Goal: Task Accomplishment & Management: Manage account settings

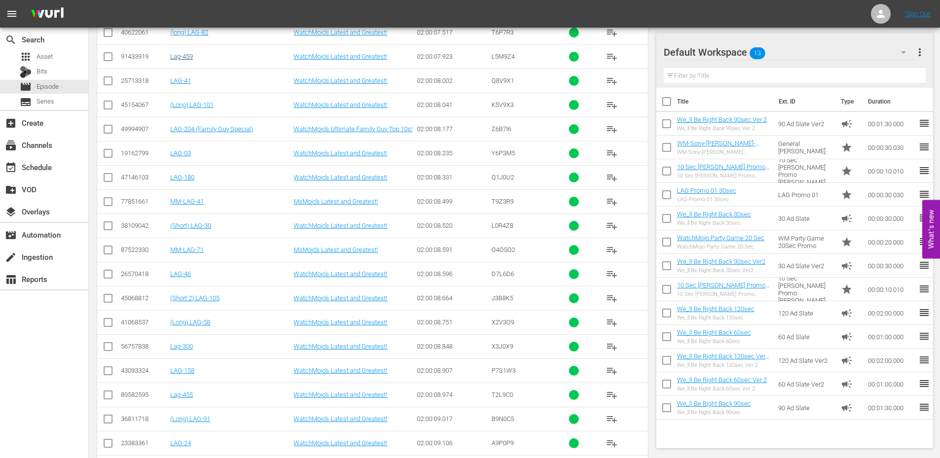
scroll to position [14653, 0]
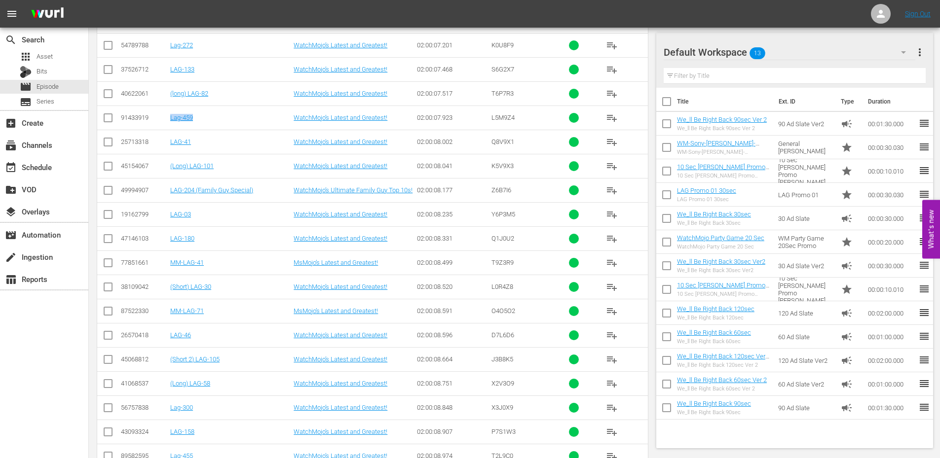
drag, startPoint x: 186, startPoint y: 120, endPoint x: 168, endPoint y: 123, distance: 18.4
click at [169, 123] on td "Lag-459" at bounding box center [230, 118] width 123 height 24
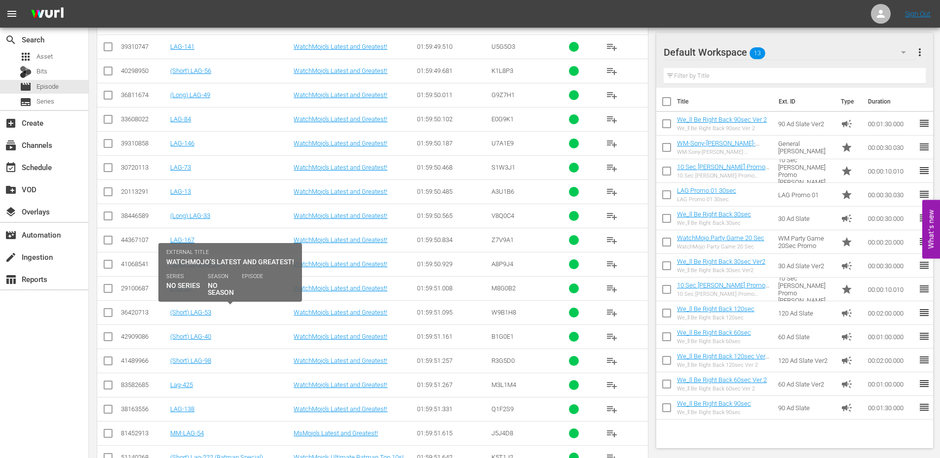
scroll to position [2385, 0]
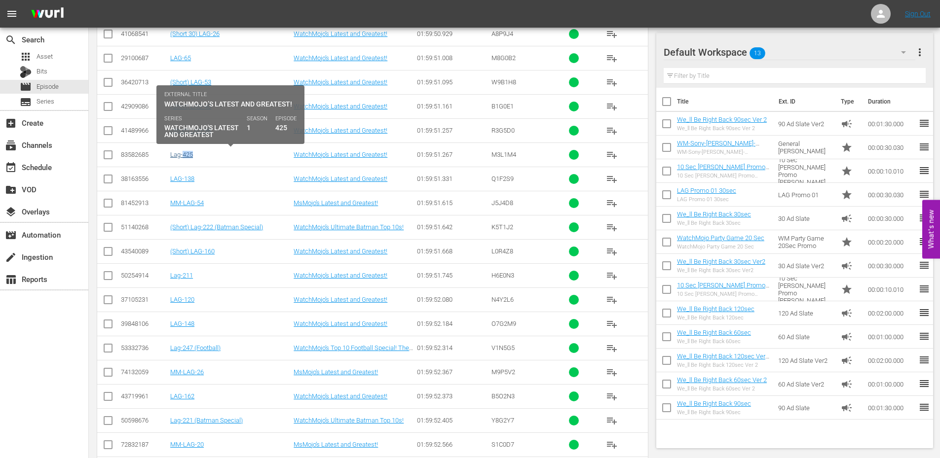
drag, startPoint x: 229, startPoint y: 160, endPoint x: 182, endPoint y: 155, distance: 48.1
click at [182, 155] on td "Lag-425" at bounding box center [230, 155] width 123 height 24
copy link "Lag-425"
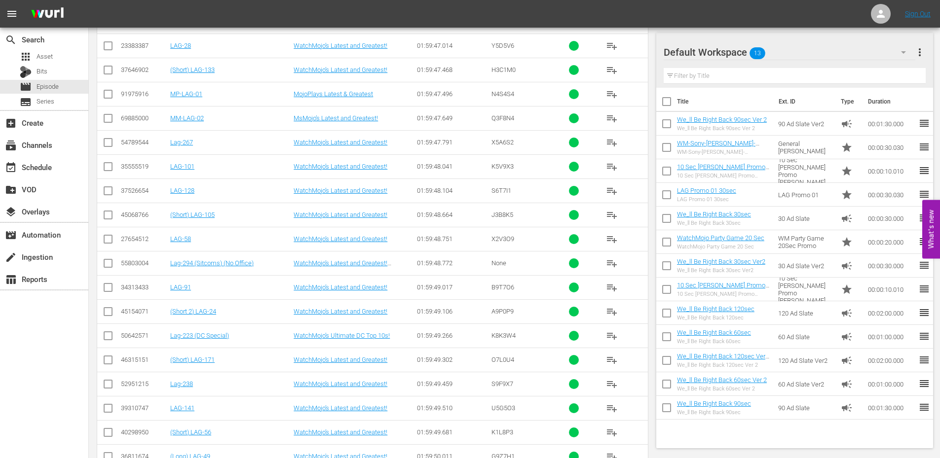
scroll to position [1760, 0]
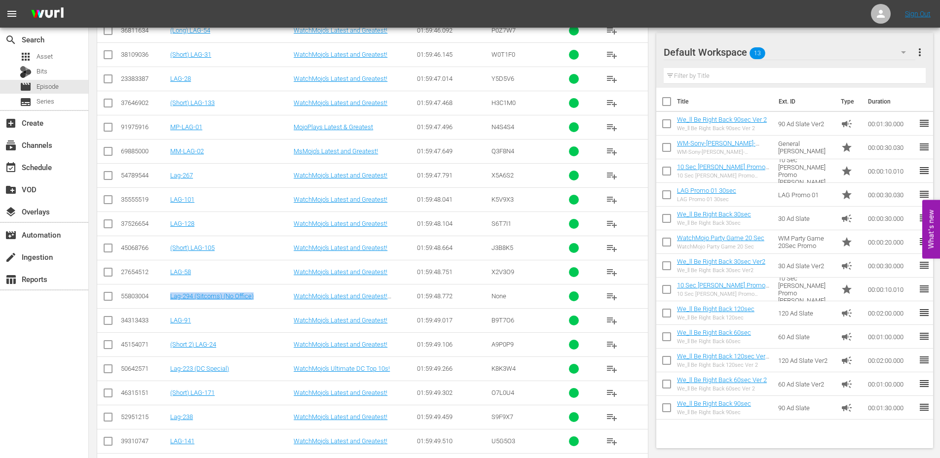
drag, startPoint x: 257, startPoint y: 296, endPoint x: 168, endPoint y: 305, distance: 89.2
click at [168, 305] on tr "55803004 Lag-294 (Sitcoms) (No Office) WatchMojo’s Latest and Greatest! Yada Ya…" at bounding box center [372, 296] width 551 height 24
copy tr "Lag-294 (Sitcoms) (No Office)"
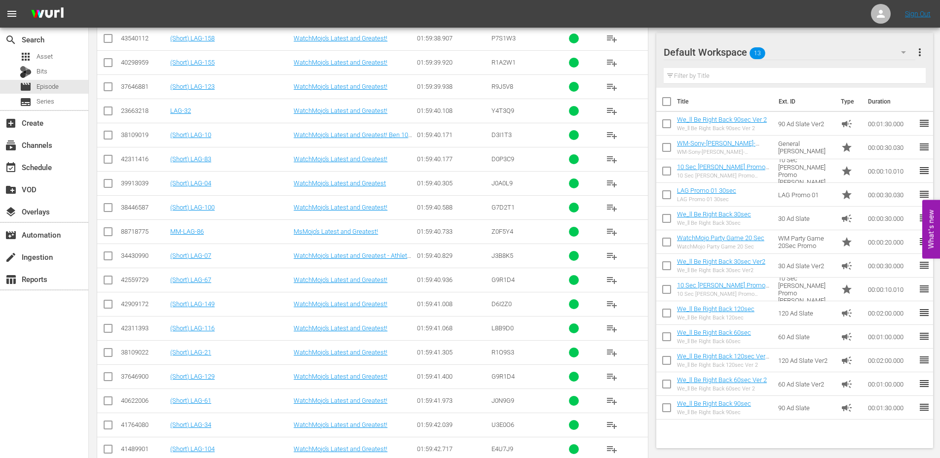
scroll to position [1103, 0]
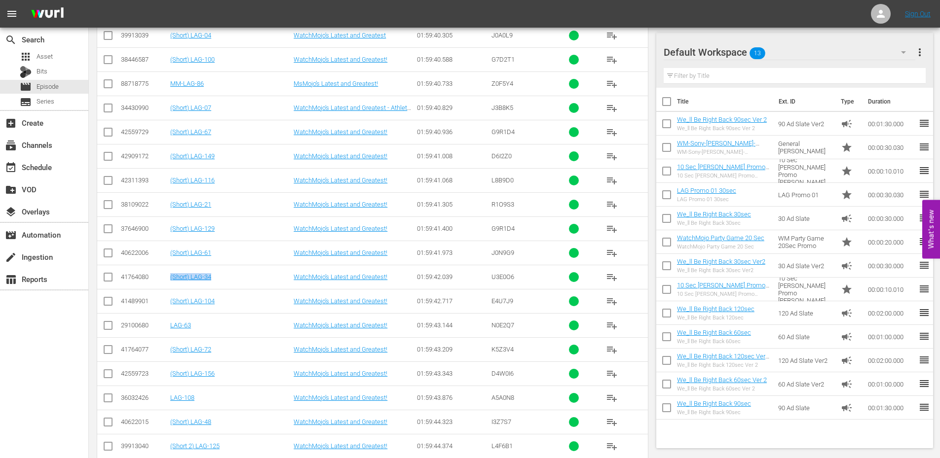
drag, startPoint x: 230, startPoint y: 279, endPoint x: 170, endPoint y: 282, distance: 60.2
click at [170, 282] on td "(Short) LAG-34" at bounding box center [230, 277] width 123 height 24
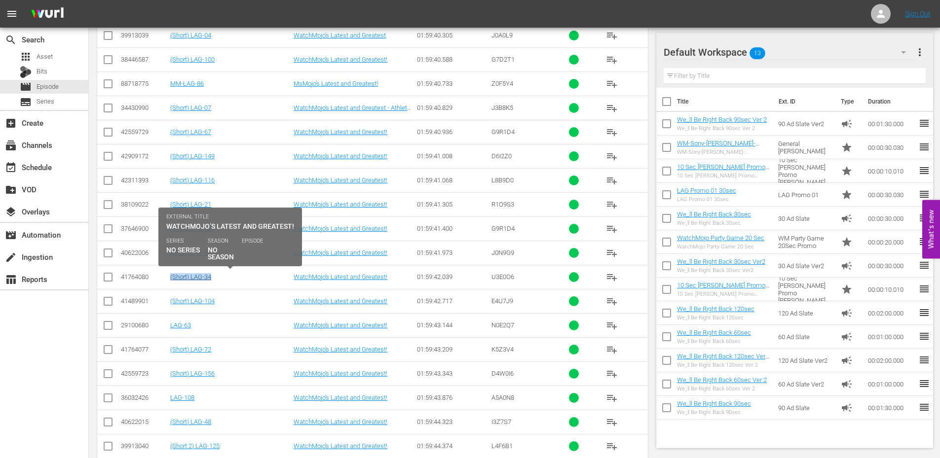
copy link "(Short) LAG-34"
click at [189, 277] on link "(Short) LAG-34" at bounding box center [190, 276] width 41 height 7
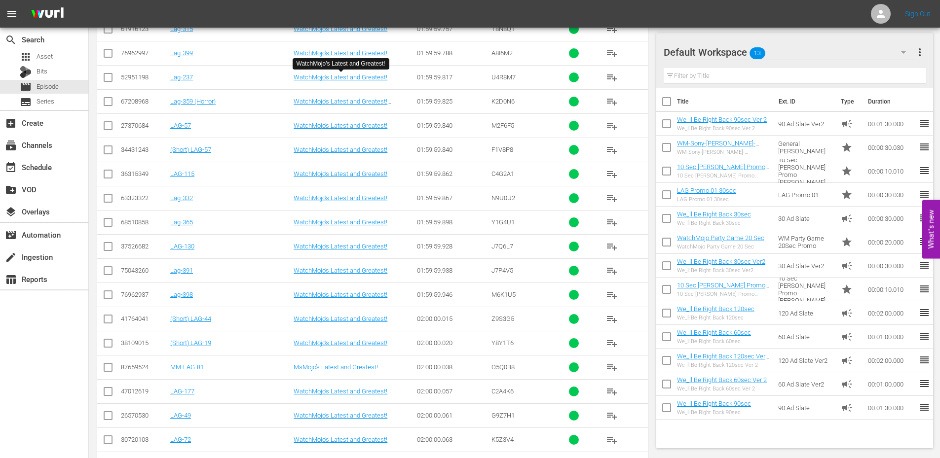
scroll to position [8206, 0]
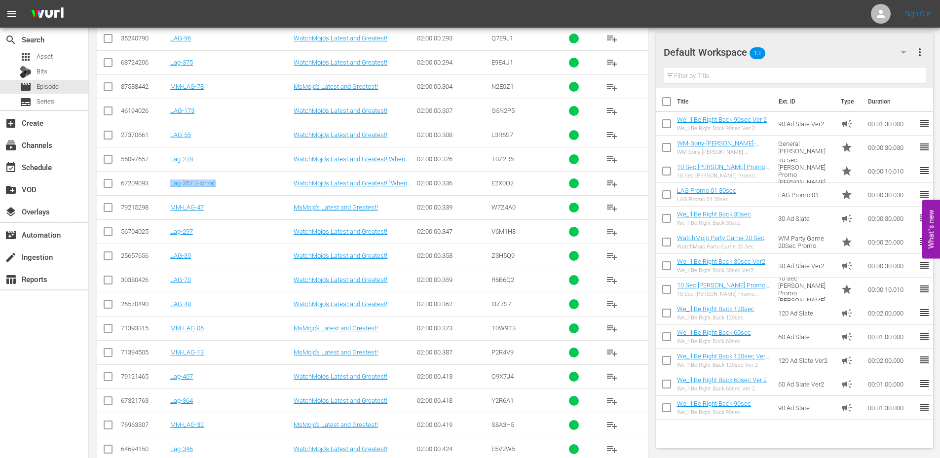
drag, startPoint x: 181, startPoint y: 188, endPoint x: 148, endPoint y: 193, distance: 33.4
click at [148, 193] on tr "67209093 Lag-357 (Horror) WatchMojo’s Latest and Greatest! "When even the secur…" at bounding box center [372, 183] width 551 height 24
copy link "Lag-357 (Horror)"
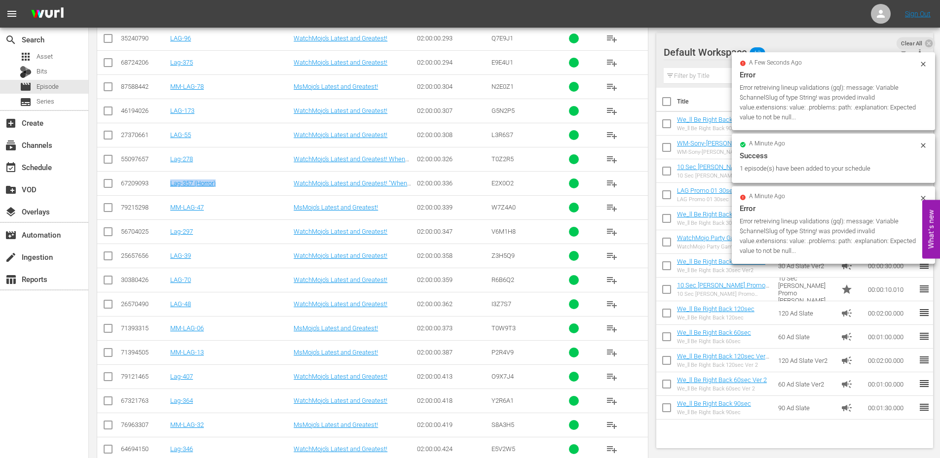
click at [424, 325] on div "02:00:00.373" at bounding box center [452, 328] width 71 height 7
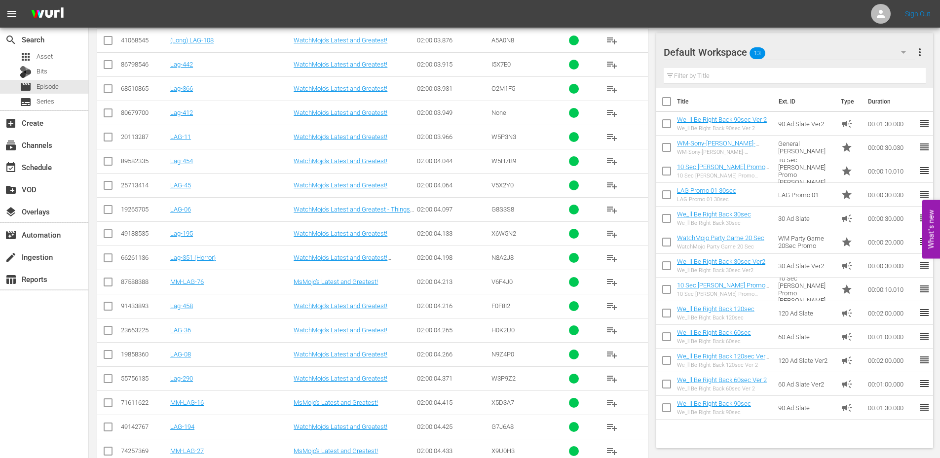
scroll to position [12547, 0]
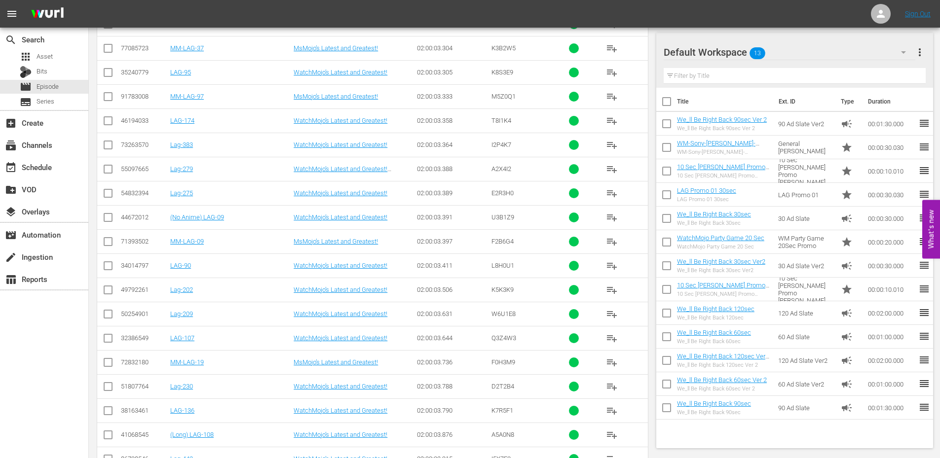
click at [206, 175] on td "Lag-279" at bounding box center [230, 169] width 123 height 24
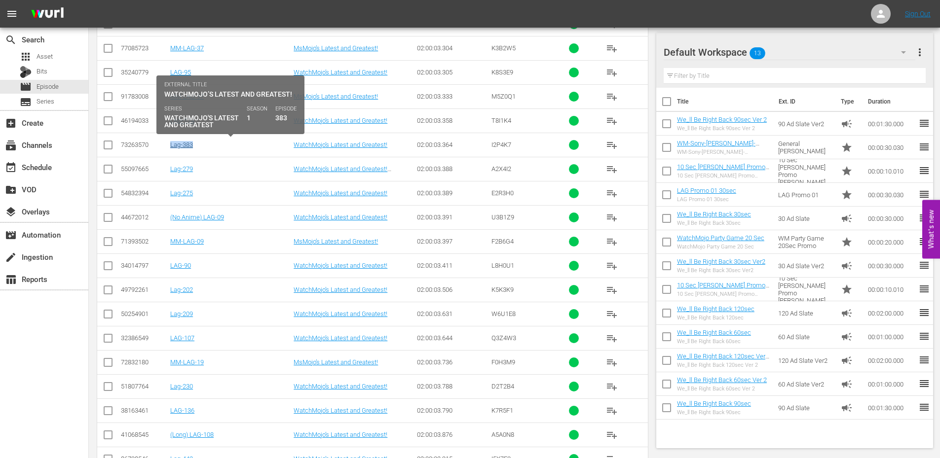
drag, startPoint x: 207, startPoint y: 148, endPoint x: 170, endPoint y: 148, distance: 37.0
click at [170, 148] on div "Lag-383" at bounding box center [230, 144] width 120 height 7
copy link "Lag-383"
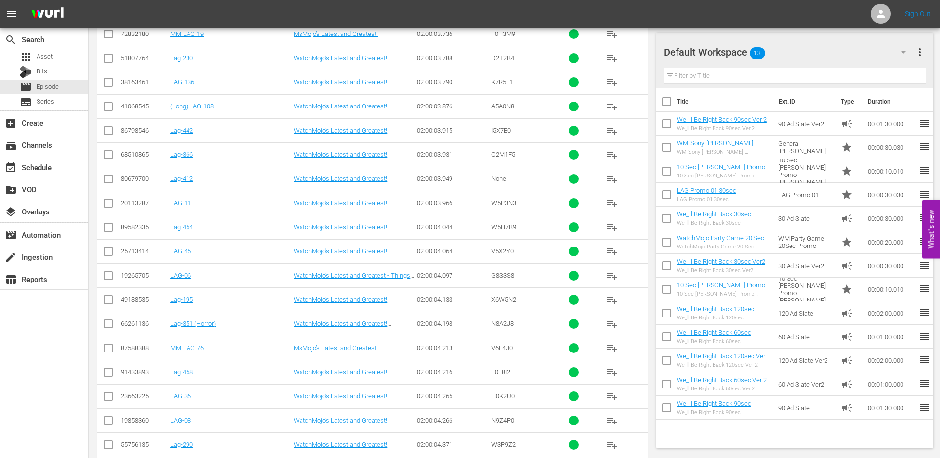
scroll to position [12745, 0]
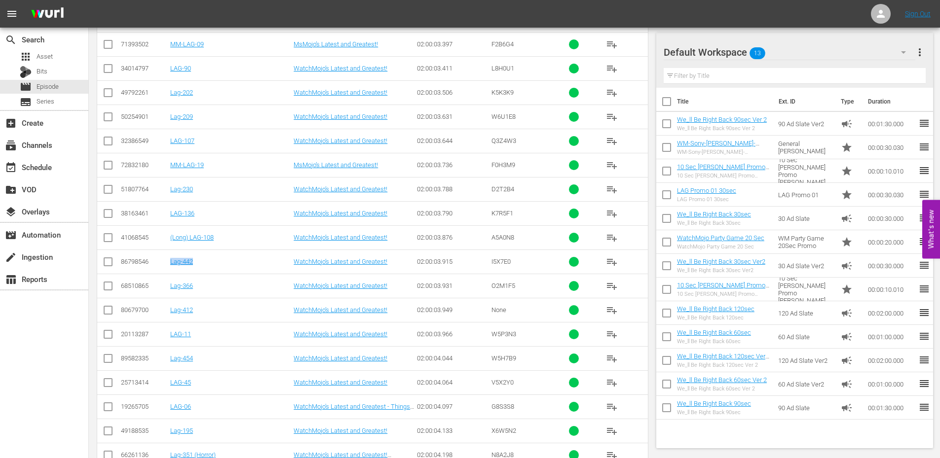
drag, startPoint x: 194, startPoint y: 259, endPoint x: 171, endPoint y: 268, distance: 24.8
click at [171, 268] on td "Lag-442" at bounding box center [230, 262] width 123 height 24
copy link "Lag-442"
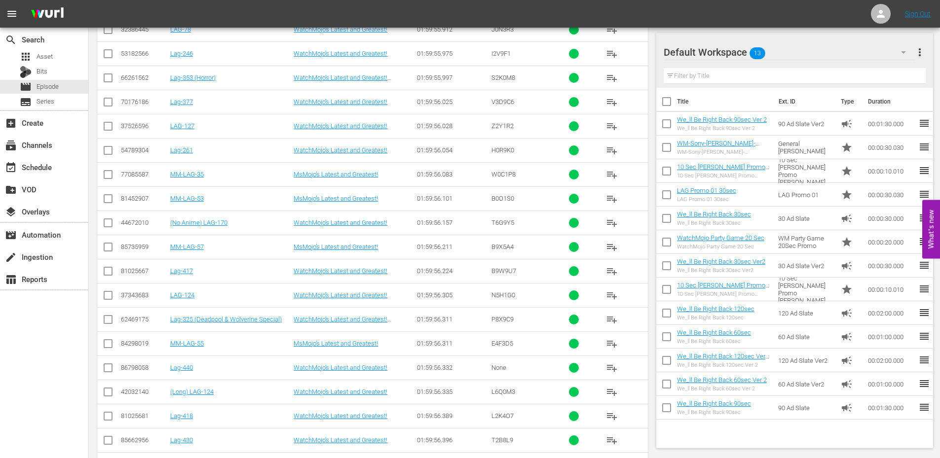
scroll to position [2451, 0]
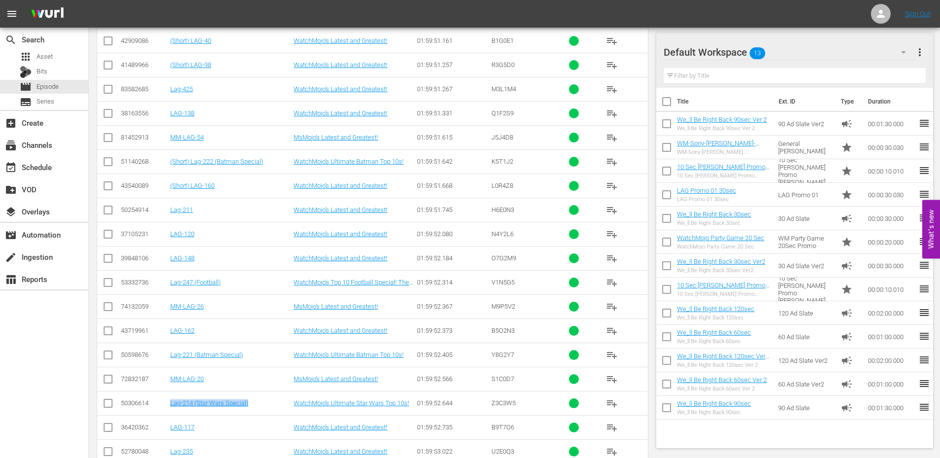
drag, startPoint x: 184, startPoint y: 405, endPoint x: 171, endPoint y: 408, distance: 12.8
click at [171, 408] on td "Lag-214 (Star Wars Special)" at bounding box center [230, 403] width 123 height 24
copy link "Lag-214 (Star Wars Special)"
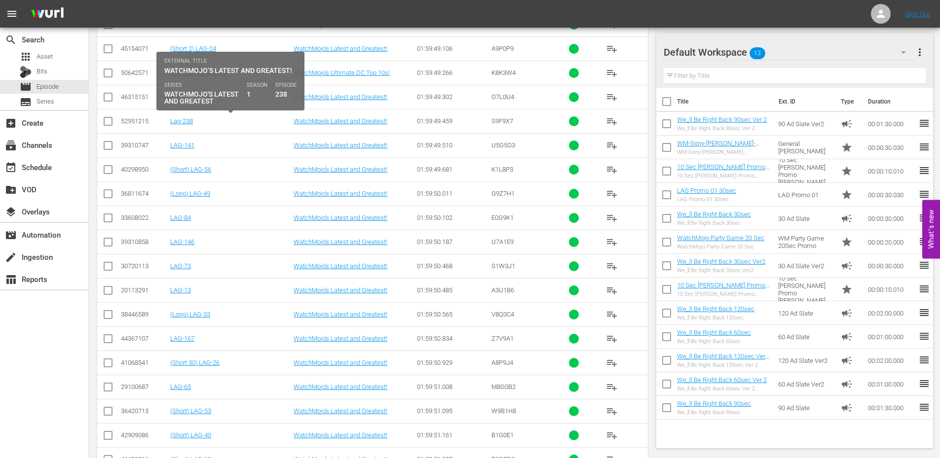
scroll to position [1991, 0]
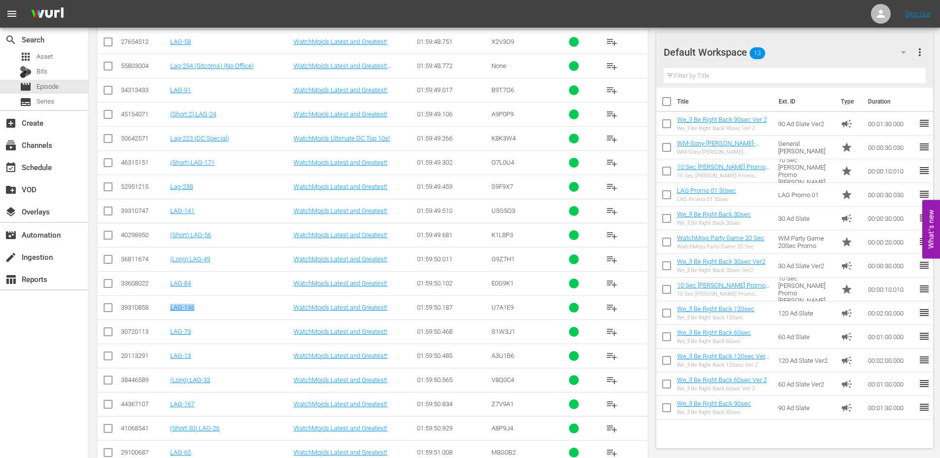
drag, startPoint x: 200, startPoint y: 311, endPoint x: 172, endPoint y: 318, distance: 28.8
click at [172, 318] on td "LAG-146" at bounding box center [230, 307] width 123 height 24
drag, startPoint x: 244, startPoint y: 142, endPoint x: 170, endPoint y: 145, distance: 74.1
click at [170, 145] on td "Lag-223 (DC Special)" at bounding box center [230, 138] width 123 height 24
copy link "Lag-223 (DC Special)"
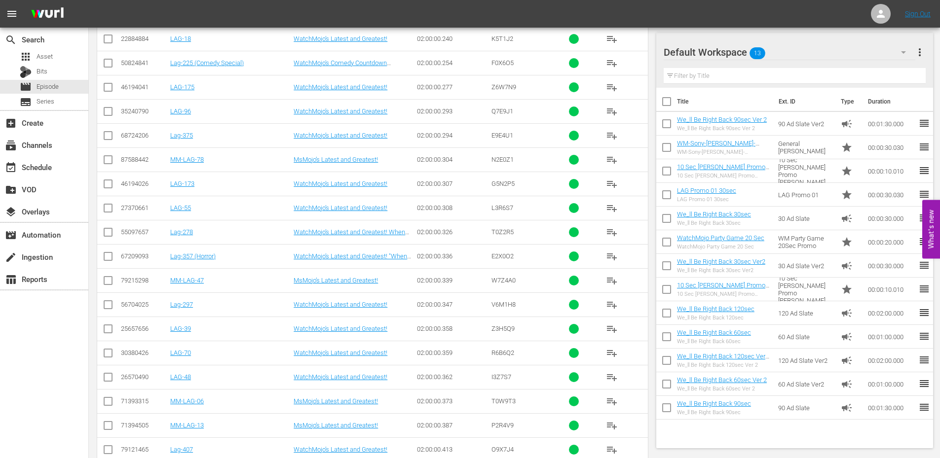
scroll to position [8224, 0]
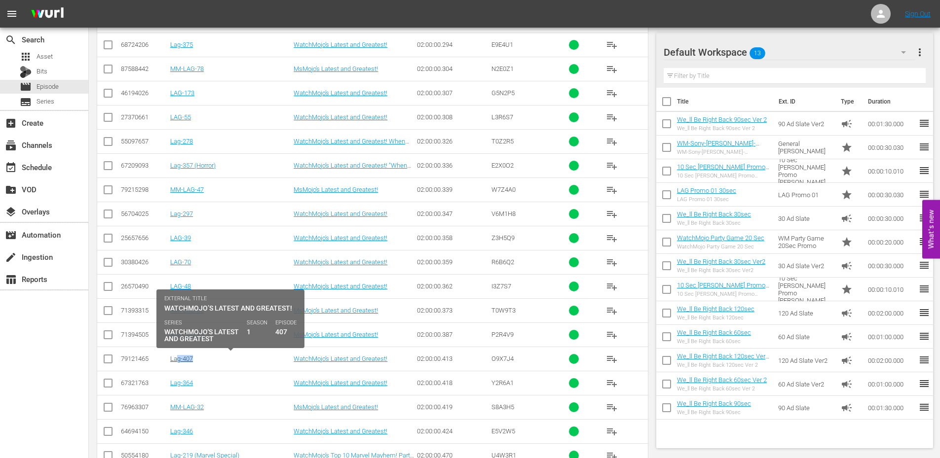
drag, startPoint x: 206, startPoint y: 360, endPoint x: 178, endPoint y: 362, distance: 28.2
click at [178, 362] on div "Lag-407" at bounding box center [230, 358] width 120 height 7
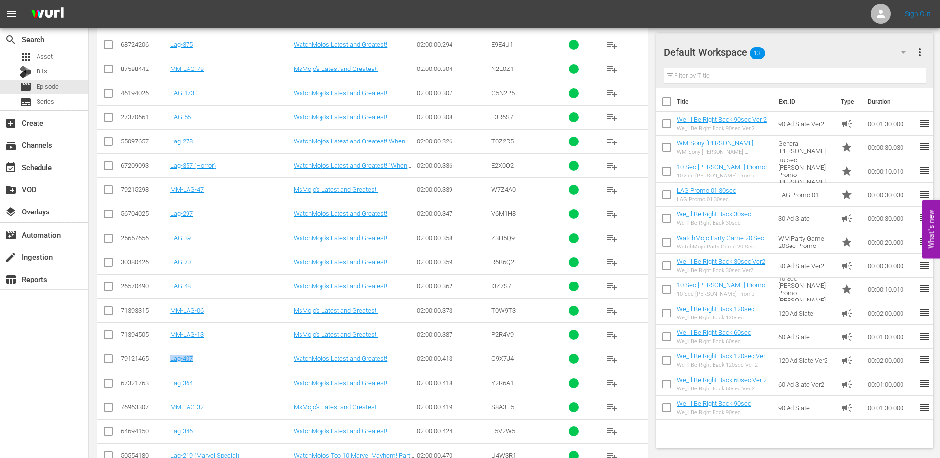
copy link "Lag-407"
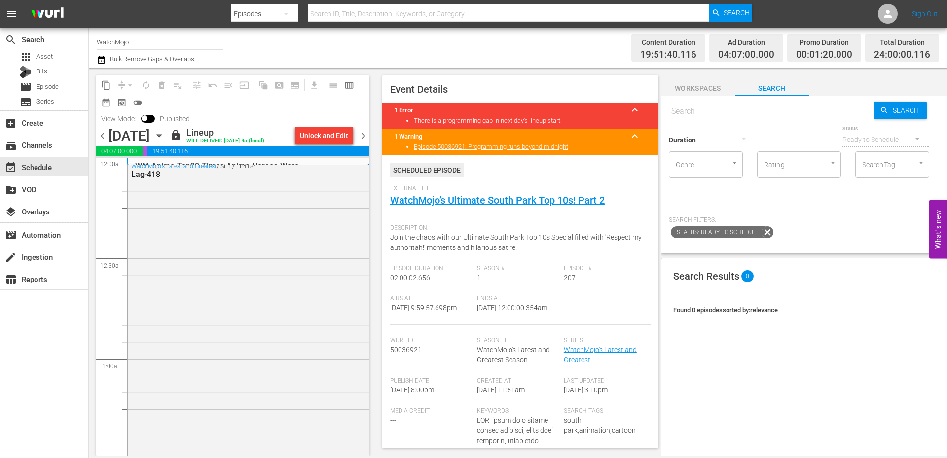
scroll to position [4302, 0]
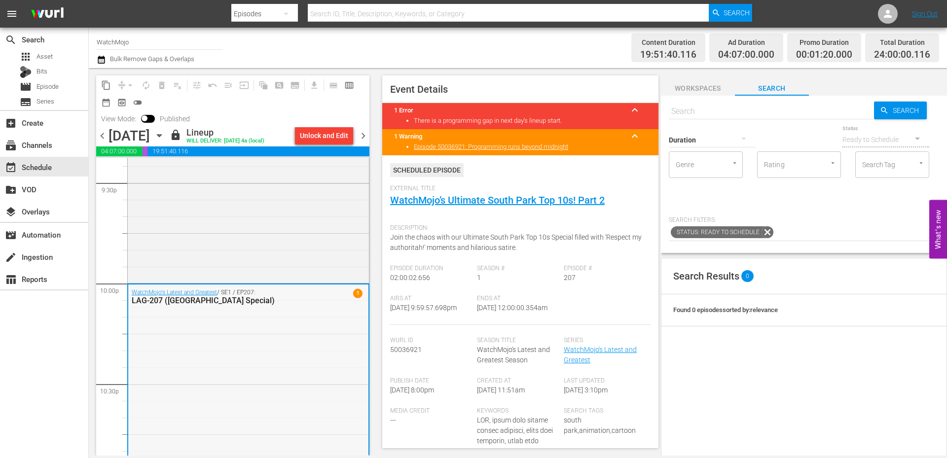
drag, startPoint x: 509, startPoint y: 322, endPoint x: 485, endPoint y: 324, distance: 23.7
click at [485, 324] on div "Ends At 10/14/25 @ 12:00:00.354am" at bounding box center [520, 310] width 87 height 30
click at [365, 133] on span "chevron_right" at bounding box center [363, 136] width 12 height 12
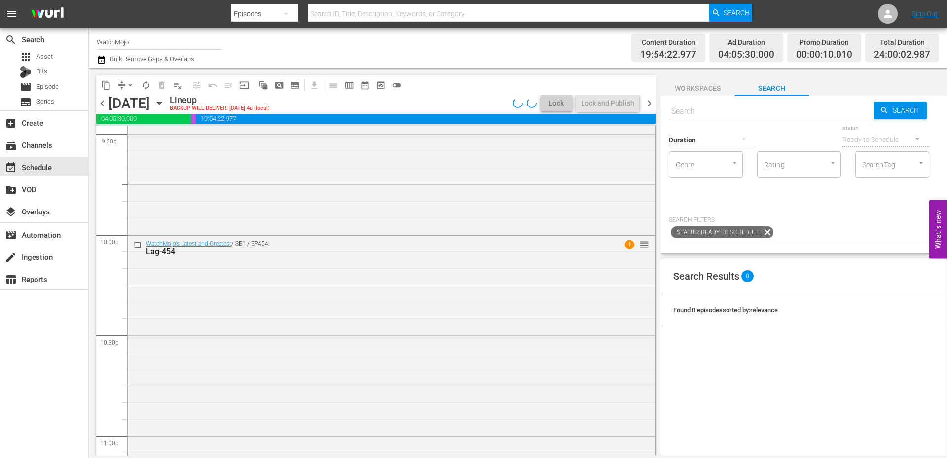
scroll to position [4302, 0]
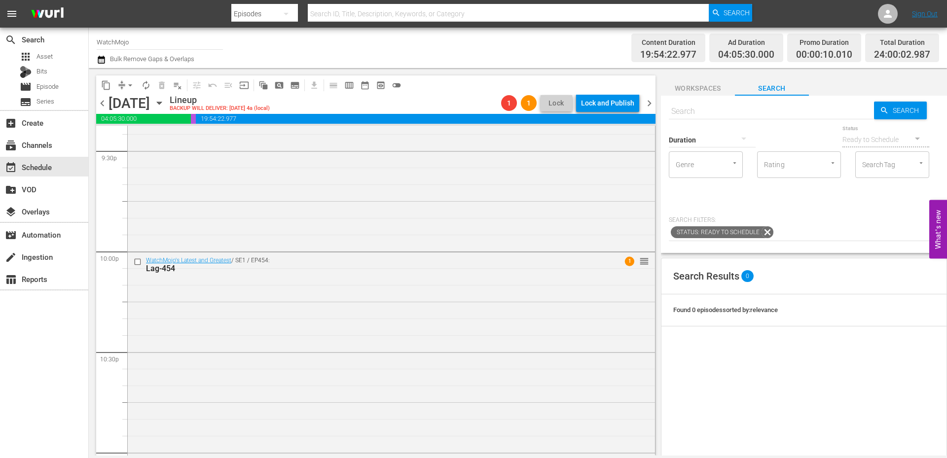
click at [654, 108] on span "chevron_right" at bounding box center [649, 103] width 12 height 12
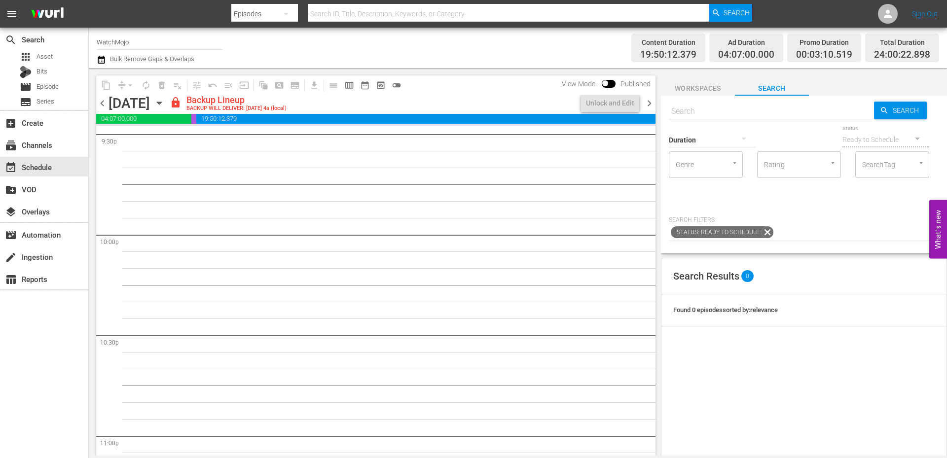
scroll to position [4302, 0]
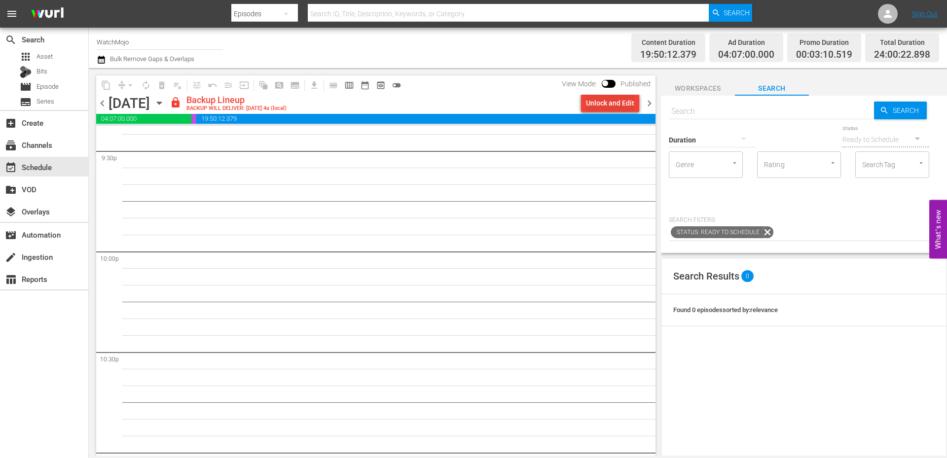
click at [603, 98] on div "Unlock and Edit" at bounding box center [610, 103] width 48 height 18
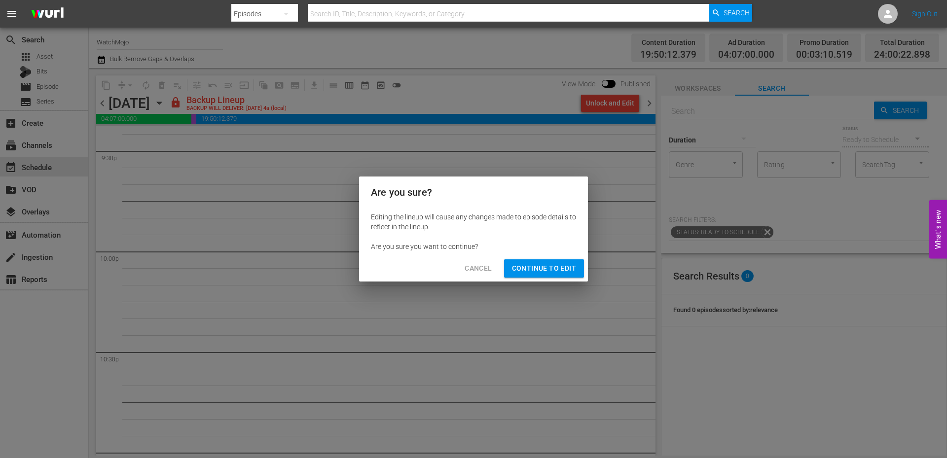
click at [545, 263] on span "Continue to Edit" at bounding box center [544, 268] width 64 height 12
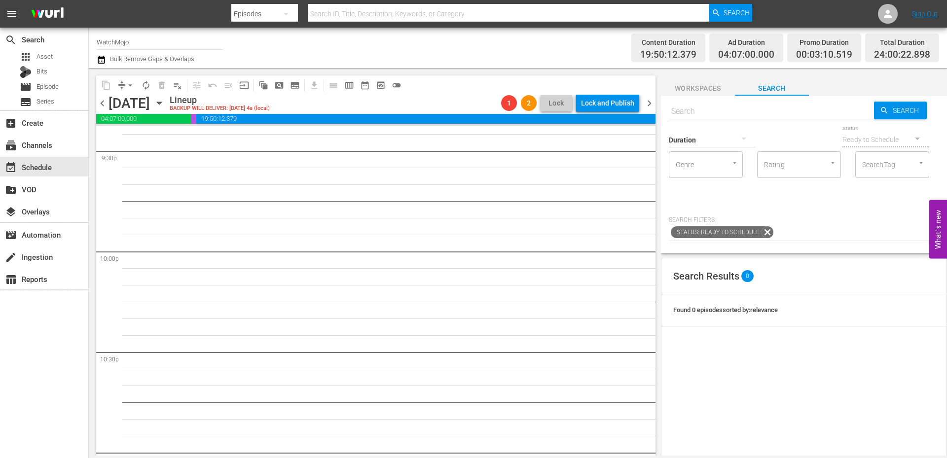
click at [100, 106] on span "chevron_left" at bounding box center [102, 103] width 12 height 12
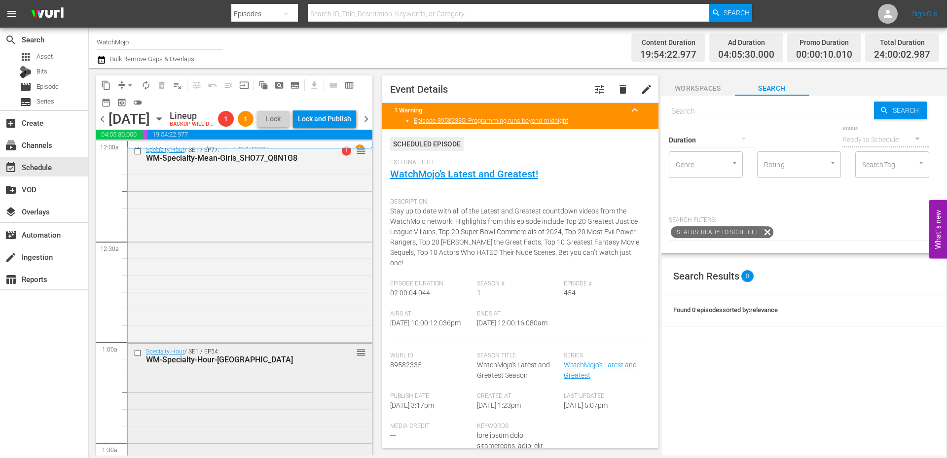
click at [243, 399] on div "Specialty Hour / SE1 / EP54: WM-Specialty-Hour-Riverdale_SHO54 reorder" at bounding box center [250, 443] width 244 height 198
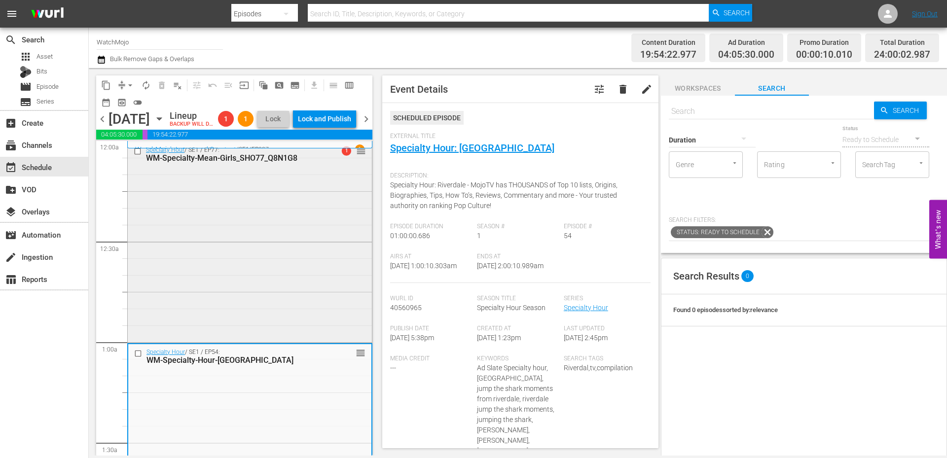
click at [364, 166] on div "Specialty Hour / SE1 / EP77: WM-Specialty-Mean-Girls_SHO77_Q8N1G8 1 reorder" at bounding box center [250, 154] width 244 height 24
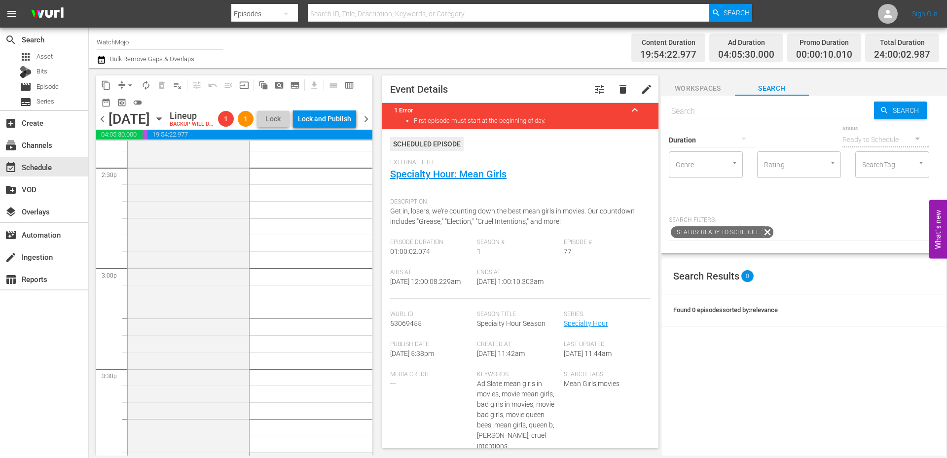
scroll to position [4534, 0]
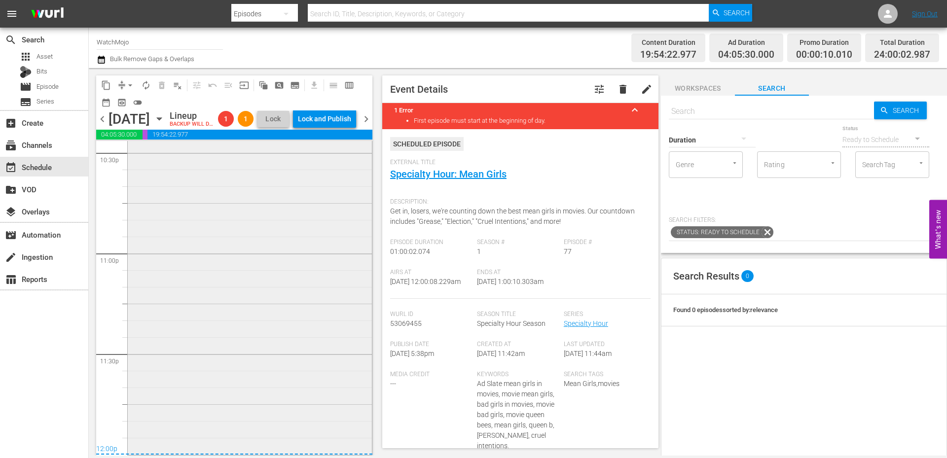
click at [297, 421] on div "WatchMojo's Latest and Greatest / SE1 / EP454: Lag-454 1 reorder" at bounding box center [250, 254] width 244 height 400
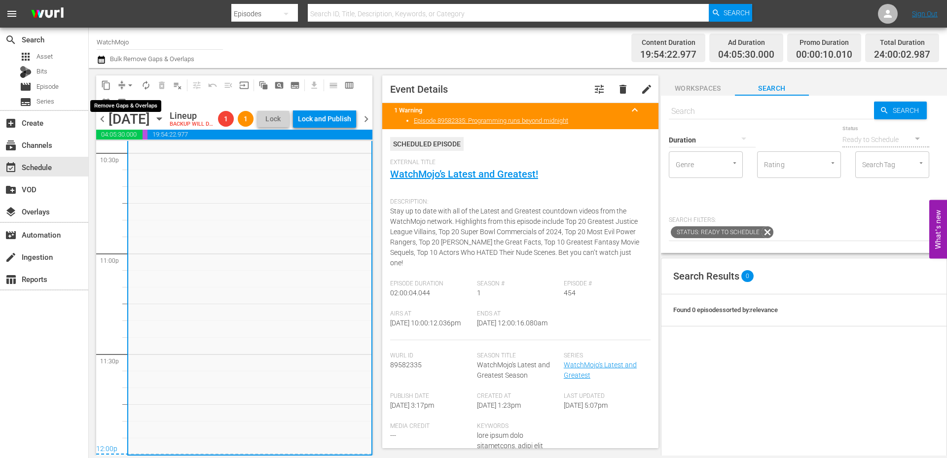
click at [128, 83] on span "arrow_drop_down" at bounding box center [130, 85] width 10 height 10
click at [144, 136] on li "Align to End of Previous Day" at bounding box center [131, 138] width 104 height 16
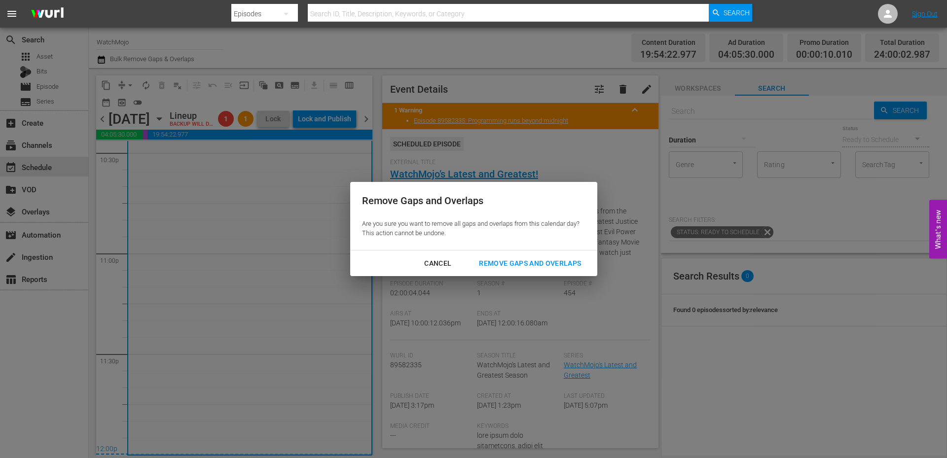
click at [533, 258] on div "Remove Gaps and Overlaps" at bounding box center [530, 264] width 118 height 12
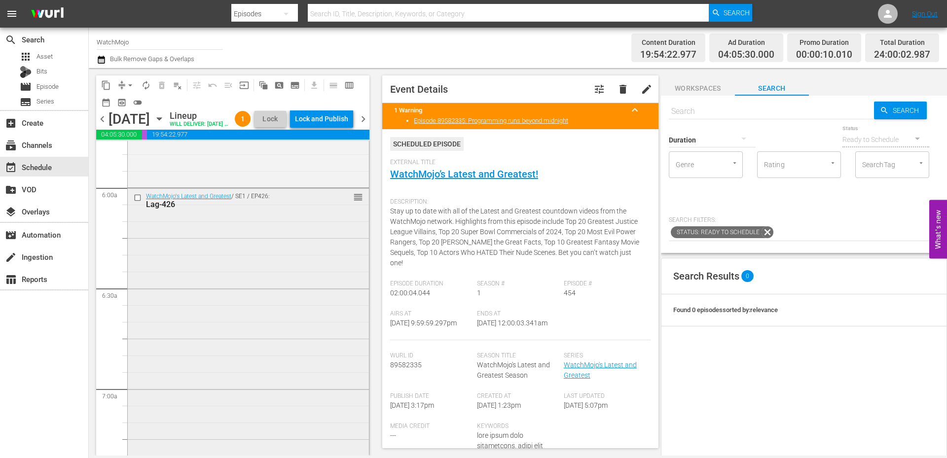
scroll to position [1145, 0]
click at [265, 301] on div "WatchMojo's Latest and Greatest / SE1 / EP426: Lag-426 reorder" at bounding box center [248, 404] width 241 height 400
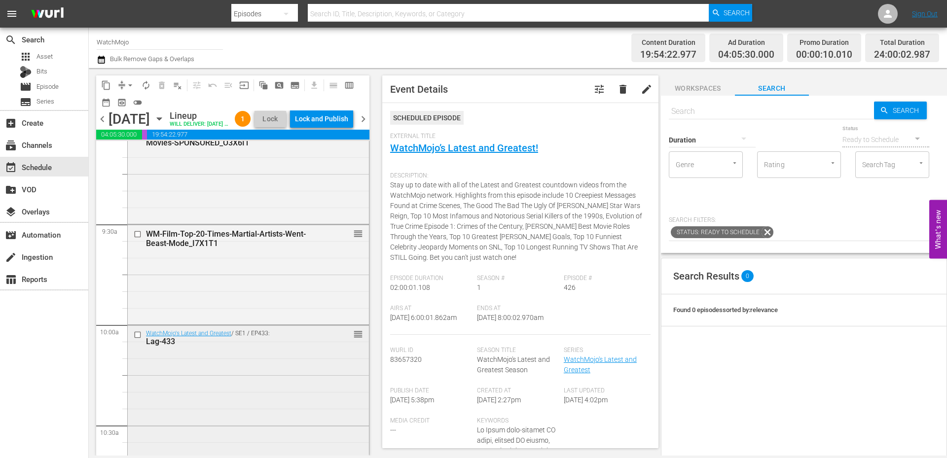
scroll to position [1934, 0]
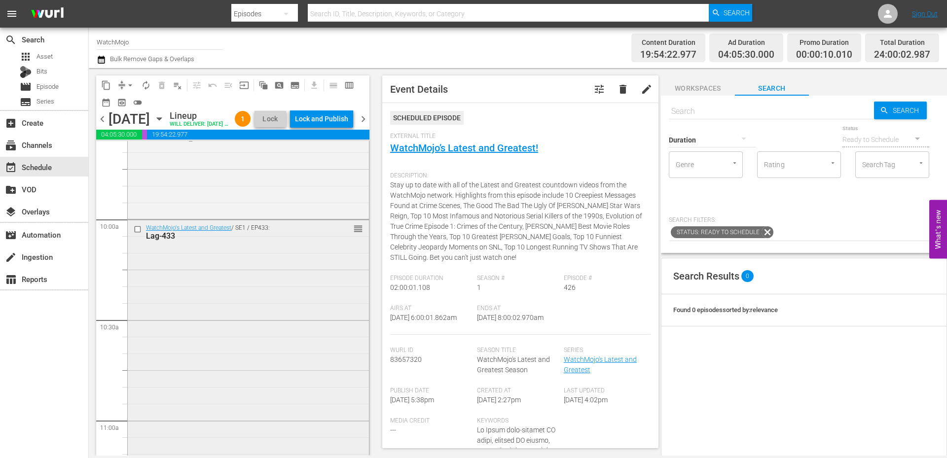
click at [259, 289] on div "WatchMojo's Latest and Greatest / SE1 / EP433: Lag-433 reorder" at bounding box center [248, 420] width 241 height 400
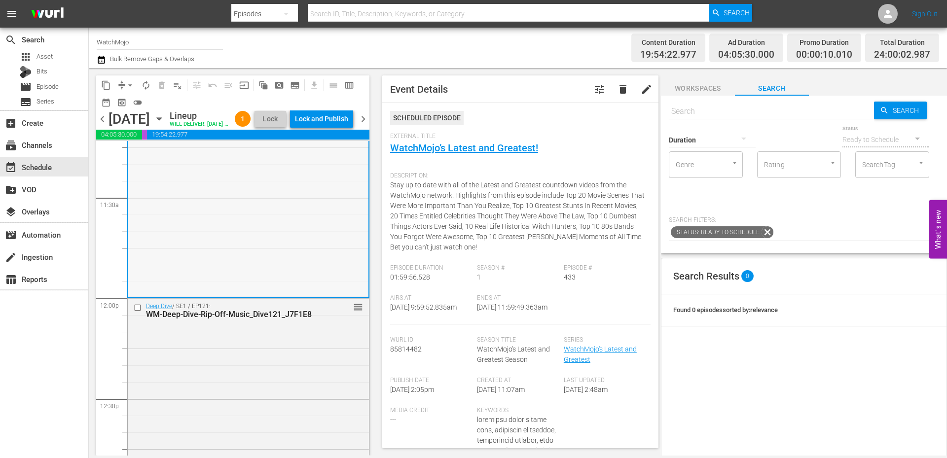
scroll to position [2362, 0]
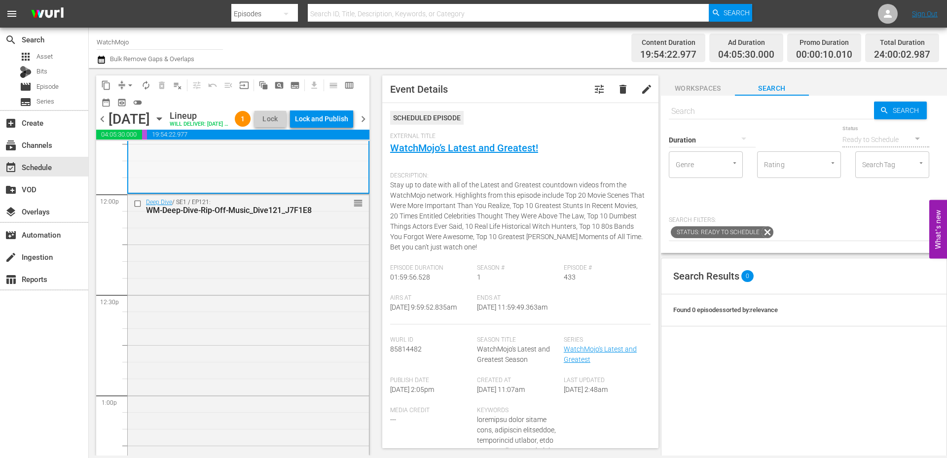
click at [259, 288] on div "Deep Dive / SE1 / EP121: WM-Deep-Dive-Rip-Off-Music_Dive121_J7F1E8 reorder" at bounding box center [248, 394] width 241 height 400
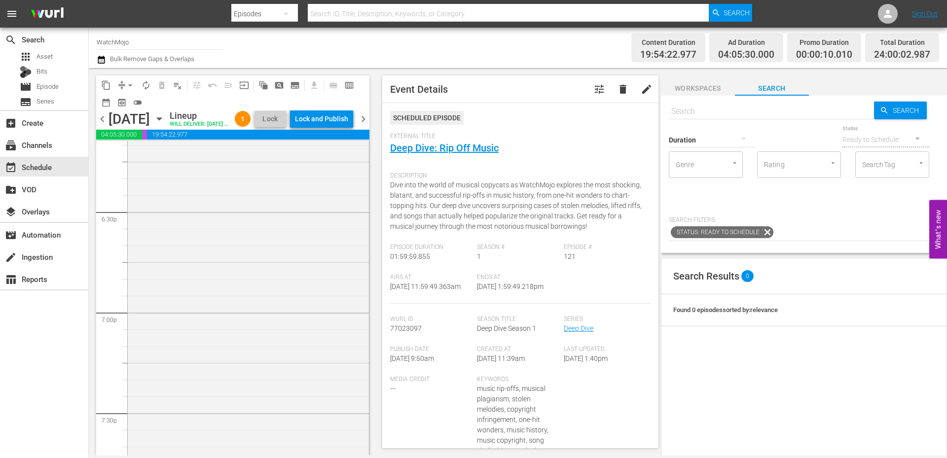
scroll to position [3743, 0]
click at [249, 343] on div "WM-Deep-Dive-Robin-Williams_Dive69_K1T1E0 reorder" at bounding box center [248, 220] width 241 height 400
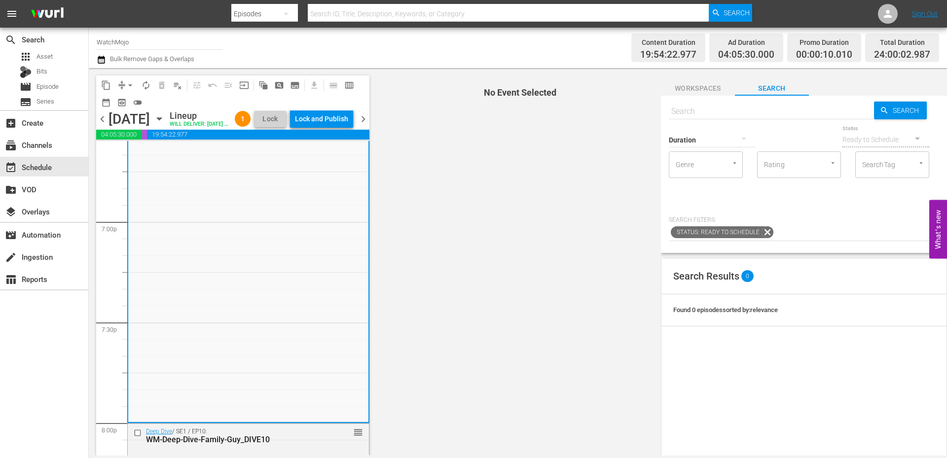
click at [249, 343] on div "WM-Deep-Dive-Robin-Williams_Dive69_K1T1E0 reorder" at bounding box center [248, 221] width 240 height 400
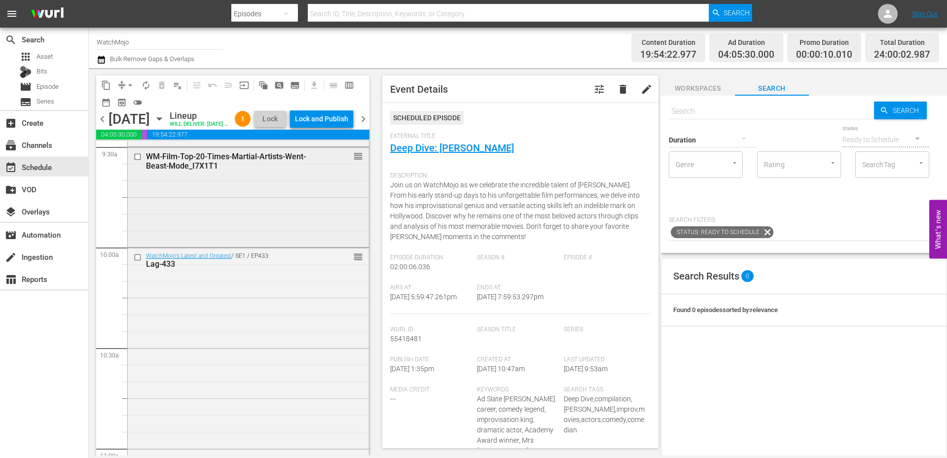
scroll to position [1934, 0]
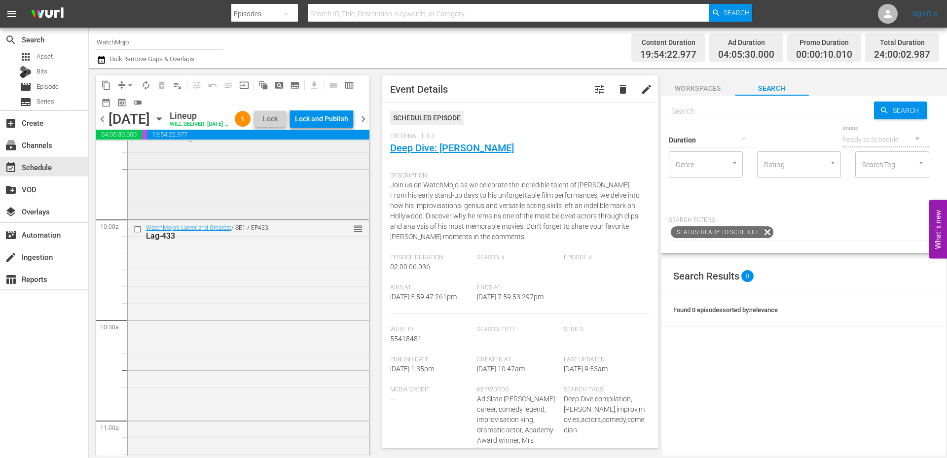
click at [240, 361] on div "WatchMojo's Latest and Greatest / SE1 / EP433: Lag-433 reorder" at bounding box center [248, 420] width 241 height 400
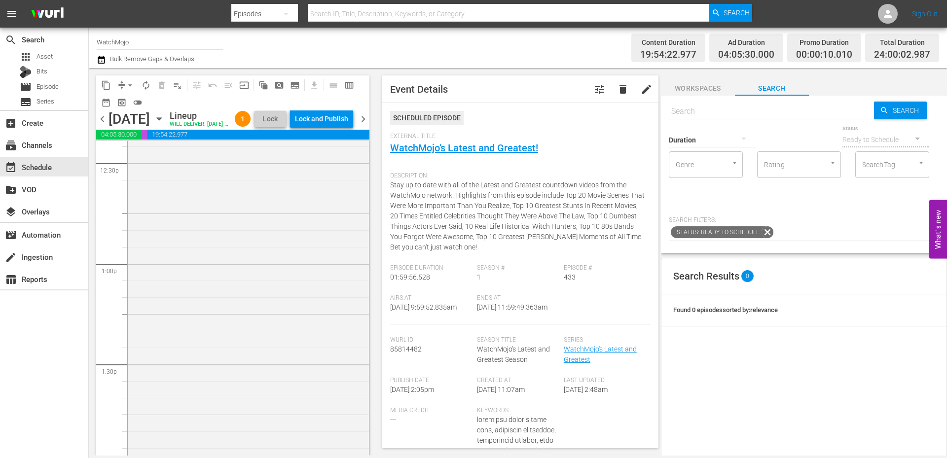
click at [233, 356] on div "Deep Dive / SE1 / EP121: WM-Deep-Dive-Rip-Off-Music_Dive121_J7F1E8 reorder" at bounding box center [248, 263] width 241 height 400
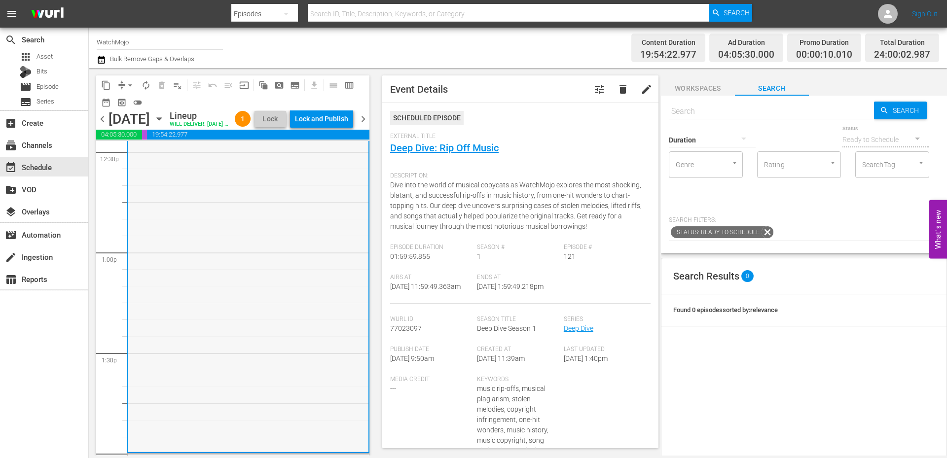
scroll to position [2494, 0]
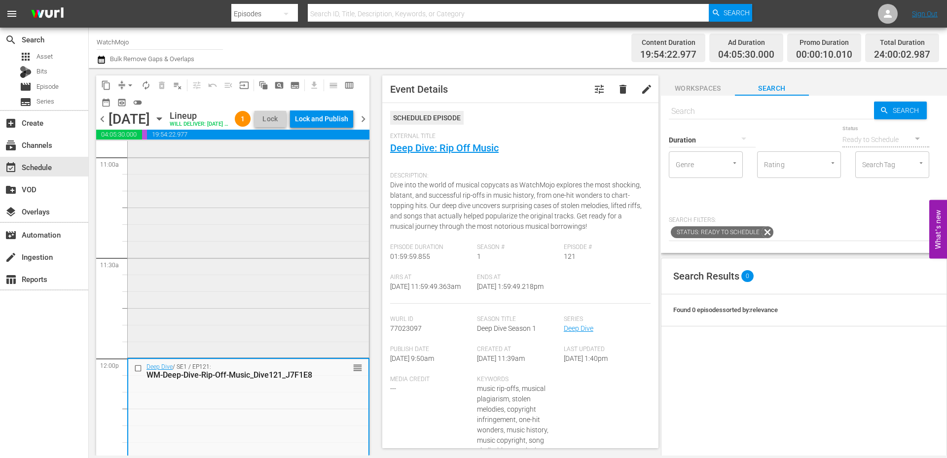
click at [217, 272] on div "WatchMojo's Latest and Greatest / SE1 / EP433: Lag-433 reorder" at bounding box center [248, 157] width 241 height 400
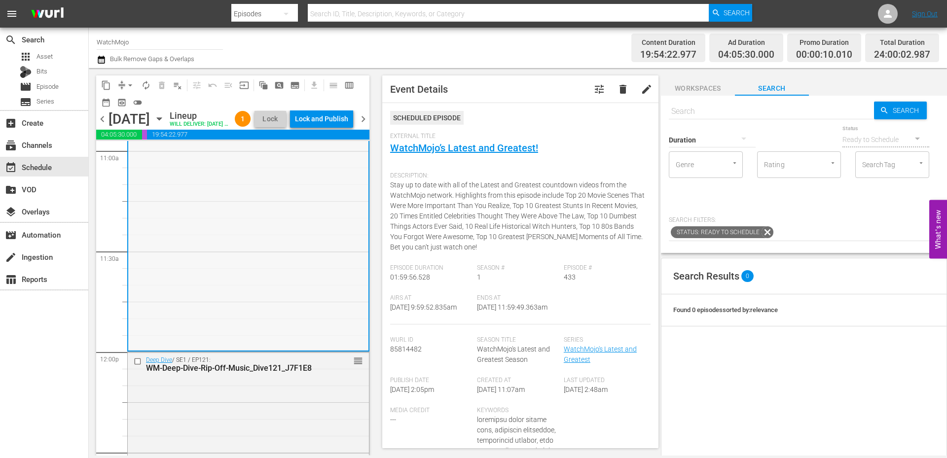
scroll to position [2230, 0]
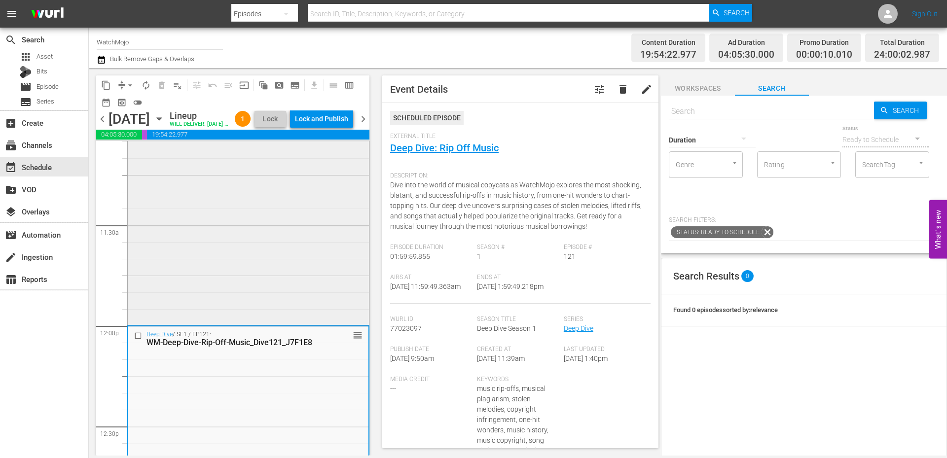
click at [243, 256] on div "WatchMojo's Latest and Greatest / SE1 / EP433: Lag-433 reorder" at bounding box center [248, 124] width 241 height 400
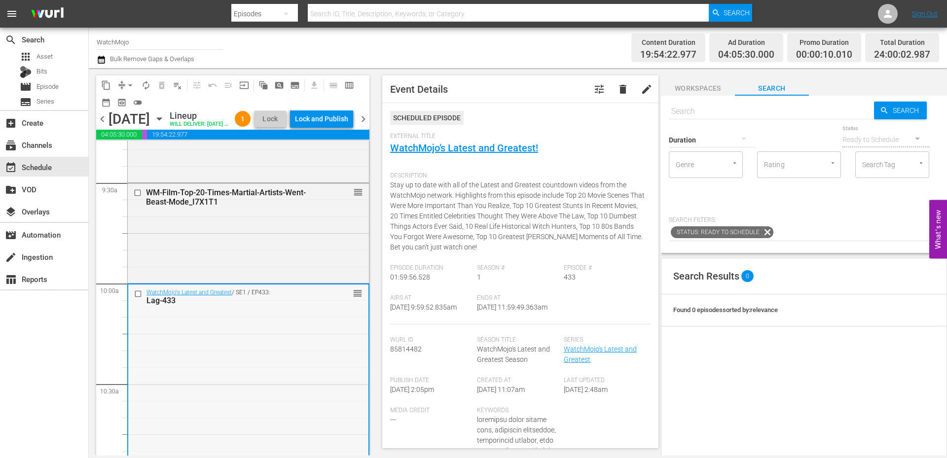
scroll to position [1869, 0]
click at [138, 299] on input "checkbox" at bounding box center [139, 295] width 10 height 8
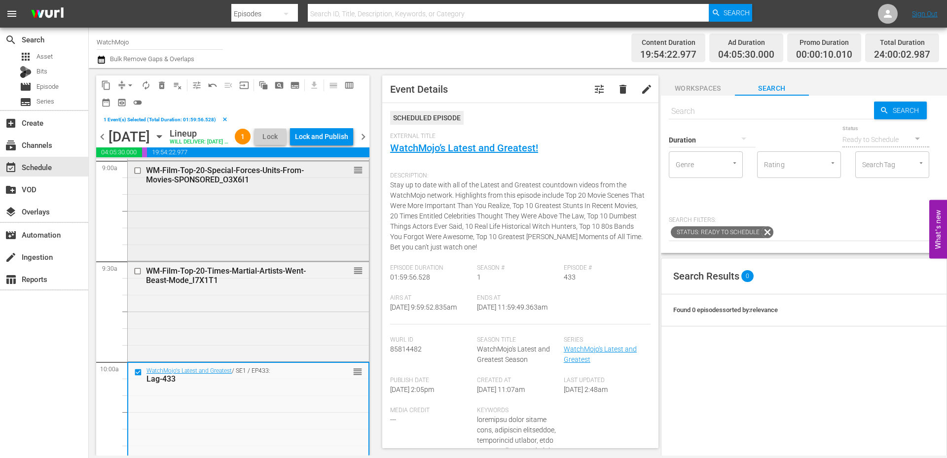
scroll to position [1803, 0]
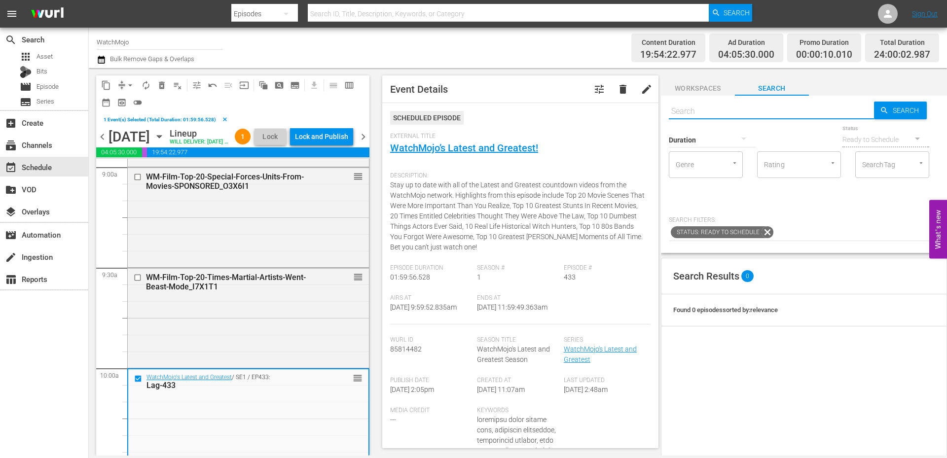
click at [709, 111] on input "text" at bounding box center [771, 112] width 205 height 24
paste input "Lag-459"
type input "Lag-459"
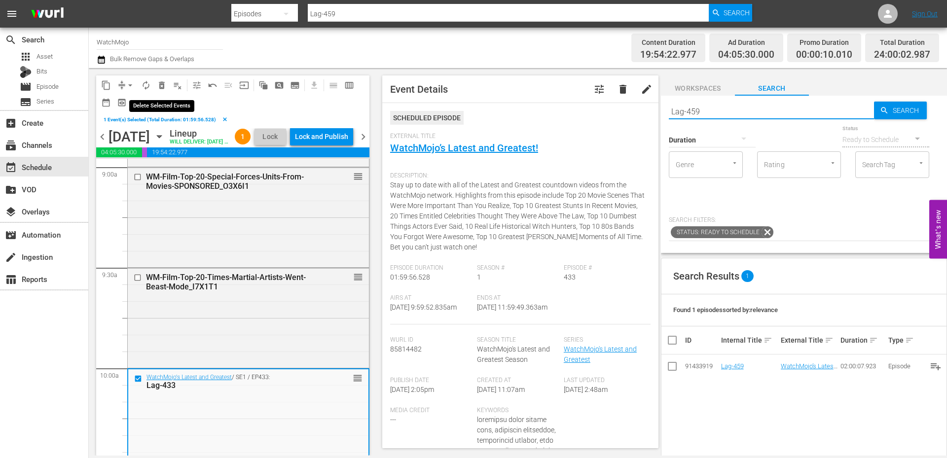
click at [164, 83] on span "delete_forever_outlined" at bounding box center [162, 85] width 10 height 10
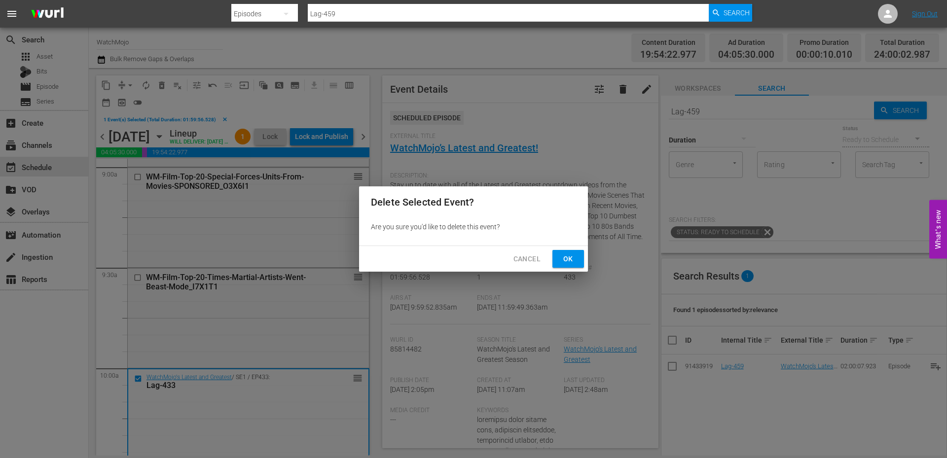
click at [568, 256] on span "Ok" at bounding box center [568, 259] width 16 height 12
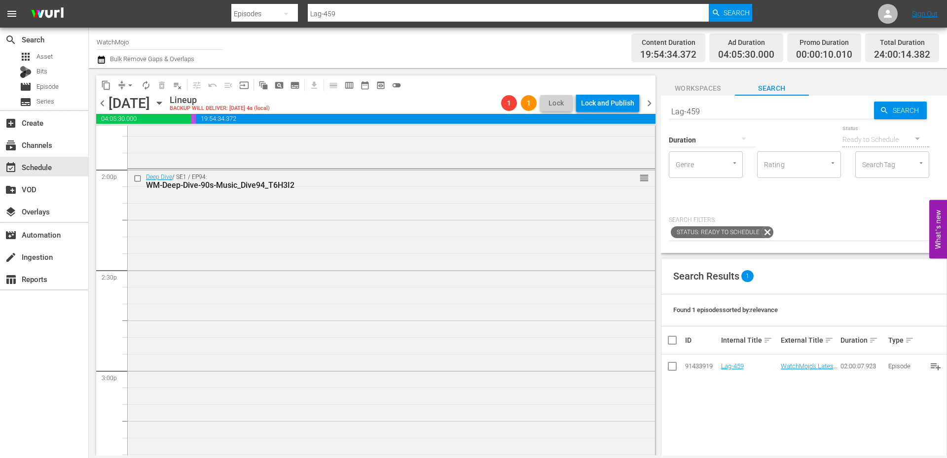
scroll to position [2855, 0]
click at [247, 325] on div "Deep Dive / SE1 / EP94: WM-Deep-Dive-90s-Music_Dive94_T6H3I2 reorder" at bounding box center [391, 288] width 527 height 400
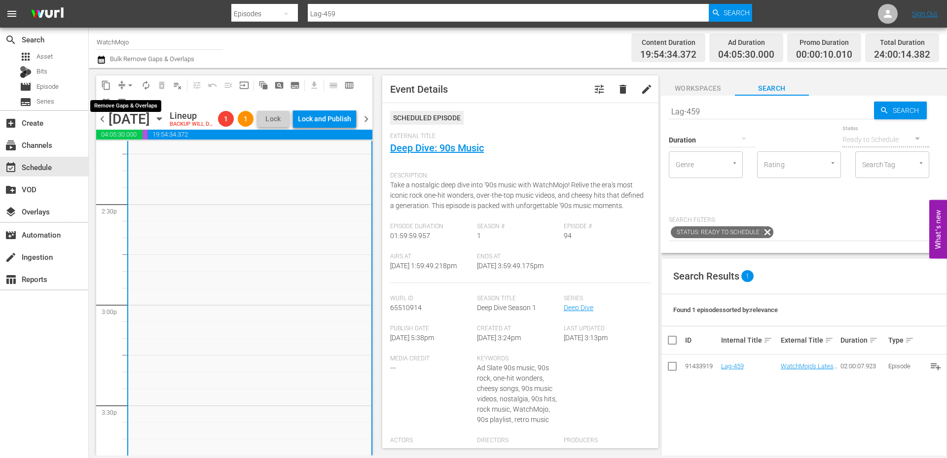
click at [127, 84] on span "arrow_drop_down" at bounding box center [130, 85] width 10 height 10
click at [143, 144] on li "Align to End of Previous Day" at bounding box center [131, 138] width 104 height 16
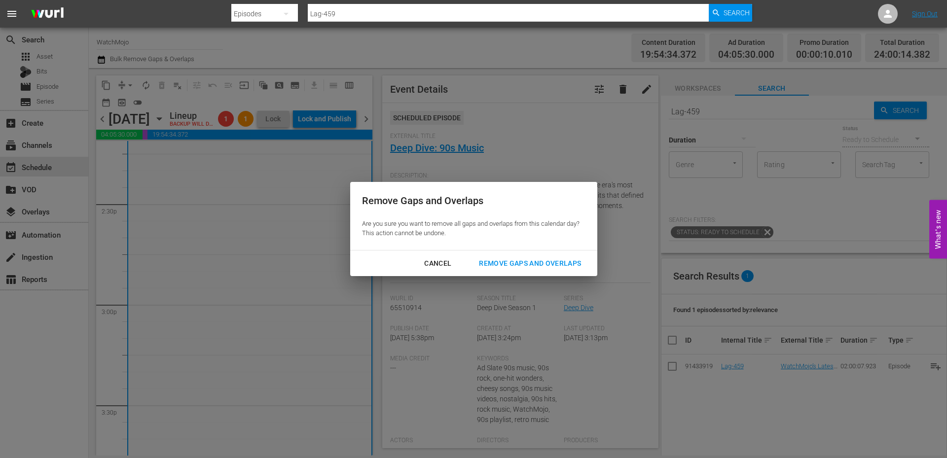
click at [539, 264] on div "Remove Gaps and Overlaps" at bounding box center [530, 264] width 118 height 12
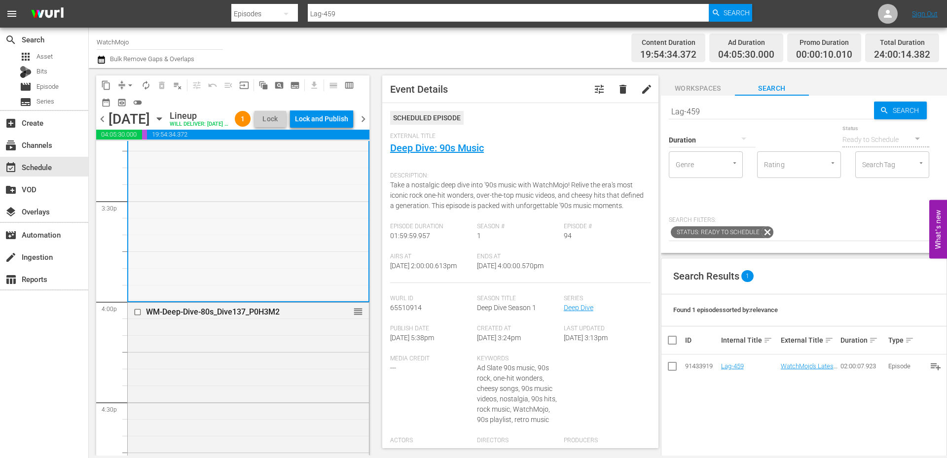
scroll to position [3118, 0]
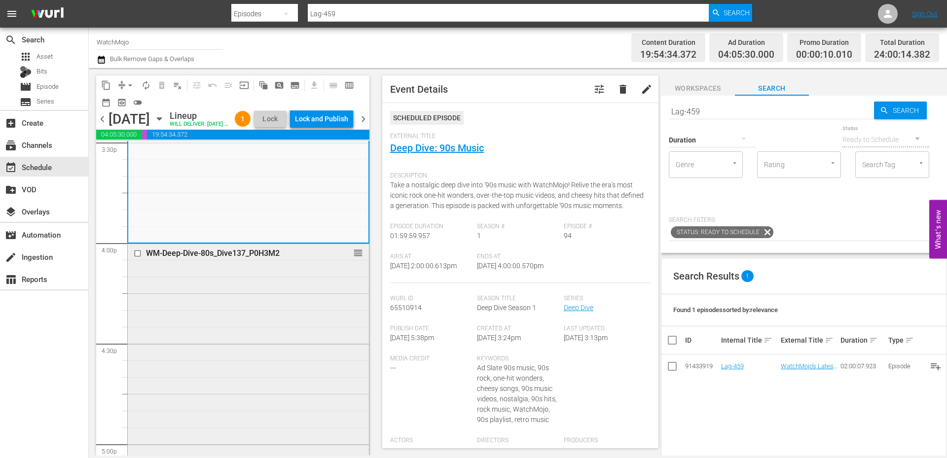
click at [227, 329] on div "WM-Deep-Dive-80s_Dive137_P0H3M2 reorder" at bounding box center [248, 444] width 241 height 400
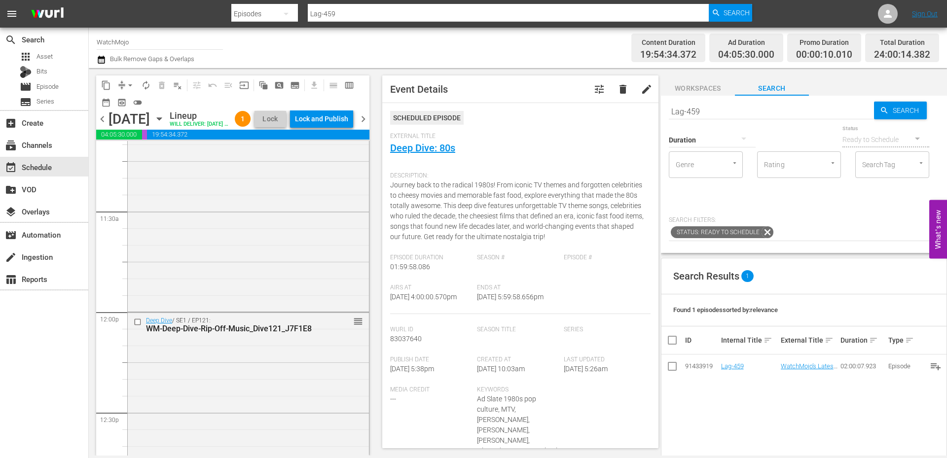
scroll to position [2263, 0]
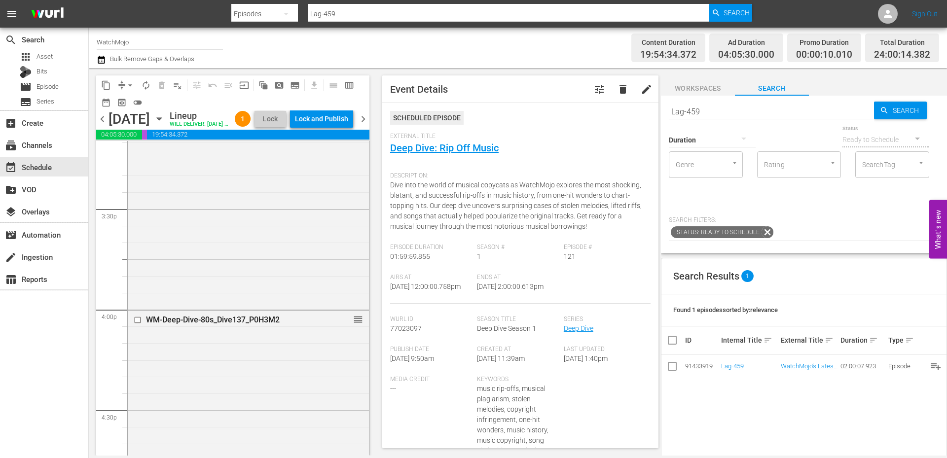
scroll to position [3053, 0]
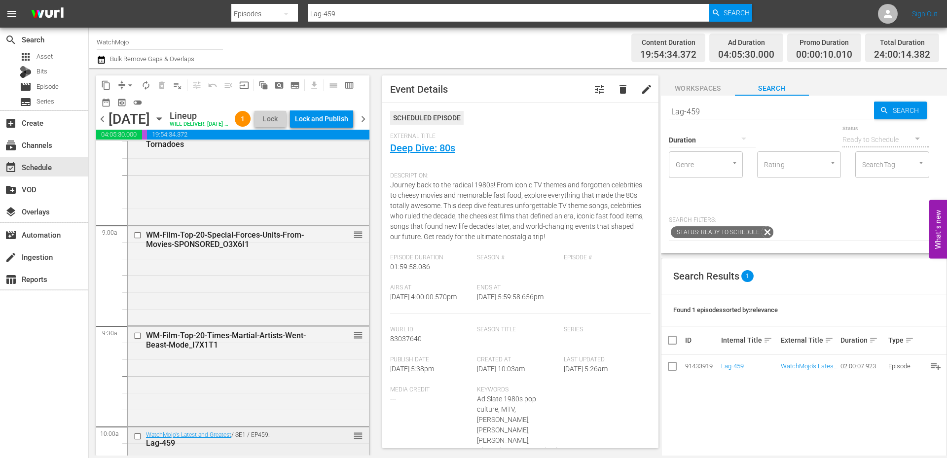
scroll to position [1671, 0]
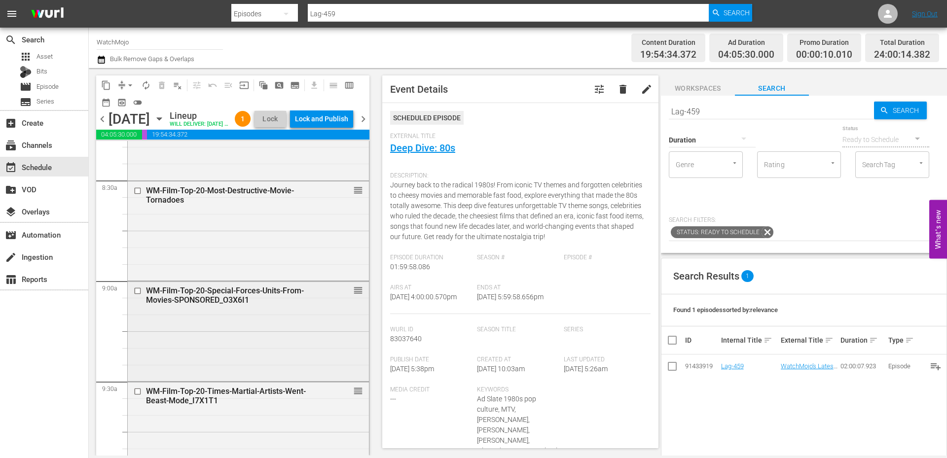
click at [223, 379] on div "WM-Film-Top-20-Special-Forces-Units-From-Movies-SPONSORED_O3X6I1 reorder" at bounding box center [248, 331] width 241 height 98
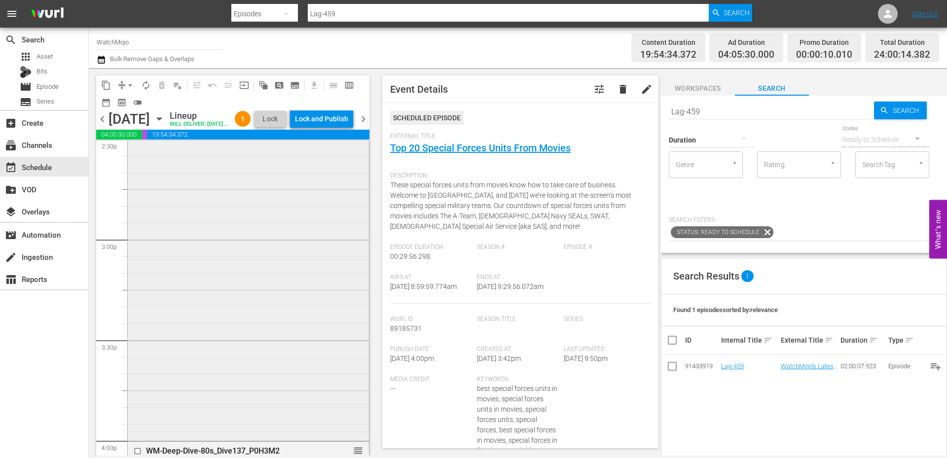
scroll to position [2921, 0]
click at [238, 323] on div "Deep Dive / SE1 / EP94: WM-Deep-Dive-90s-Music_Dive94_T6H3I2 reorder" at bounding box center [248, 238] width 241 height 400
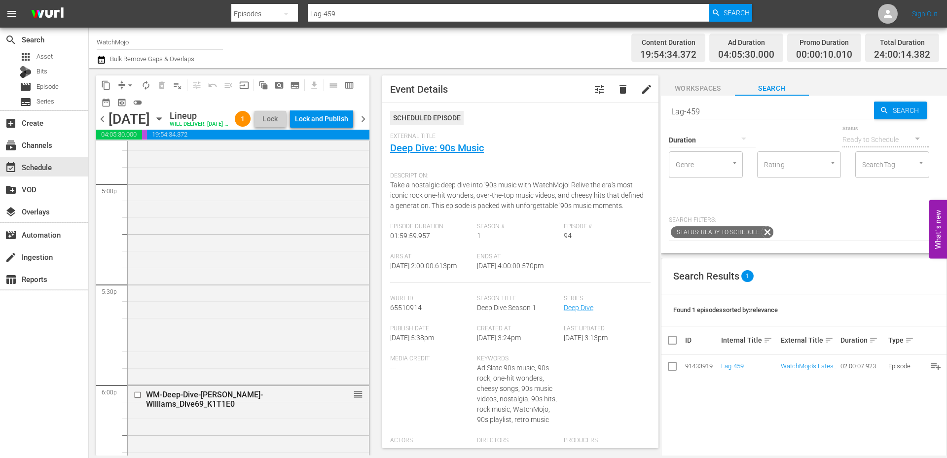
scroll to position [3382, 0]
click at [226, 313] on div "WM-Deep-Dive-80s_Dive137_P0H3M2 reorder" at bounding box center [248, 181] width 241 height 400
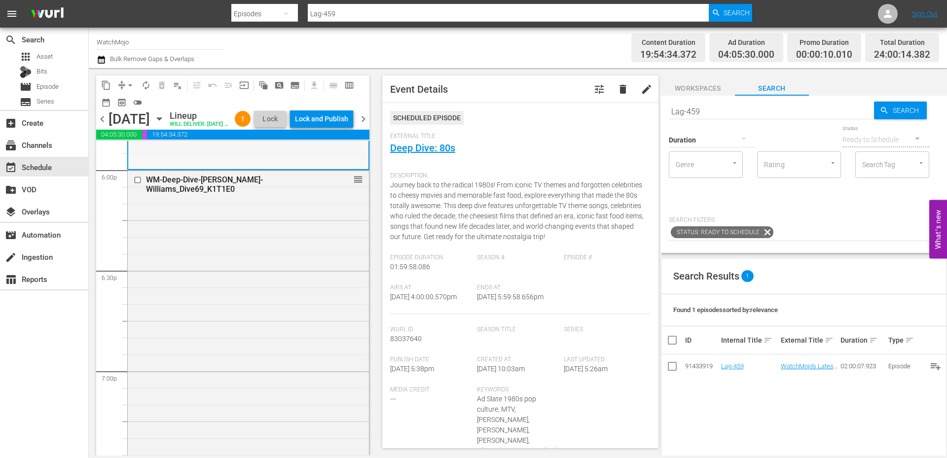
scroll to position [3678, 0]
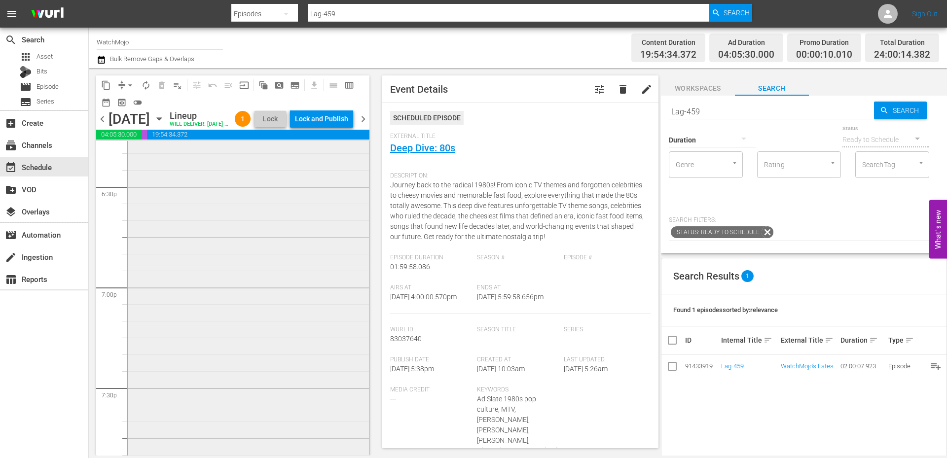
click at [204, 333] on div "WM-Deep-Dive-Robin-Williams_Dive69_K1T1E0 reorder" at bounding box center [248, 287] width 241 height 400
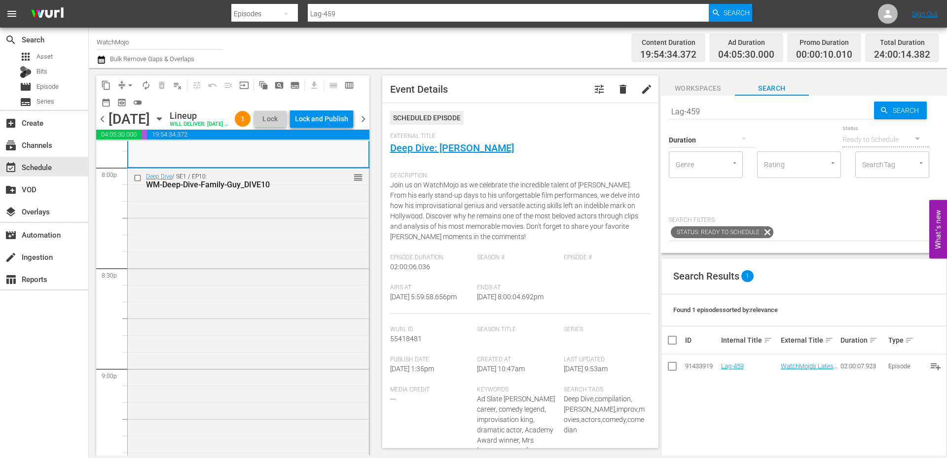
scroll to position [4006, 0]
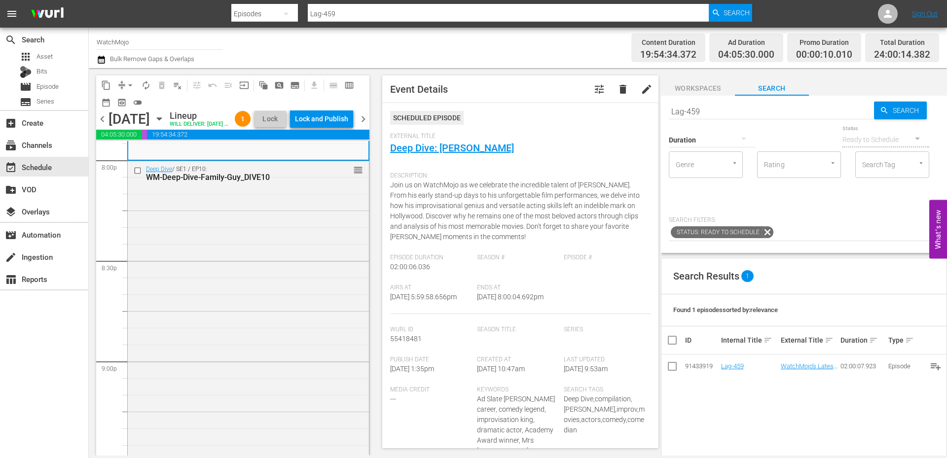
click at [202, 347] on div "Deep Dive / SE1 / EP10: WM-Deep-Dive-Family-Guy_DIVE10 reorder" at bounding box center [248, 361] width 241 height 400
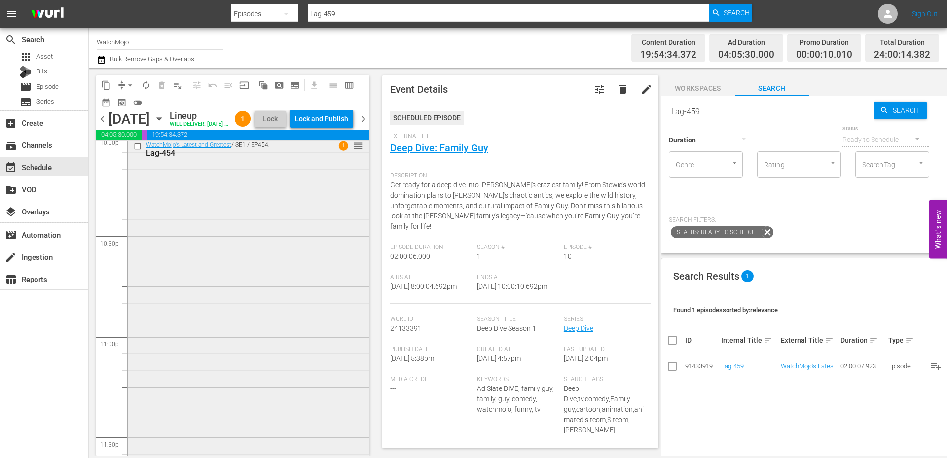
scroll to position [4434, 0]
click at [202, 351] on div "WatchMojo's Latest and Greatest / SE1 / EP454: Lag-454 1 reorder" at bounding box center [248, 337] width 241 height 400
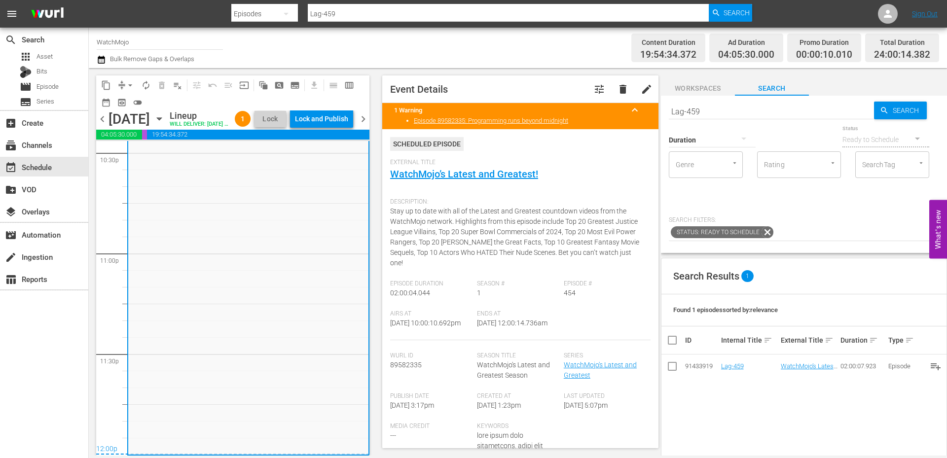
scroll to position [4534, 0]
click at [227, 378] on div "WatchMojo's Latest and Greatest / SE1 / EP454: Lag-454 1 reorder" at bounding box center [248, 254] width 240 height 400
click at [312, 323] on div "WatchMojo's Latest and Greatest / SE1 / EP454: Lag-454 1 reorder" at bounding box center [248, 254] width 240 height 400
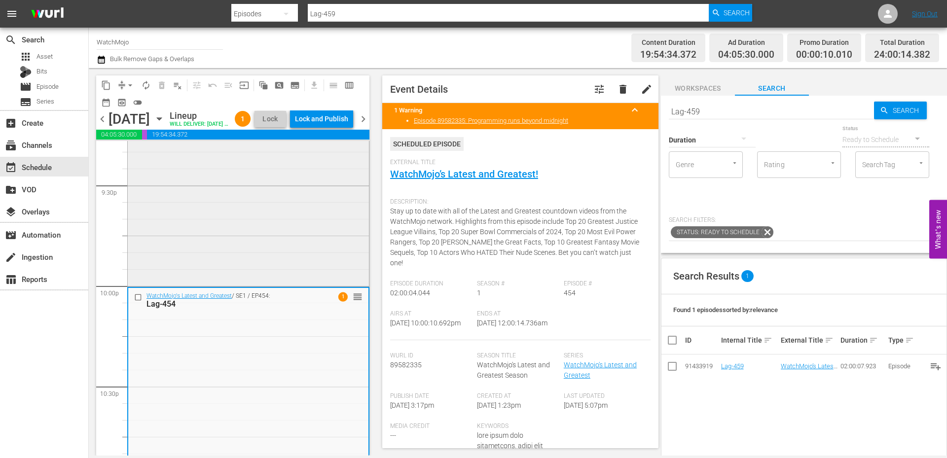
scroll to position [4205, 0]
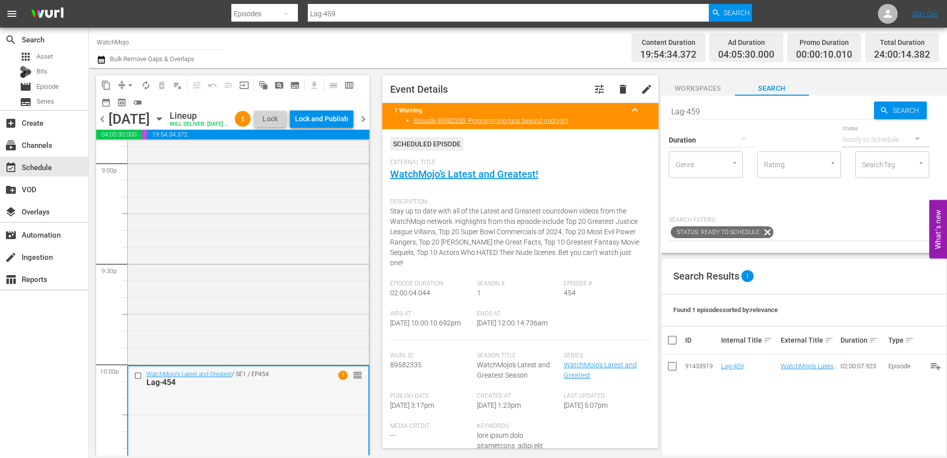
click at [236, 312] on div "Deep Dive / SE1 / EP10: WM-Deep-Dive-Family-Guy_DIVE10 reorder" at bounding box center [248, 163] width 241 height 400
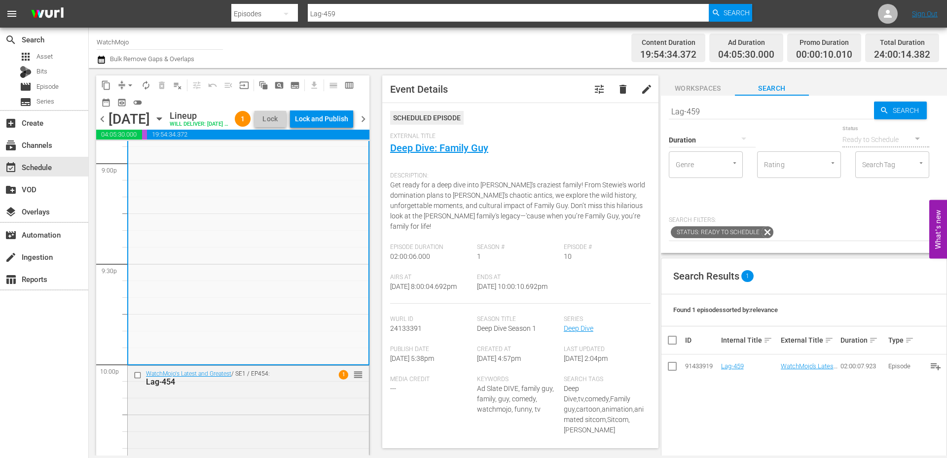
click at [549, 48] on div "Channel Title WatchMojo Bulk Remove Gaps & Overlaps" at bounding box center [327, 48] width 460 height 36
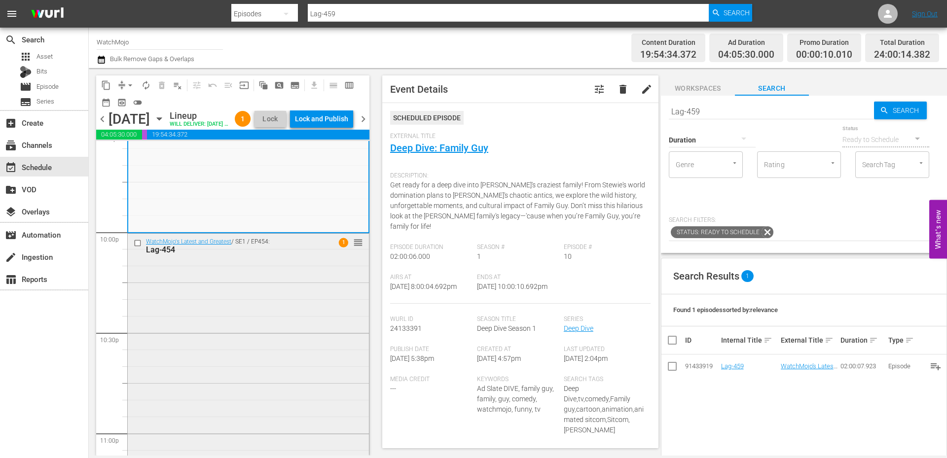
scroll to position [4336, 0]
click at [278, 304] on div "WatchMojo's Latest and Greatest / SE1 / EP454: Lag-454 1 reorder" at bounding box center [248, 434] width 241 height 400
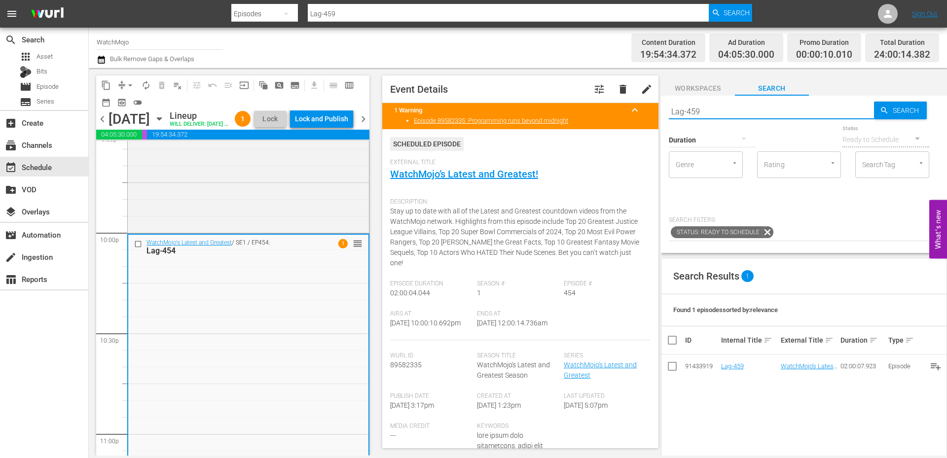
paste input "25"
drag, startPoint x: 732, startPoint y: 112, endPoint x: 613, endPoint y: 113, distance: 118.4
click at [613, 111] on div "content_copy compress arrow_drop_down autorenew_outlined delete_forever_outline…" at bounding box center [518, 262] width 858 height 388
type input "Lag-425"
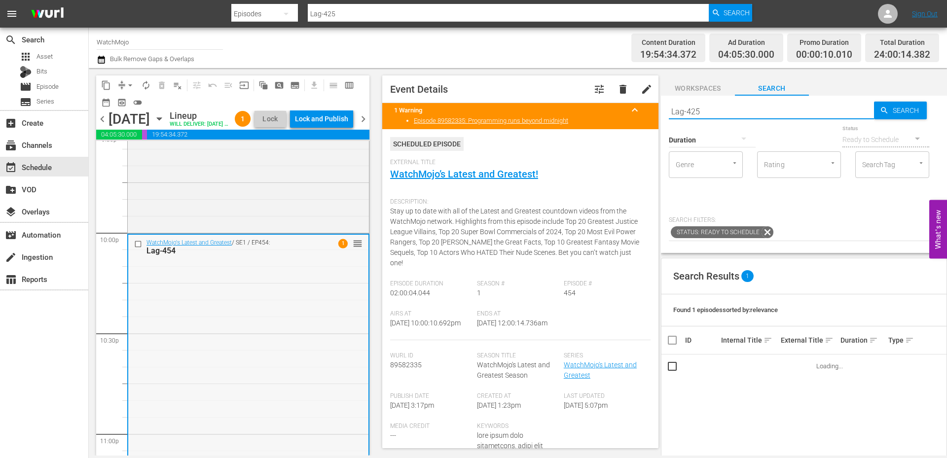
type input "Lag-425"
click at [136, 248] on input "checkbox" at bounding box center [139, 244] width 10 height 8
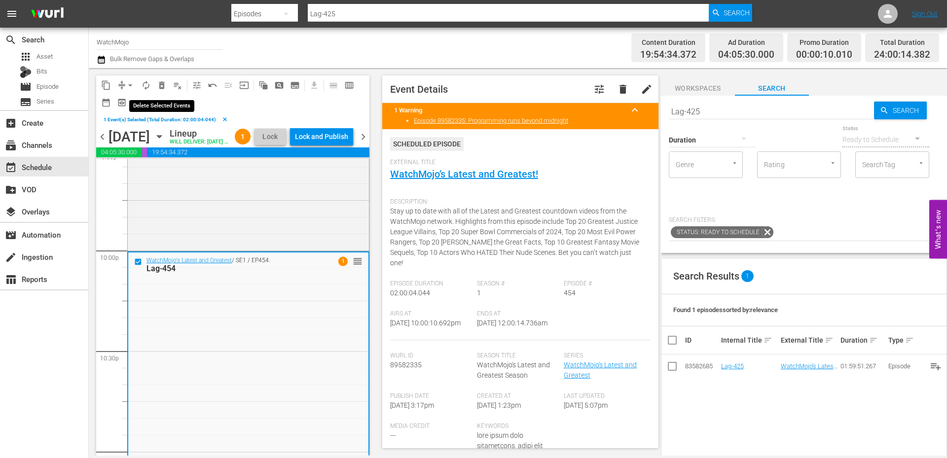
click at [159, 82] on span "delete_forever_outlined" at bounding box center [162, 85] width 10 height 10
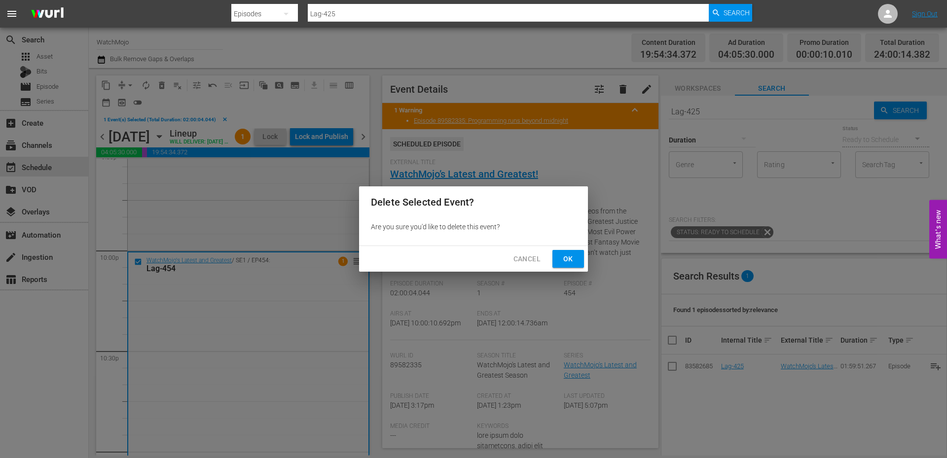
click at [581, 263] on button "Ok" at bounding box center [569, 259] width 32 height 18
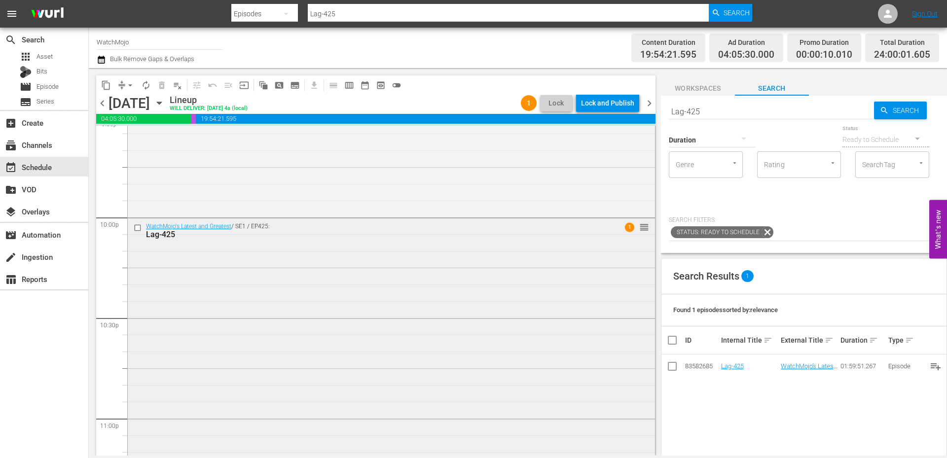
click at [381, 318] on div "WatchMojo's Latest and Greatest / SE1 / EP425: Lag-425 1 reorder" at bounding box center [391, 418] width 527 height 399
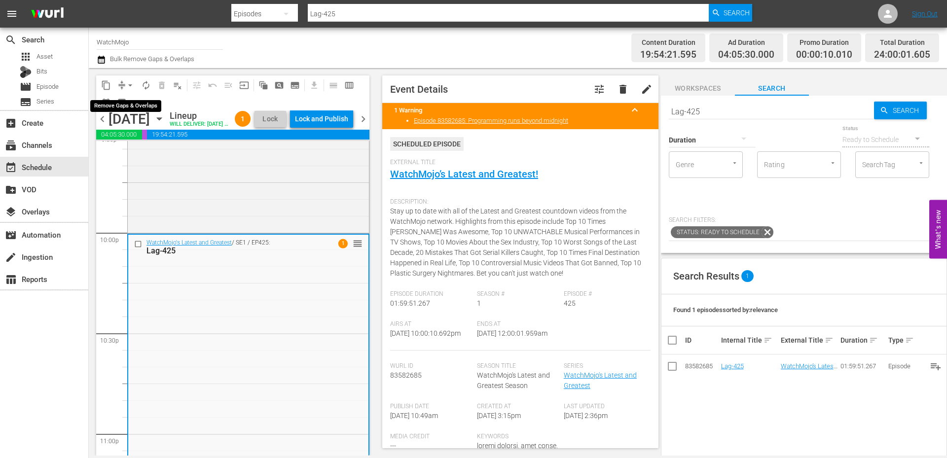
click at [125, 81] on button "arrow_drop_down" at bounding box center [130, 85] width 16 height 16
click at [146, 142] on li "Align to End of Previous Day" at bounding box center [131, 138] width 104 height 16
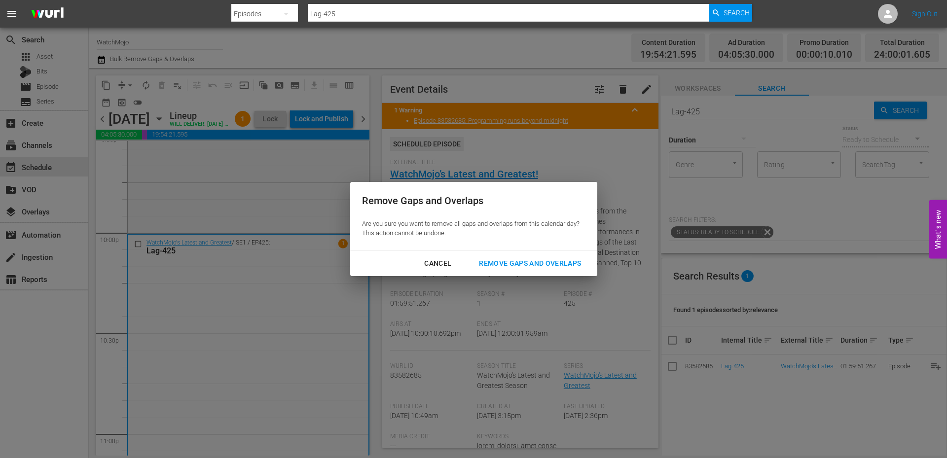
click at [499, 261] on div "Remove Gaps and Overlaps" at bounding box center [530, 264] width 118 height 12
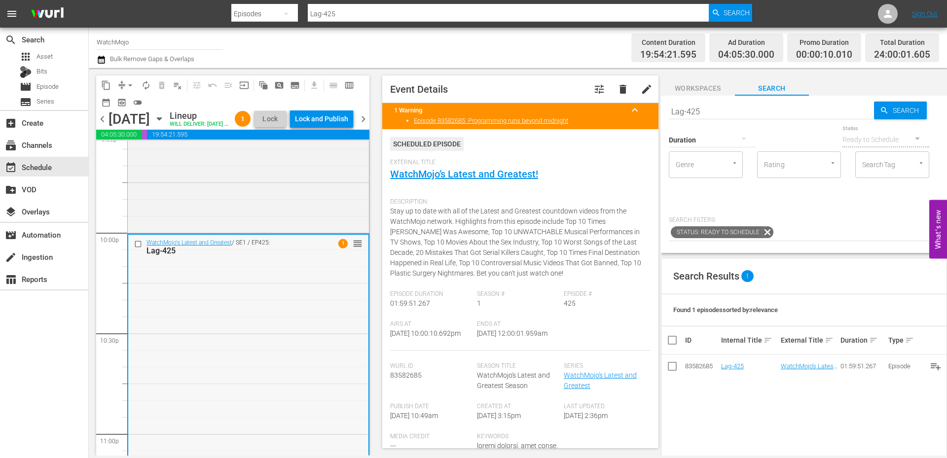
click at [342, 362] on div "WatchMojo's Latest and Greatest / SE1 / EP425: Lag-425 1 reorder" at bounding box center [248, 434] width 240 height 399
drag, startPoint x: 520, startPoint y: 351, endPoint x: 474, endPoint y: 348, distance: 47.0
click at [474, 348] on div "Airs At 10/14/25 @ 10:00:10.692pm Ends At 10/15/25 @ 12:00:01.959am" at bounding box center [520, 336] width 260 height 30
click at [346, 117] on div "Lock and Publish" at bounding box center [321, 119] width 53 height 18
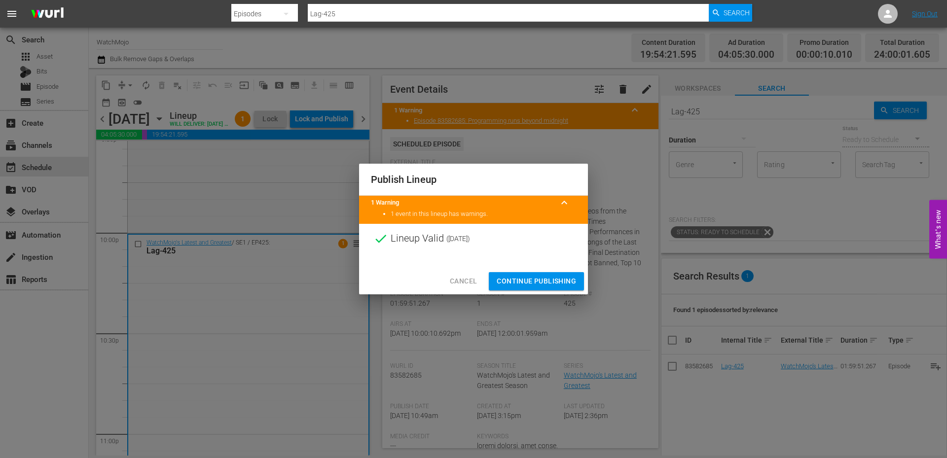
click at [522, 282] on span "Continue Publishing" at bounding box center [536, 281] width 79 height 12
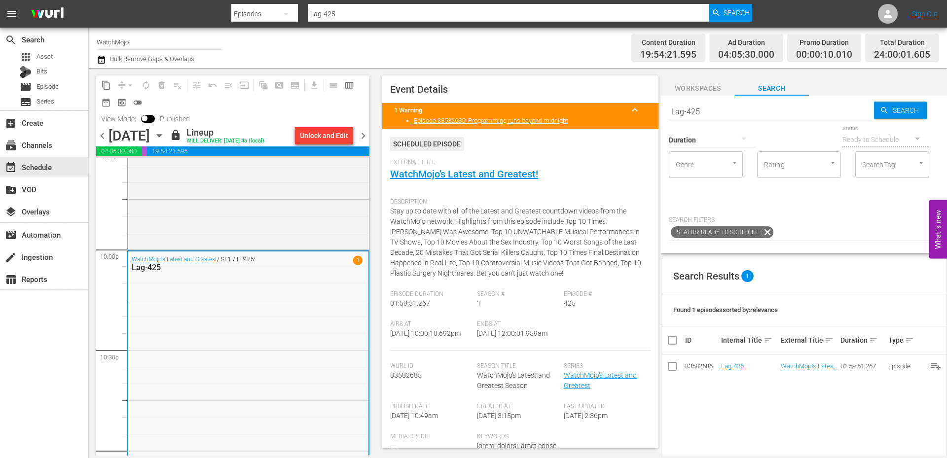
click at [369, 136] on span "chevron_right" at bounding box center [363, 136] width 12 height 12
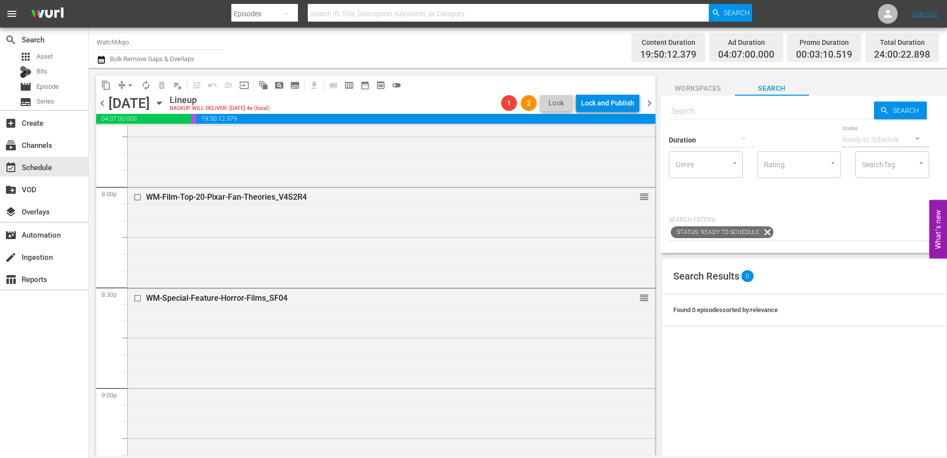
scroll to position [4502, 0]
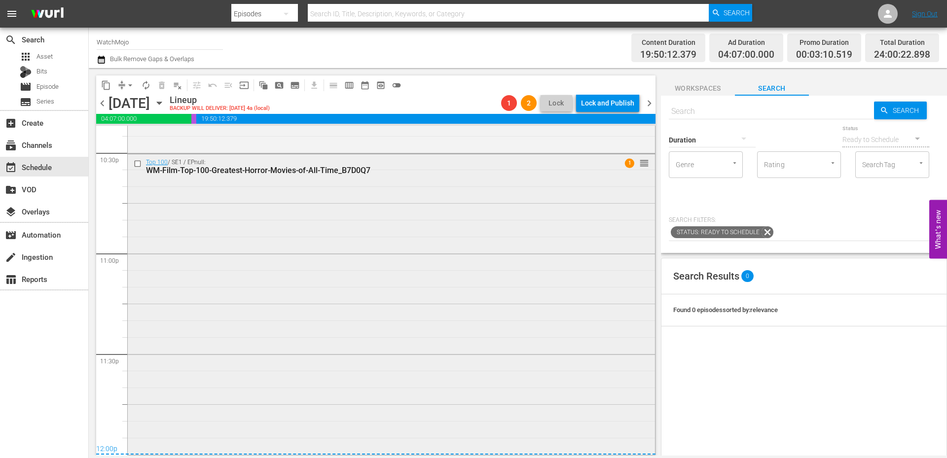
click at [507, 391] on div "Top 100 / SE1 / EPnull: WM-Film-Top-100-Greatest-Horror-Movies-of-All-Time_B7D0…" at bounding box center [391, 303] width 527 height 299
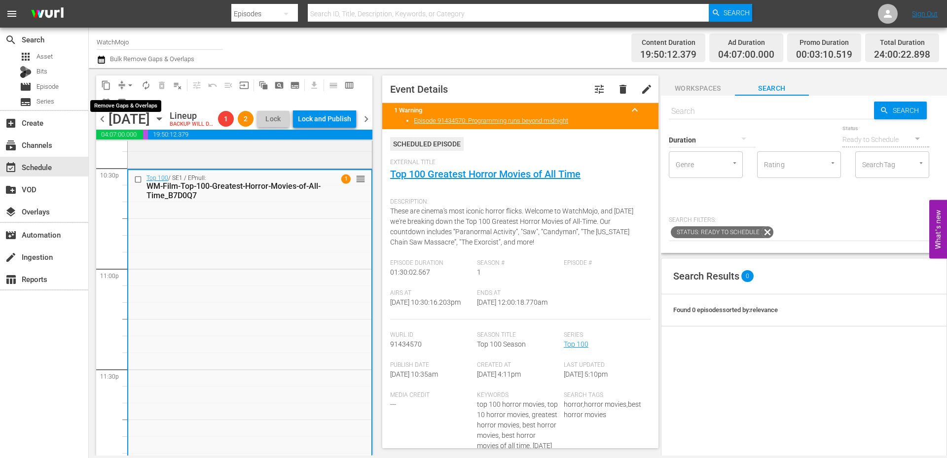
click at [128, 85] on span "arrow_drop_down" at bounding box center [130, 85] width 10 height 10
click at [140, 143] on li "Align to End of Previous Day" at bounding box center [131, 138] width 104 height 16
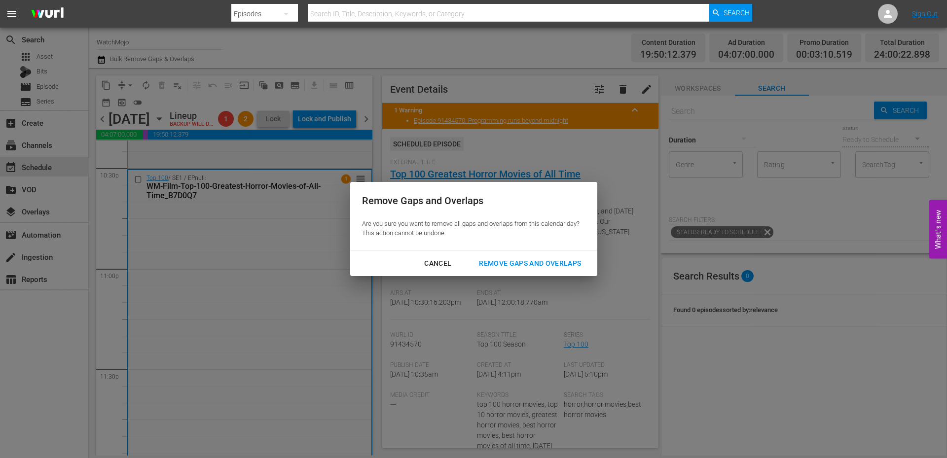
click at [503, 271] on button "Remove Gaps and Overlaps" at bounding box center [530, 264] width 126 height 18
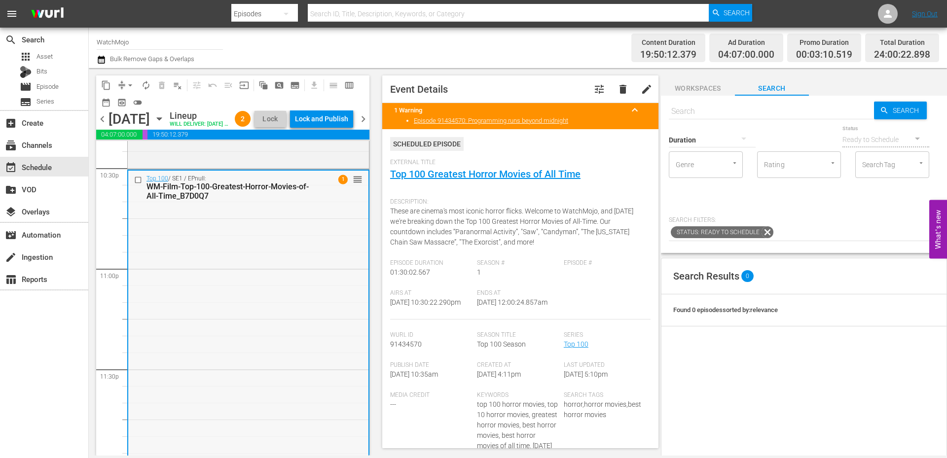
click at [257, 309] on div "Top 100 / SE1 / EPnull: WM-Film-Top-100-Greatest-Horror-Movies-of-All-Time_B7D0…" at bounding box center [248, 320] width 240 height 299
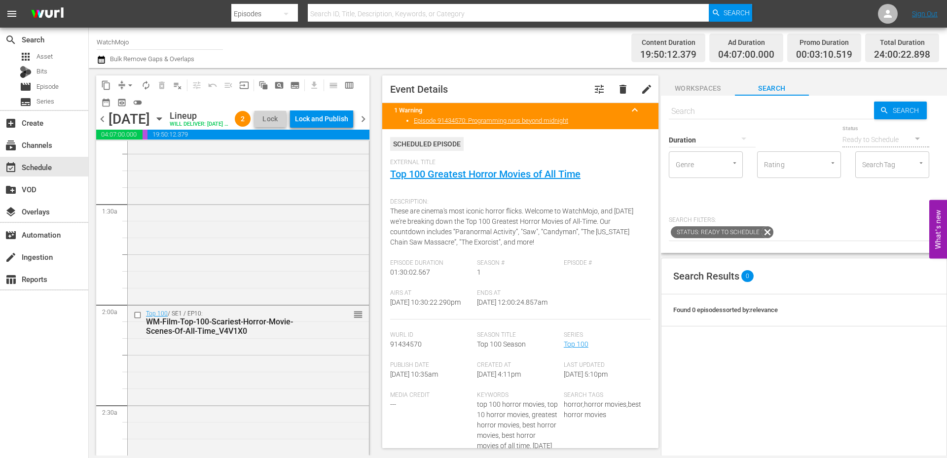
scroll to position [329, 0]
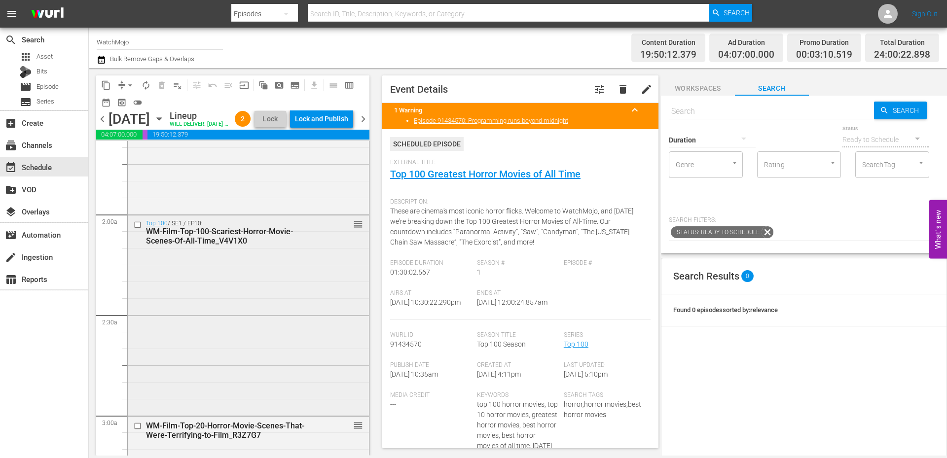
click at [183, 317] on div "Top 100 / SE1 / EP10: WM-Film-Top-100-Scariest-Horror-Movie-Scenes-Of-All-Time_…" at bounding box center [248, 315] width 241 height 198
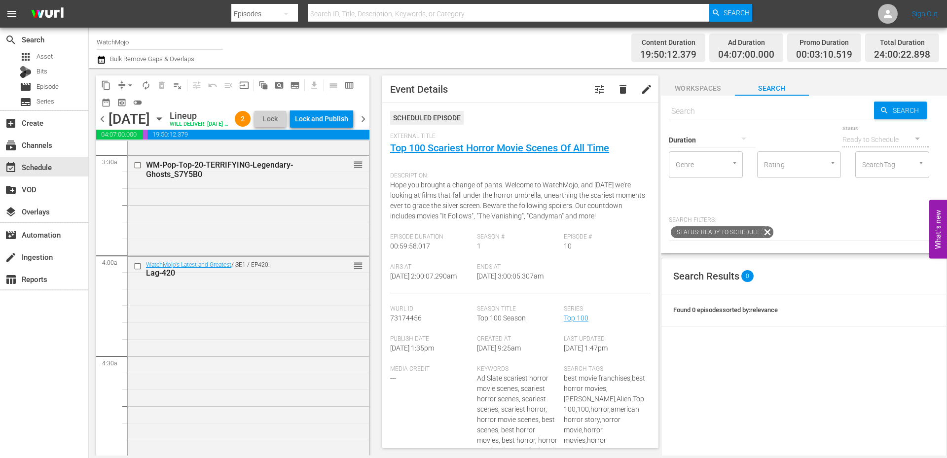
click at [220, 302] on div "WatchMojo's Latest and Greatest / SE1 / EP420: Lag-420 reorder" at bounding box center [248, 456] width 241 height 399
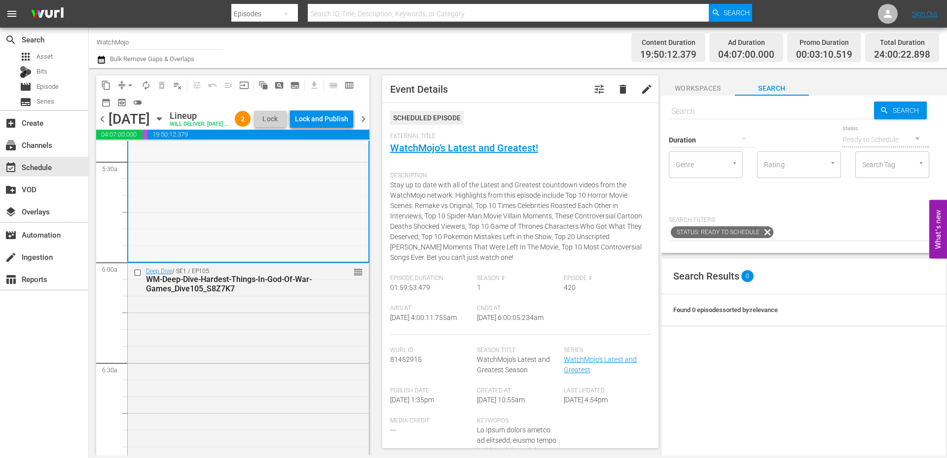
scroll to position [1118, 0]
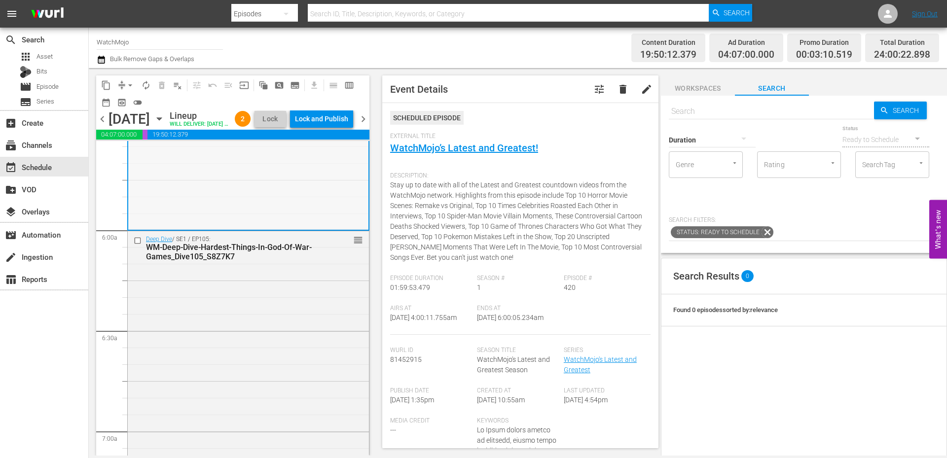
click at [195, 371] on div "Deep Dive / SE1 / EP105: WM-Deep-Dive-Hardest-Things-In-God-Of-War-Games_Dive10…" at bounding box center [248, 431] width 241 height 400
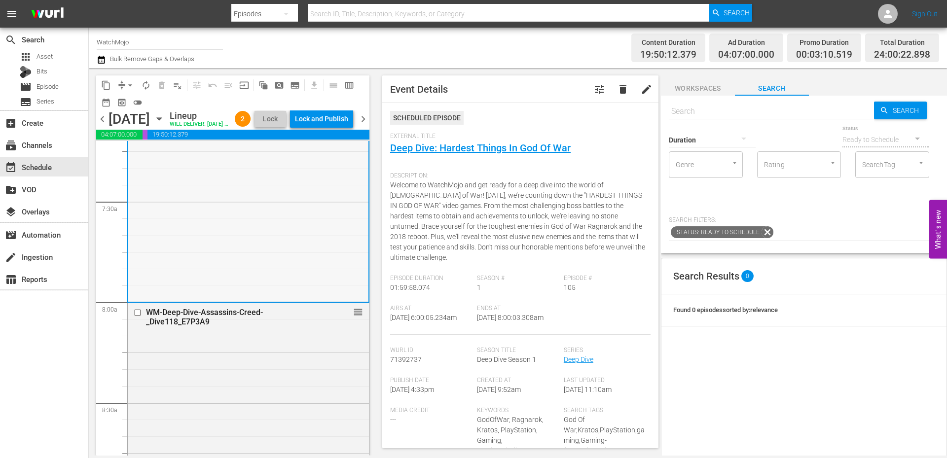
scroll to position [1546, 0]
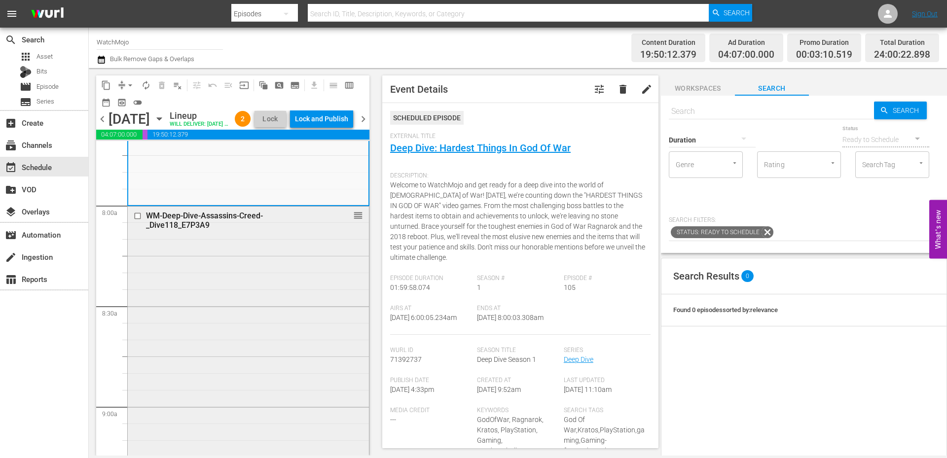
click at [279, 336] on div "WM-Deep-Dive-Assassins-Creed-_Dive118_E7P3A9 reorder" at bounding box center [248, 407] width 241 height 400
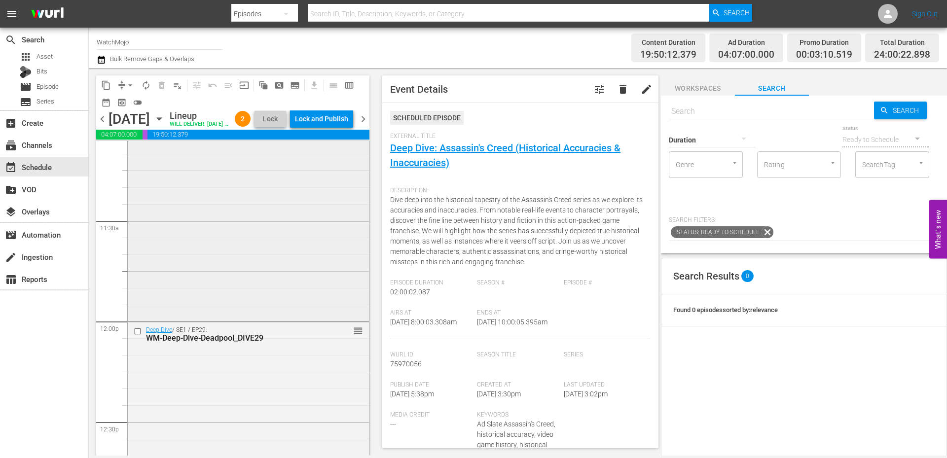
scroll to position [2335, 0]
click at [219, 344] on div "Deep Dive / SE1 / EP29: WM-Deep-Dive-Deadpool_DIVE29 reorder" at bounding box center [248, 422] width 241 height 400
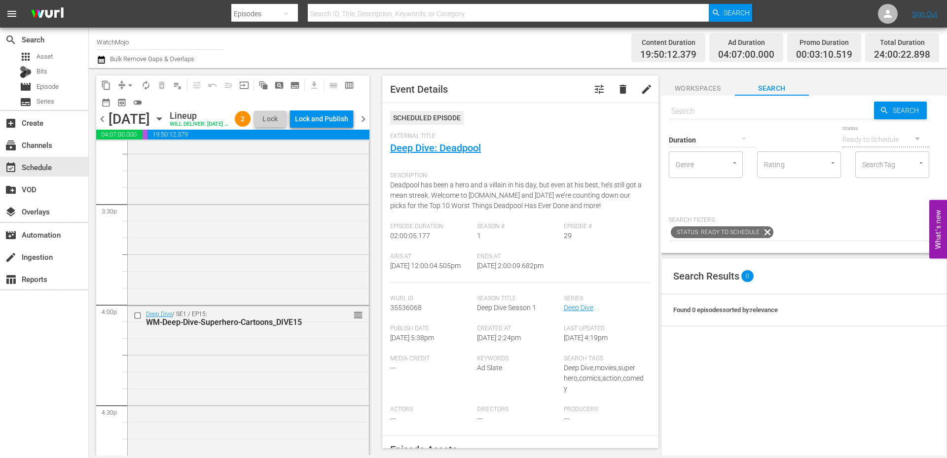
scroll to position [3124, 0]
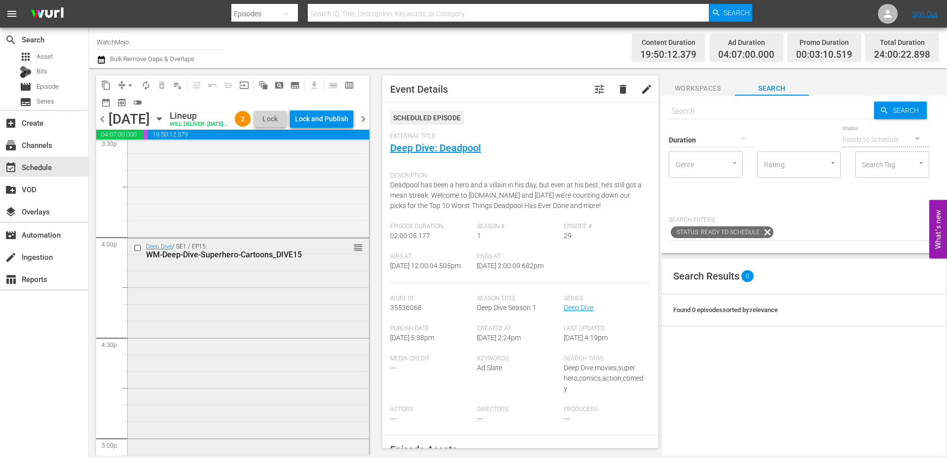
click at [217, 355] on div "Deep Dive / SE1 / EP15: WM-Deep-Dive-Superhero-Cartoons_DIVE15 reorder" at bounding box center [248, 439] width 241 height 400
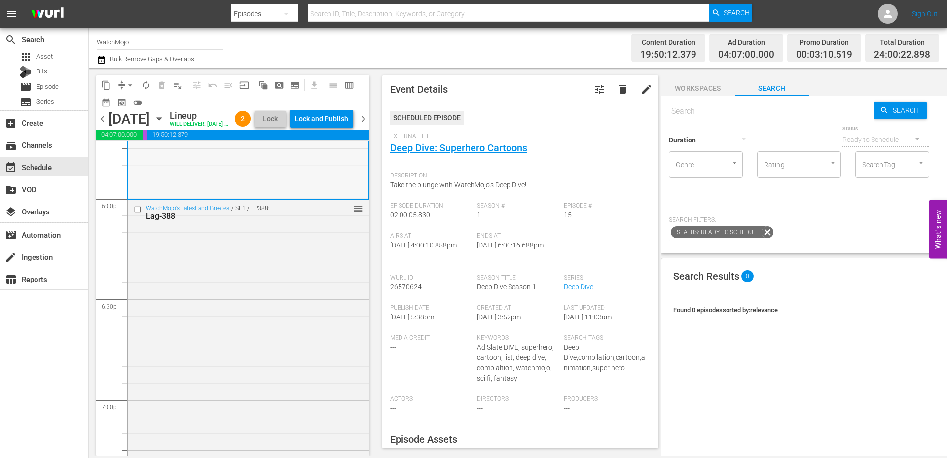
scroll to position [3684, 0]
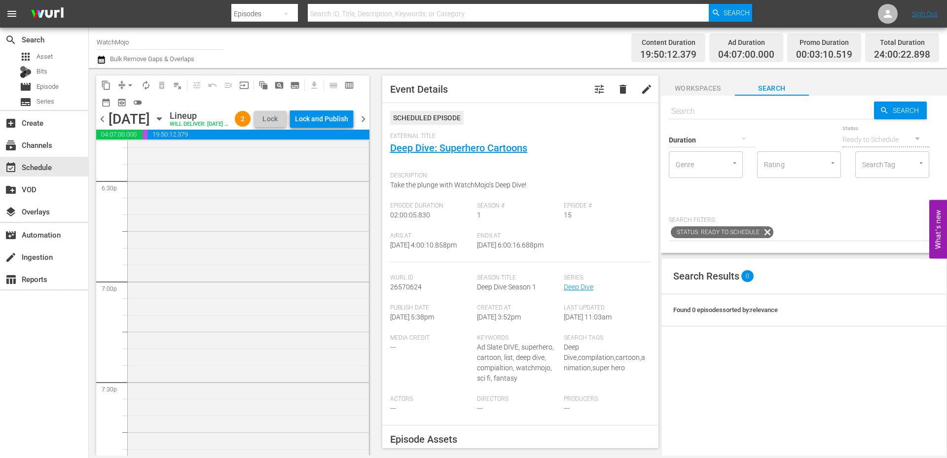
click at [247, 339] on div "WatchMojo's Latest and Greatest / SE1 / EP388: Lag-388 reorder" at bounding box center [248, 282] width 241 height 400
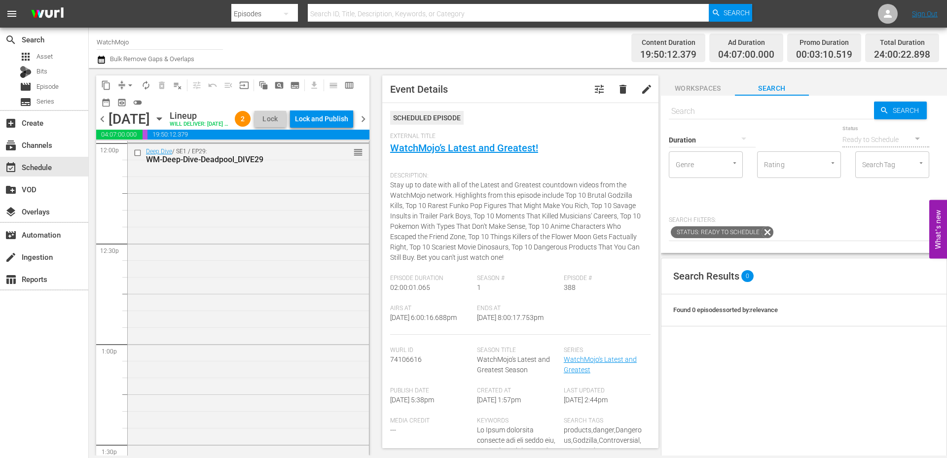
scroll to position [2467, 0]
click at [250, 341] on div "Deep Dive / SE1 / EP29: WM-Deep-Dive-Deadpool_DIVE29 reorder" at bounding box center [248, 290] width 241 height 400
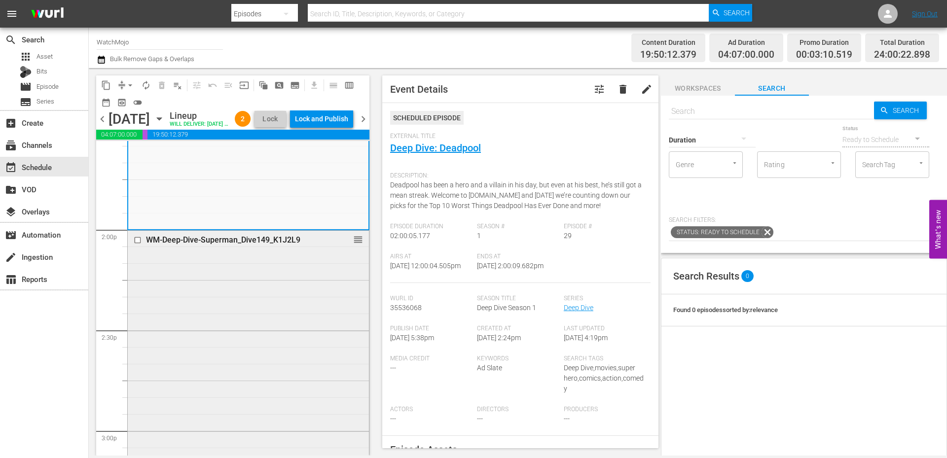
scroll to position [2730, 0]
click at [233, 346] on div "WM-Deep-Dive-Superman_Dive149_K1J2L9 reorder" at bounding box center [248, 430] width 241 height 400
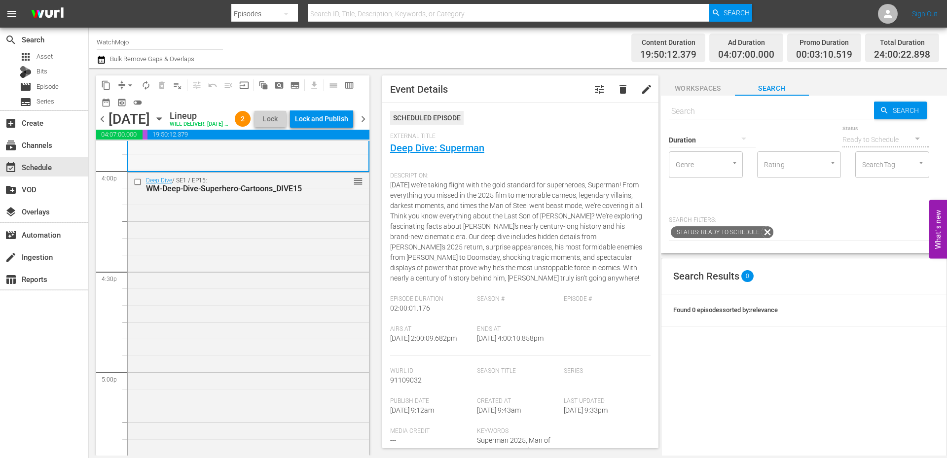
click at [232, 343] on div "Deep Dive / SE1 / EP15: WM-Deep-Dive-Superhero-Cartoons_DIVE15 reorder" at bounding box center [248, 373] width 241 height 400
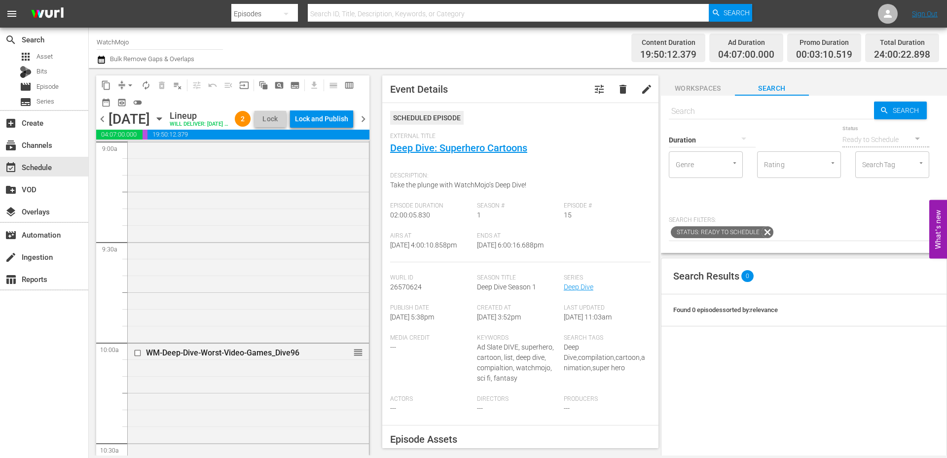
scroll to position [1809, 0]
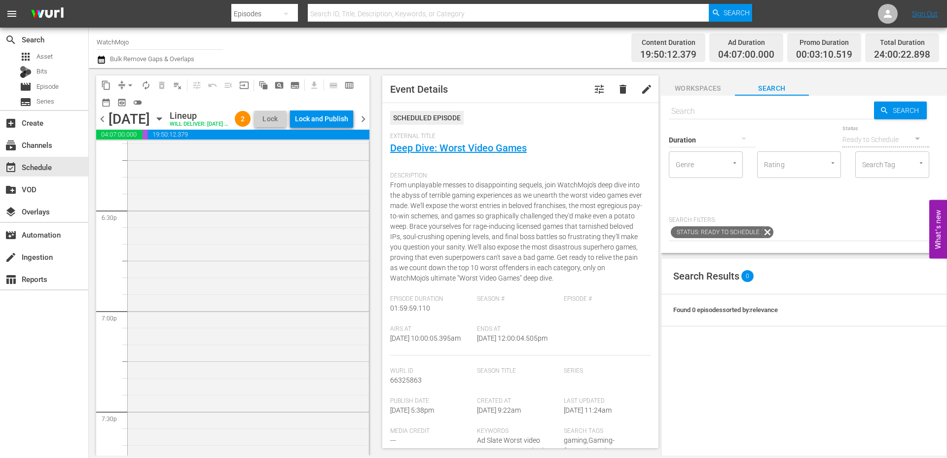
scroll to position [3684, 0]
click at [260, 376] on div "WatchMojo's Latest and Greatest / SE1 / EP388: Lag-388 reorder" at bounding box center [248, 282] width 241 height 400
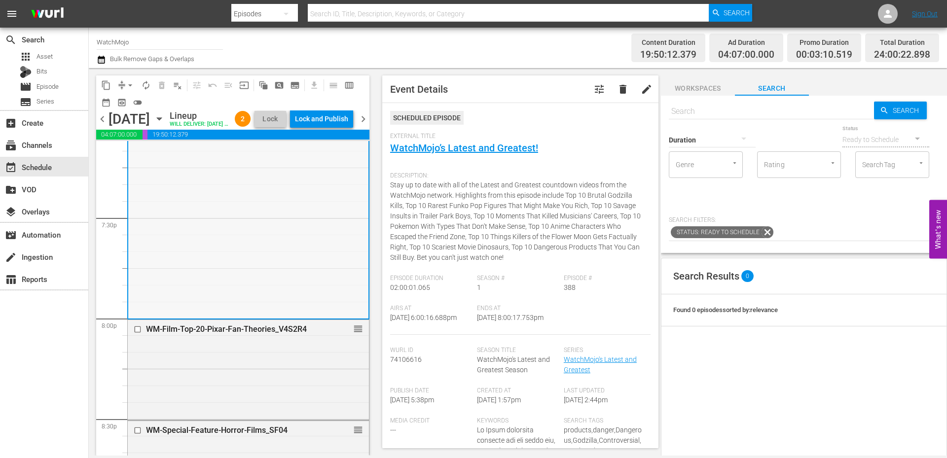
scroll to position [3881, 0]
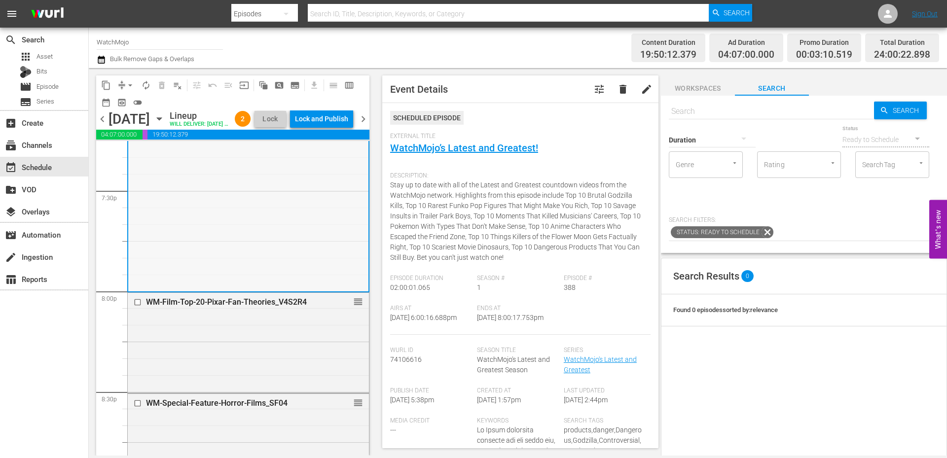
click at [259, 369] on div "WM-Film-Top-20-Pixar-Fan-Theories_V4S2R4 reorder" at bounding box center [248, 342] width 241 height 98
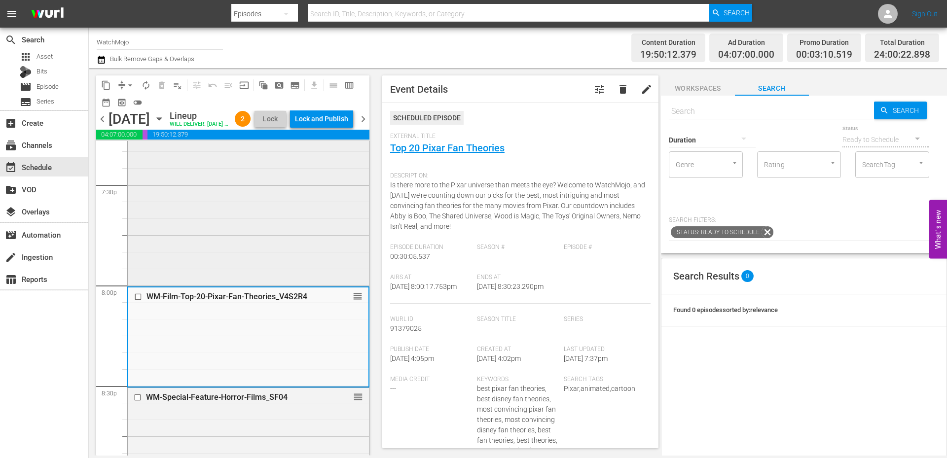
click at [275, 232] on div "WatchMojo's Latest and Greatest / SE1 / EP388: Lag-388 reorder" at bounding box center [248, 85] width 241 height 400
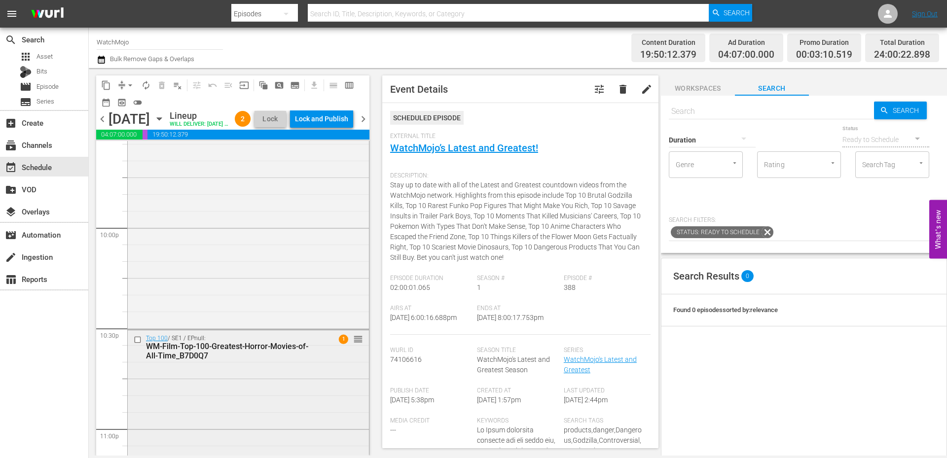
scroll to position [4534, 0]
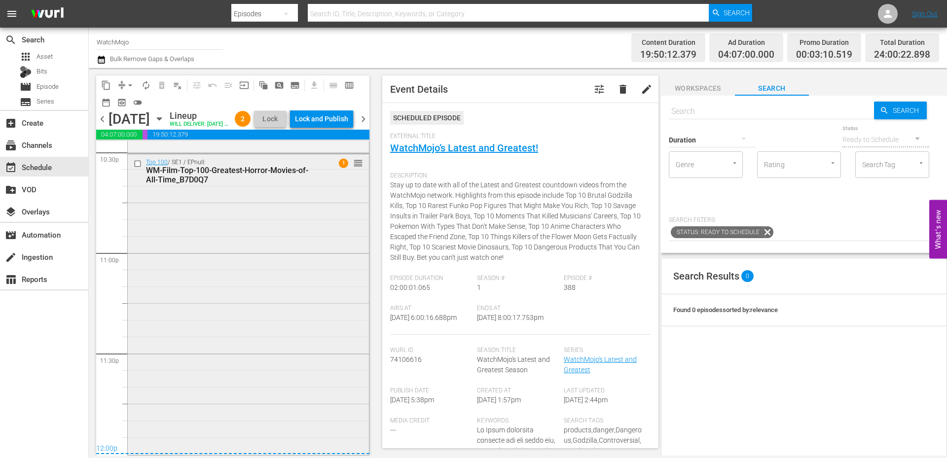
click at [246, 419] on div "Top 100 / SE1 / EPnull: WM-Film-Top-100-Greatest-Horror-Movies-of-All-Time_B7D0…" at bounding box center [248, 303] width 241 height 299
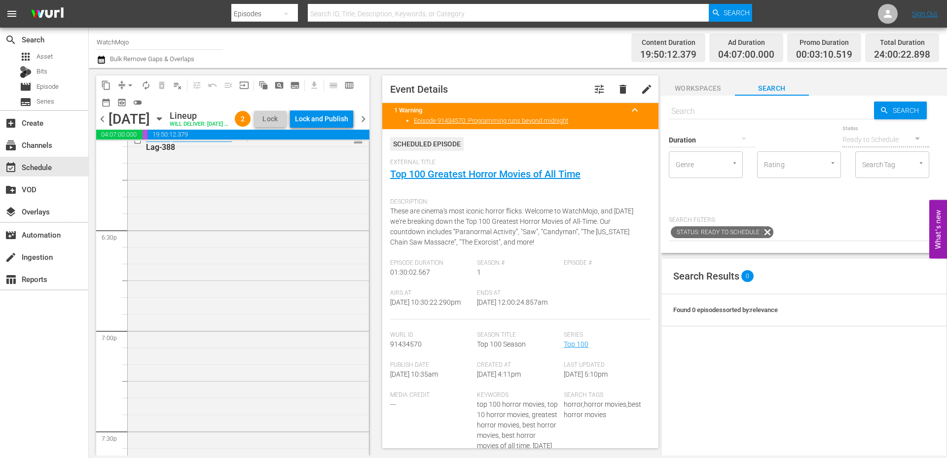
scroll to position [3547, 0]
click at [236, 358] on div "WatchMojo's Latest and Greatest / SE1 / EP388: Lag-388 reorder" at bounding box center [248, 418] width 241 height 400
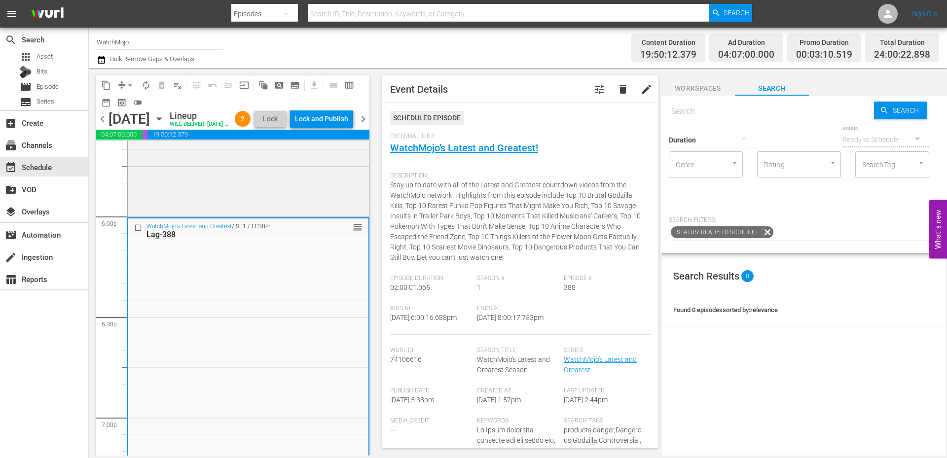
click at [707, 111] on input "text" at bounding box center [771, 112] width 205 height 24
paste input "Lag-294 (Sitcoms) (No Office)"
type input "Lag-294 (Sitcoms) (No Office)"
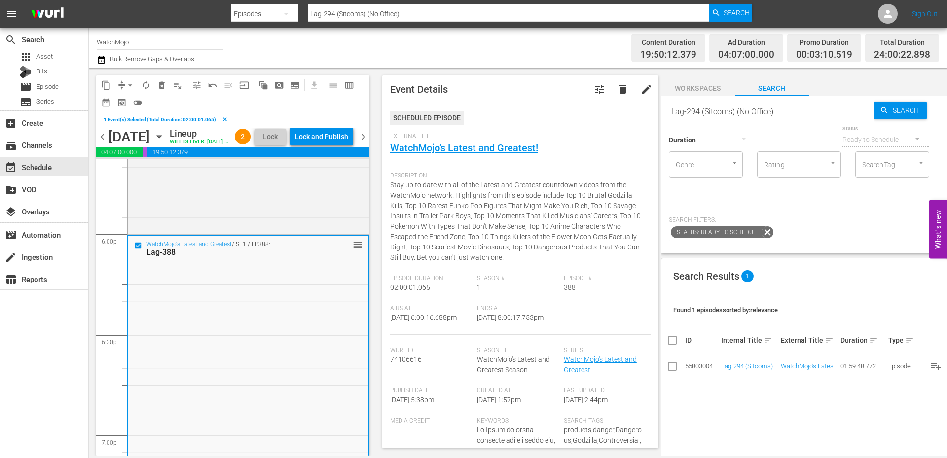
click at [164, 86] on span "delete_forever_outlined" at bounding box center [162, 85] width 10 height 10
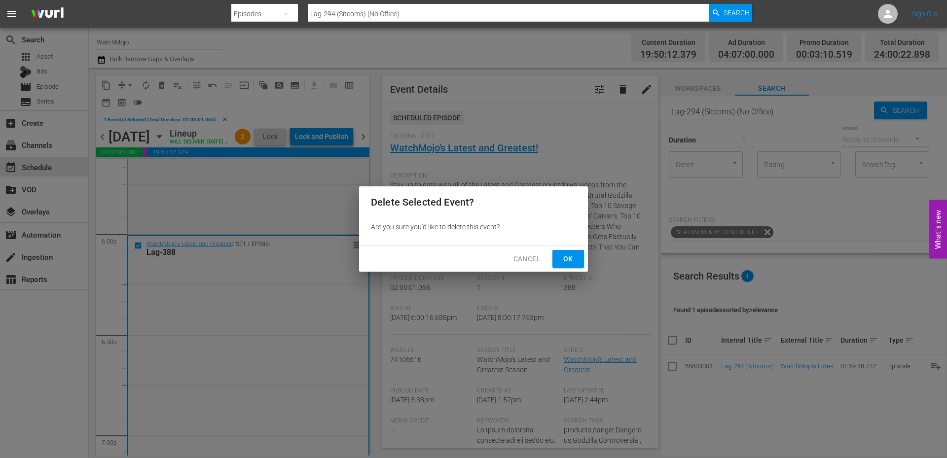
click at [571, 261] on span "Ok" at bounding box center [568, 259] width 16 height 12
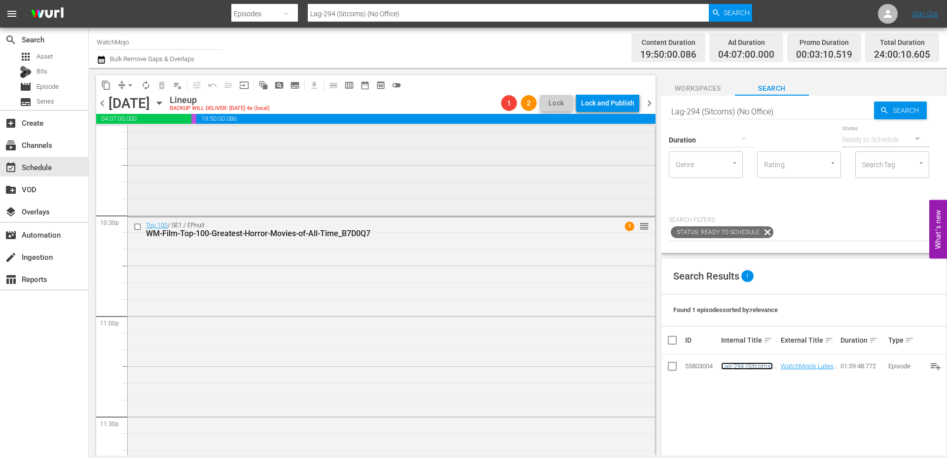
scroll to position [4502, 0]
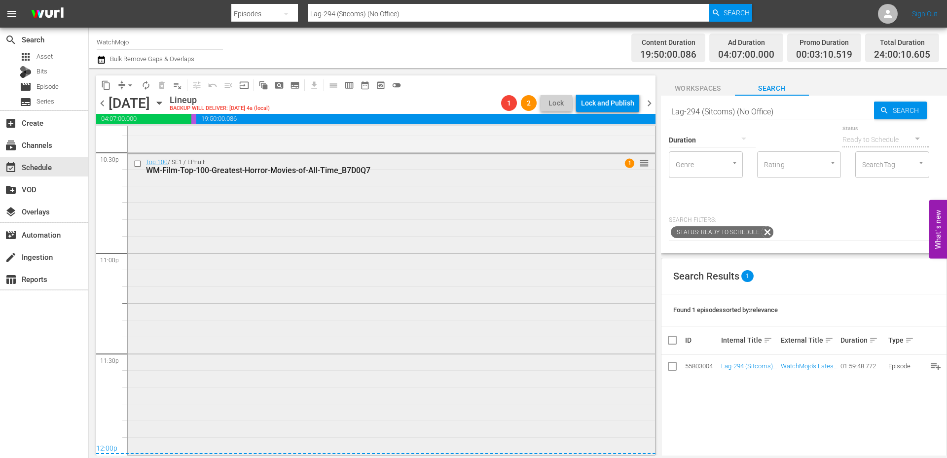
click at [301, 318] on div "Top 100 / SE1 / EPnull: WM-Film-Top-100-Greatest-Horror-Movies-of-All-Time_B7D0…" at bounding box center [391, 303] width 527 height 299
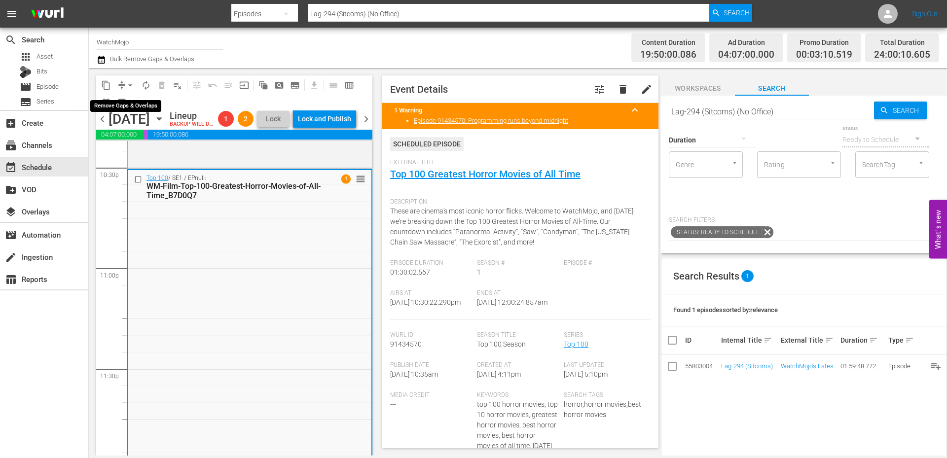
click at [130, 84] on span "arrow_drop_down" at bounding box center [130, 85] width 10 height 10
click at [148, 139] on li "Align to End of Previous Day" at bounding box center [131, 138] width 104 height 16
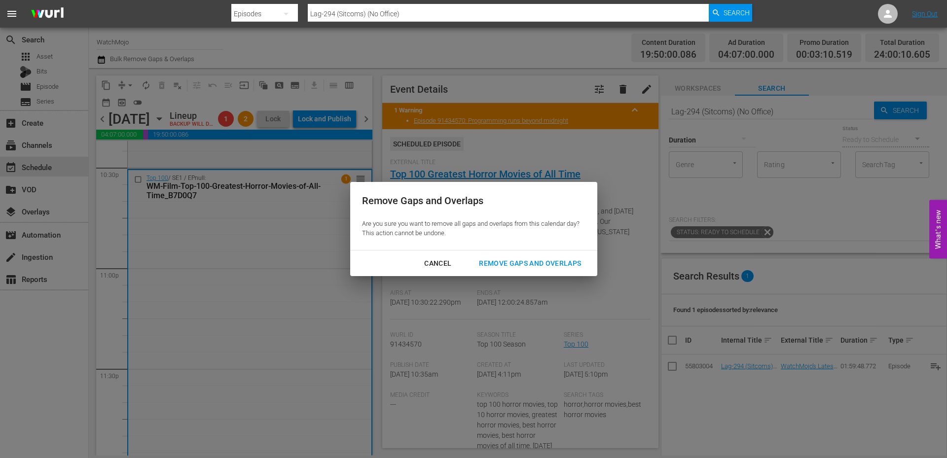
click at [506, 267] on div "Remove Gaps and Overlaps" at bounding box center [530, 264] width 118 height 12
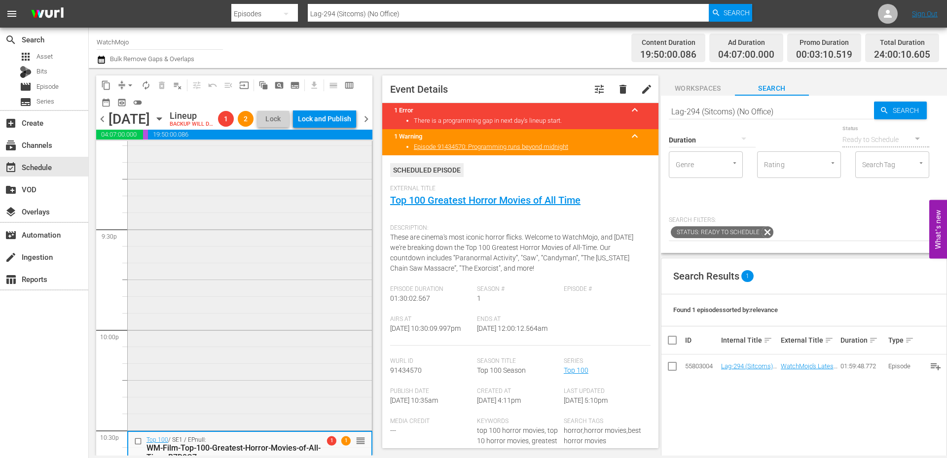
click at [201, 313] on div "WM-Special-Feature-Horror-Films_SF04 reorder" at bounding box center [250, 230] width 244 height 400
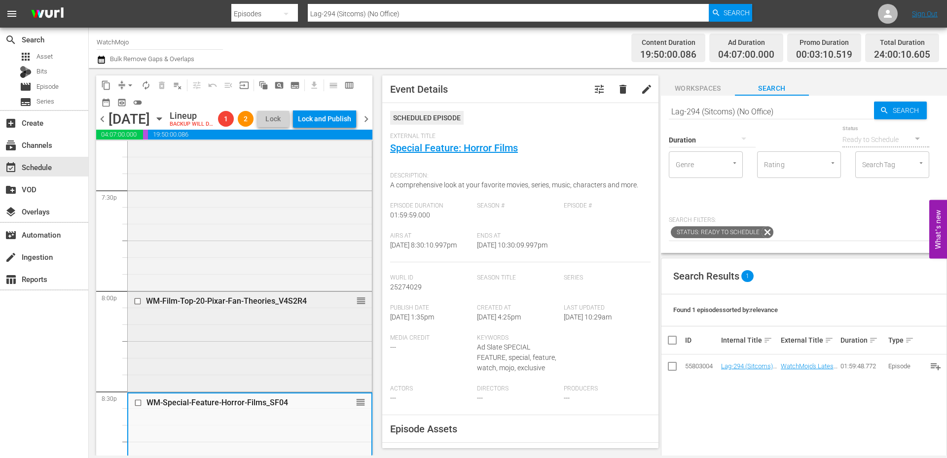
scroll to position [3844, 0]
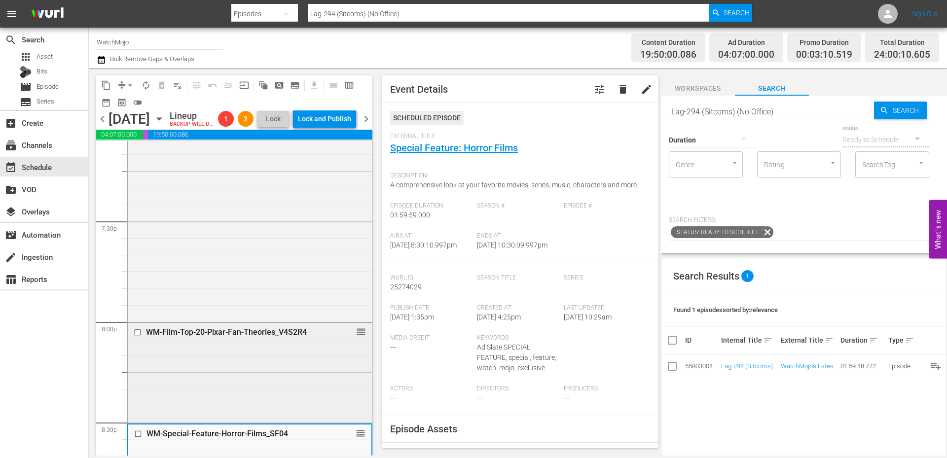
click at [219, 416] on div "WM-Film-Top-20-Pixar-Fan-Theories_V4S2R4 reorder" at bounding box center [250, 372] width 244 height 98
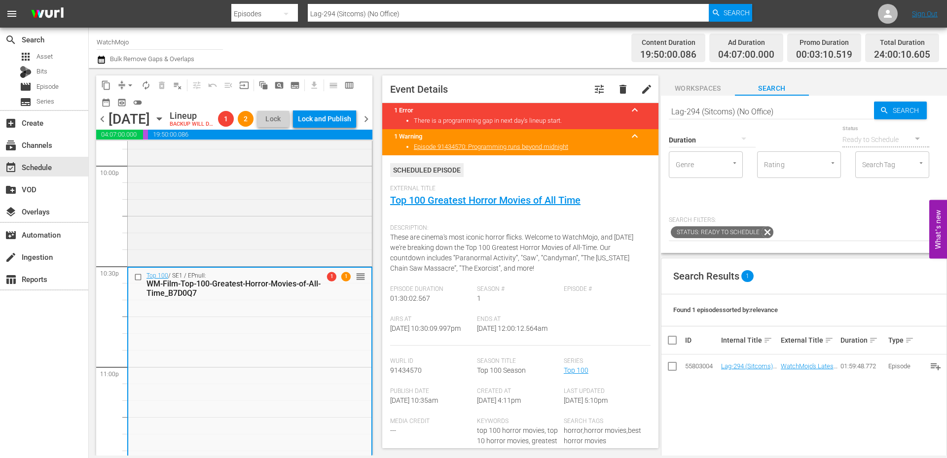
scroll to position [4533, 0]
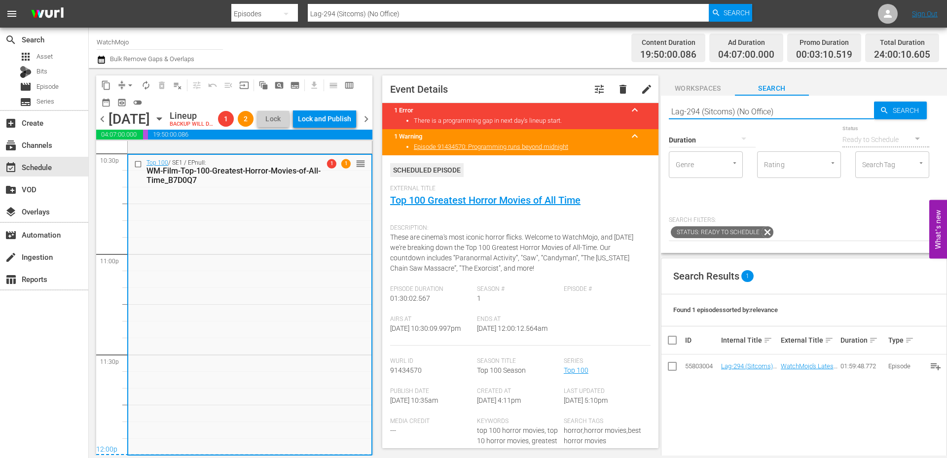
paste input "WM-Deep-Dive-The-Boys_DIVE21"
drag, startPoint x: 766, startPoint y: 111, endPoint x: 638, endPoint y: 106, distance: 128.4
click at [638, 106] on div "content_copy compress arrow_drop_down autorenew_outlined delete_forever_outline…" at bounding box center [518, 262] width 858 height 388
type input "WM-Deep-Dive-The-Boys_DIVE21"
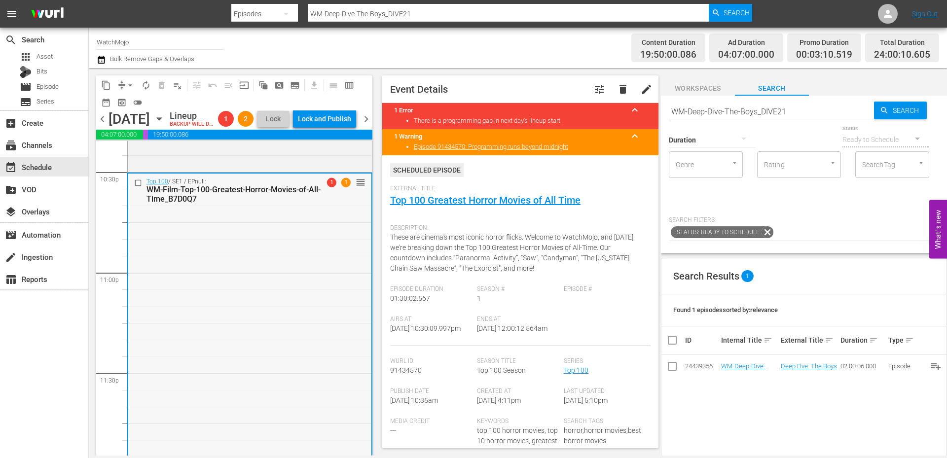
scroll to position [4500, 0]
click at [139, 185] on input "checkbox" at bounding box center [139, 181] width 10 height 8
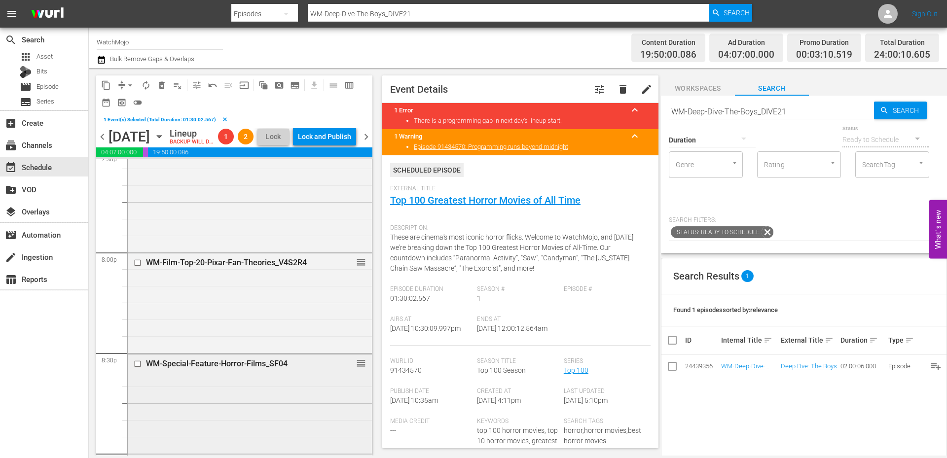
scroll to position [3941, 0]
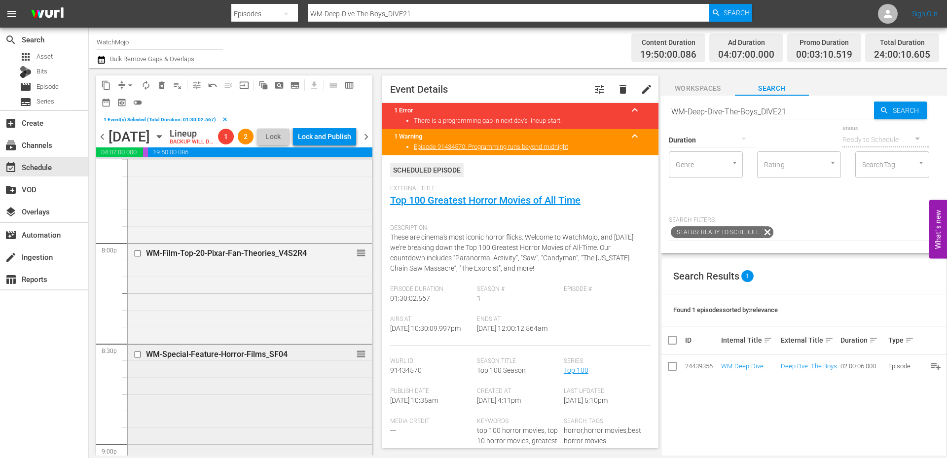
click at [136, 359] on input "checkbox" at bounding box center [139, 354] width 10 height 8
click at [137, 258] on input "checkbox" at bounding box center [139, 253] width 10 height 8
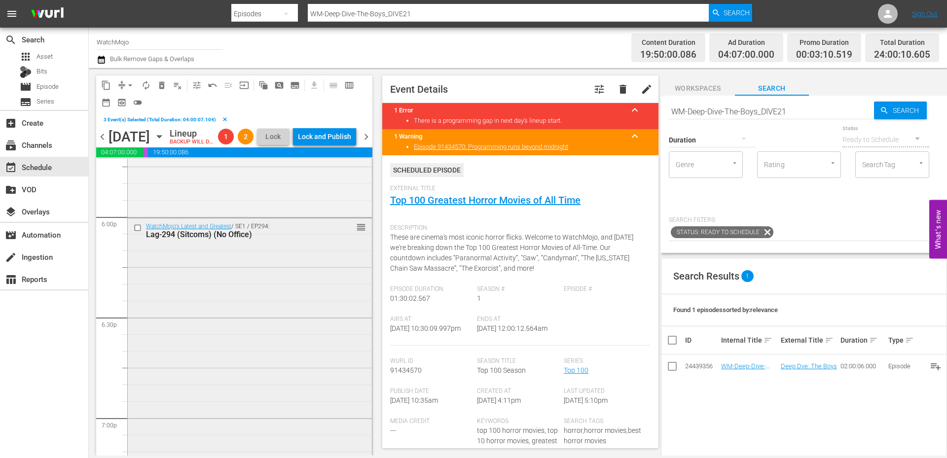
scroll to position [3546, 0]
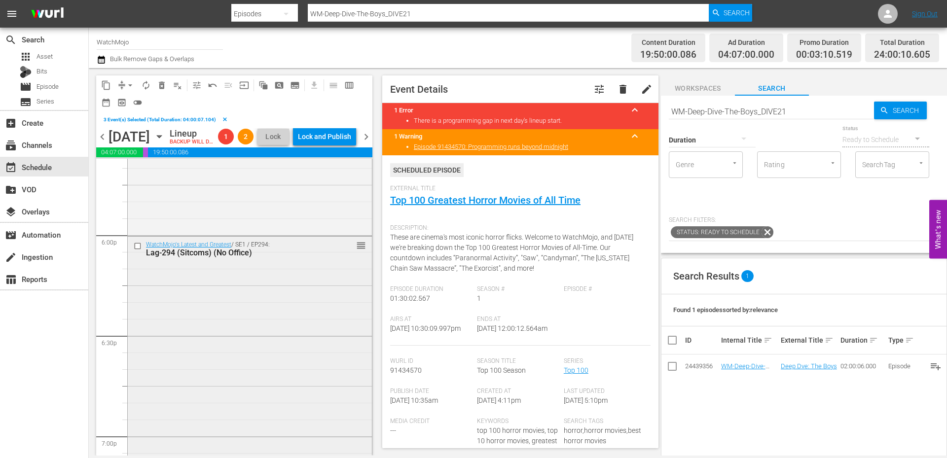
click at [137, 251] on input "checkbox" at bounding box center [139, 246] width 10 height 8
click at [158, 84] on span "delete_forever_outlined" at bounding box center [162, 85] width 10 height 10
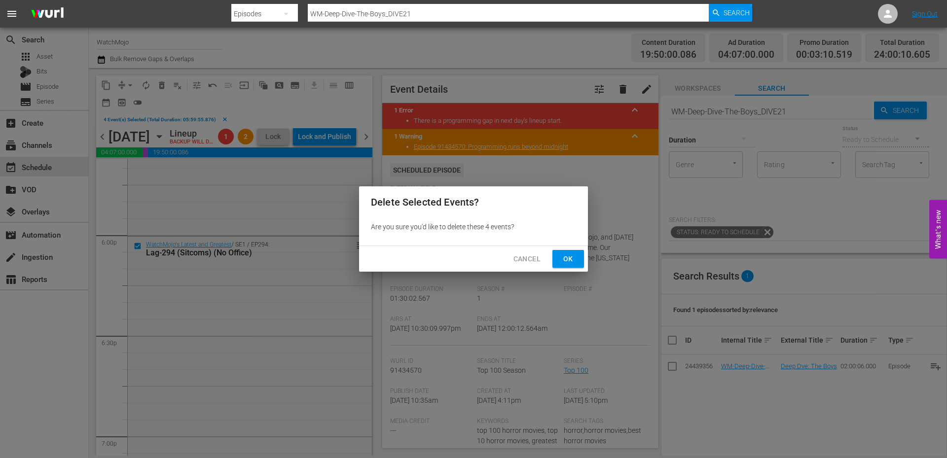
click at [563, 260] on span "Ok" at bounding box center [568, 259] width 16 height 12
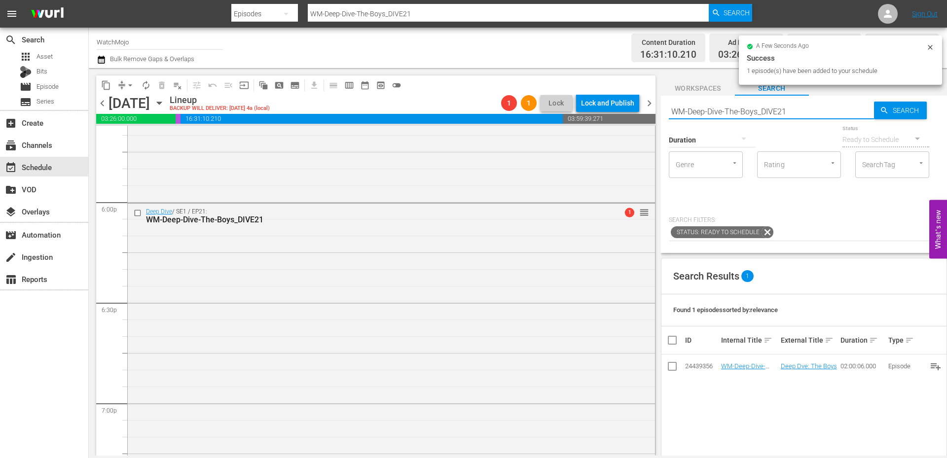
drag, startPoint x: 789, startPoint y: 110, endPoint x: 599, endPoint y: 109, distance: 189.9
click at [599, 109] on div "content_copy compress arrow_drop_down autorenew_outlined delete_forever_outline…" at bounding box center [518, 262] width 858 height 388
paste input "Fallout_Dive77_B9F2Y"
type input "WM-Deep-Dive-Fallout_Dive77_B9F2Y1"
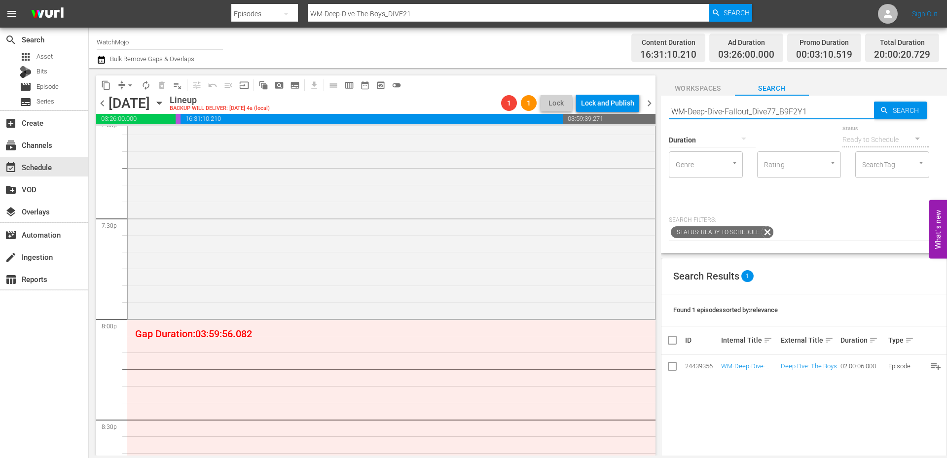
type input "WM-Deep-Dive-Fallout_Dive77_B9F2Y1"
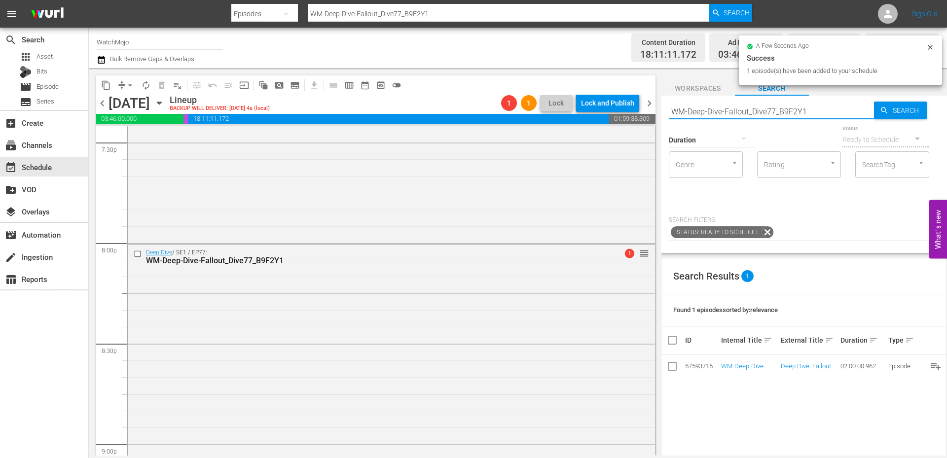
drag, startPoint x: 783, startPoint y: 110, endPoint x: 609, endPoint y: 105, distance: 174.2
click at [609, 105] on div "content_copy compress arrow_drop_down autorenew_outlined delete_forever_outline…" at bounding box center [518, 262] width 858 height 388
paste input "LAG-42"
type input "LAG-421"
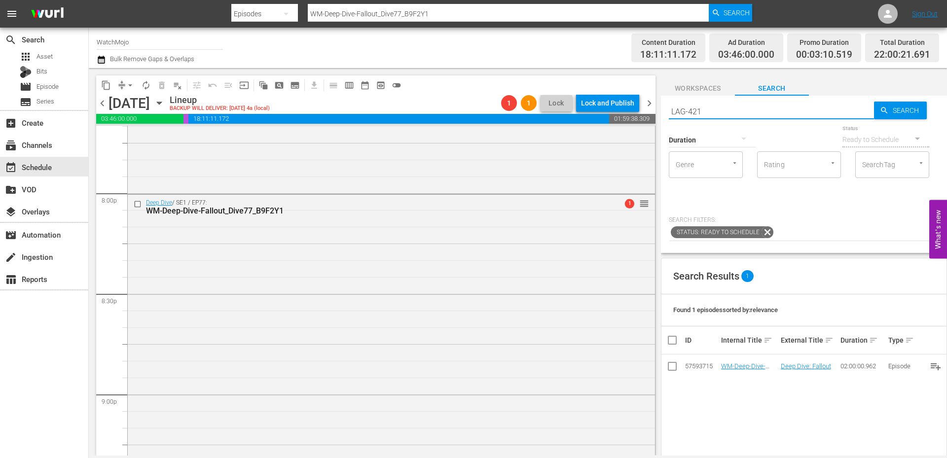
scroll to position [4138, 0]
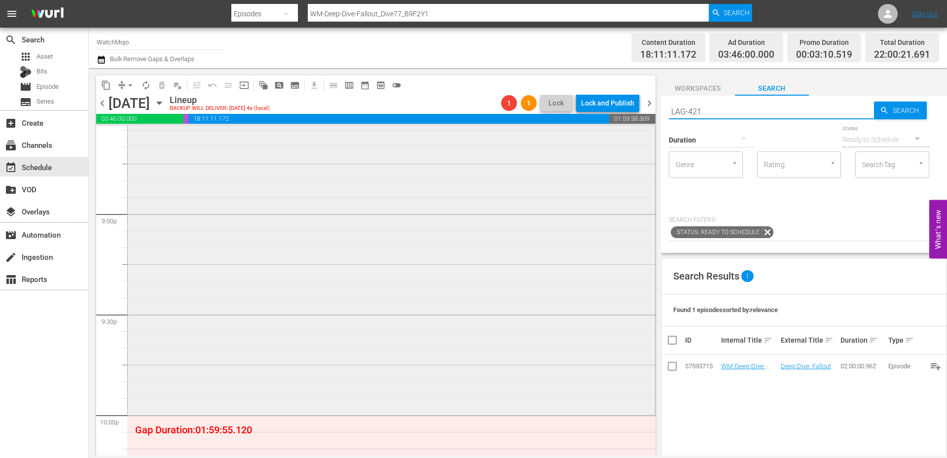
type input "LAG-421"
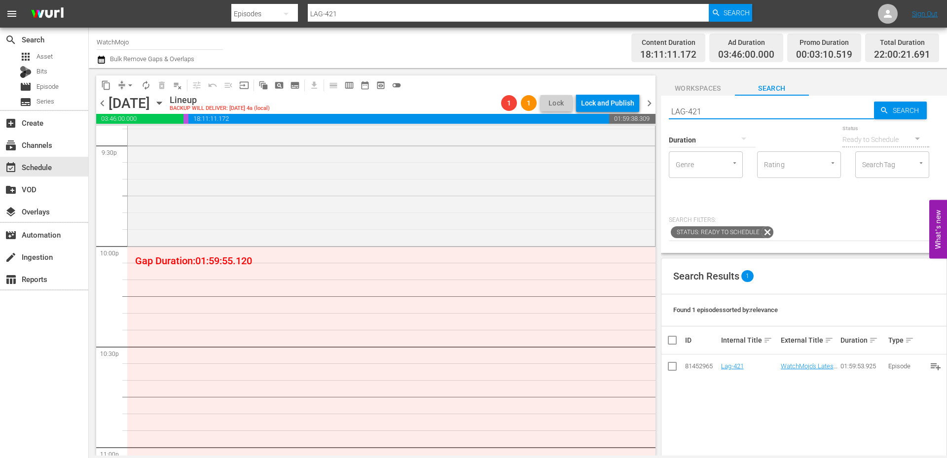
scroll to position [4336, 0]
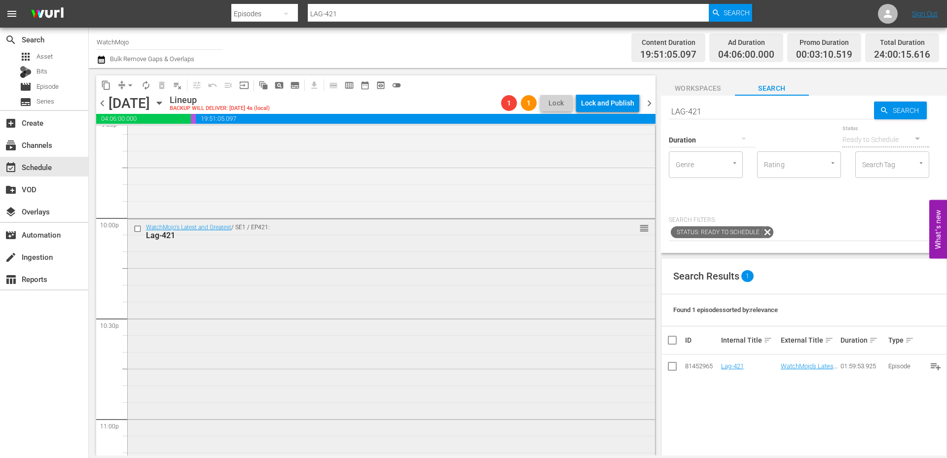
click at [348, 373] on div "WatchMojo's Latest and Greatest / SE1 / EP421: Lag-421 reorder" at bounding box center [391, 419] width 527 height 399
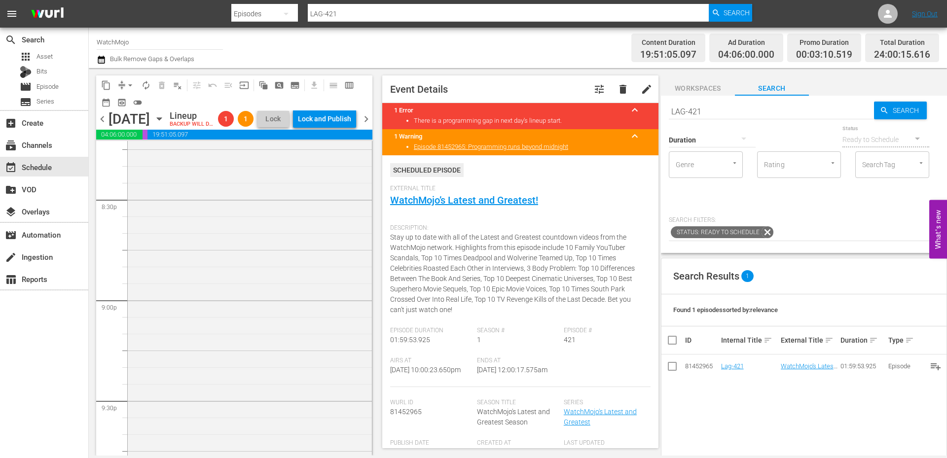
scroll to position [3908, 0]
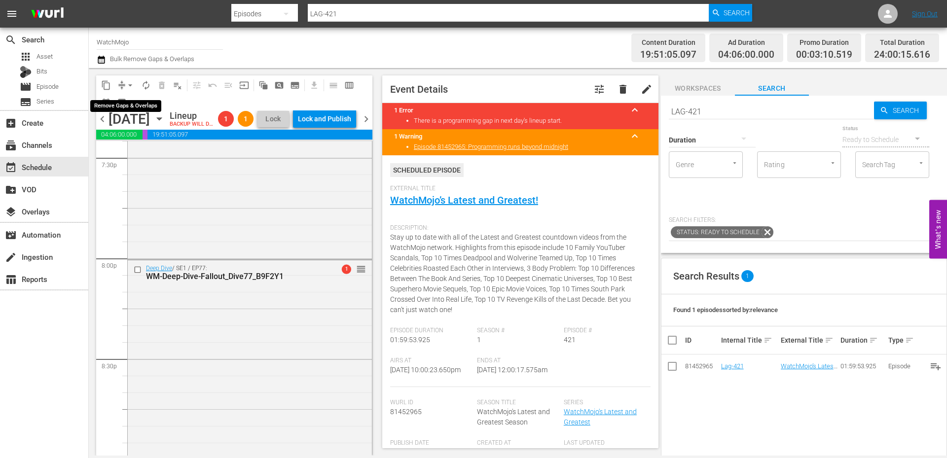
click at [127, 84] on span "arrow_drop_down" at bounding box center [130, 85] width 10 height 10
click at [152, 138] on li "Align to End of Previous Day" at bounding box center [131, 138] width 104 height 16
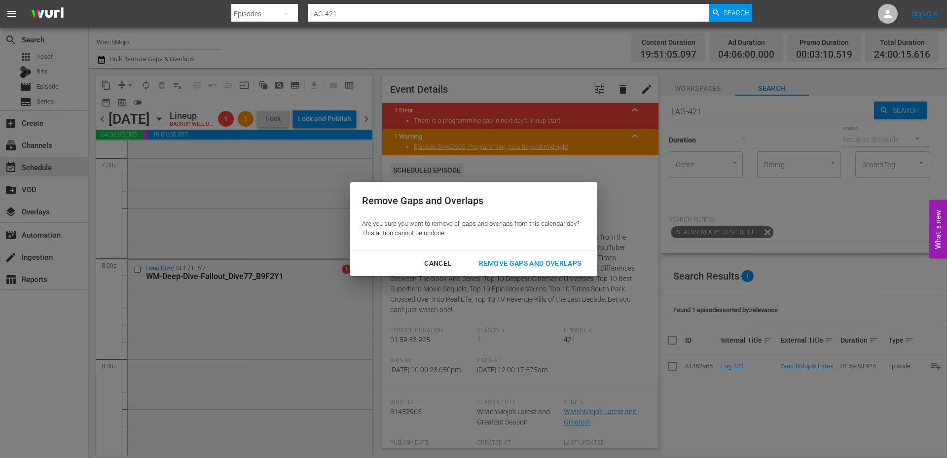
click at [511, 259] on div "Remove Gaps and Overlaps" at bounding box center [530, 264] width 118 height 12
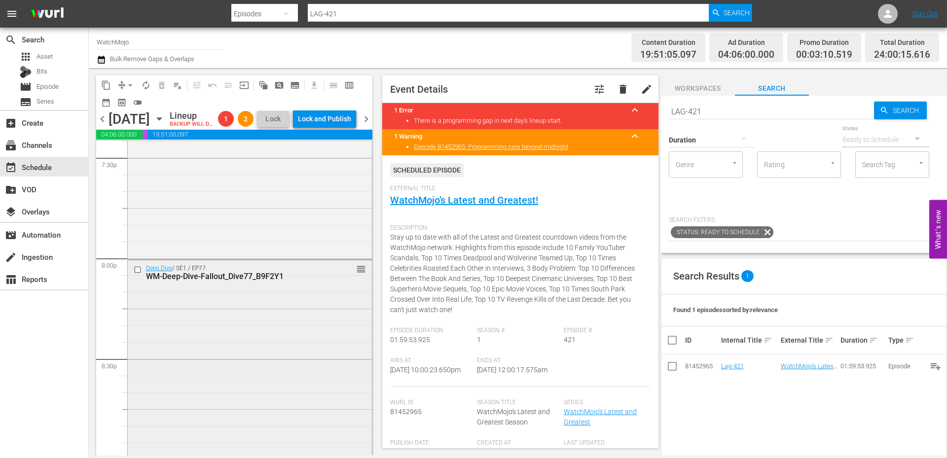
click at [224, 309] on div "Deep Dive / SE1 / EP77: WM-Deep-Dive-Fallout_Dive77_B9F2Y1 reorder" at bounding box center [250, 460] width 244 height 400
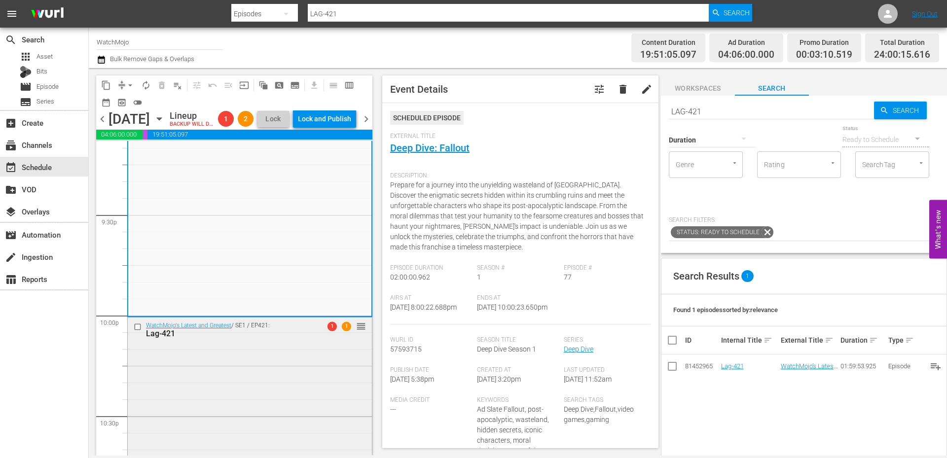
scroll to position [4270, 0]
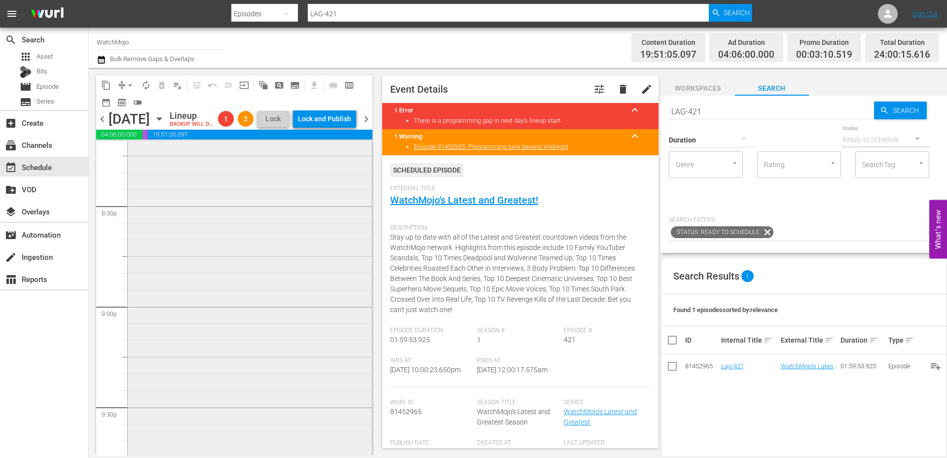
scroll to position [4073, 0]
click at [185, 303] on div "Deep Dive / SE1 / EP77: WM-Deep-Dive-Fallout_Dive77_B9F2Y1 reorder" at bounding box center [250, 296] width 244 height 400
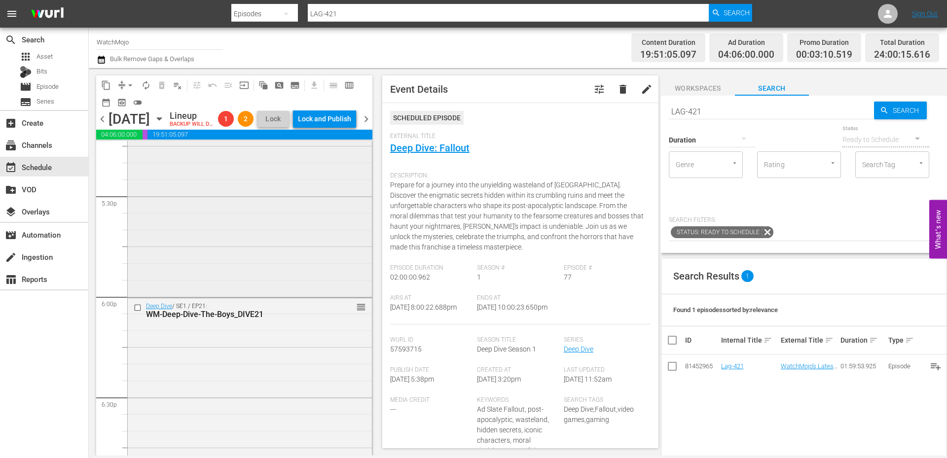
scroll to position [3185, 0]
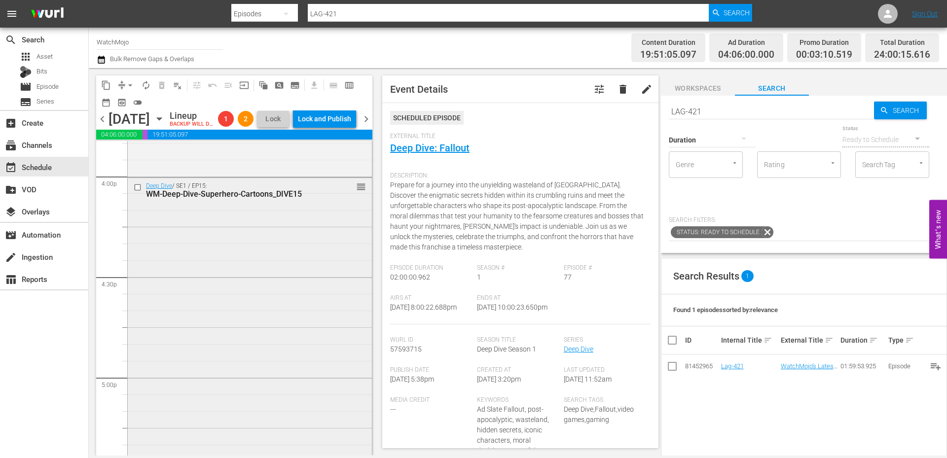
click at [270, 300] on div "Deep Dive / SE1 / EP15: WM-Deep-Dive-Superhero-Cartoons_DIVE15 reorder" at bounding box center [250, 378] width 244 height 400
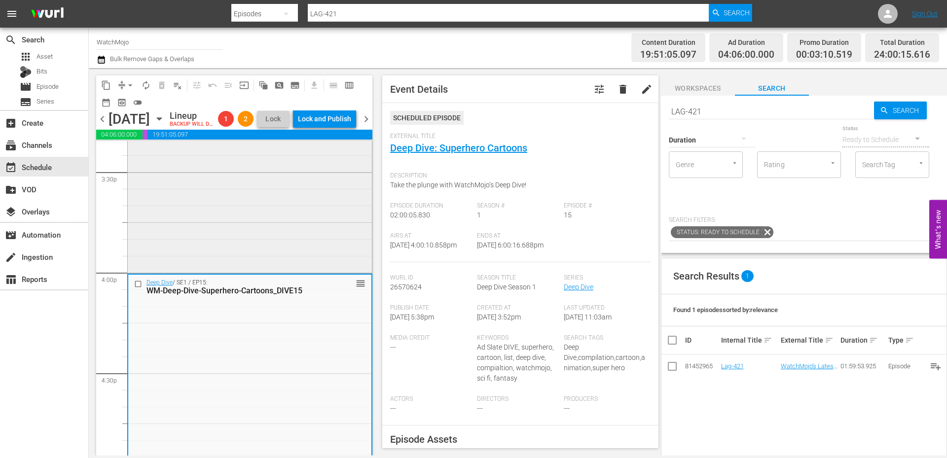
scroll to position [3086, 0]
click at [140, 291] on input "checkbox" at bounding box center [139, 286] width 10 height 8
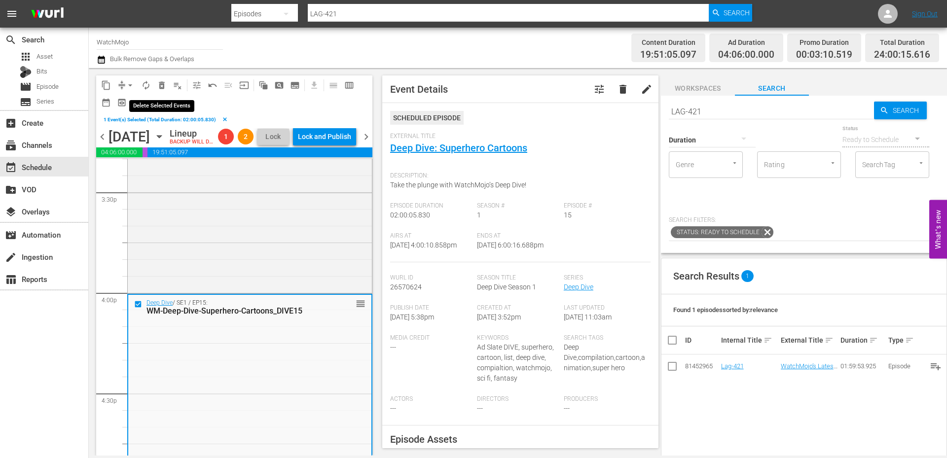
click at [160, 84] on span "delete_forever_outlined" at bounding box center [162, 85] width 10 height 10
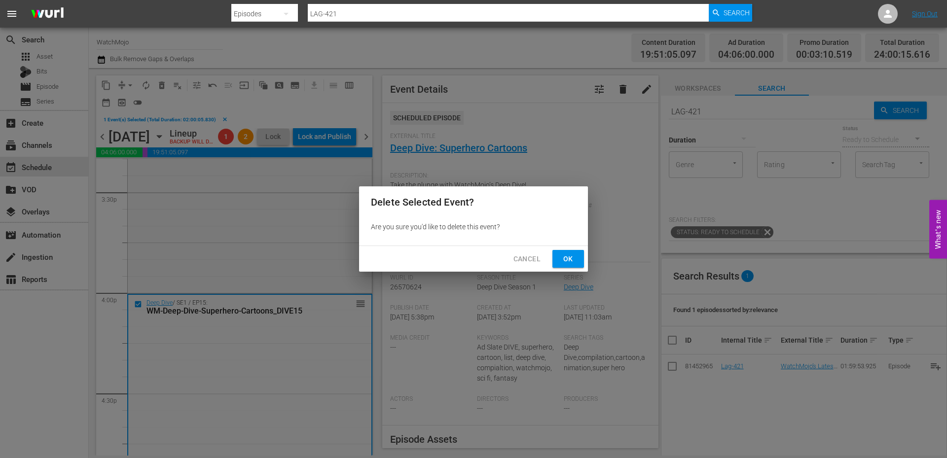
click at [572, 259] on span "Ok" at bounding box center [568, 259] width 16 height 12
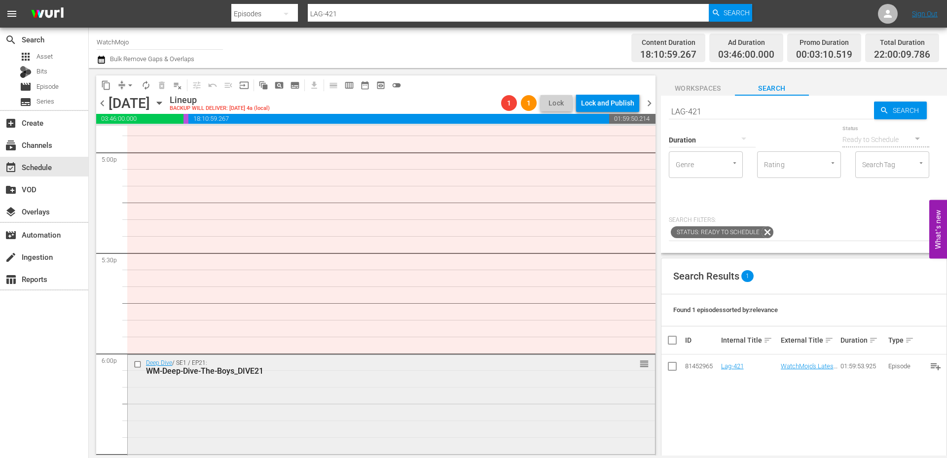
scroll to position [3415, 0]
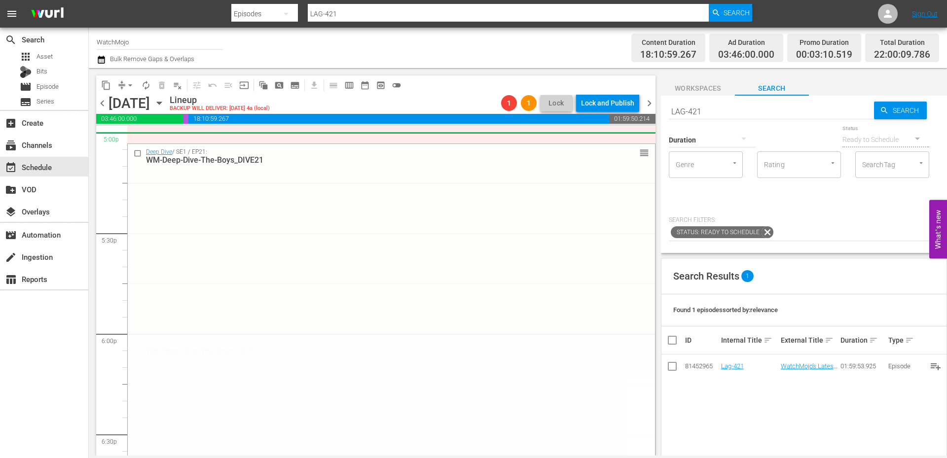
drag, startPoint x: 635, startPoint y: 343, endPoint x: 599, endPoint y: 144, distance: 203.0
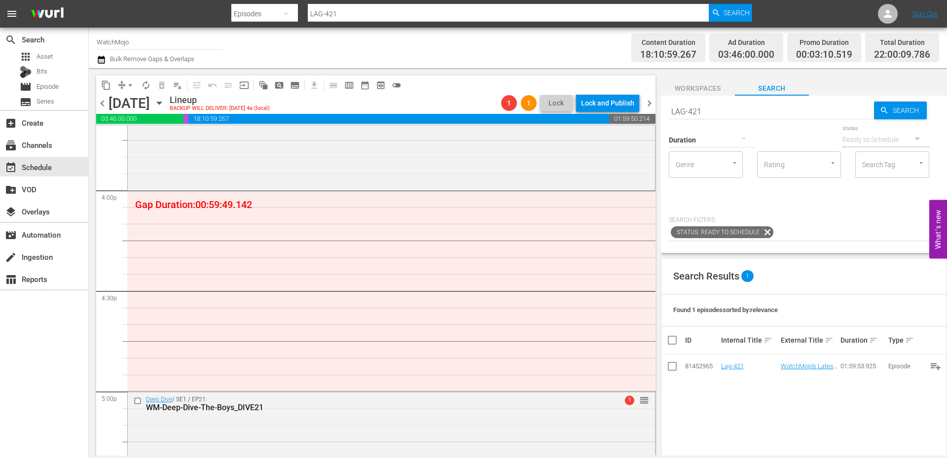
scroll to position [3152, 0]
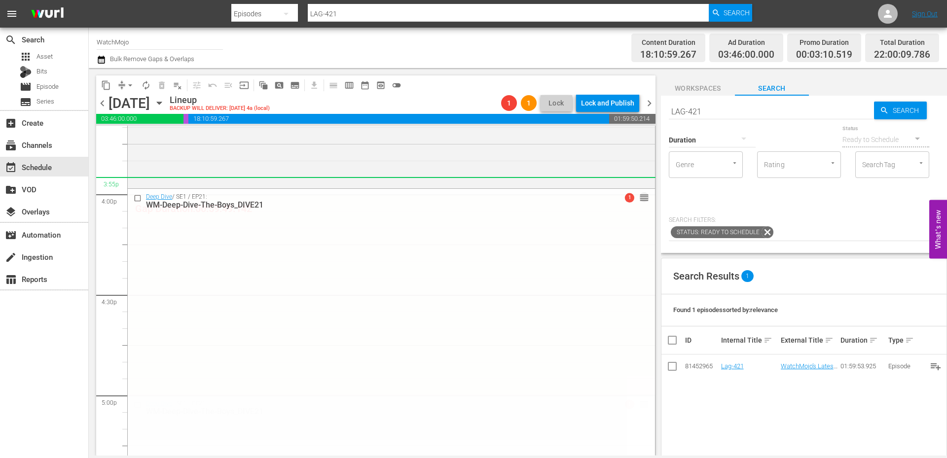
drag, startPoint x: 631, startPoint y: 404, endPoint x: 619, endPoint y: 185, distance: 218.4
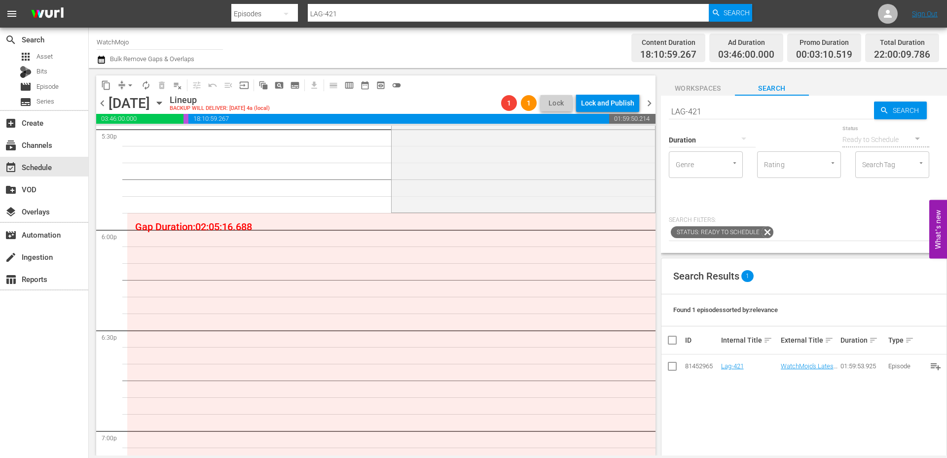
scroll to position [3513, 0]
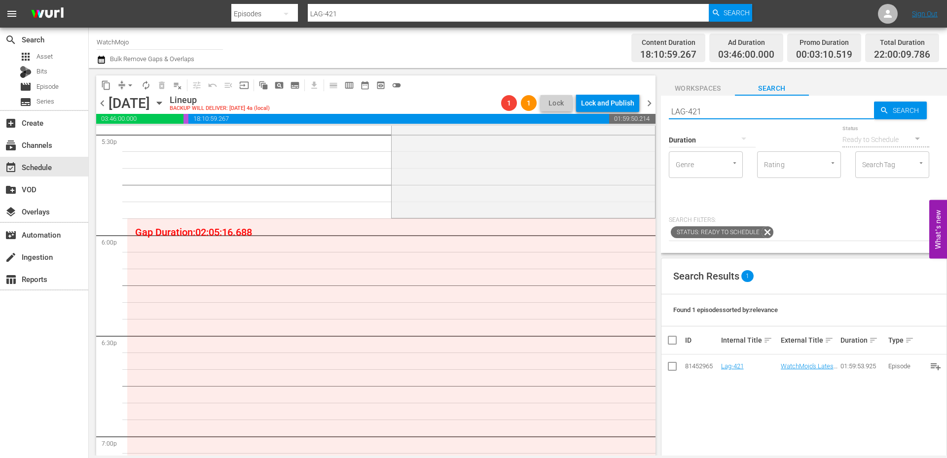
drag, startPoint x: 722, startPoint y: 111, endPoint x: 694, endPoint y: 115, distance: 27.8
click at [694, 115] on input "LAG-421" at bounding box center [771, 112] width 205 height 24
type input "LAG-4"
type input "Lag-437"
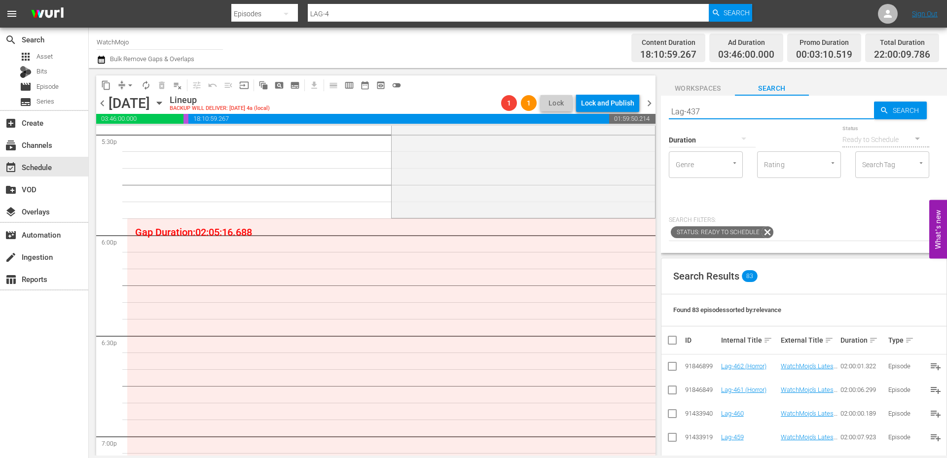
type input "Lag-437"
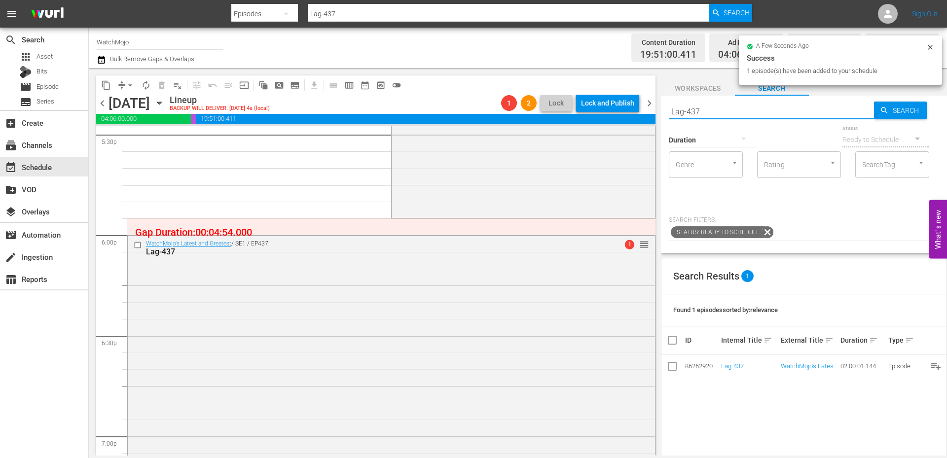
drag, startPoint x: 695, startPoint y: 111, endPoint x: 663, endPoint y: 109, distance: 32.1
click at [663, 109] on div "Search Lag-437 Search Duration Status Ready to Schedule Genre Genre Rating Rati…" at bounding box center [804, 174] width 286 height 157
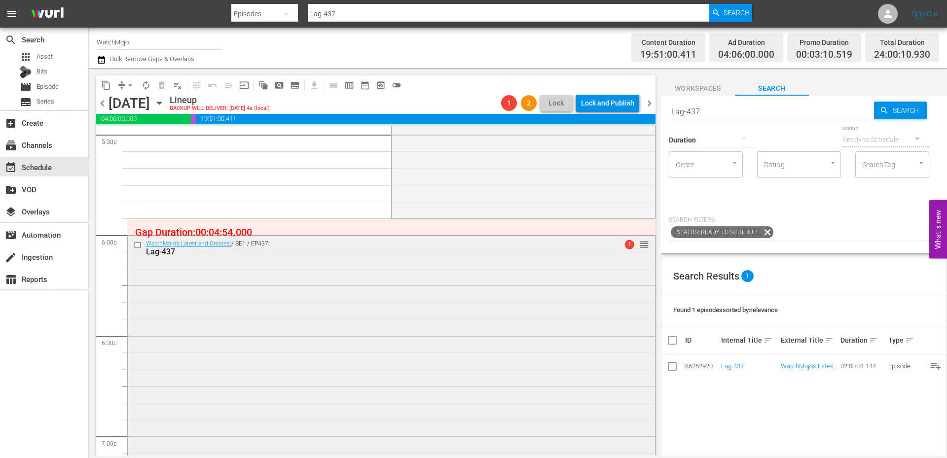
click at [249, 288] on div "WatchMojo's Latest and Greatest / SE1 / EP437: Lag-437 1 reorder" at bounding box center [391, 436] width 527 height 400
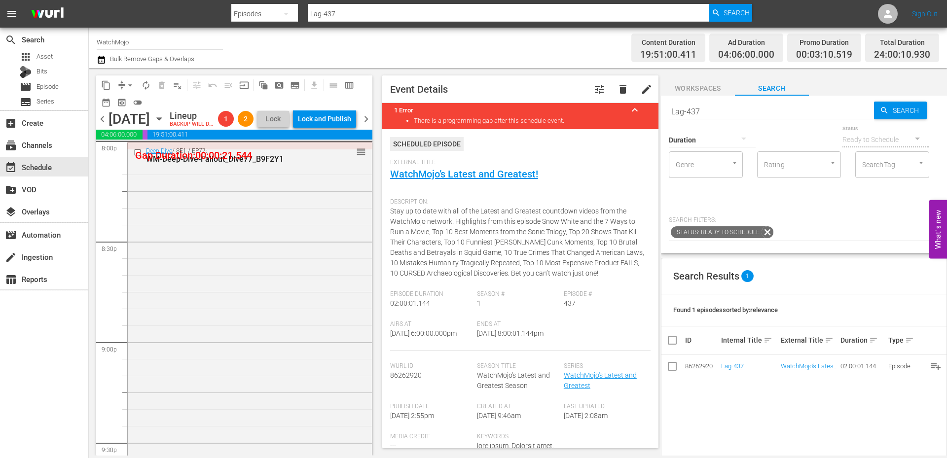
scroll to position [4534, 0]
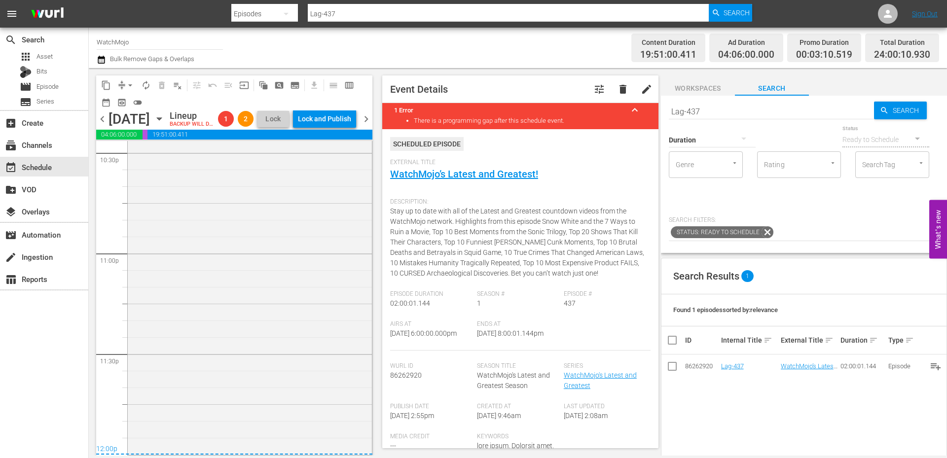
click at [233, 303] on div "WatchMojo's Latest and Greatest / SE1 / EP421: Lag-421 1 1 reorder" at bounding box center [250, 253] width 244 height 399
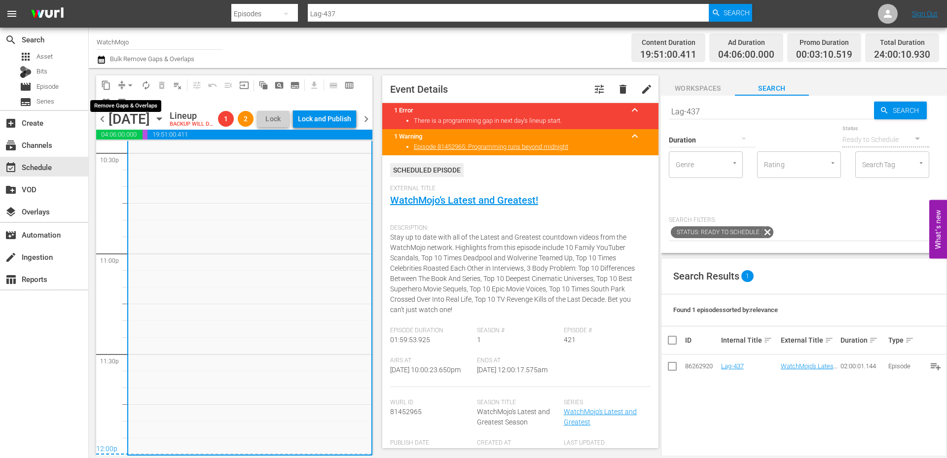
click at [125, 86] on button "arrow_drop_down" at bounding box center [130, 85] width 16 height 16
click at [157, 142] on li "Align to End of Previous Day" at bounding box center [131, 138] width 104 height 16
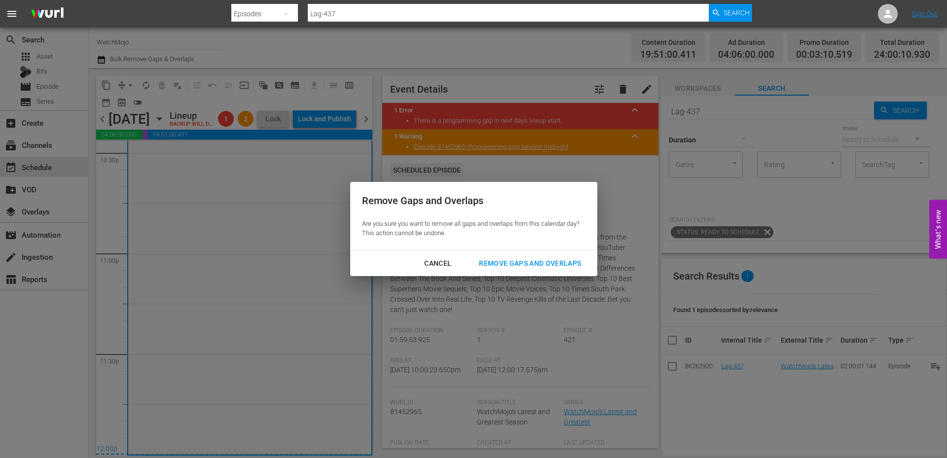
click at [497, 261] on div "Remove Gaps and Overlaps" at bounding box center [530, 264] width 118 height 12
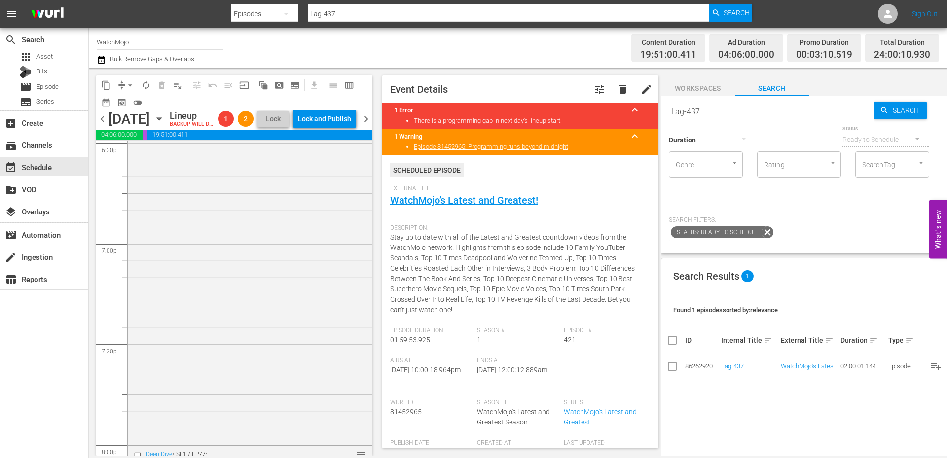
scroll to position [3579, 0]
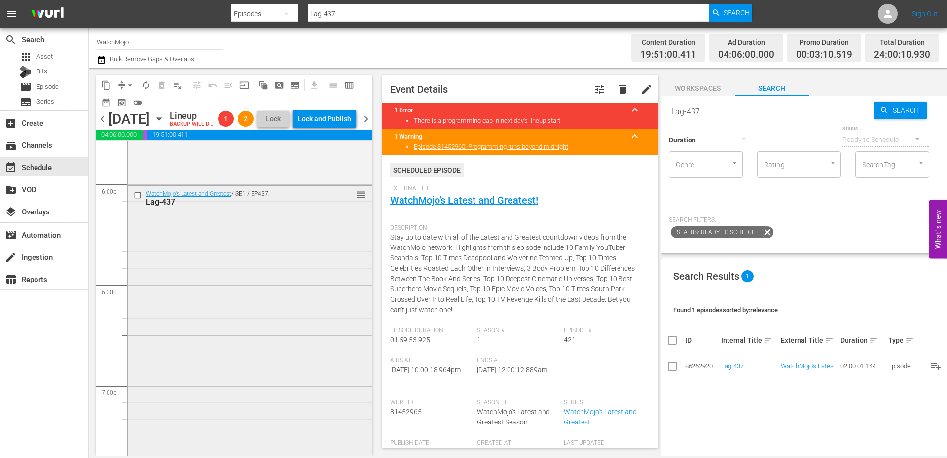
click at [230, 300] on div "WatchMojo's Latest and Greatest / SE1 / EP437: Lag-437 reorder" at bounding box center [250, 386] width 244 height 400
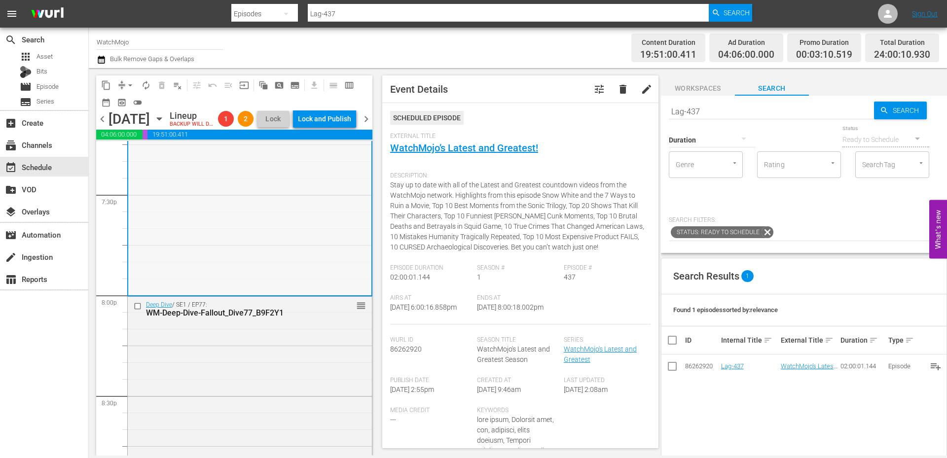
scroll to position [3875, 0]
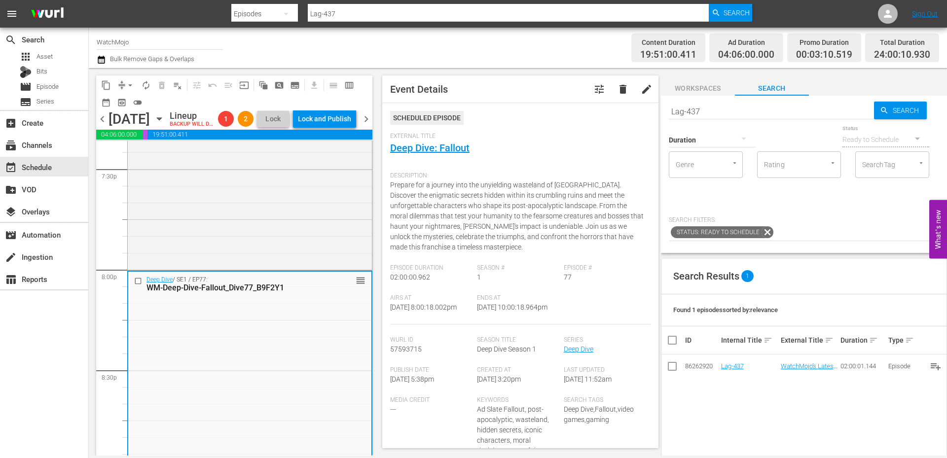
scroll to position [3908, 0]
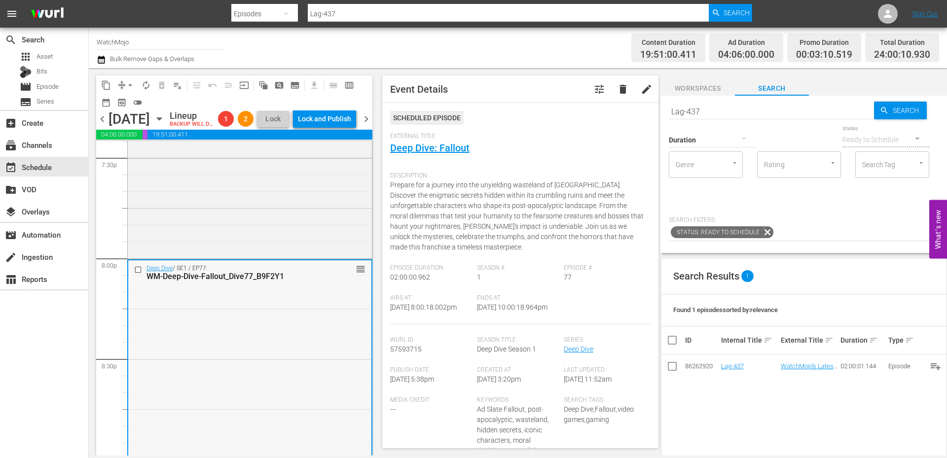
click at [287, 334] on div "Deep Dive / SE1 / EP77: WM-Deep-Dive-Fallout_Dive77_B9F2Y1 reorder" at bounding box center [249, 460] width 243 height 400
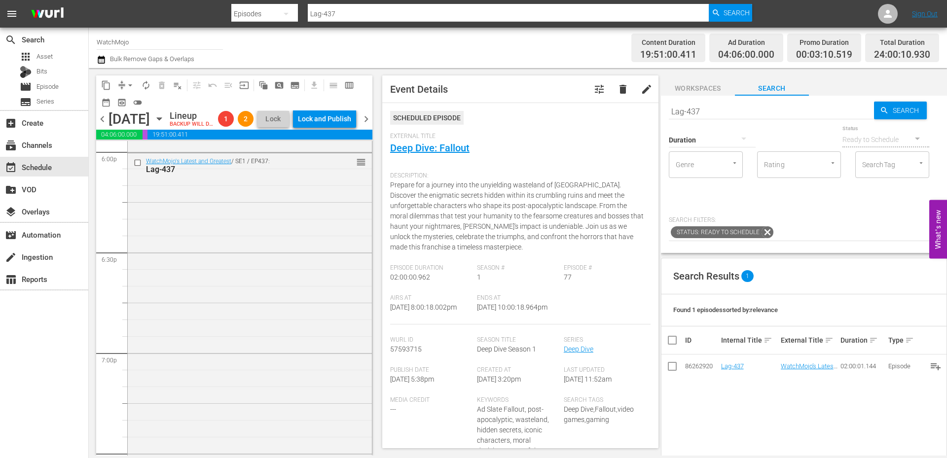
scroll to position [3579, 0]
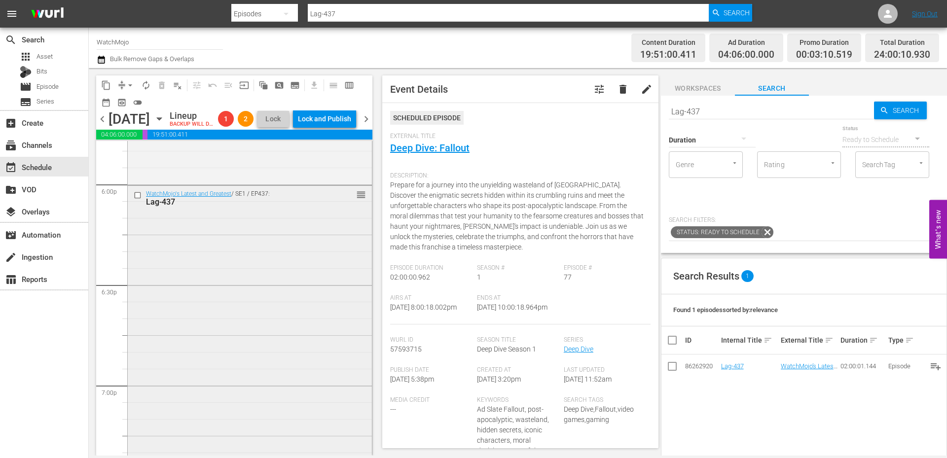
click at [239, 307] on div "WatchMojo's Latest and Greatest / SE1 / EP437: Lag-437 reorder" at bounding box center [250, 386] width 244 height 400
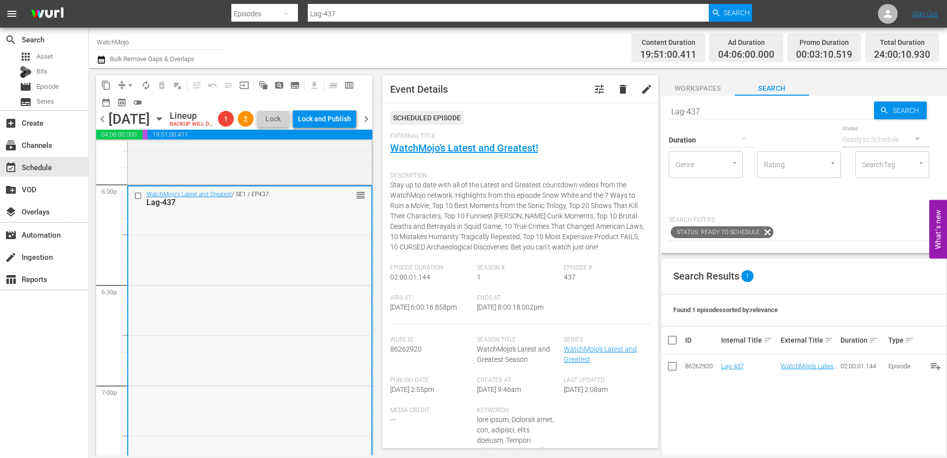
click at [138, 200] on input "checkbox" at bounding box center [139, 196] width 10 height 8
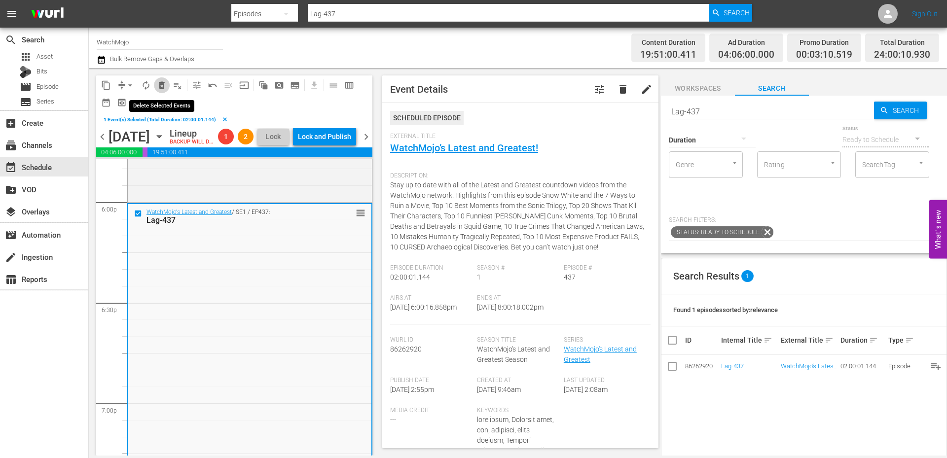
click at [163, 88] on span "delete_forever_outlined" at bounding box center [162, 85] width 10 height 10
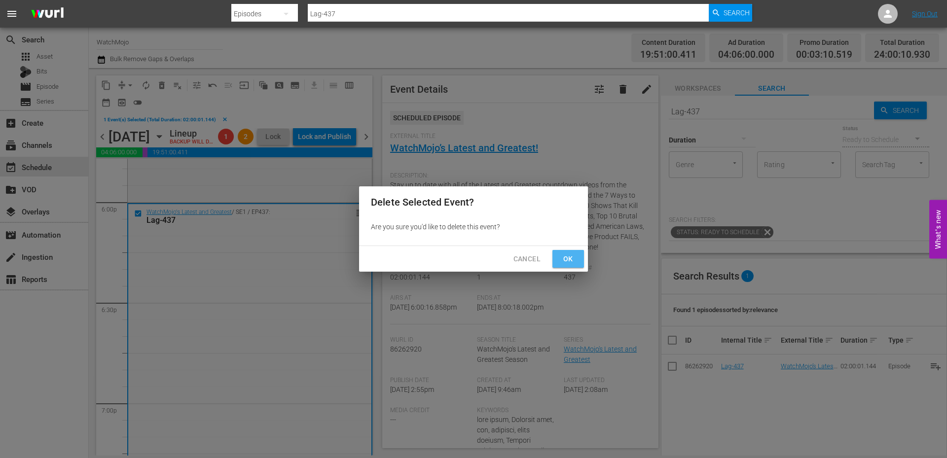
click at [568, 258] on span "Ok" at bounding box center [568, 259] width 16 height 12
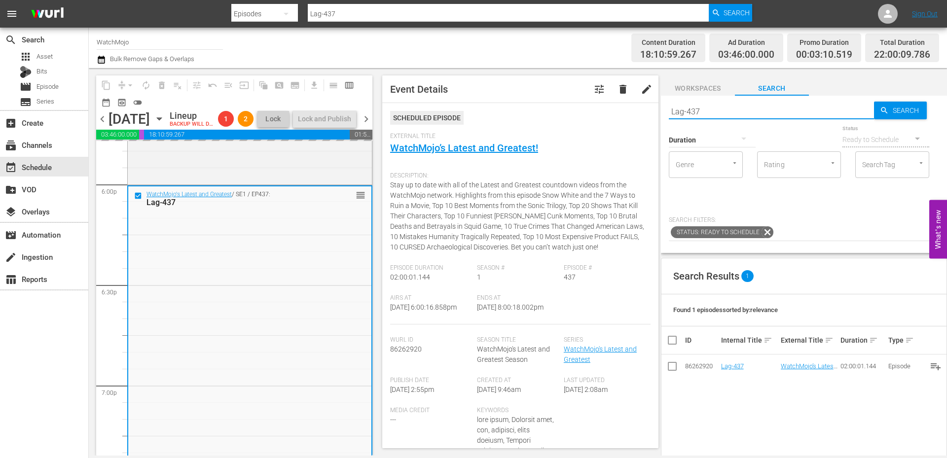
paste input "(Short) LAG-34"
type input "(Short) LAG-34"
drag, startPoint x: 709, startPoint y: 111, endPoint x: 554, endPoint y: 106, distance: 155.5
click at [555, 106] on div "content_copy compress arrow_drop_down autorenew_outlined delete_forever_outline…" at bounding box center [518, 262] width 858 height 388
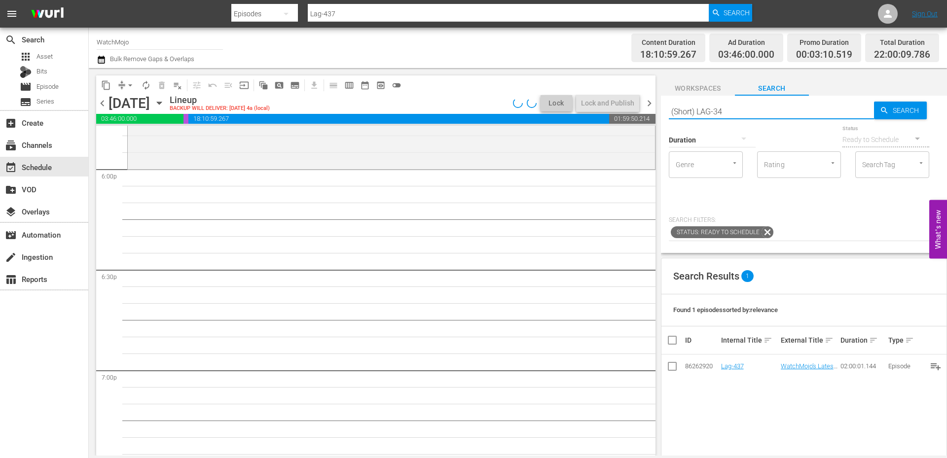
type input "(Short) LAG-34"
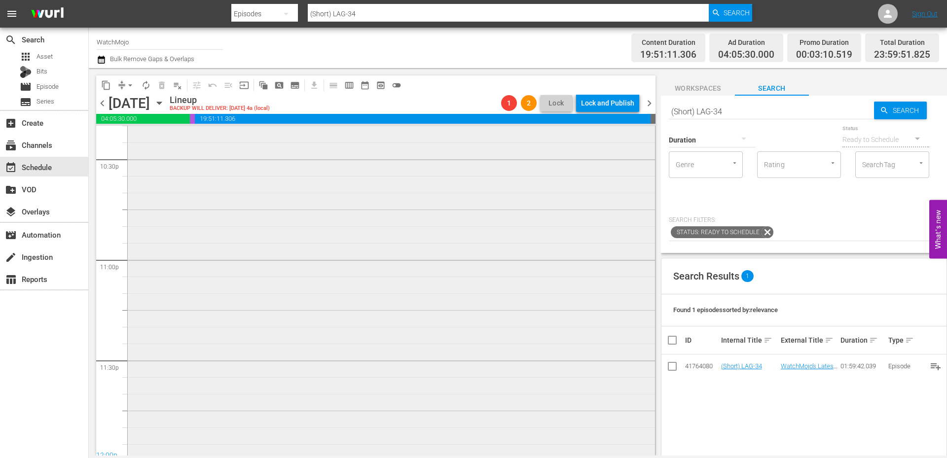
scroll to position [4501, 0]
click at [316, 335] on div "WatchMojo's Latest and Greatest / SE1 / EP421: Lag-421 1 1 reorder" at bounding box center [391, 253] width 527 height 399
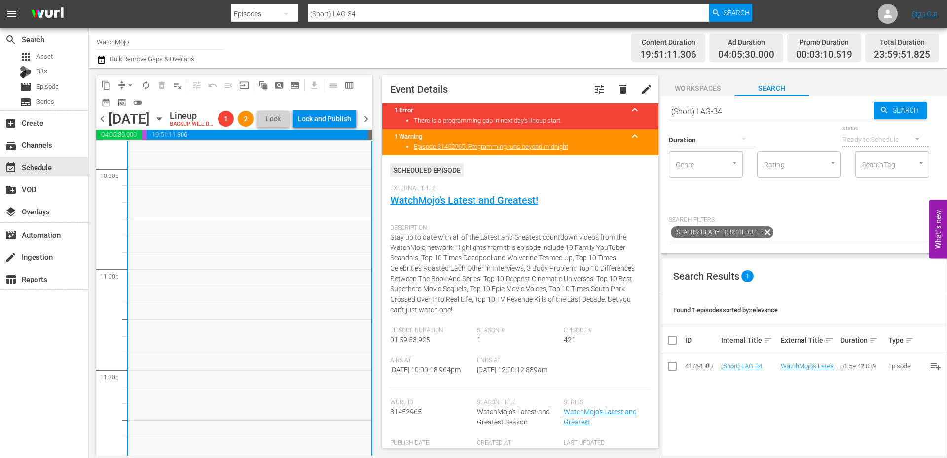
click at [129, 81] on span "arrow_drop_down" at bounding box center [130, 85] width 10 height 10
click at [150, 140] on li "Align to End of Previous Day" at bounding box center [131, 138] width 104 height 16
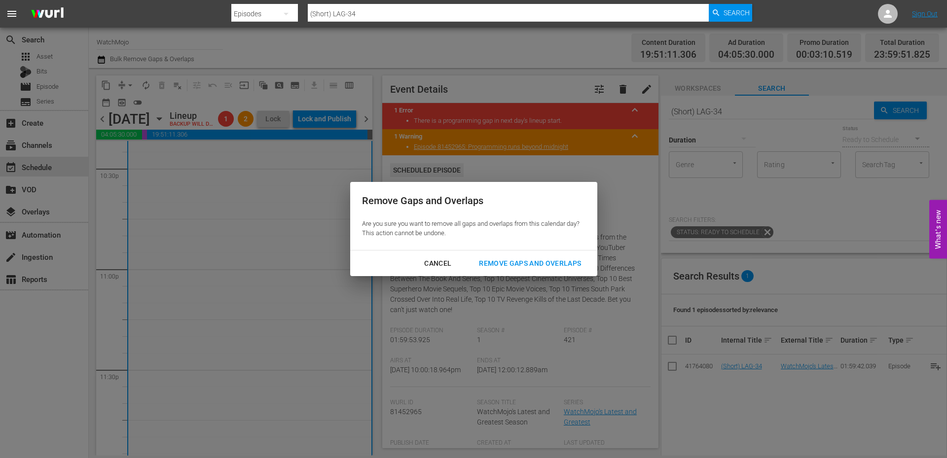
click at [498, 264] on div "Remove Gaps and Overlaps" at bounding box center [530, 264] width 118 height 12
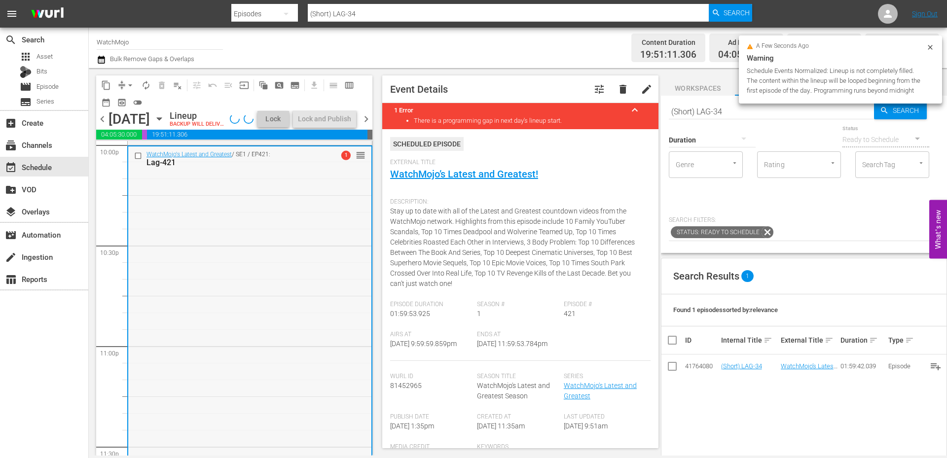
scroll to position [4369, 0]
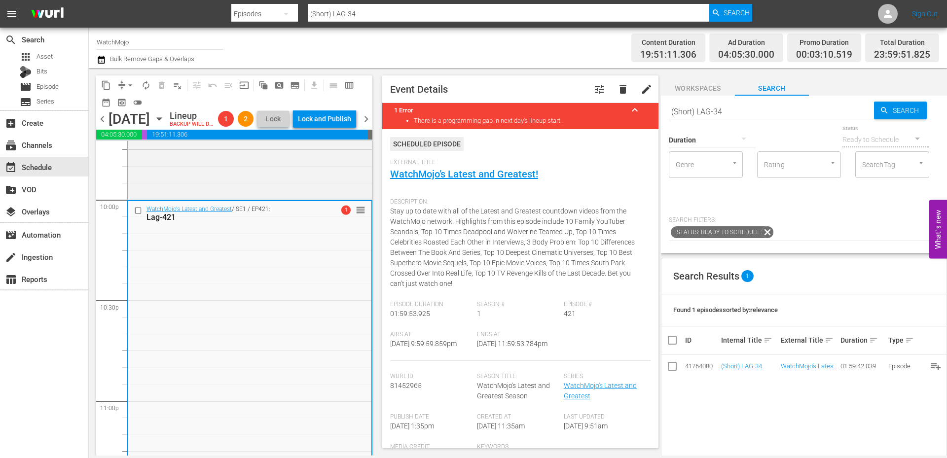
click at [307, 361] on div "WatchMojo's Latest and Greatest / SE1 / EP421: Lag-421 1 reorder" at bounding box center [249, 400] width 243 height 399
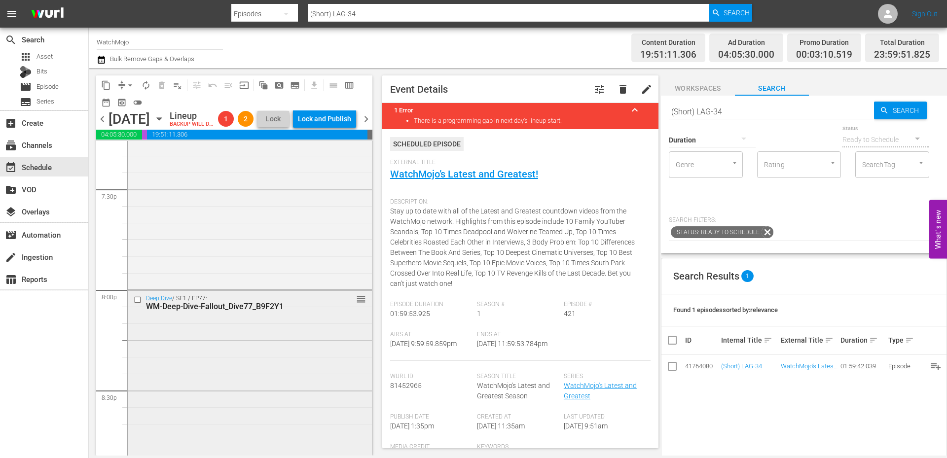
scroll to position [3843, 0]
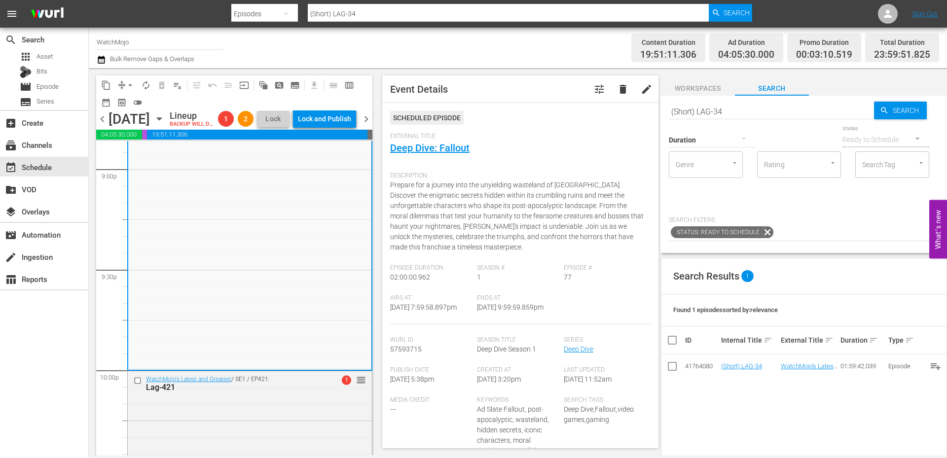
scroll to position [4304, 0]
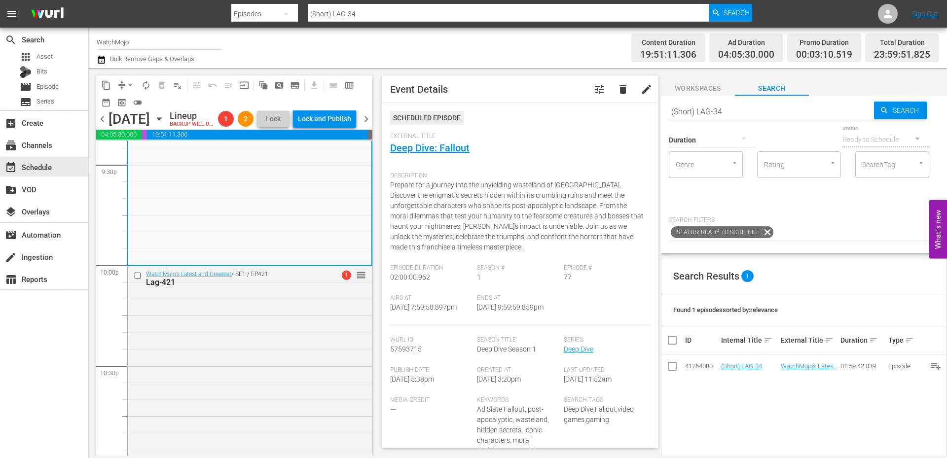
click at [270, 325] on div "WatchMojo's Latest and Greatest / SE1 / EP421: Lag-421 1 reorder" at bounding box center [250, 465] width 244 height 399
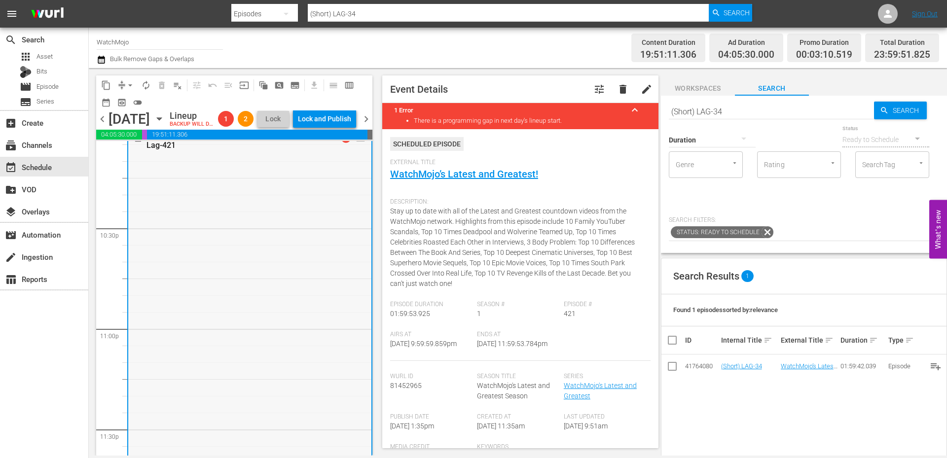
scroll to position [4402, 0]
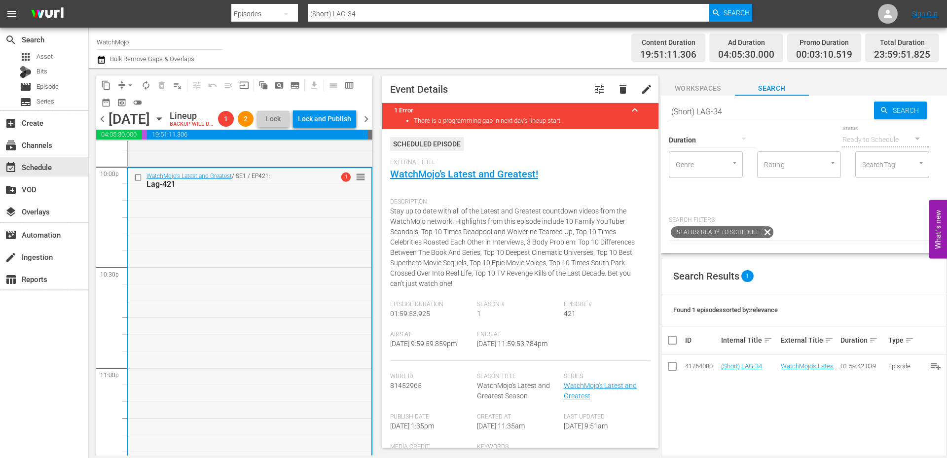
click at [138, 182] on input "checkbox" at bounding box center [139, 177] width 10 height 8
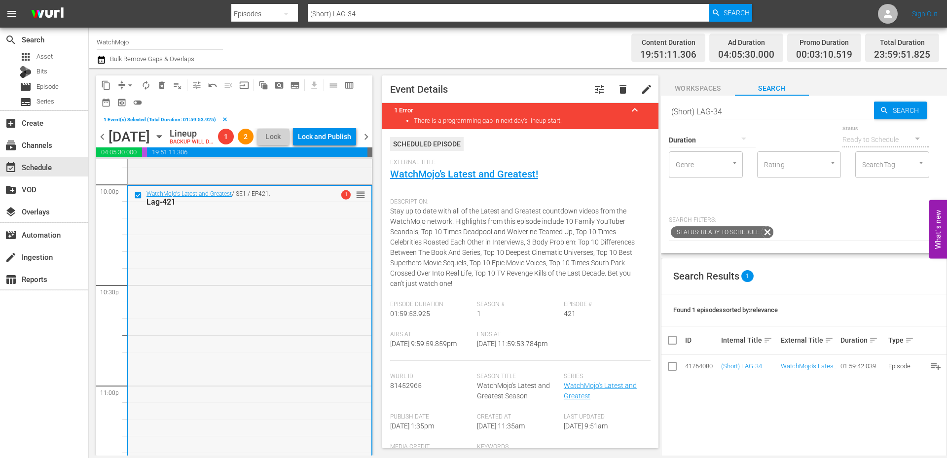
click at [236, 304] on div "WatchMojo's Latest and Greatest / SE1 / EP421: Lag-421 1 reorder" at bounding box center [249, 385] width 243 height 399
click at [258, 264] on div "WatchMojo's Latest and Greatest / SE1 / EP421: Lag-421 1 reorder" at bounding box center [249, 385] width 243 height 399
drag, startPoint x: 708, startPoint y: 113, endPoint x: 608, endPoint y: 113, distance: 100.1
click at [600, 113] on div "content_copy compress arrow_drop_down autorenew_outlined delete_forever_outline…" at bounding box center [518, 262] width 858 height 388
paste input "Lag-357 (Horror)"
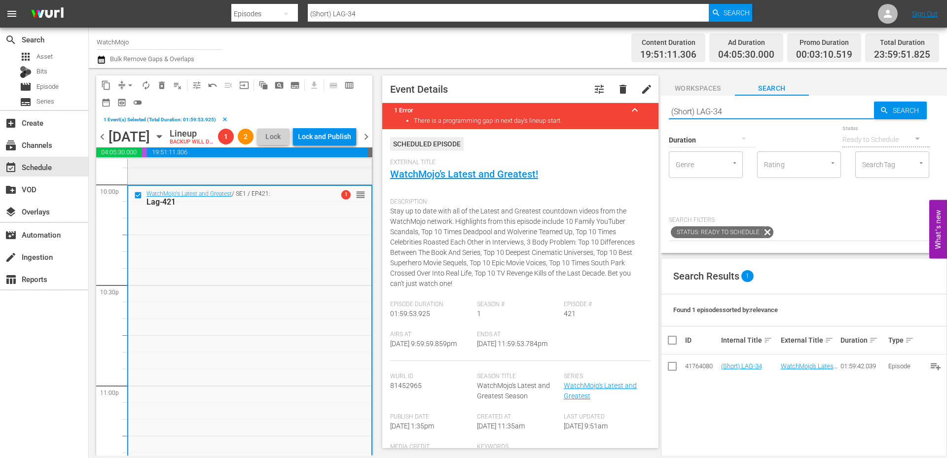
type input "Lag-357 (Horror)"
click at [160, 87] on span "delete_forever_outlined" at bounding box center [162, 85] width 10 height 10
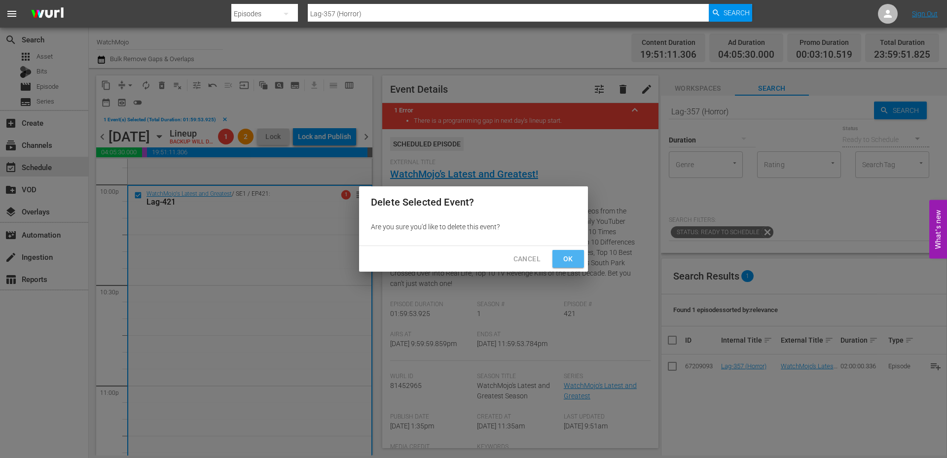
click at [559, 254] on button "Ok" at bounding box center [569, 259] width 32 height 18
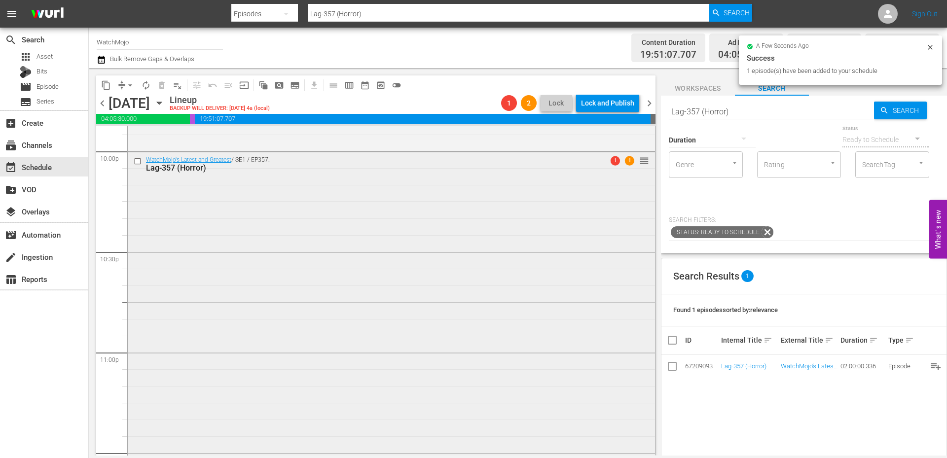
click at [229, 329] on div "WatchMojo's Latest and Greatest / SE1 / EP357: Lag-357 (Horror) 1 1 reorder" at bounding box center [391, 352] width 527 height 400
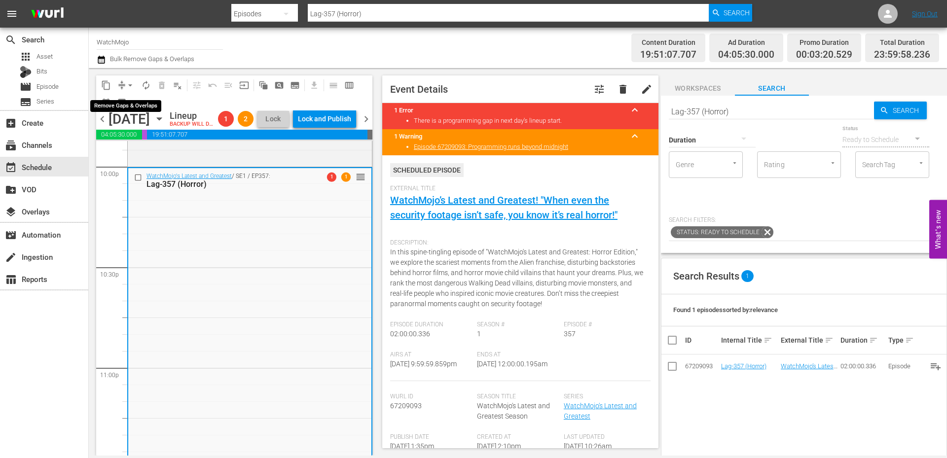
click at [133, 82] on span "arrow_drop_down" at bounding box center [130, 85] width 10 height 10
click at [137, 140] on li "Align to End of Previous Day" at bounding box center [131, 138] width 104 height 16
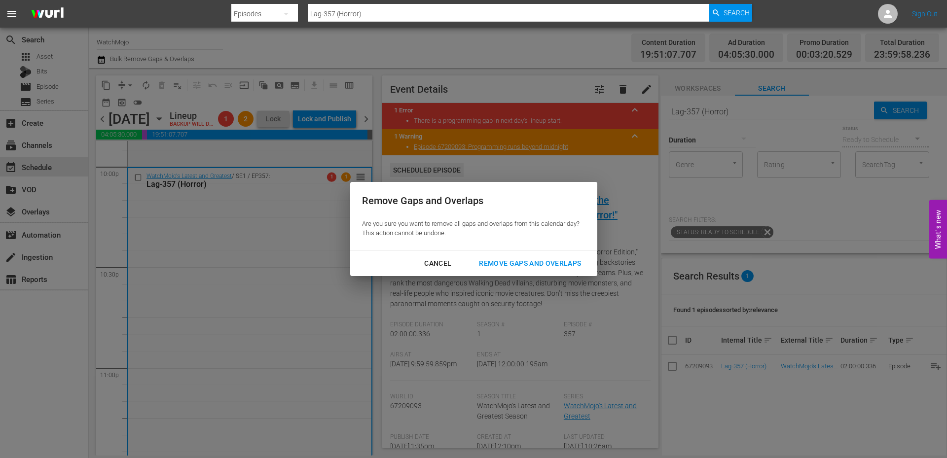
click at [506, 271] on button "Remove Gaps and Overlaps" at bounding box center [530, 264] width 126 height 18
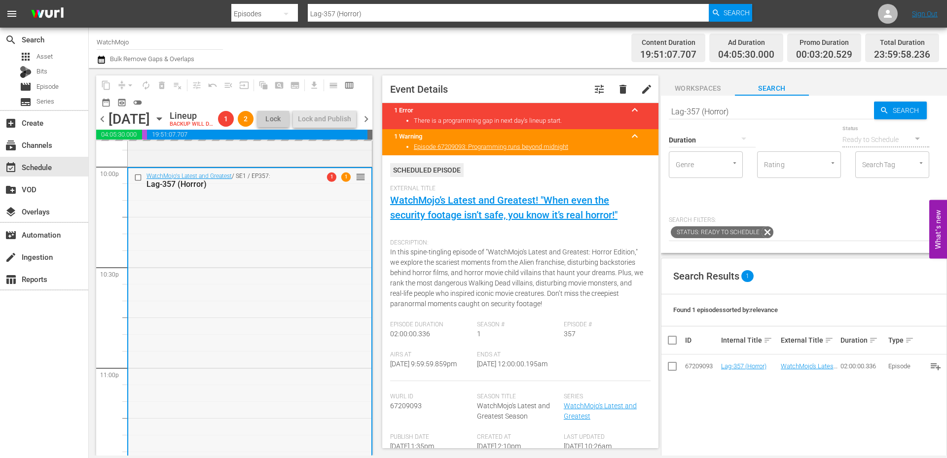
click at [248, 369] on div "WatchMojo's Latest and Greatest / SE1 / EP357: Lag-357 (Horror) 1 1 reorder" at bounding box center [249, 368] width 243 height 400
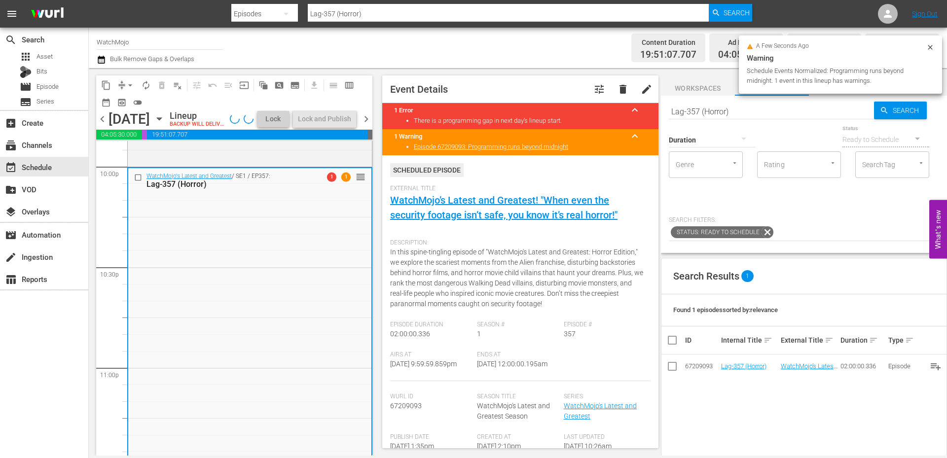
click at [366, 125] on span "chevron_right" at bounding box center [366, 119] width 12 height 12
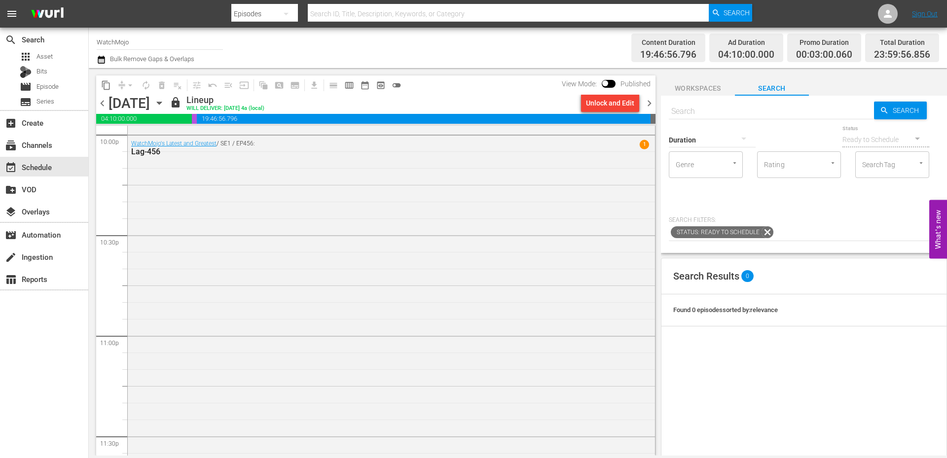
scroll to position [4402, 0]
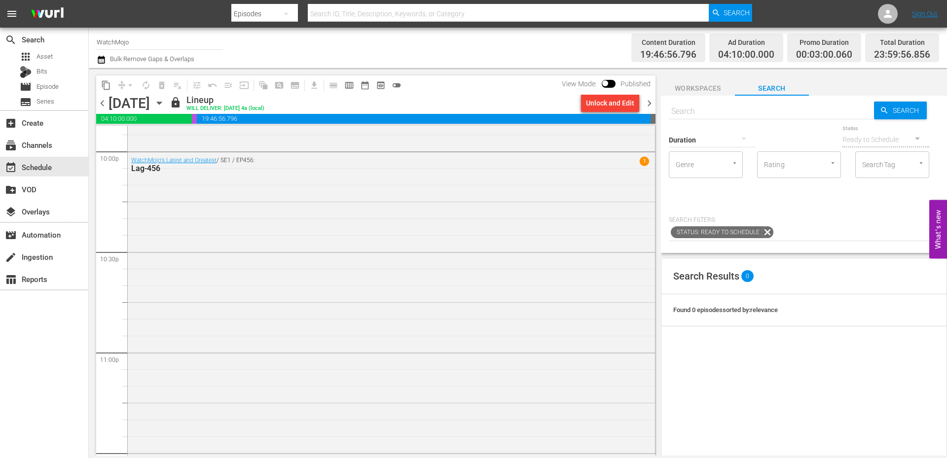
click at [610, 106] on div "Unlock and Edit" at bounding box center [610, 103] width 48 height 18
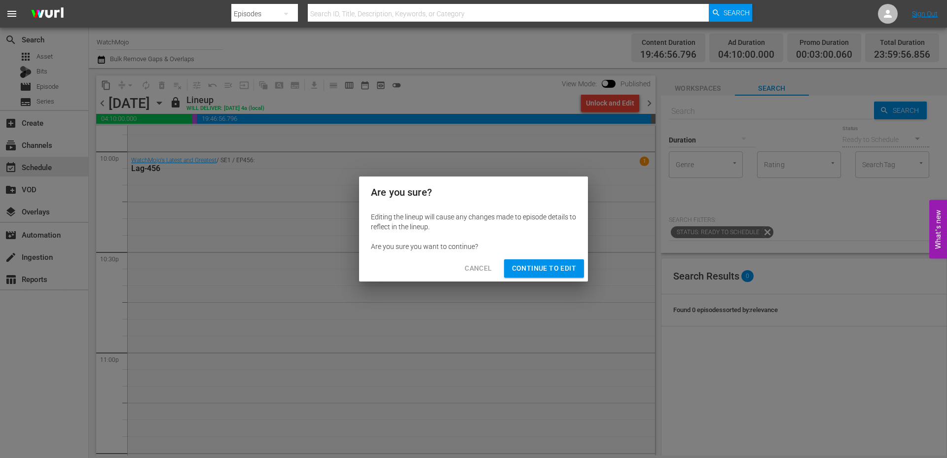
click at [531, 270] on span "Continue to Edit" at bounding box center [544, 268] width 64 height 12
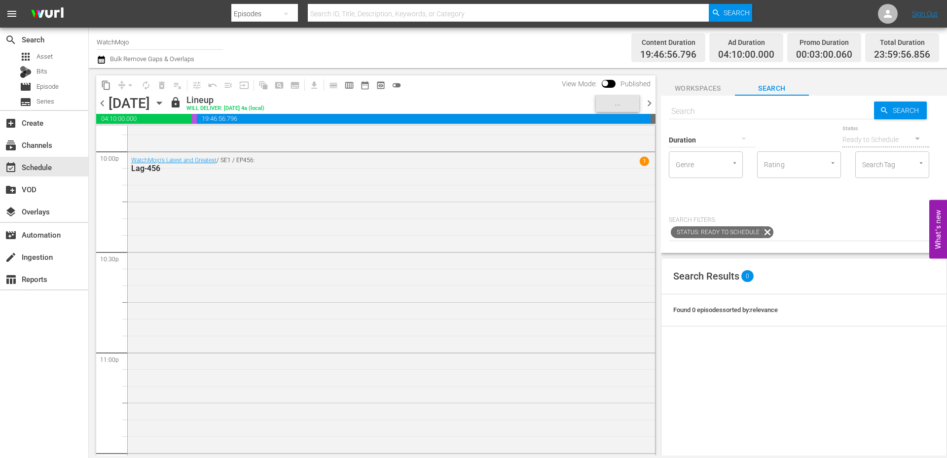
click at [99, 106] on span "chevron_left" at bounding box center [102, 103] width 12 height 12
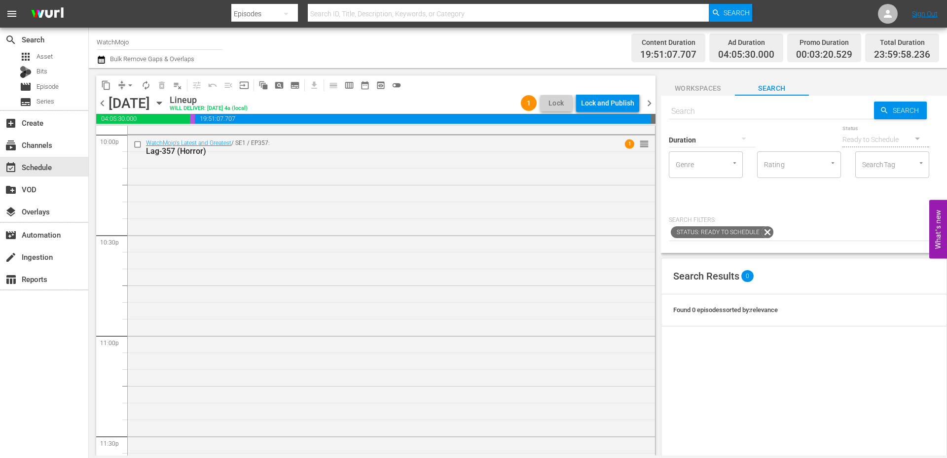
scroll to position [4402, 0]
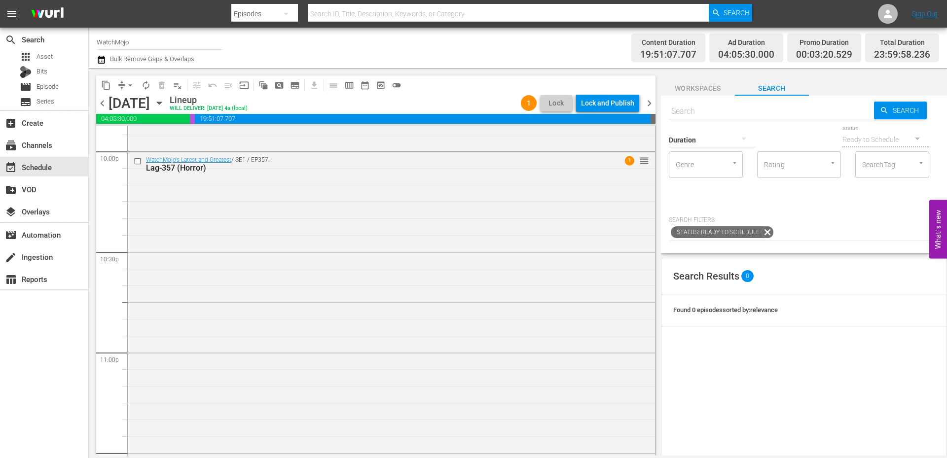
click at [222, 337] on div "WatchMojo's Latest and Greatest / SE1 / EP357: Lag-357 (Horror) 1 reorder" at bounding box center [391, 352] width 527 height 400
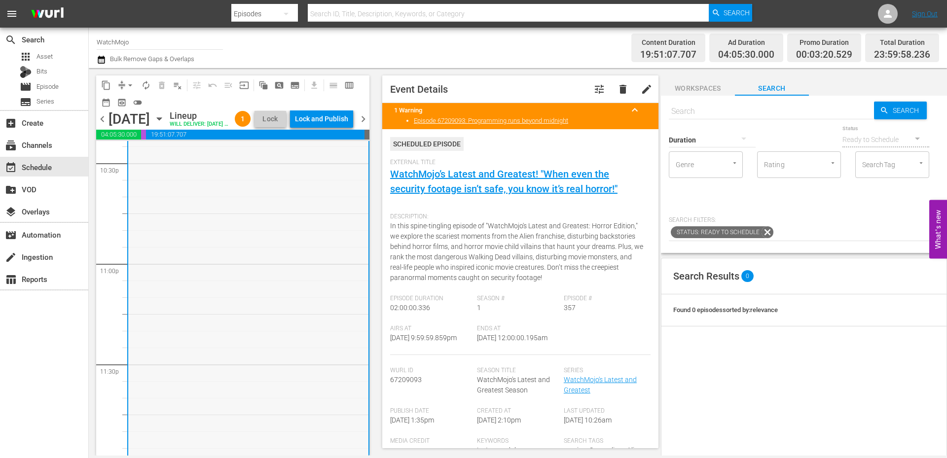
scroll to position [4533, 0]
drag, startPoint x: 528, startPoint y: 349, endPoint x: 474, endPoint y: 360, distance: 55.3
click at [474, 355] on div "Airs At 10/15/25 @ 9:59:59.859pm Ends At 10/16/25 @ 12:00:00.195am" at bounding box center [520, 340] width 260 height 30
copy span "12:00:00.195am"
click at [337, 111] on div "chevron_left Wednesday, October 15th October 15th Lineup WILL DELIVER: 10/14 @ …" at bounding box center [232, 120] width 273 height 19
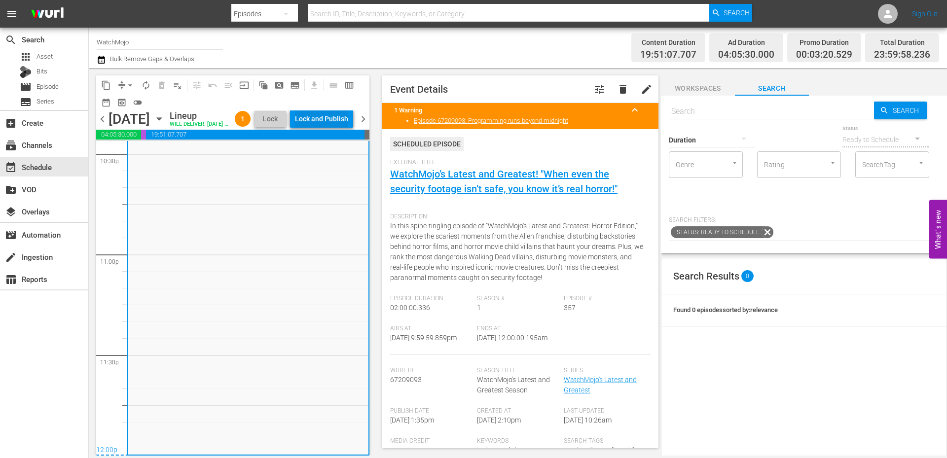
click at [334, 125] on div "Lock and Publish" at bounding box center [321, 119] width 53 height 18
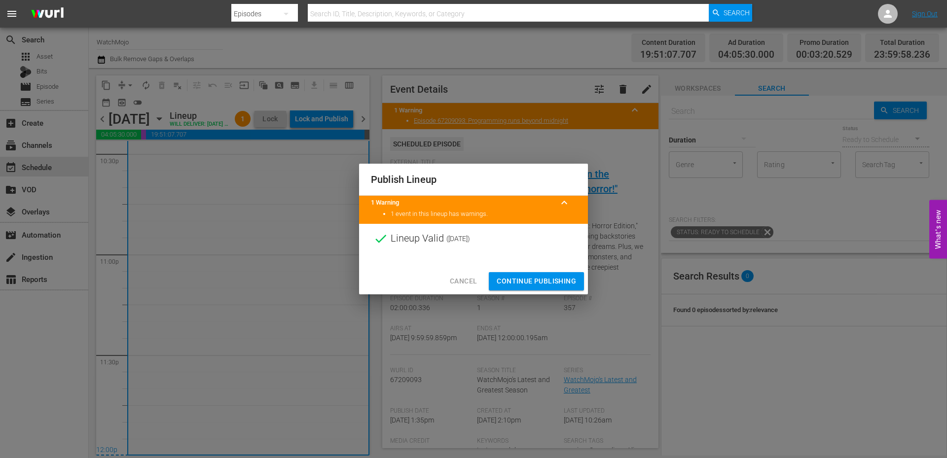
click at [516, 283] on span "Continue Publishing" at bounding box center [536, 281] width 79 height 12
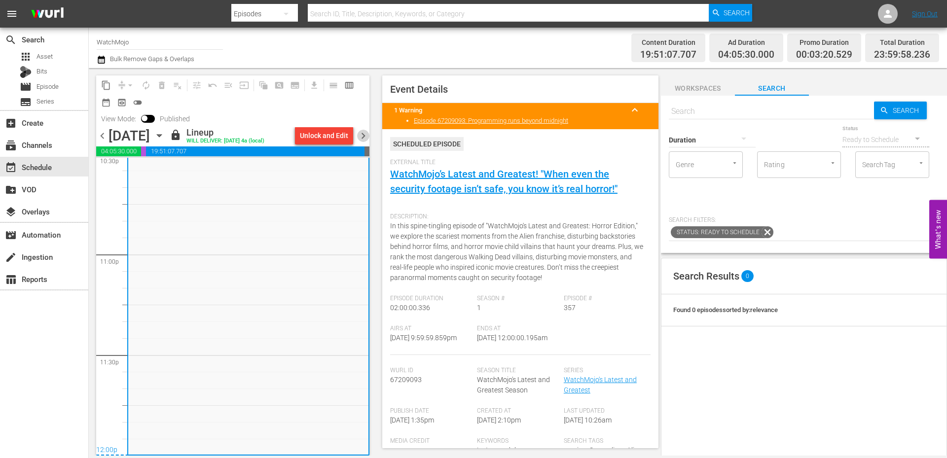
click at [364, 139] on span "chevron_right" at bounding box center [363, 136] width 12 height 12
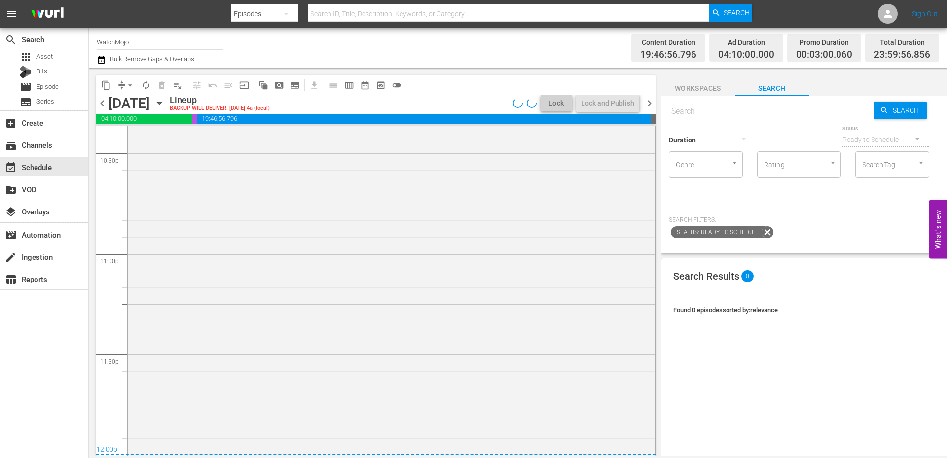
scroll to position [4502, 0]
click at [549, 429] on div "WatchMojo's Latest and Greatest / SE1 / EP456: Lag-456 1 reorder" at bounding box center [391, 253] width 527 height 400
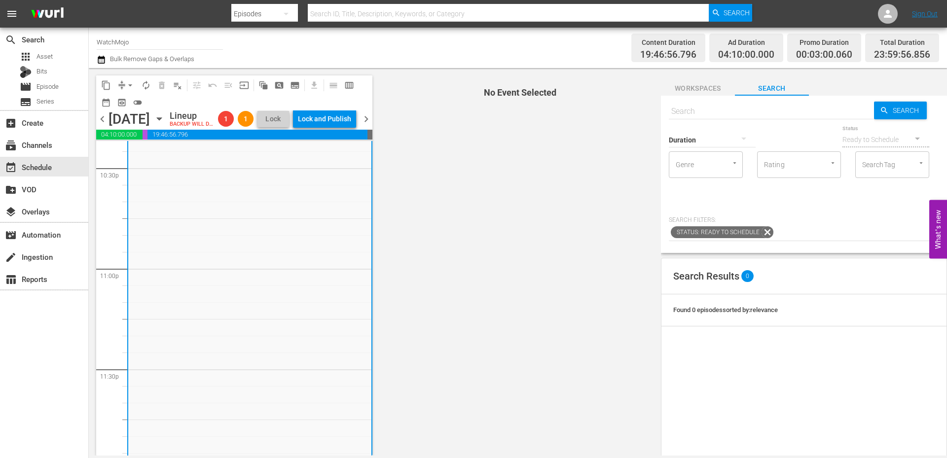
scroll to position [4533, 0]
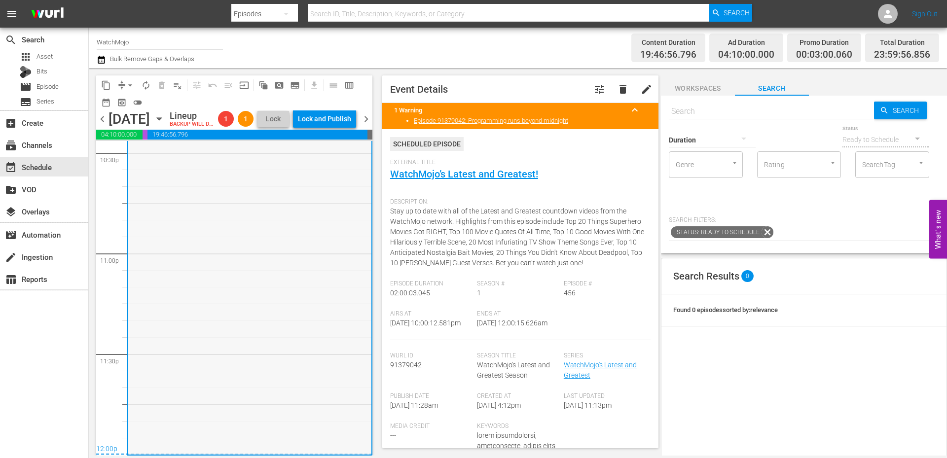
click at [235, 311] on div "WatchMojo's Latest and Greatest / SE1 / EP456: Lag-456 1 reorder" at bounding box center [249, 254] width 243 height 400
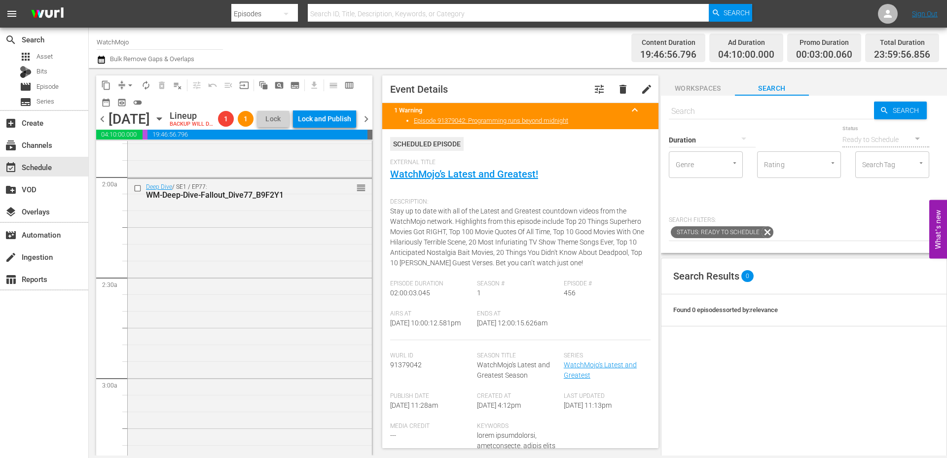
scroll to position [0, 0]
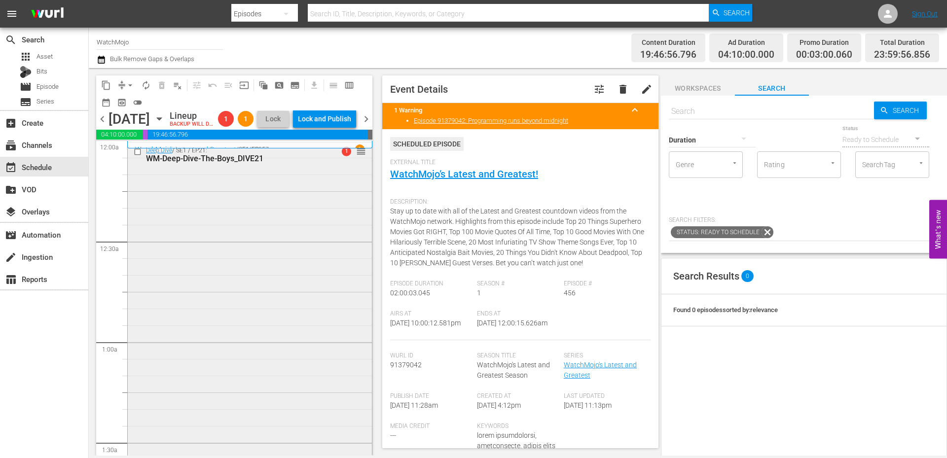
click at [137, 156] on input "checkbox" at bounding box center [139, 152] width 10 height 8
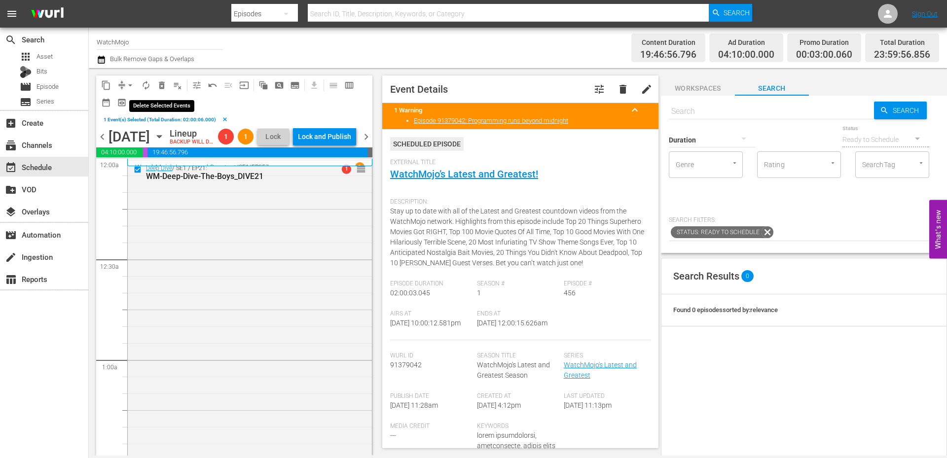
click at [162, 82] on span "delete_forever_outlined" at bounding box center [162, 85] width 10 height 10
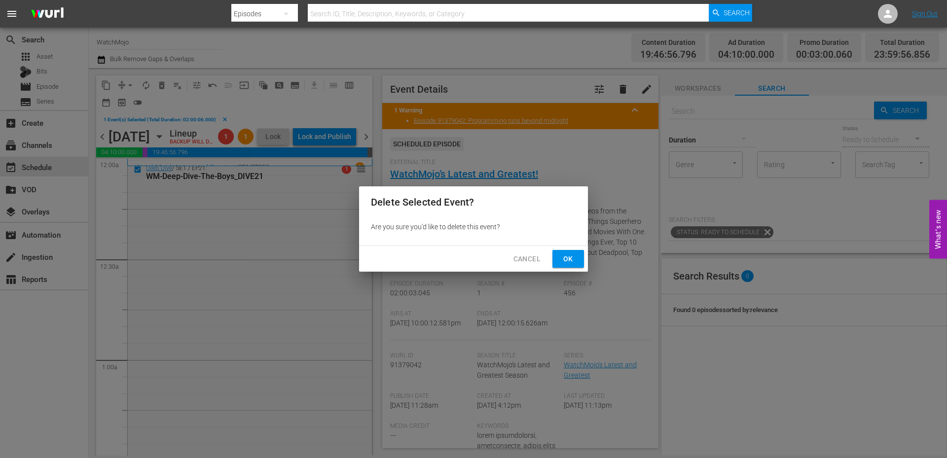
click at [565, 260] on span "Ok" at bounding box center [568, 259] width 16 height 12
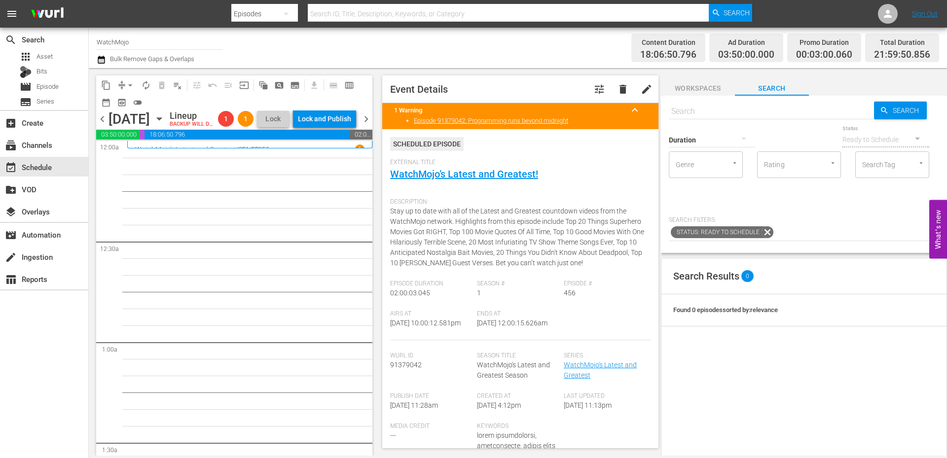
click at [716, 109] on input "text" at bounding box center [771, 112] width 205 height 24
paste input "WM-Special-Feature-Horror-Films_SF04"
type input "WM-Special-Feature-Horror-Films_SF04"
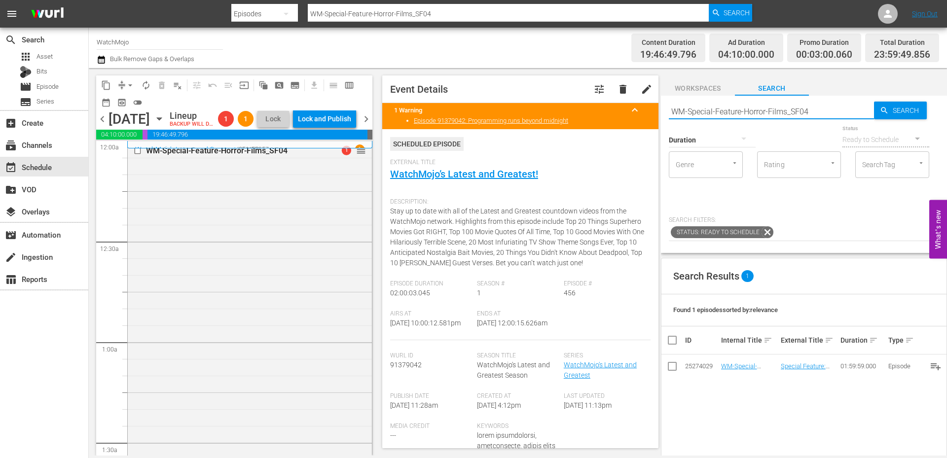
drag, startPoint x: 709, startPoint y: 120, endPoint x: 639, endPoint y: 125, distance: 70.2
click at [639, 125] on div "content_copy compress arrow_drop_down autorenew_outlined delete_forever_outline…" at bounding box center [518, 262] width 858 height 388
paste input "Film-Top-100-Greatest-Horror-Movies-of-All-Time_B7D0Q7"
type input "WM-Film-Top-100-Greatest-Horror-Movies-of-All-Time_B7D0Q7"
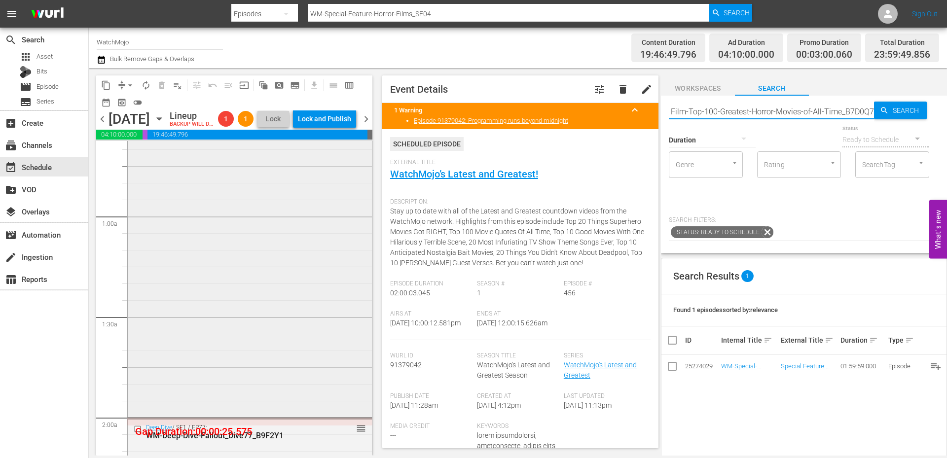
type input "WM-Film-Top-100-Greatest-Horror-Movies-of-All-Time_B7D0Q7"
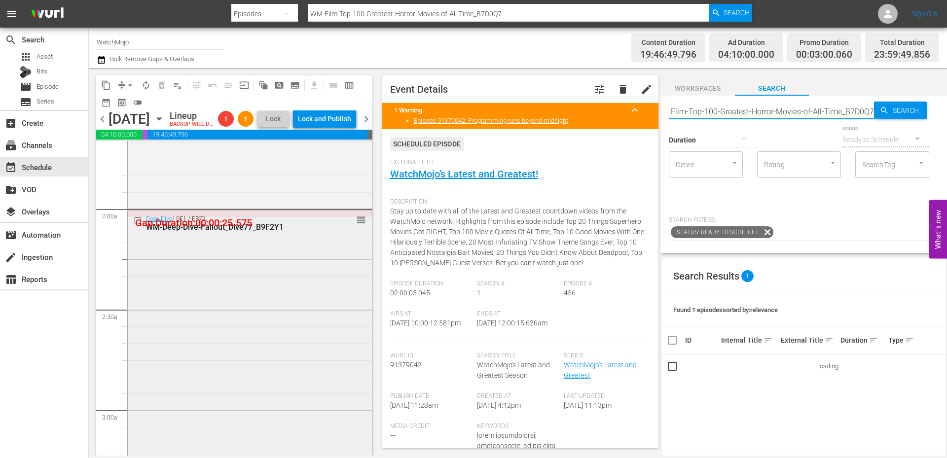
scroll to position [362, 0]
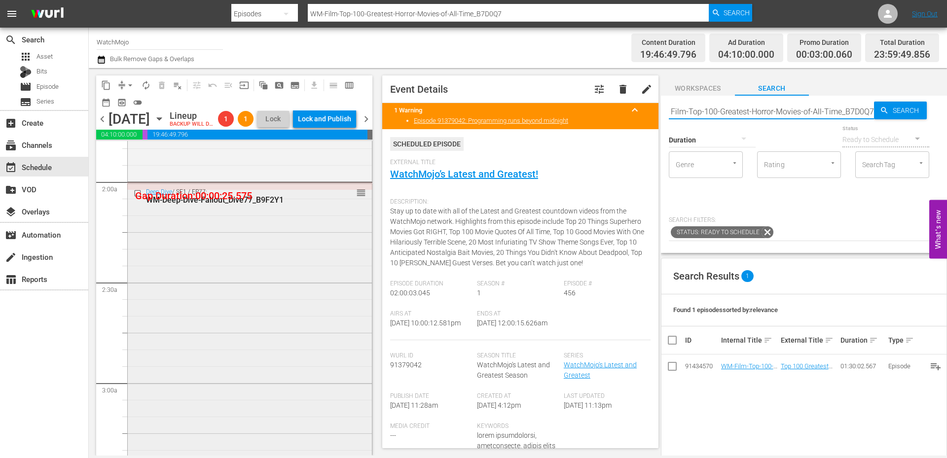
click at [136, 198] on input "checkbox" at bounding box center [139, 193] width 10 height 8
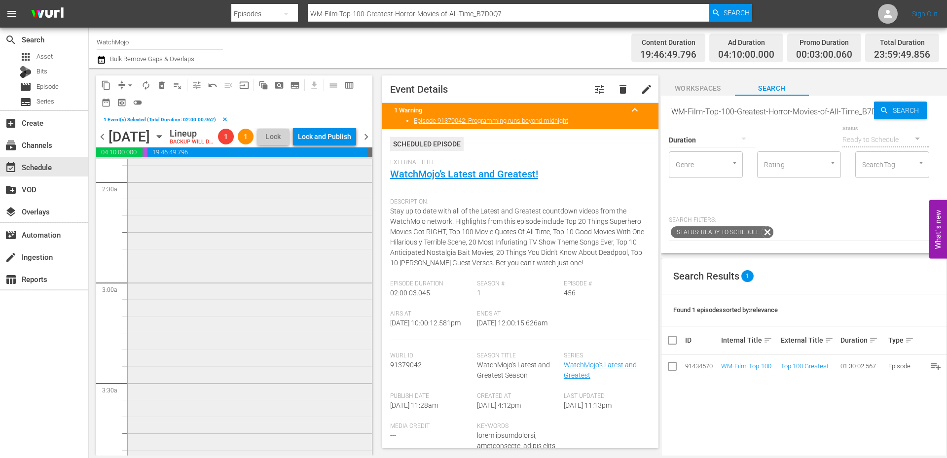
scroll to position [724, 0]
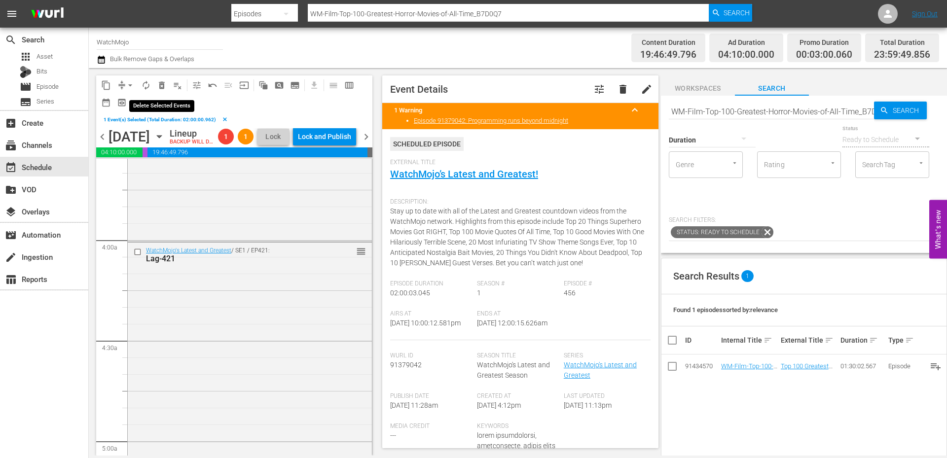
click at [163, 82] on span "delete_forever_outlined" at bounding box center [162, 85] width 10 height 10
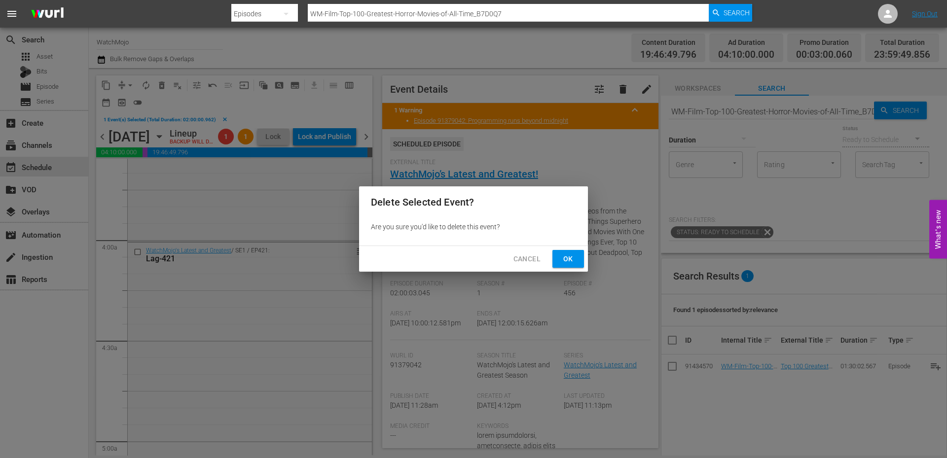
click at [568, 254] on span "Ok" at bounding box center [568, 259] width 16 height 12
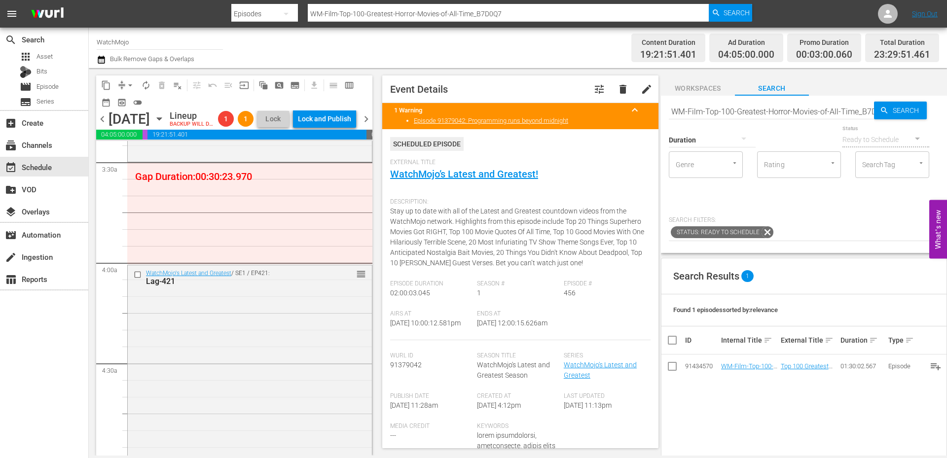
scroll to position [691, 0]
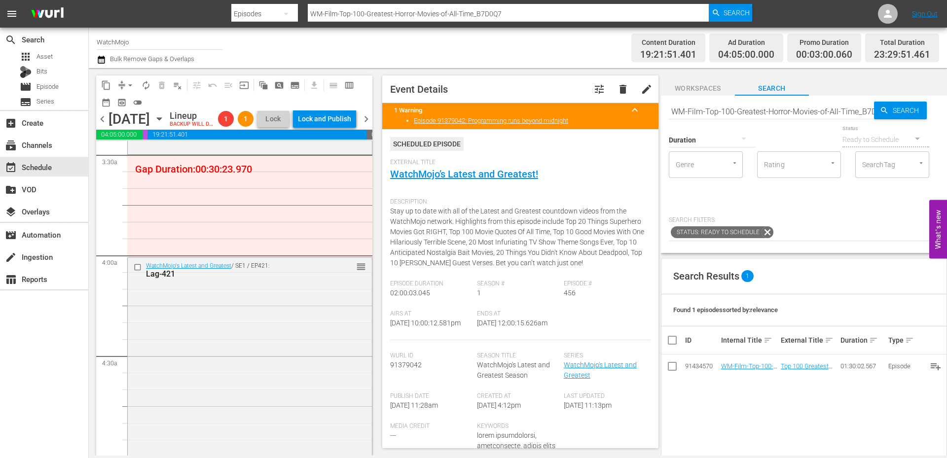
click at [782, 108] on input "WM-Film-Top-100-Greatest-Horror-Movies-of-All-Time_B7D0Q7" at bounding box center [771, 112] width 205 height 24
paste input "20-Jason-Voorhees-Kills_O9J1D1"
type input "WM-Film-Top20-Jason-Voorhees-Kills_O9J1D1"
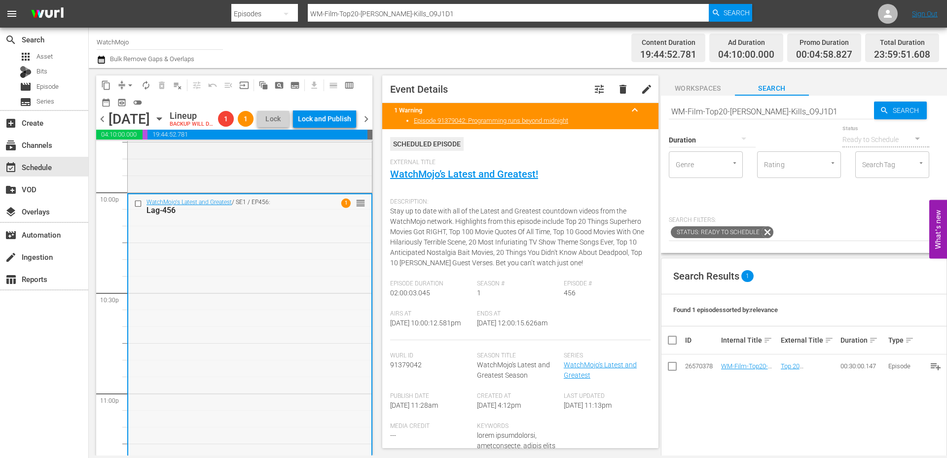
scroll to position [4374, 0]
click at [221, 309] on div "WatchMojo's Latest and Greatest / SE1 / EP456: Lag-456 1 reorder" at bounding box center [249, 397] width 243 height 400
click at [127, 81] on span "arrow_drop_down" at bounding box center [130, 85] width 10 height 10
click at [142, 139] on li "Align to End of Previous Day" at bounding box center [131, 138] width 104 height 16
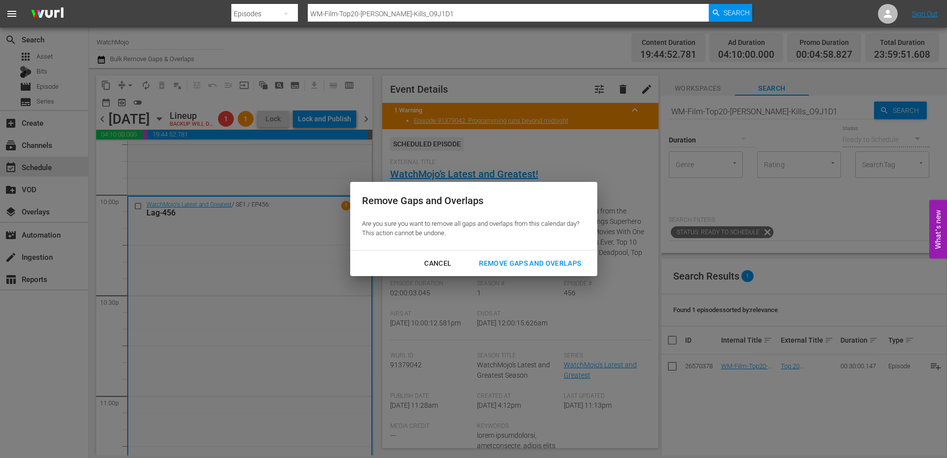
click at [498, 267] on div "Remove Gaps and Overlaps" at bounding box center [530, 264] width 118 height 12
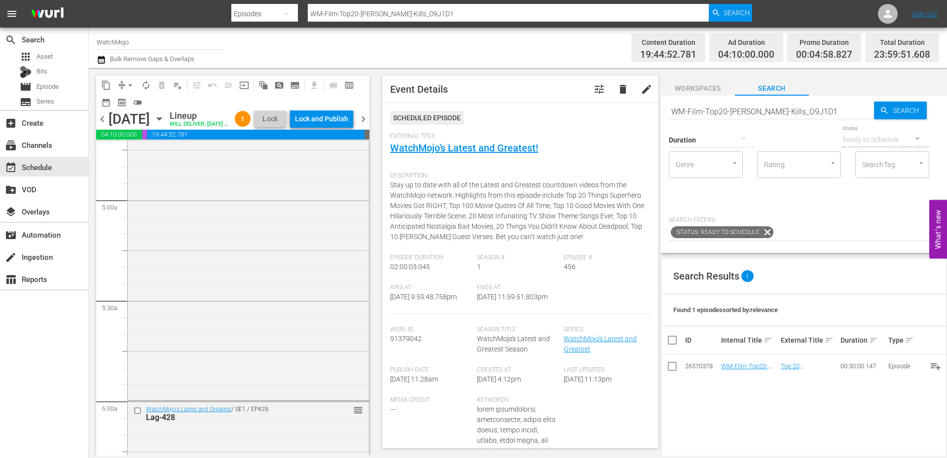
scroll to position [777, 0]
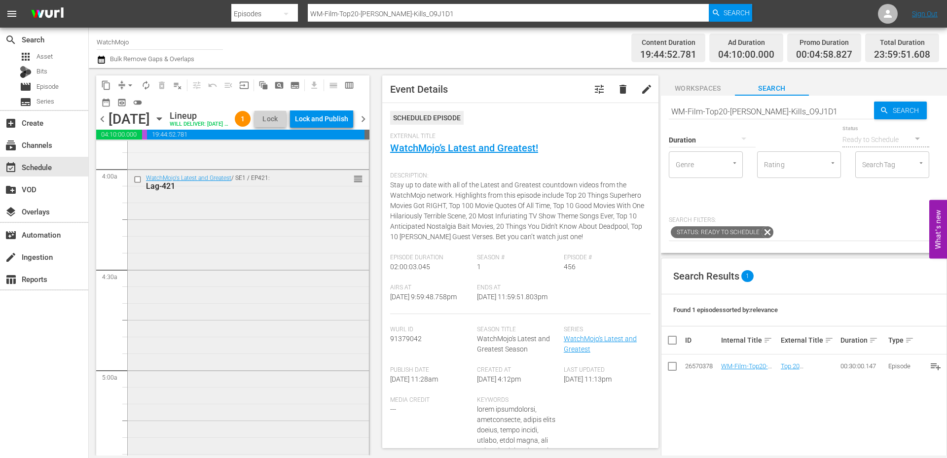
click at [190, 282] on div "WatchMojo's Latest and Greatest / SE1 / EP421: Lag-421 reorder" at bounding box center [248, 369] width 241 height 399
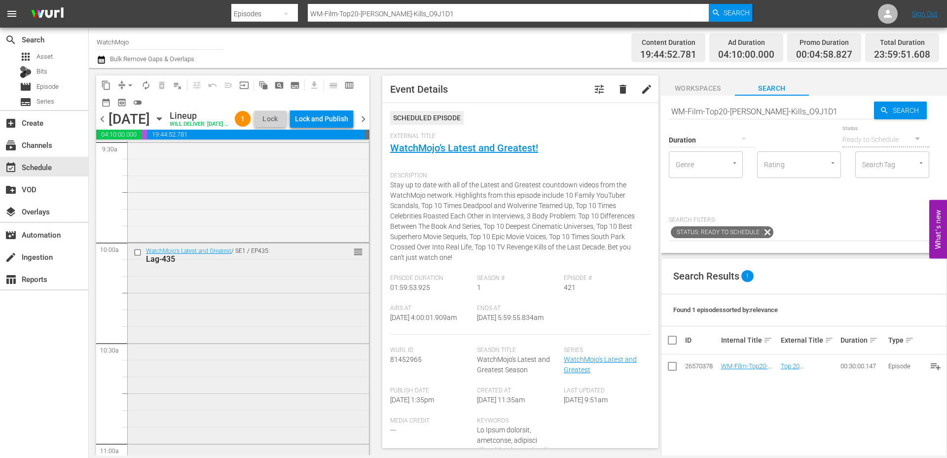
scroll to position [1930, 0]
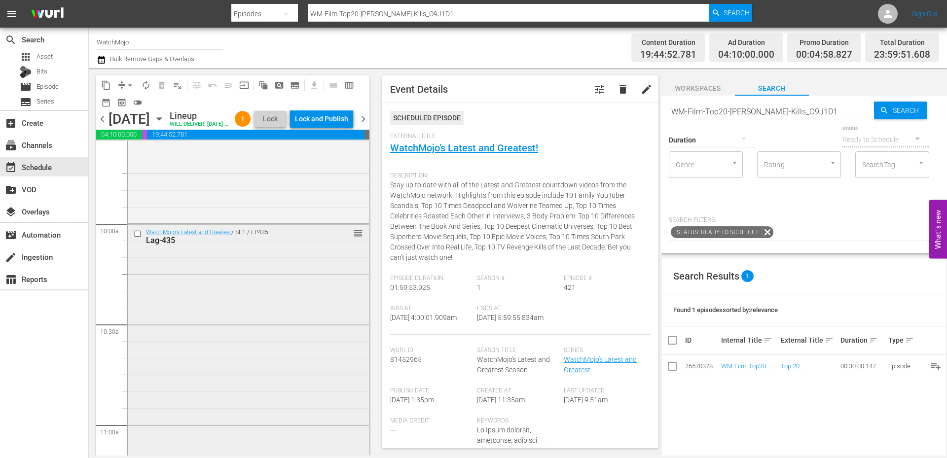
click at [200, 306] on div "WatchMojo's Latest and Greatest / SE1 / EP435: Lag-435 reorder" at bounding box center [248, 424] width 241 height 400
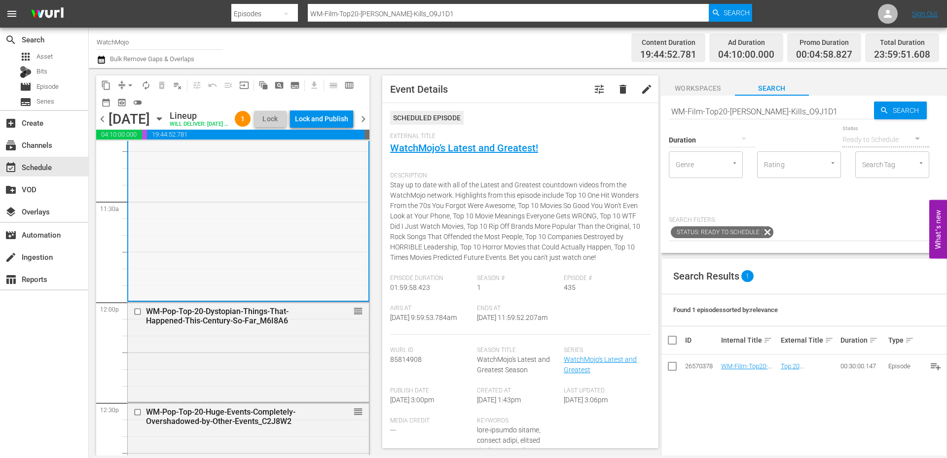
scroll to position [2259, 0]
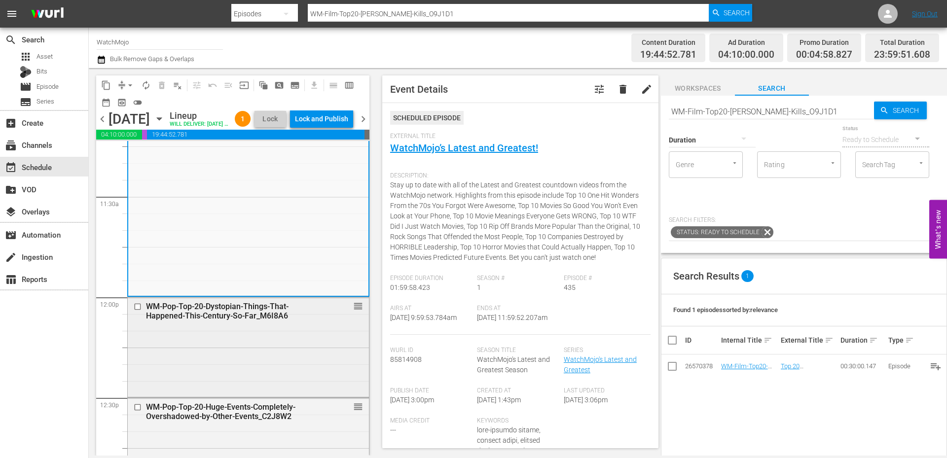
click at [185, 365] on div "WM-Pop-Top-20-Dystopian-Things-That-Happened-This-Century-So-Far_M6I8A6 reorder" at bounding box center [248, 346] width 241 height 98
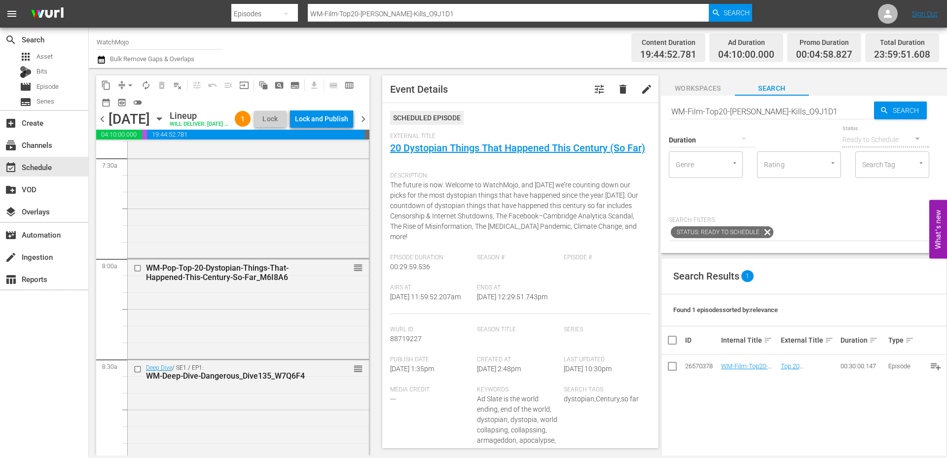
scroll to position [1404, 0]
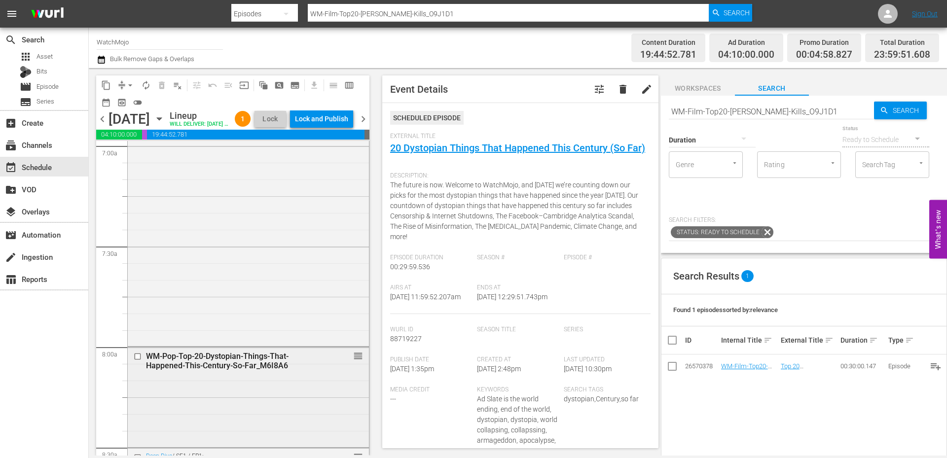
click at [192, 396] on div "WM-Pop-Top-20-Dystopian-Things-That-Happened-This-Century-So-Far_M6I8A6 reorder" at bounding box center [248, 396] width 241 height 98
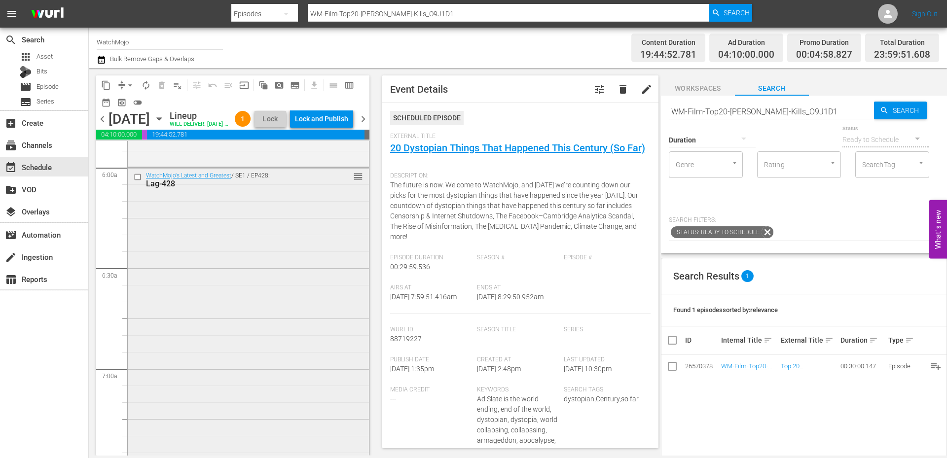
scroll to position [1141, 0]
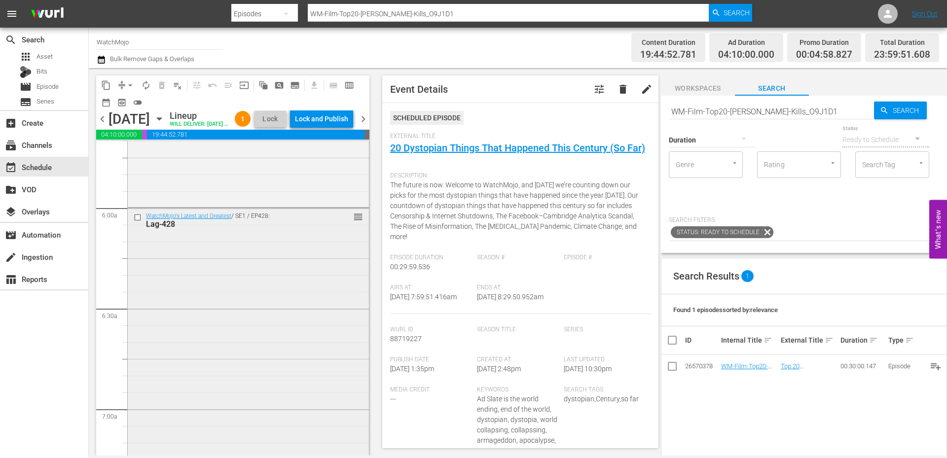
click at [171, 371] on div "WatchMojo's Latest and Greatest / SE1 / EP428: Lag-428 reorder" at bounding box center [248, 407] width 241 height 399
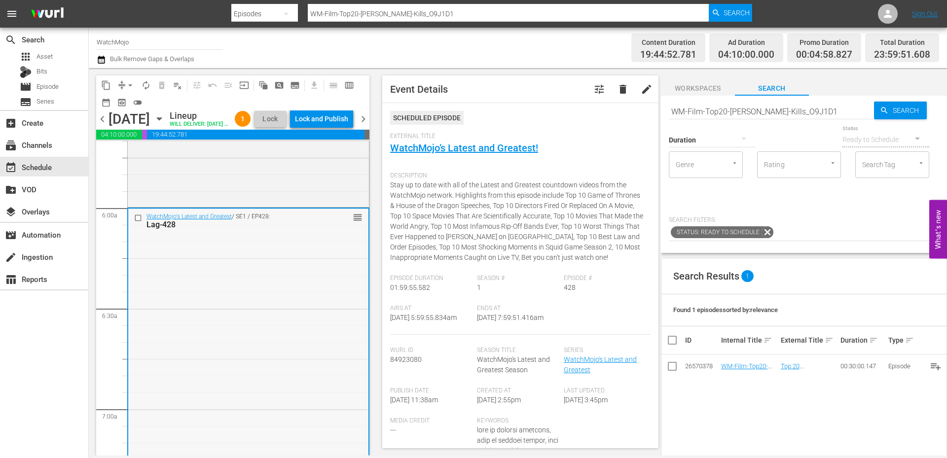
click at [137, 222] on input "checkbox" at bounding box center [139, 218] width 10 height 8
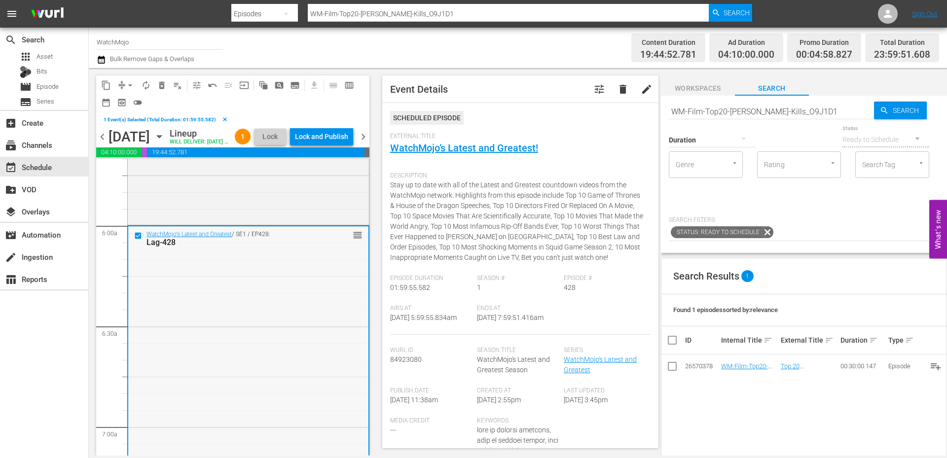
click at [211, 283] on div "WatchMojo's Latest and Greatest / SE1 / EP428: Lag-428 reorder" at bounding box center [248, 425] width 240 height 399
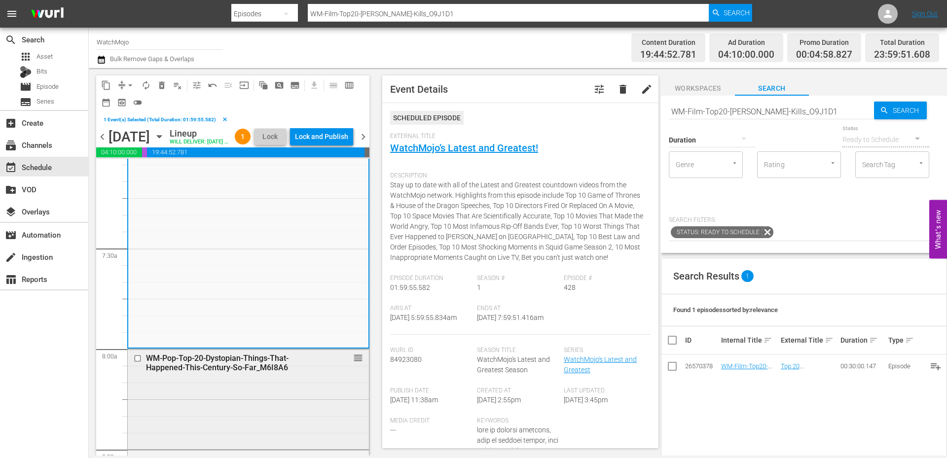
scroll to position [1503, 0]
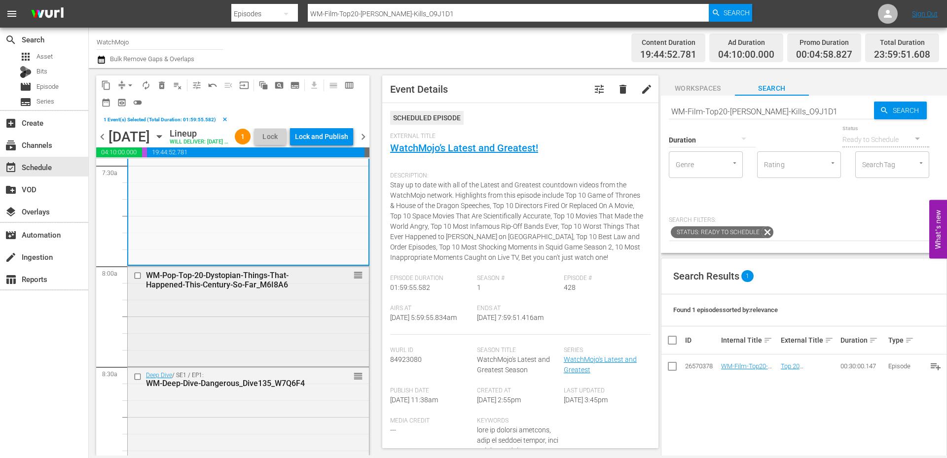
click at [210, 329] on div "WM-Pop-Top-20-Dystopian-Things-That-Happened-This-Century-So-Far_M6I8A6 reorder" at bounding box center [248, 315] width 241 height 98
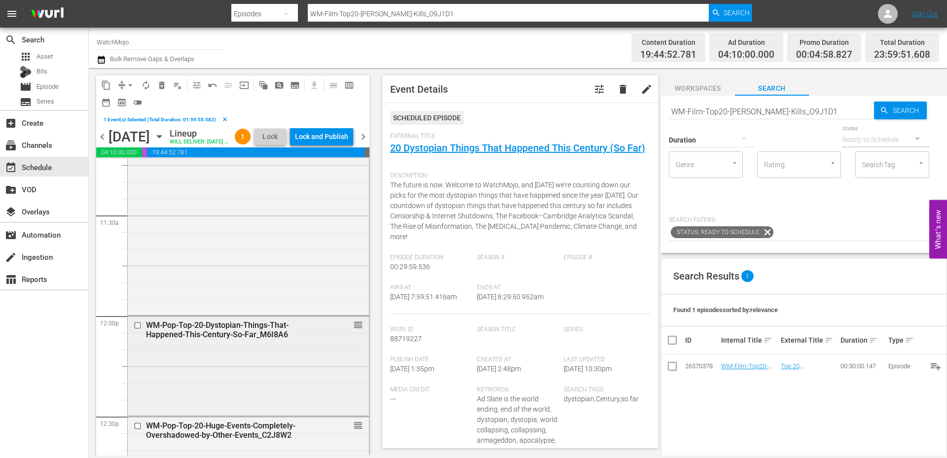
scroll to position [2259, 0]
click at [201, 394] on div "WM-Pop-Top-20-Dystopian-Things-That-Happened-This-Century-So-Far_M6I8A6 reorder" at bounding box center [248, 364] width 241 height 98
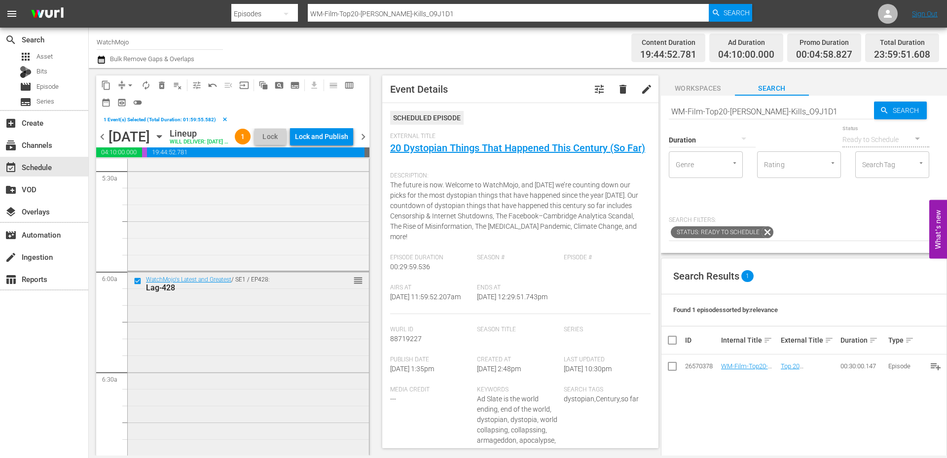
scroll to position [1141, 0]
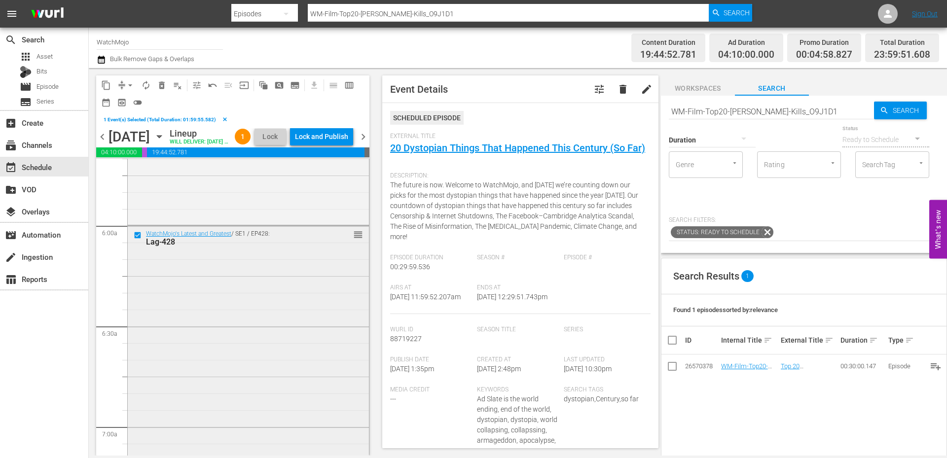
click at [185, 319] on div "WatchMojo's Latest and Greatest / SE1 / EP428: Lag-428 reorder" at bounding box center [248, 425] width 241 height 399
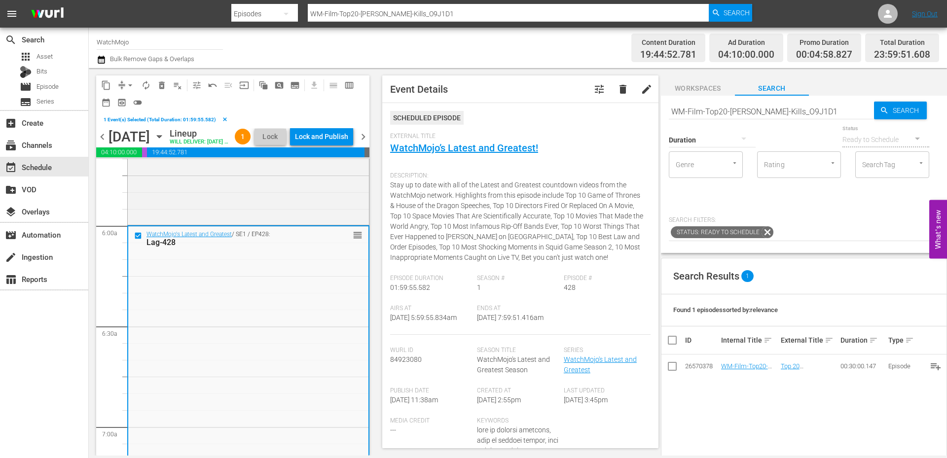
click at [709, 108] on input "WM-Film-Top20-Jason-Voorhees-Kills_O9J1D1" at bounding box center [771, 112] width 205 height 24
paste input "Lag-383"
type input "Lag-383"
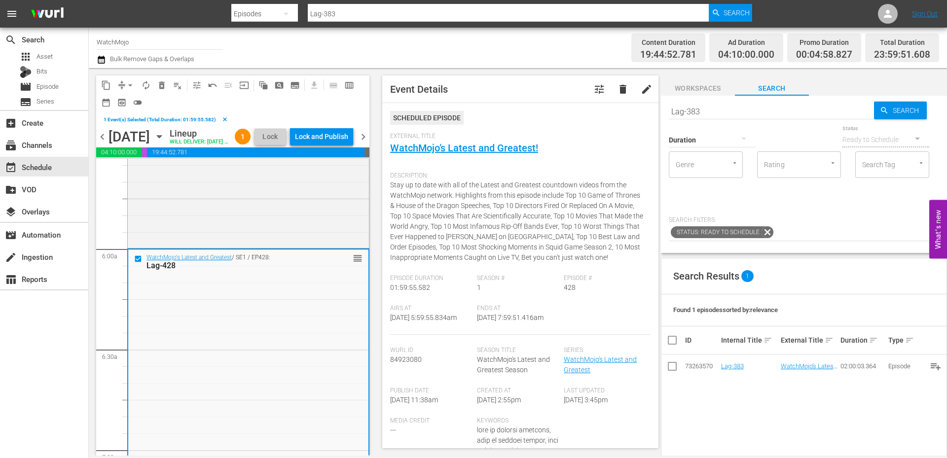
scroll to position [1108, 0]
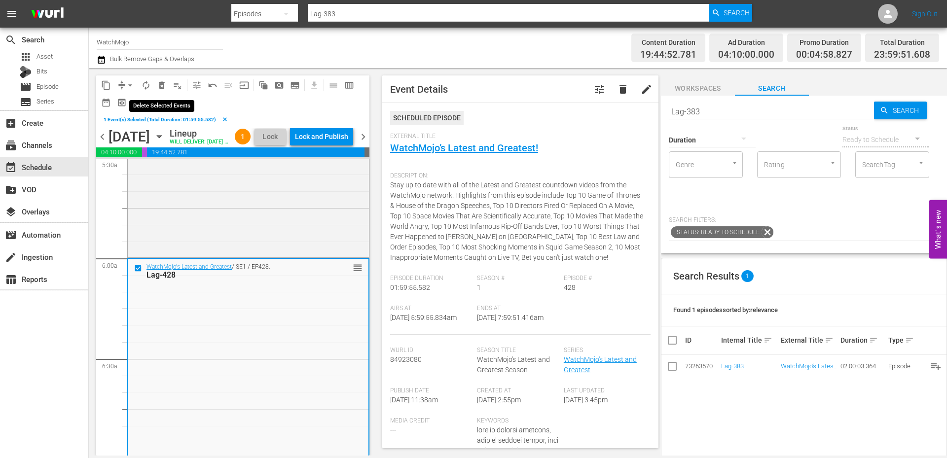
click at [162, 81] on span "delete_forever_outlined" at bounding box center [162, 85] width 10 height 10
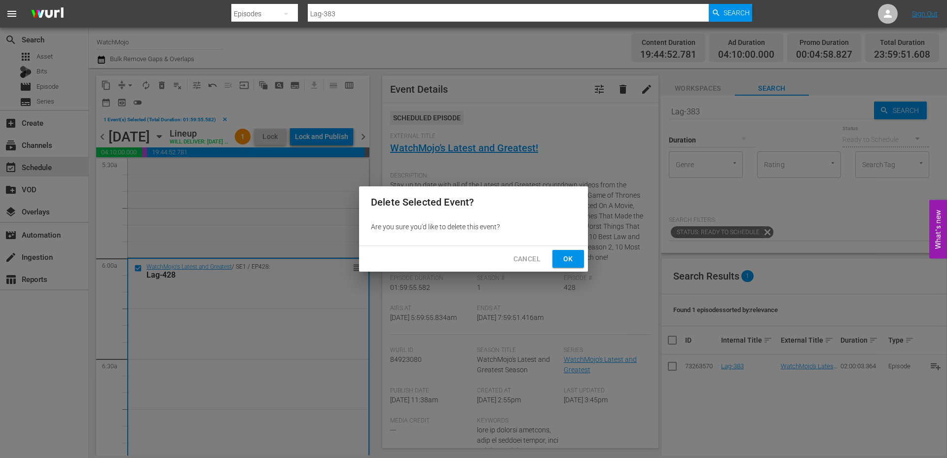
click at [567, 259] on span "Ok" at bounding box center [568, 259] width 16 height 12
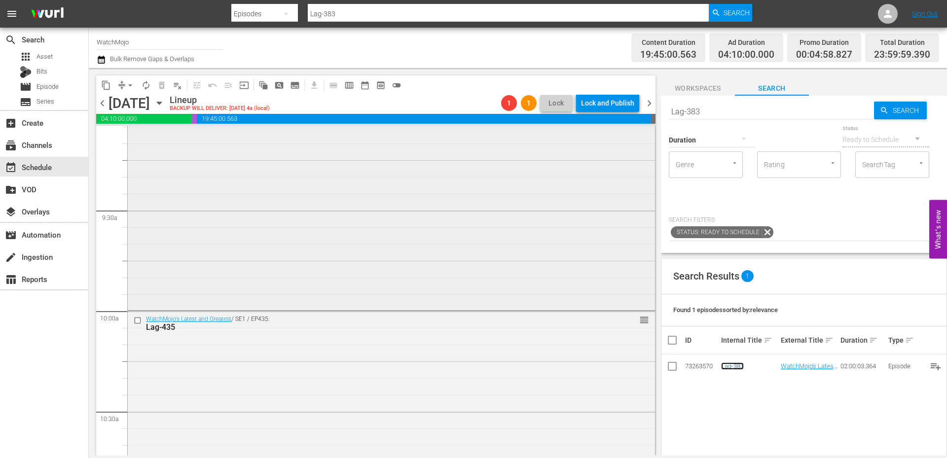
scroll to position [1864, 0]
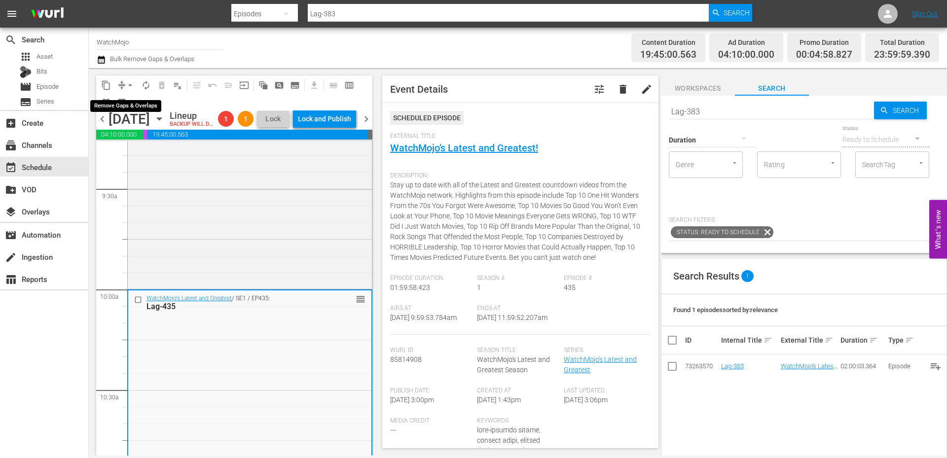
click at [123, 87] on button "arrow_drop_down" at bounding box center [130, 85] width 16 height 16
click at [148, 143] on li "Align to End of Previous Day" at bounding box center [131, 138] width 104 height 16
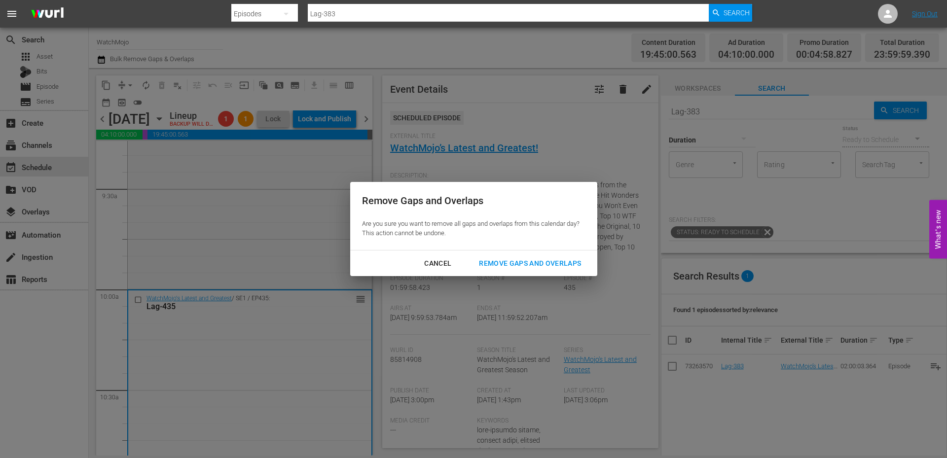
click at [521, 262] on div "Remove Gaps and Overlaps" at bounding box center [530, 264] width 118 height 12
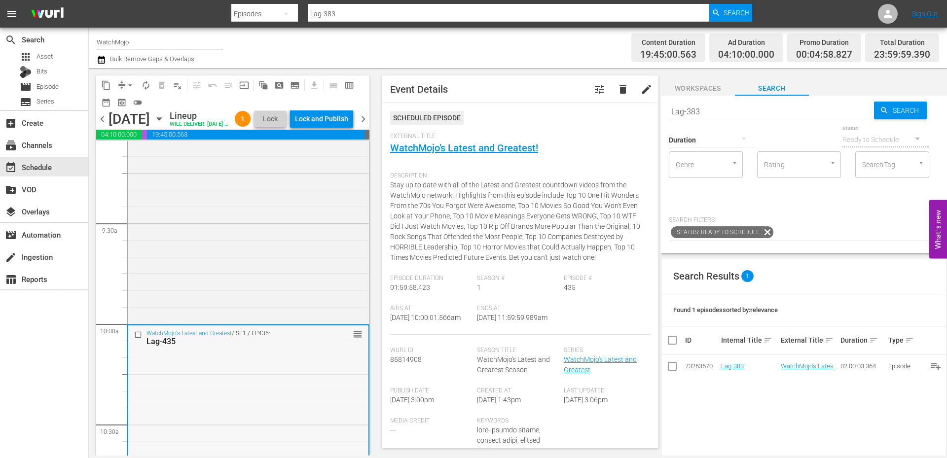
scroll to position [1831, 0]
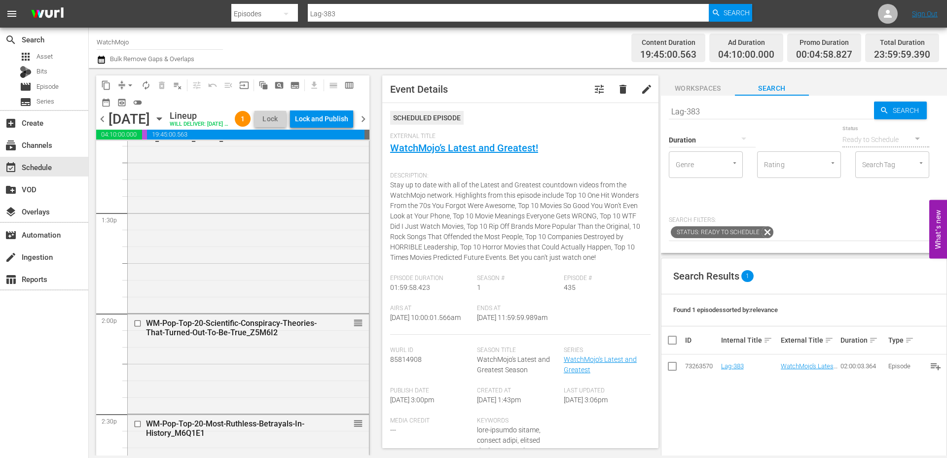
scroll to position [2719, 0]
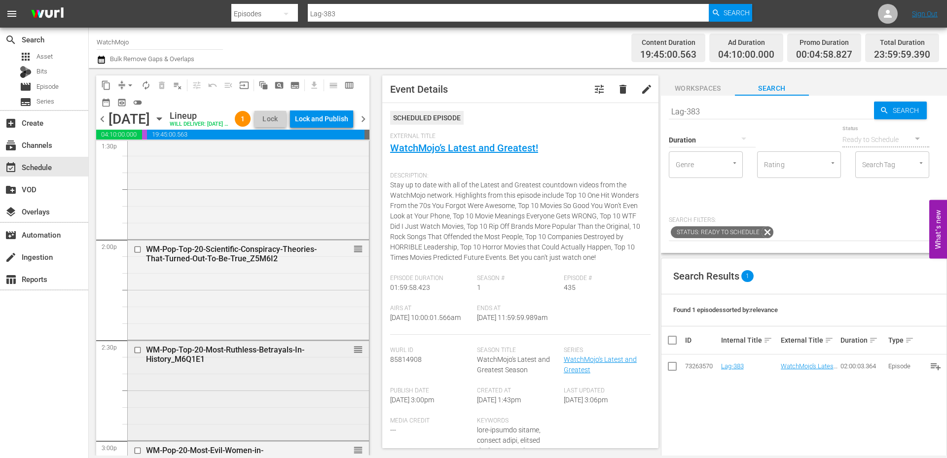
click at [170, 394] on div "WM-Pop-Top-20-Most-Ruthless-Betrayals-In-History_M6Q1E1 reorder" at bounding box center [248, 390] width 241 height 98
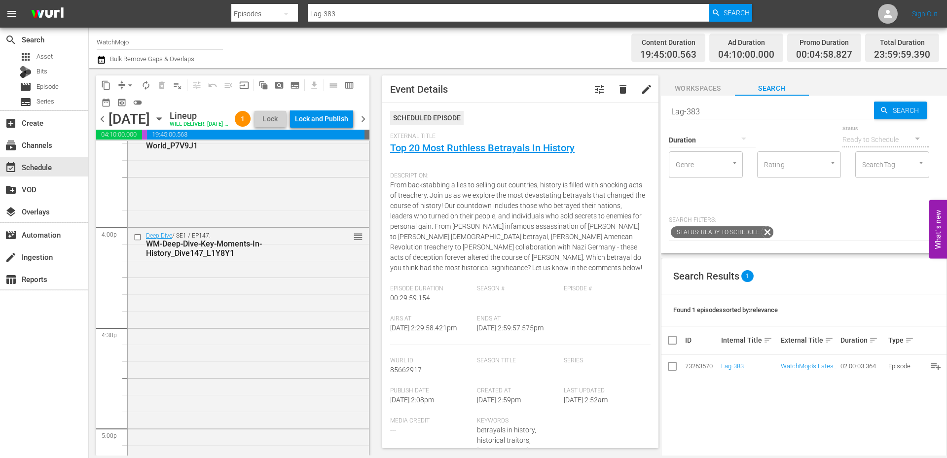
scroll to position [3147, 0]
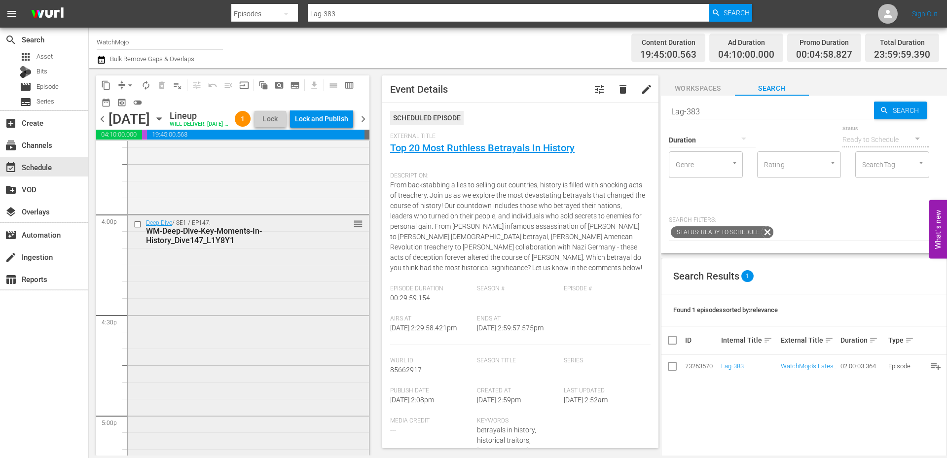
click at [169, 371] on div "Deep Dive / SE1 / EP147: WM-Deep-Dive-Key-Moments-In-History_Dive147_L1Y8Y1 reo…" at bounding box center [248, 364] width 241 height 299
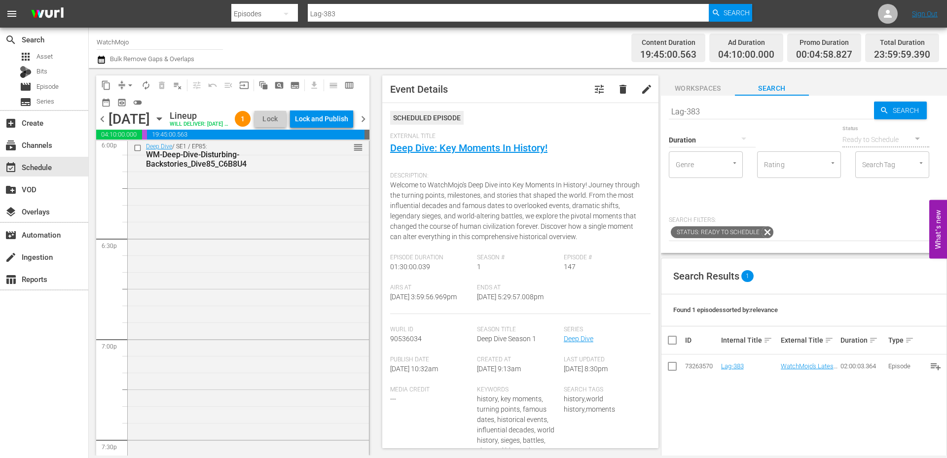
scroll to position [3640, 0]
click at [159, 355] on div "Deep Dive / SE1 / EP85: WM-Deep-Dive-Disturbing-Backstories_Dive85_C6B8U4 reord…" at bounding box center [248, 324] width 241 height 400
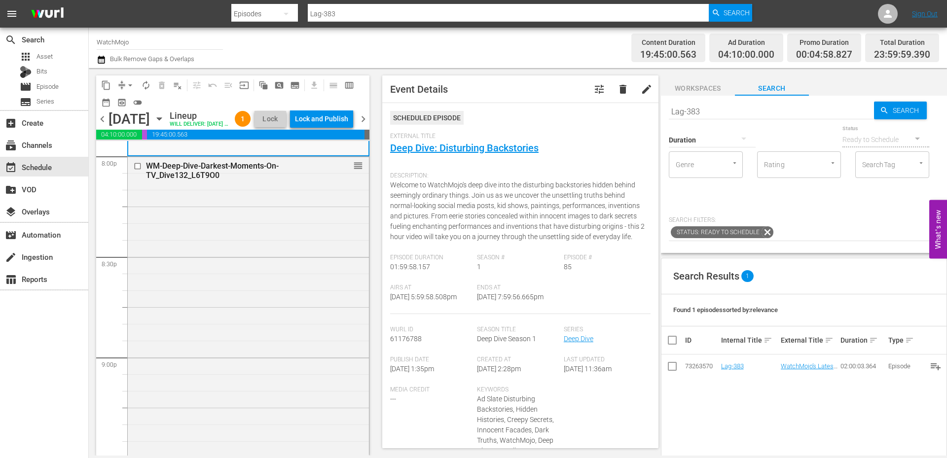
scroll to position [4002, 0]
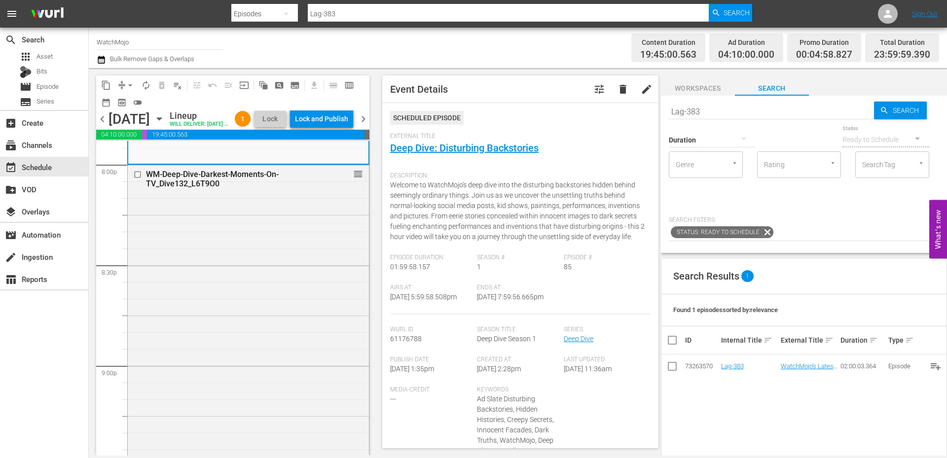
click at [160, 352] on div "WM-Deep-Dive-Darkest-Moments-On-TV_Dive132_L6T9O0 reorder" at bounding box center [248, 365] width 241 height 400
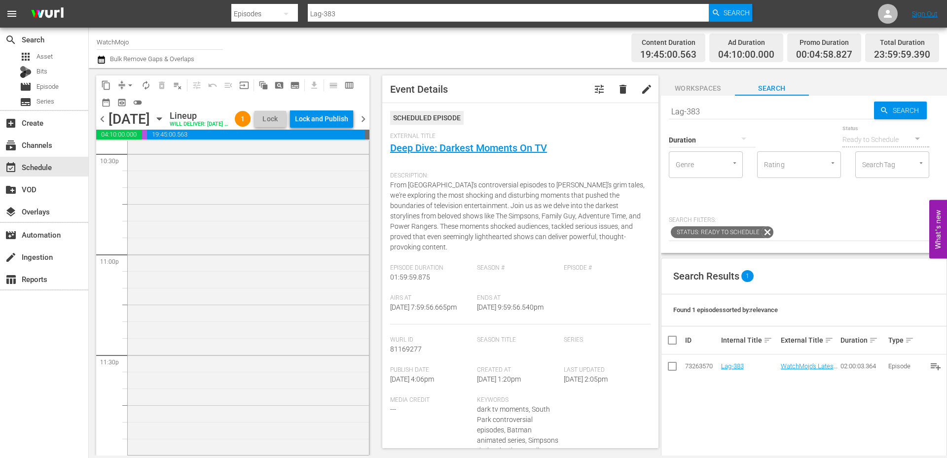
scroll to position [4533, 0]
click at [160, 349] on div "WatchMojo's Latest and Greatest / SE1 / EP456: Lag-456 reorder" at bounding box center [248, 254] width 241 height 400
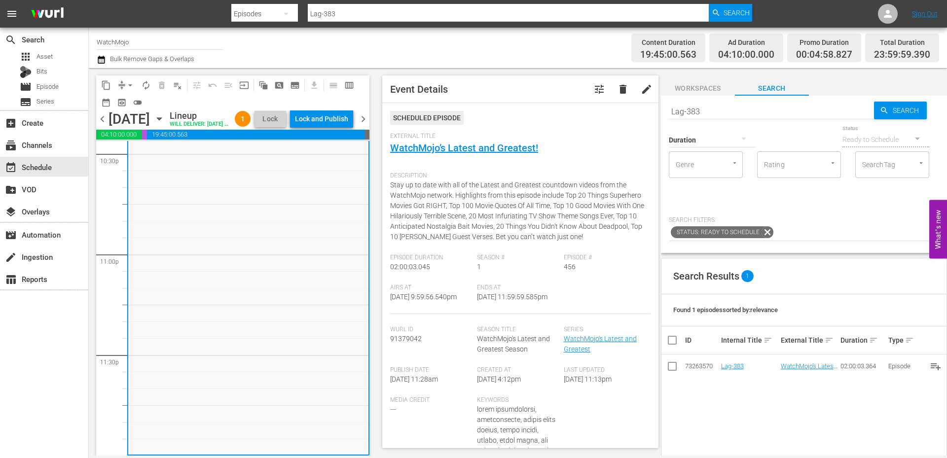
click at [160, 349] on div "WatchMojo's Latest and Greatest / SE1 / EP456: Lag-456 reorder" at bounding box center [248, 254] width 240 height 400
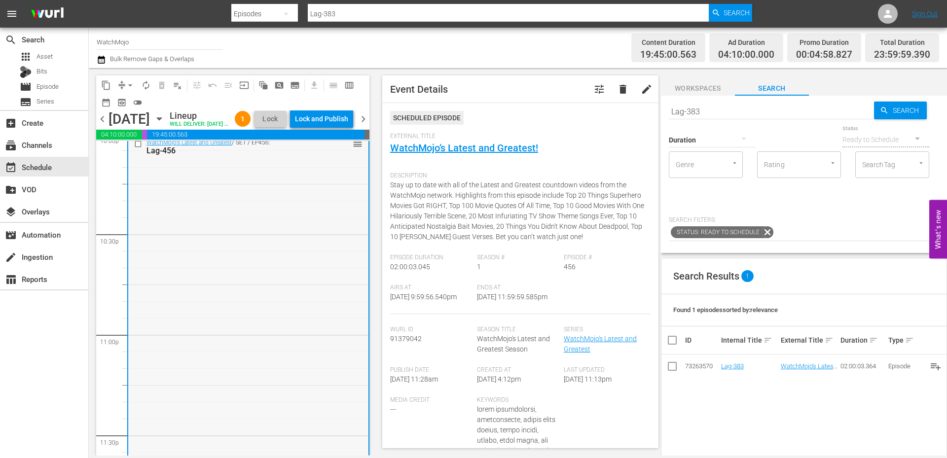
scroll to position [4368, 0]
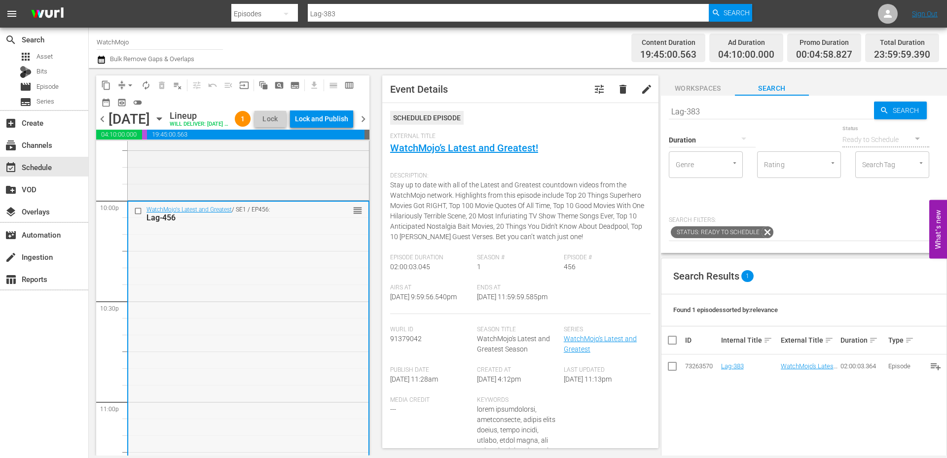
click at [144, 215] on input "checkbox" at bounding box center [139, 211] width 10 height 8
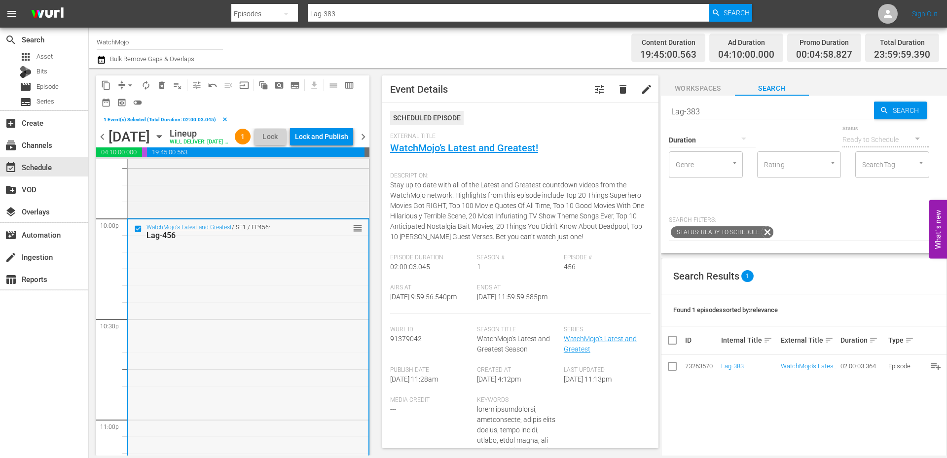
click at [293, 321] on div "WatchMojo's Latest and Greatest / SE1 / EP456: Lag-456 reorder" at bounding box center [248, 420] width 240 height 400
drag, startPoint x: 699, startPoint y: 111, endPoint x: 631, endPoint y: 114, distance: 68.2
click at [630, 105] on div "content_copy compress arrow_drop_down autorenew_outlined delete_forever_outline…" at bounding box center [518, 262] width 858 height 388
paste input "442"
type input "Lag-442"
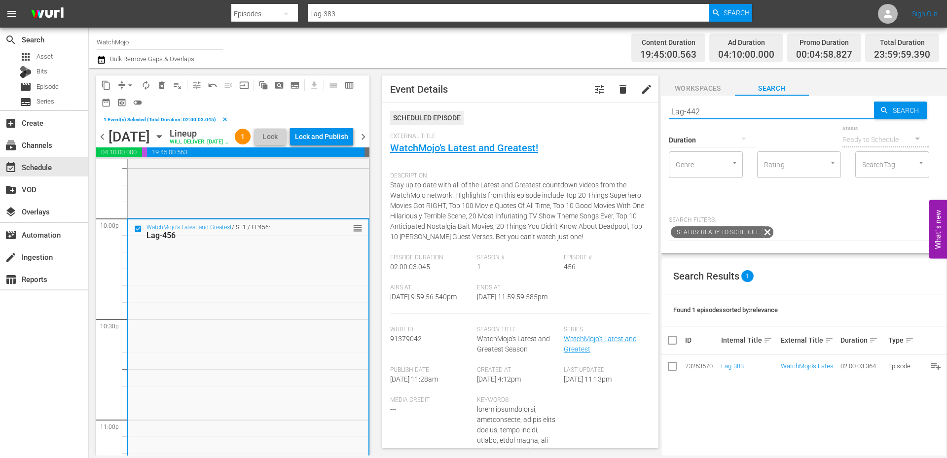
type input "Lag-442"
click at [159, 87] on span "delete_forever_outlined" at bounding box center [162, 85] width 10 height 10
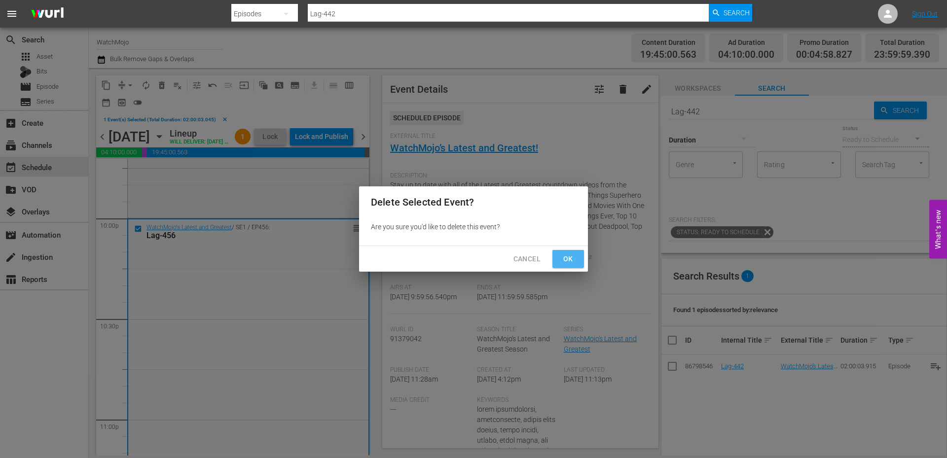
click at [571, 258] on span "Ok" at bounding box center [568, 259] width 16 height 12
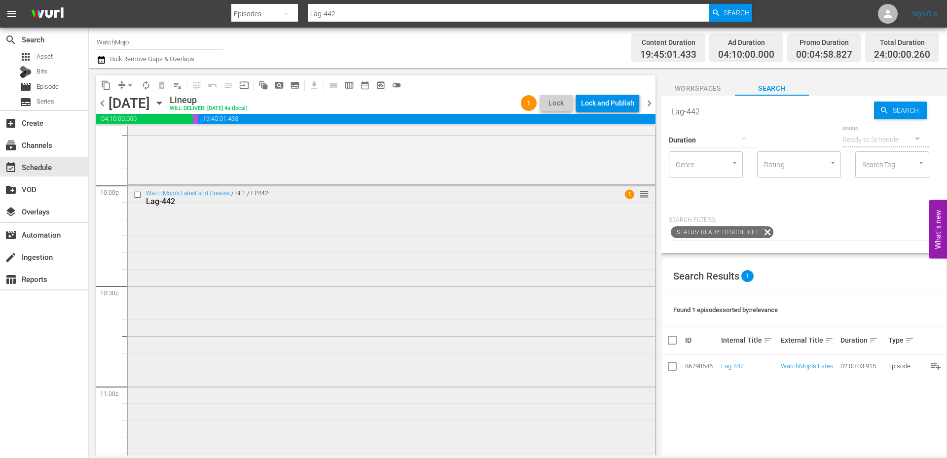
click at [236, 266] on div "WatchMojo's Latest and Greatest / SE1 / EP442: Lag-442 1 reorder" at bounding box center [391, 385] width 527 height 400
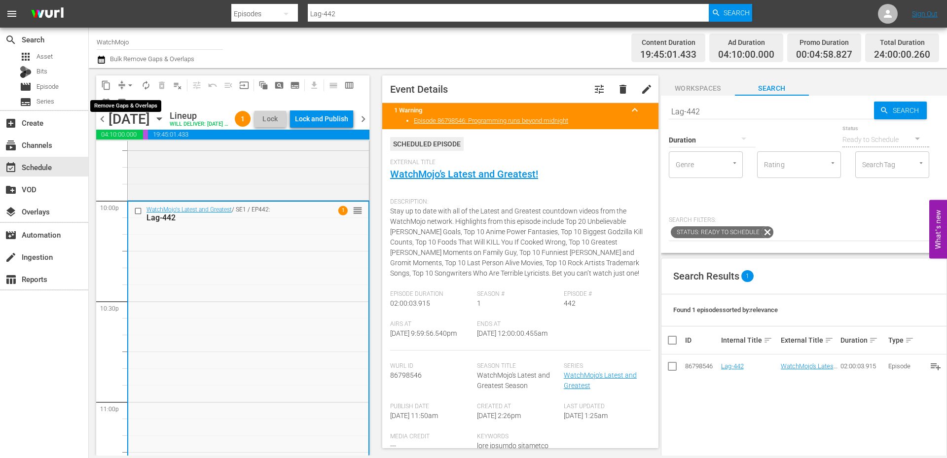
click at [119, 85] on span "compress" at bounding box center [122, 85] width 10 height 10
click at [125, 82] on span "arrow_drop_down" at bounding box center [130, 85] width 10 height 10
click at [130, 141] on li "Align to End of Previous Day" at bounding box center [131, 138] width 104 height 16
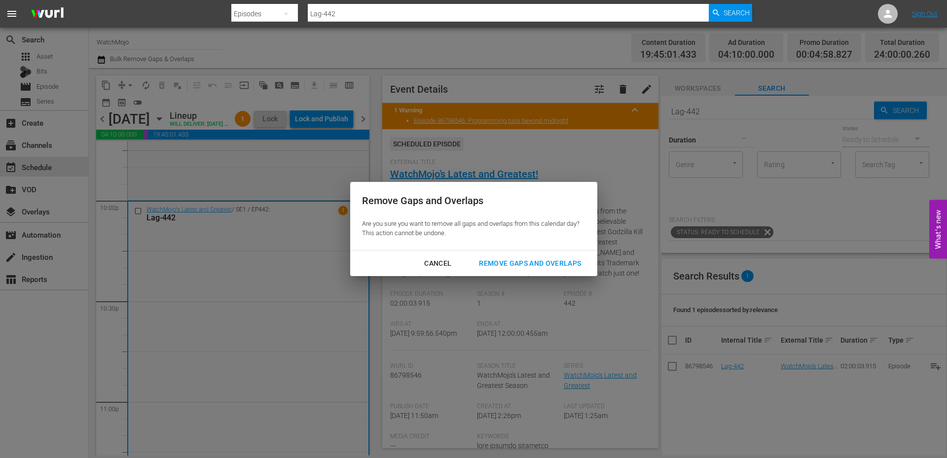
click at [501, 263] on div "Remove Gaps and Overlaps" at bounding box center [530, 264] width 118 height 12
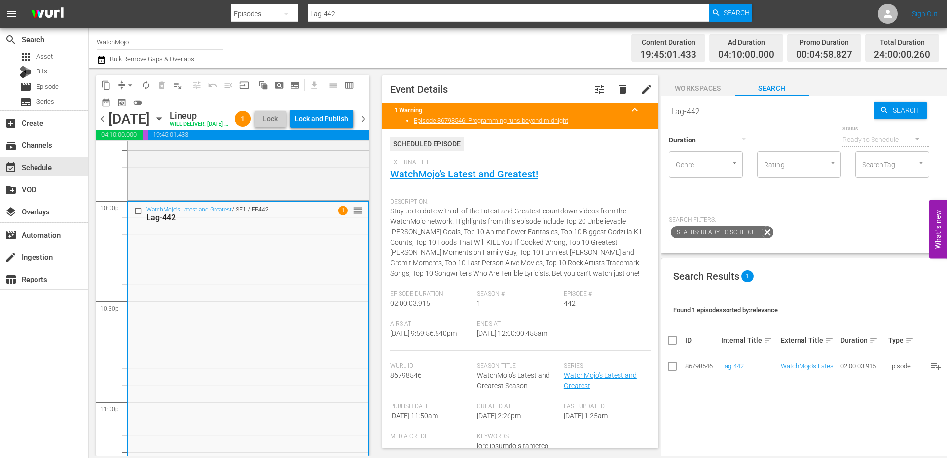
drag, startPoint x: 525, startPoint y: 346, endPoint x: 497, endPoint y: 345, distance: 28.2
click at [497, 345] on div "Ends At 10/17/25 @ 12:00:00.455am" at bounding box center [520, 336] width 87 height 30
copy span "12:00:00.455am"
click at [336, 120] on div "Lock and Publish" at bounding box center [321, 119] width 53 height 18
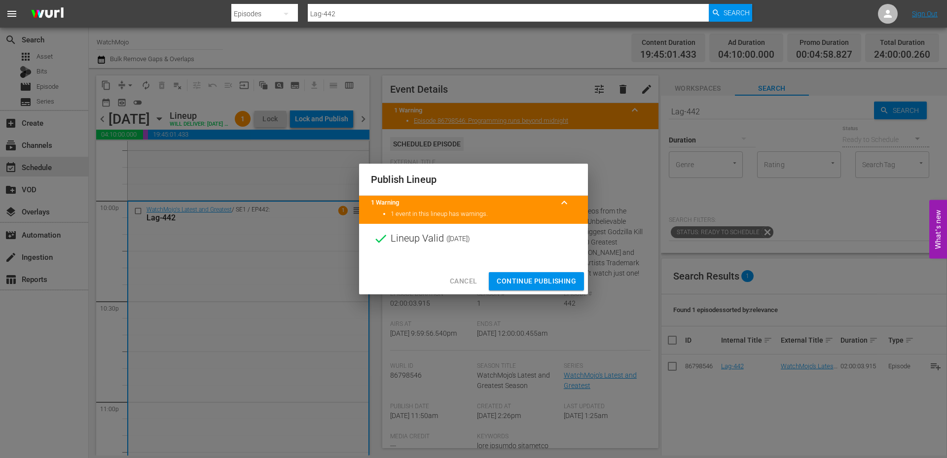
click at [525, 276] on span "Continue Publishing" at bounding box center [536, 281] width 79 height 12
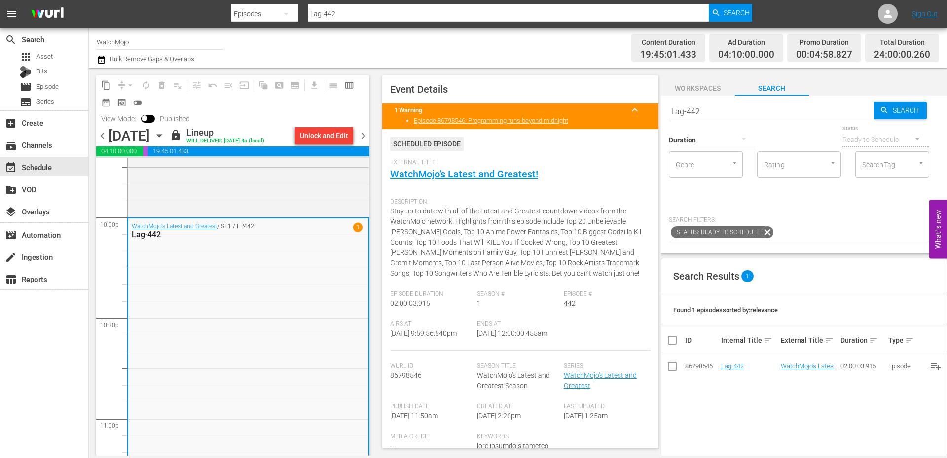
click at [365, 134] on span "chevron_right" at bounding box center [363, 136] width 12 height 12
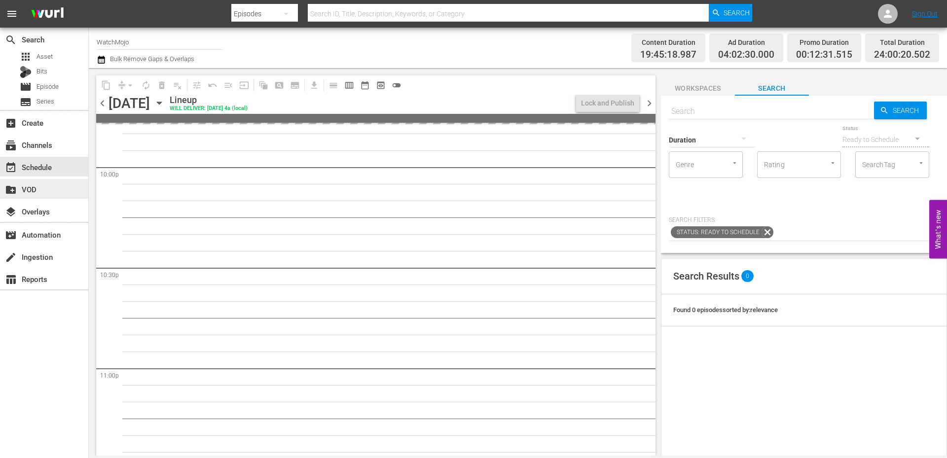
scroll to position [4368, 0]
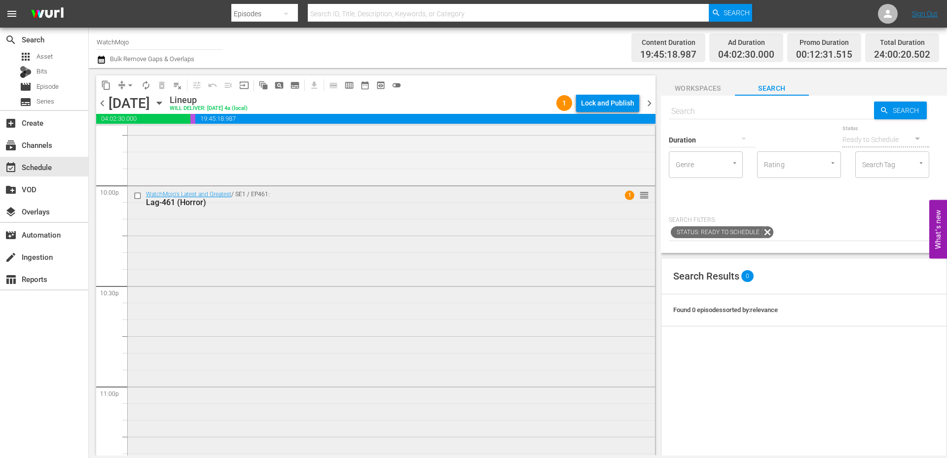
click at [608, 420] on div "WatchMojo's Latest and Greatest / SE1 / EP461: Lag-461 (Horror) 1 reorder" at bounding box center [391, 386] width 527 height 400
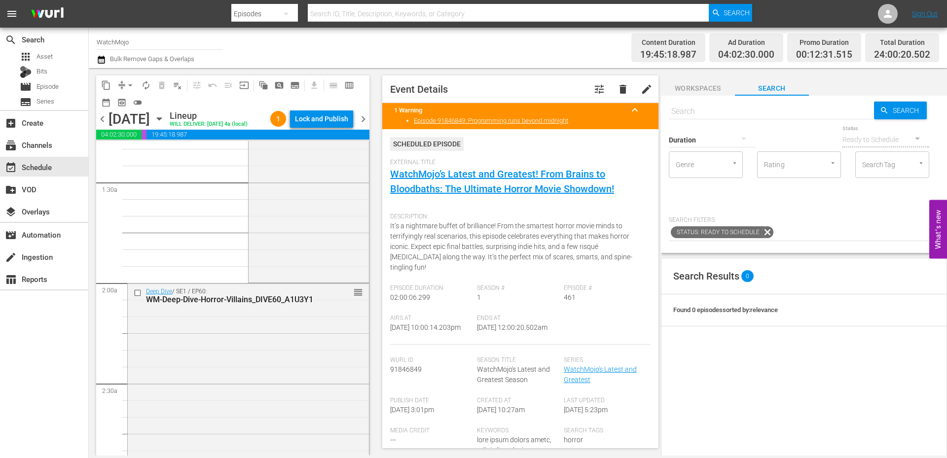
scroll to position [0, 0]
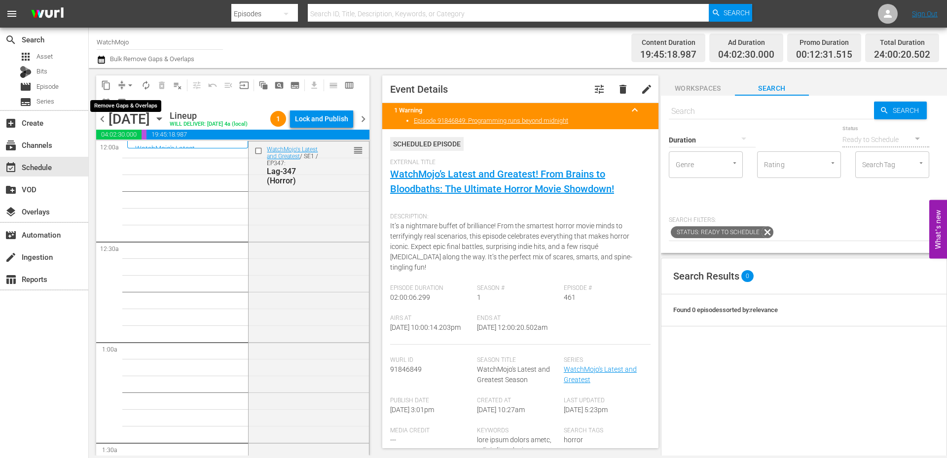
click at [129, 85] on span "arrow_drop_down" at bounding box center [130, 85] width 10 height 10
click at [127, 140] on li "Align to End of Previous Day" at bounding box center [131, 138] width 104 height 16
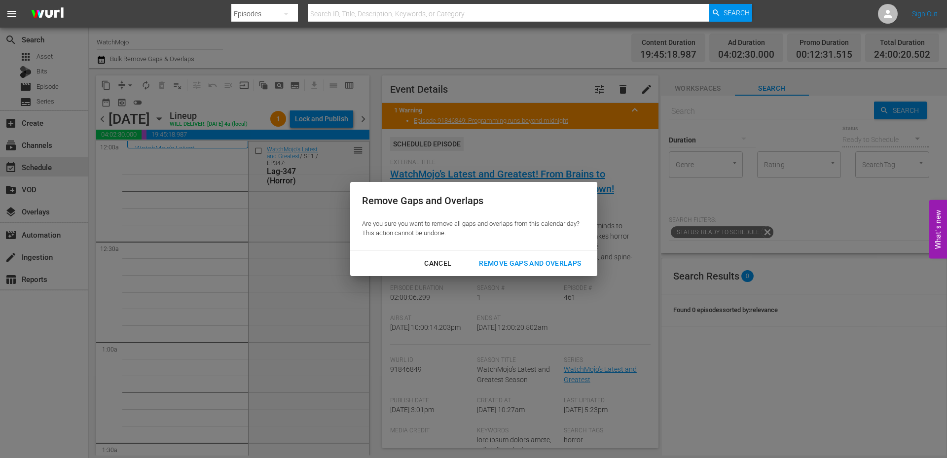
click at [506, 265] on div "Remove Gaps and Overlaps" at bounding box center [530, 264] width 118 height 12
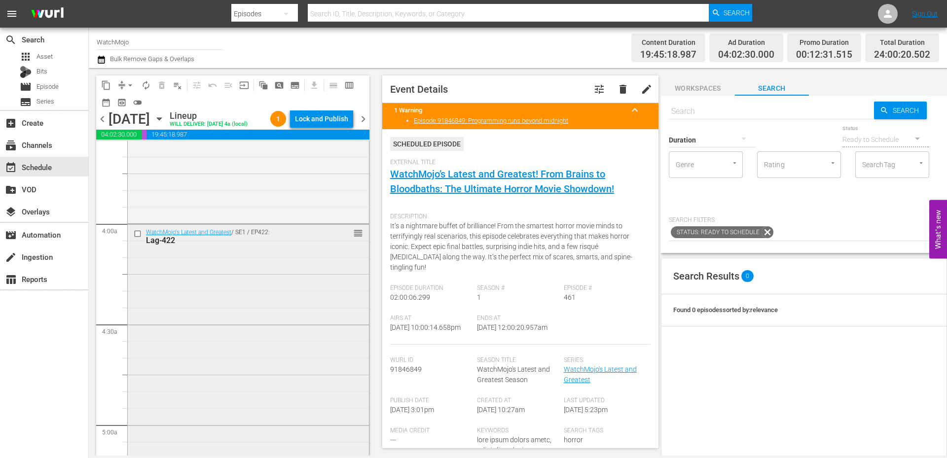
scroll to position [756, 0]
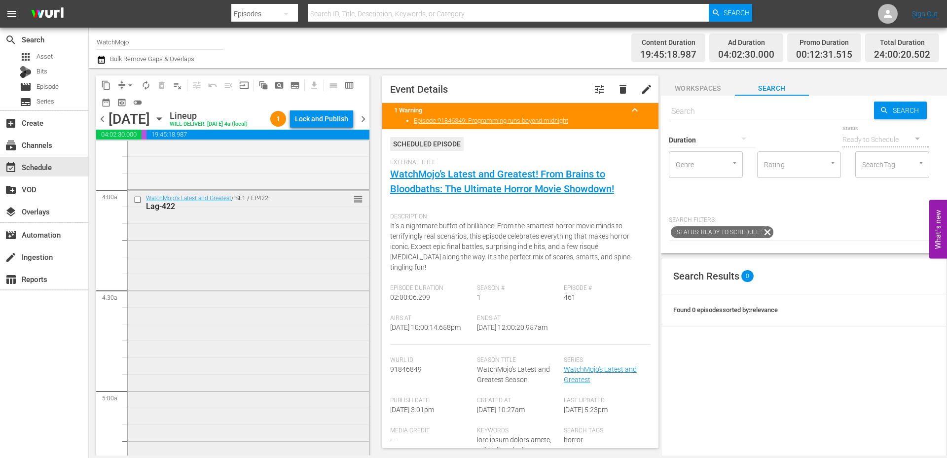
click at [246, 314] on div "WatchMojo's Latest and Greatest / SE1 / EP422: Lag-422 reorder" at bounding box center [248, 390] width 241 height 400
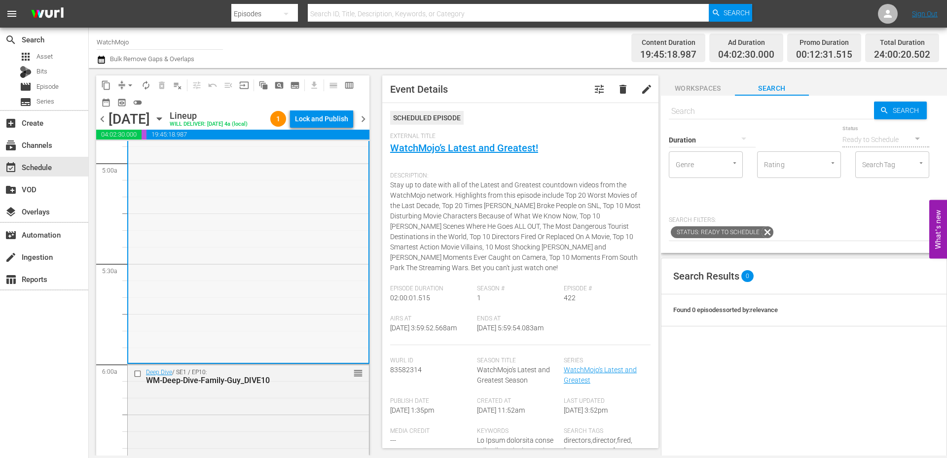
scroll to position [1085, 0]
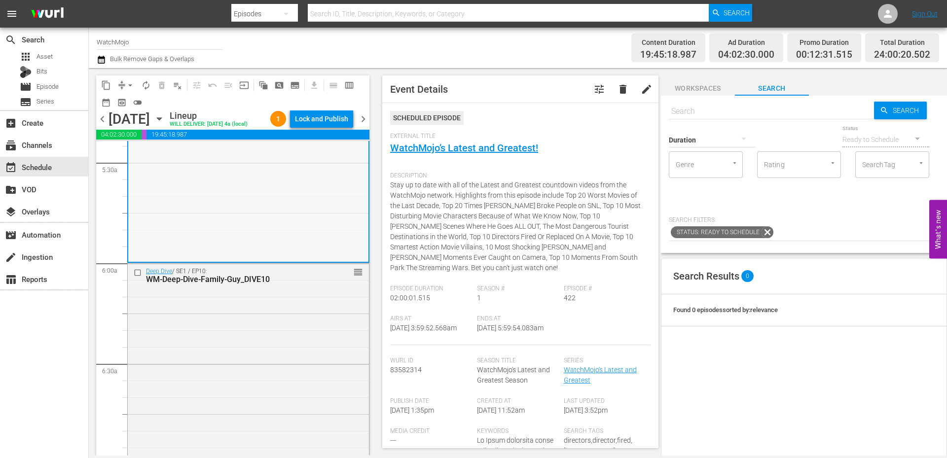
click at [217, 316] on div "Deep Dive / SE1 / EP10: WM-Deep-Dive-Family-Guy_DIVE10 reorder" at bounding box center [248, 463] width 241 height 400
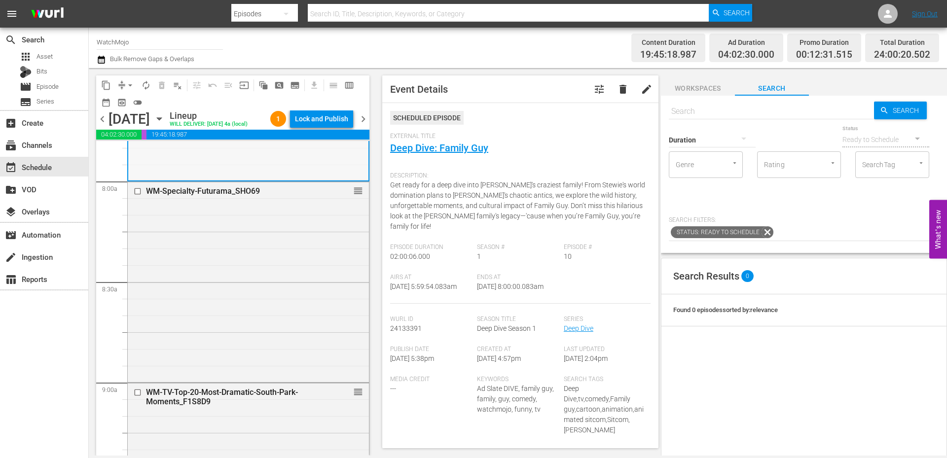
scroll to position [1612, 0]
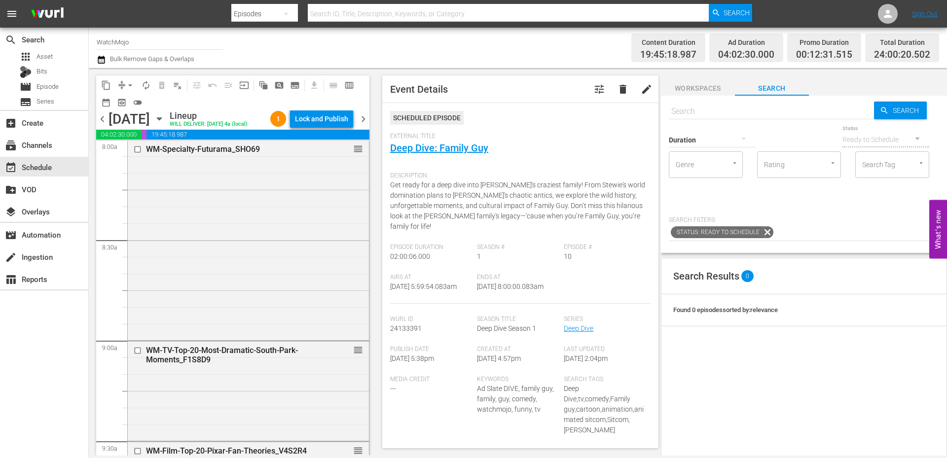
click at [219, 292] on div "WM-Specialty-Futurama_SHO69 reorder" at bounding box center [248, 239] width 241 height 198
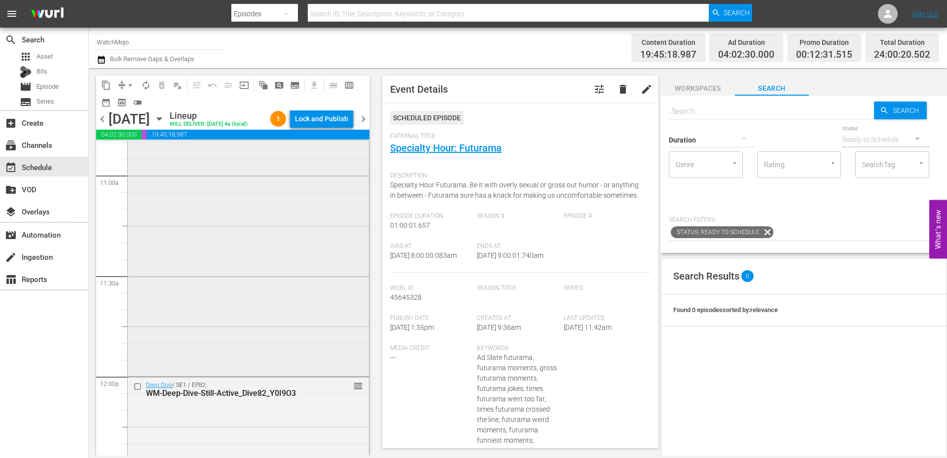
scroll to position [2204, 0]
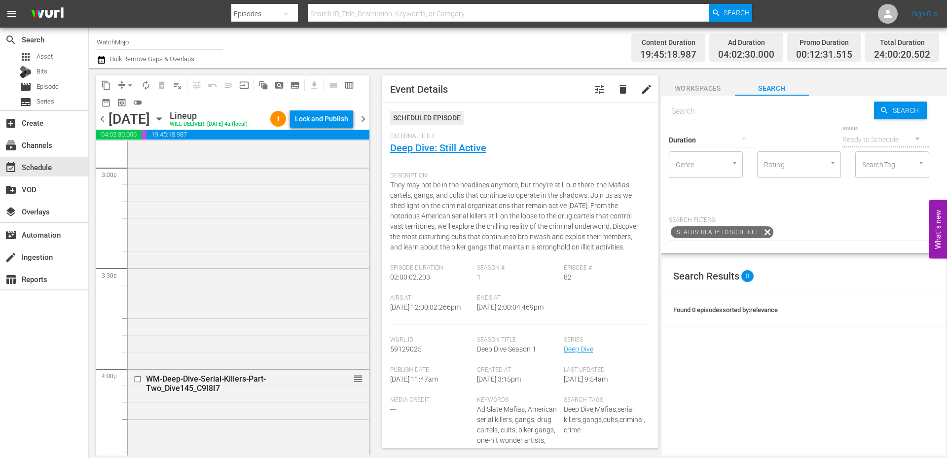
scroll to position [2993, 0]
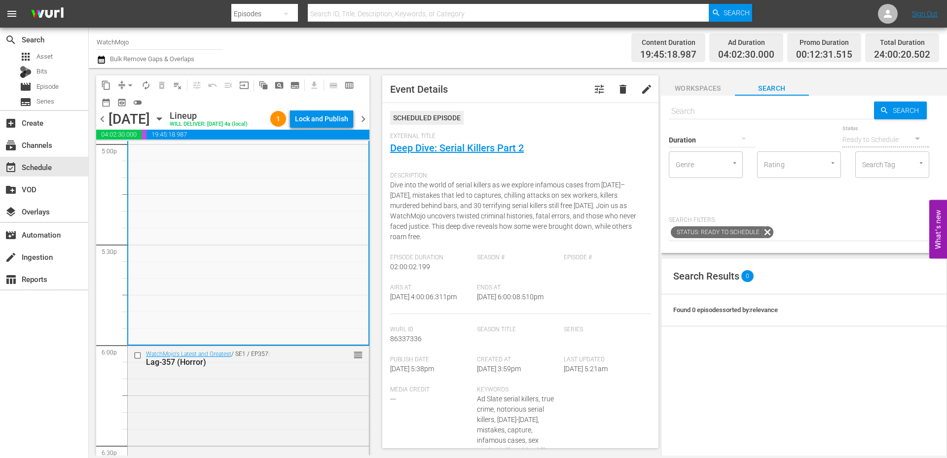
scroll to position [3420, 0]
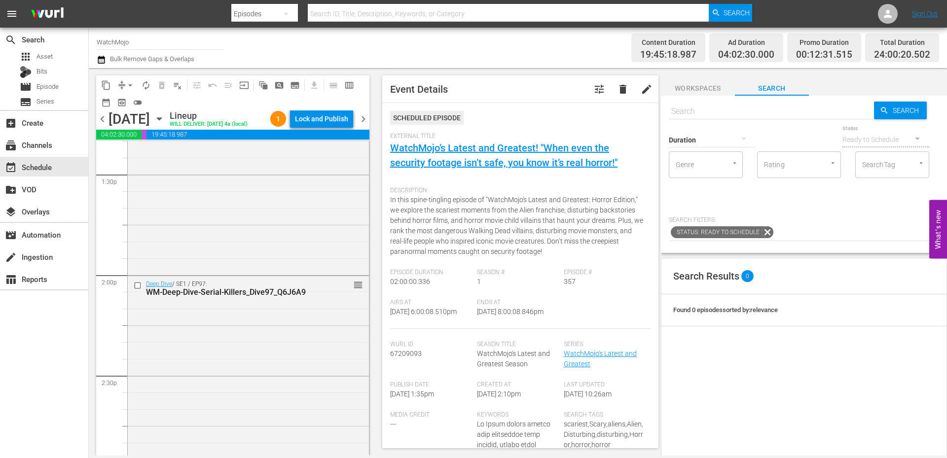
scroll to position [2598, 0]
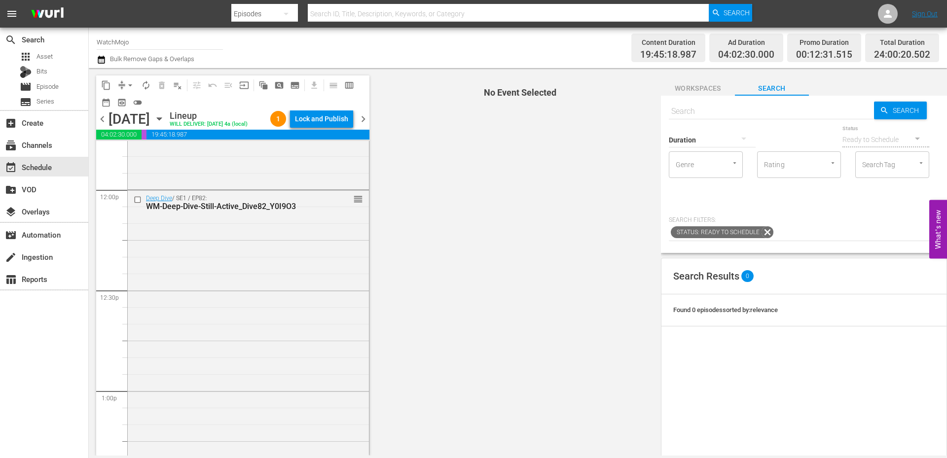
scroll to position [2335, 0]
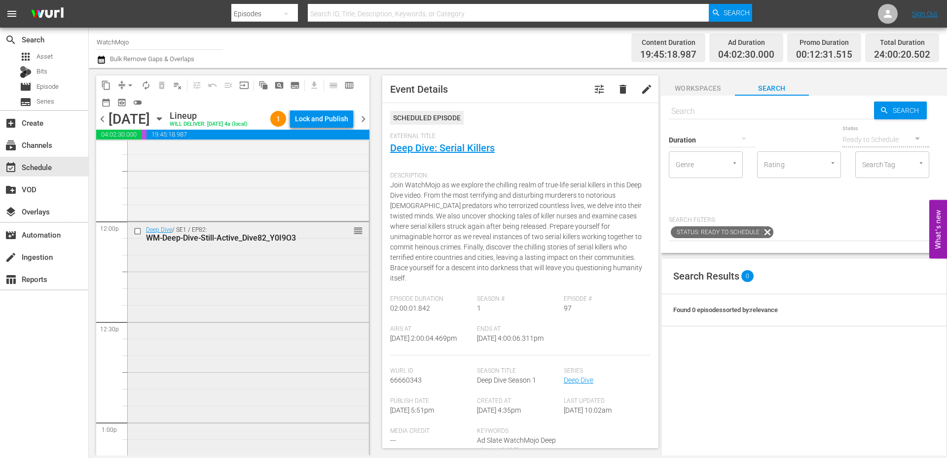
click at [160, 349] on div "Deep Dive / SE1 / EP82: WM-Deep-Dive-Still-Active_Dive82_Y0I9O3 reorder" at bounding box center [248, 422] width 241 height 400
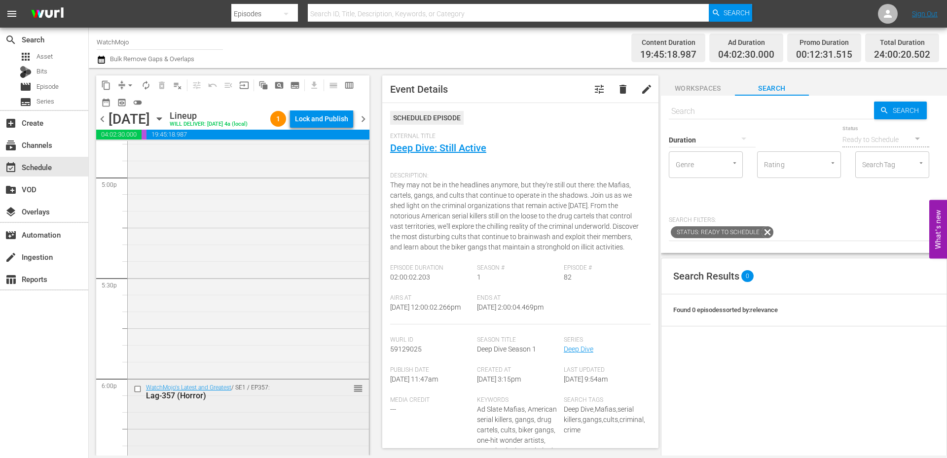
scroll to position [3519, 0]
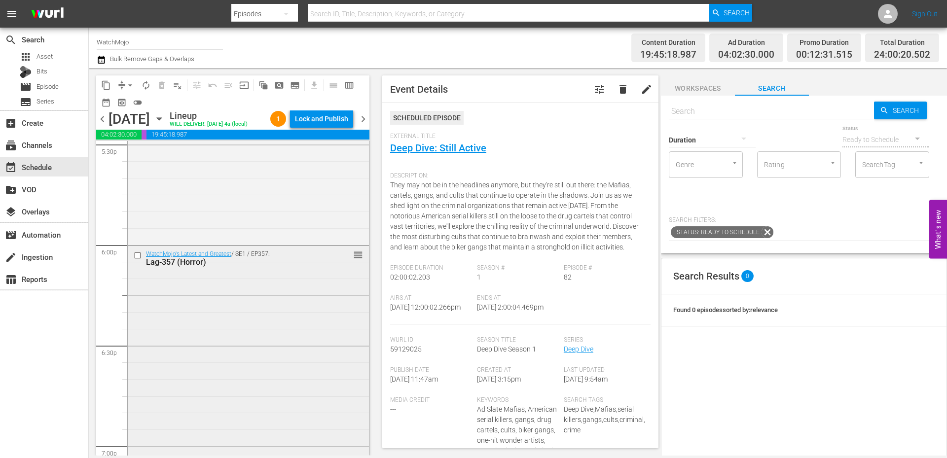
click at [192, 349] on div "WatchMojo's Latest and Greatest / SE1 / EP357: Lag-357 (Horror) reorder" at bounding box center [248, 446] width 241 height 400
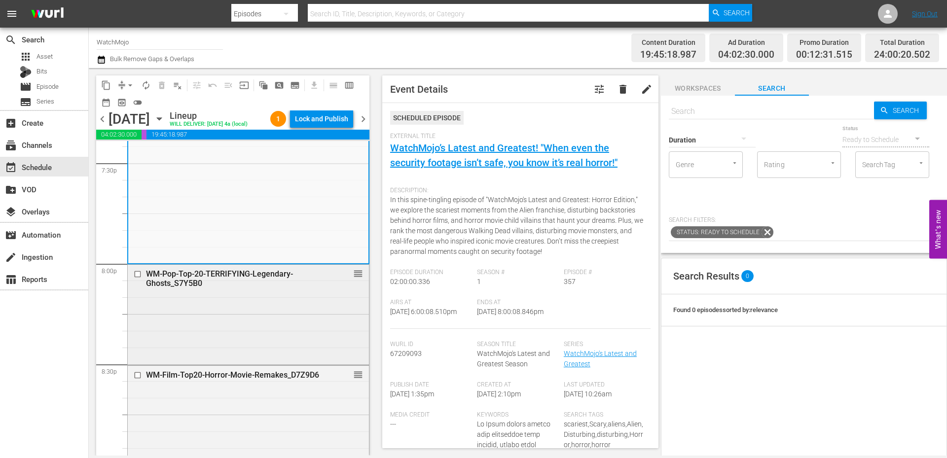
scroll to position [3913, 0]
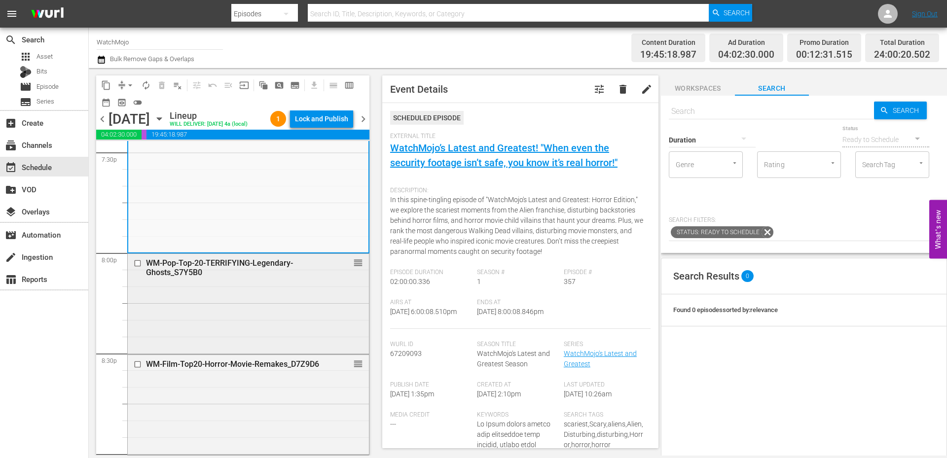
click at [192, 314] on div "WM-Pop-Top-20-TERRIFYING-Legendary-Ghosts_S7Y5B0 reorder" at bounding box center [248, 303] width 241 height 98
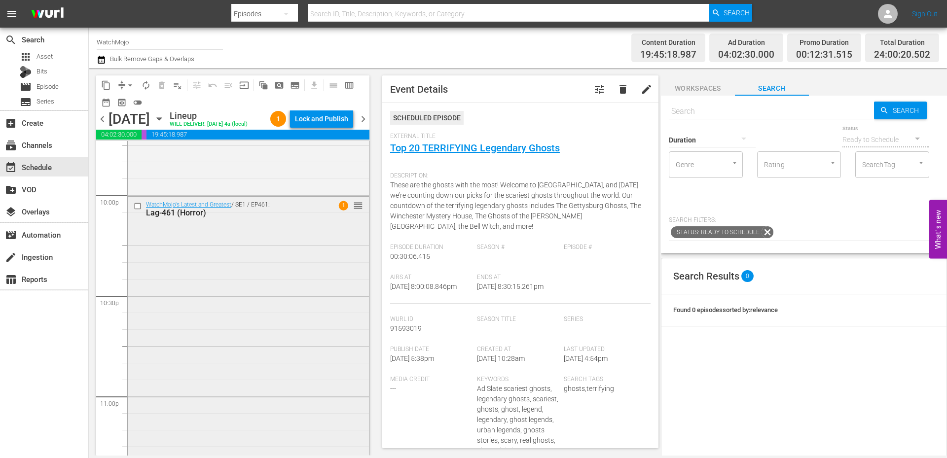
scroll to position [4374, 0]
click at [229, 341] on div "WatchMojo's Latest and Greatest / SE1 / EP461: Lag-461 (Horror) 1 reorder" at bounding box center [248, 396] width 241 height 400
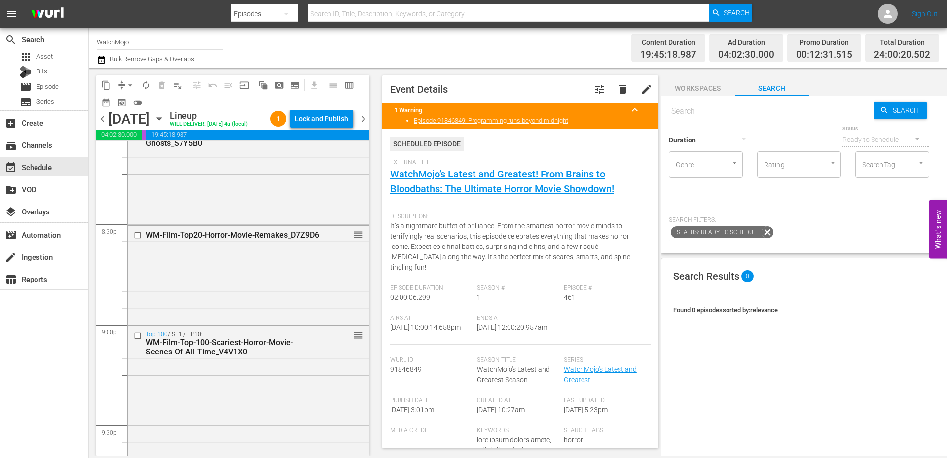
scroll to position [4012, 0]
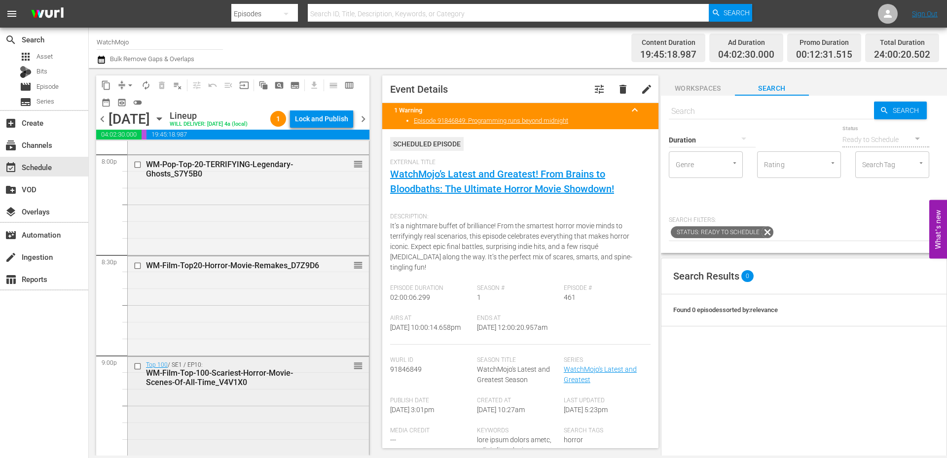
click at [266, 434] on div "Top 100 / SE1 / EP10: WM-Film-Top-100-Scariest-Horror-Movie-Scenes-Of-All-Time_…" at bounding box center [248, 456] width 241 height 198
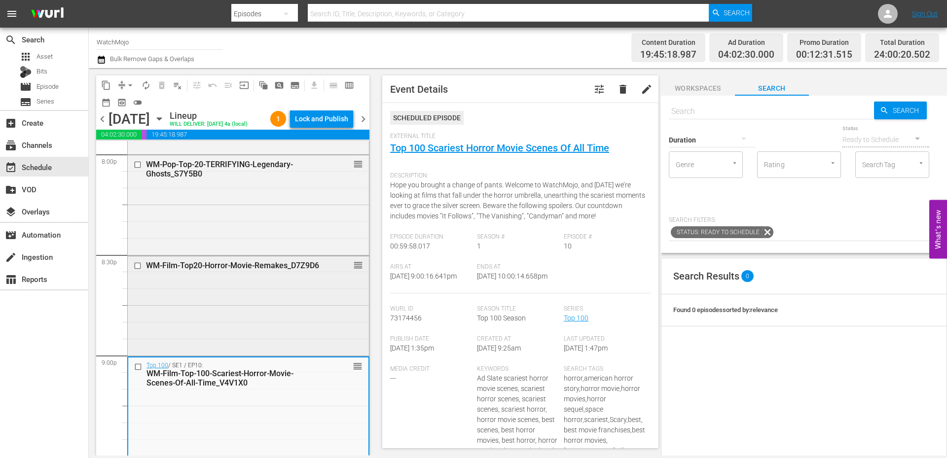
click at [251, 303] on div "WM-Film-Top20-Horror-Movie-Remakes_D7Z9D6 reorder" at bounding box center [248, 306] width 241 height 98
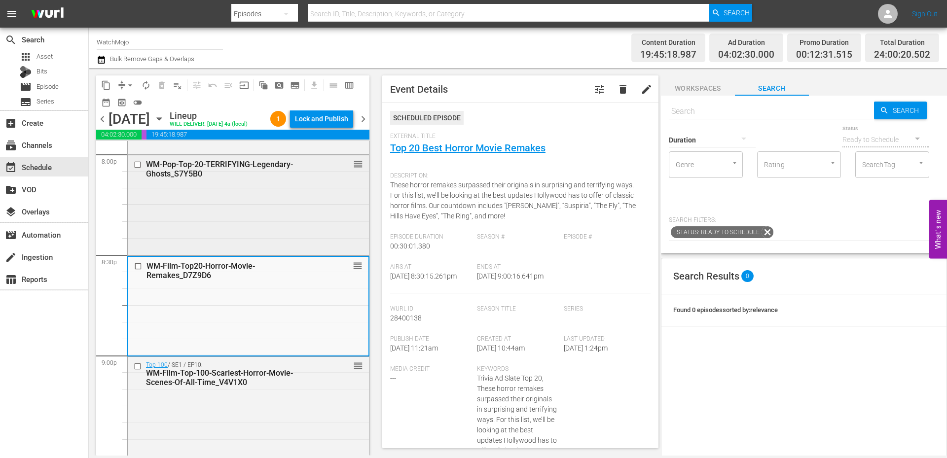
click at [234, 223] on div "WM-Pop-Top-20-TERRIFYING-Legendary-Ghosts_S7Y5B0 reorder" at bounding box center [248, 204] width 241 height 98
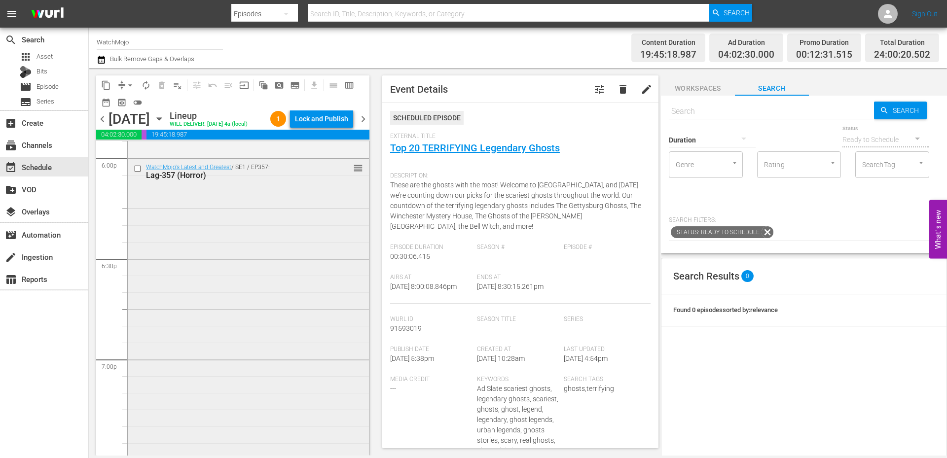
scroll to position [3585, 0]
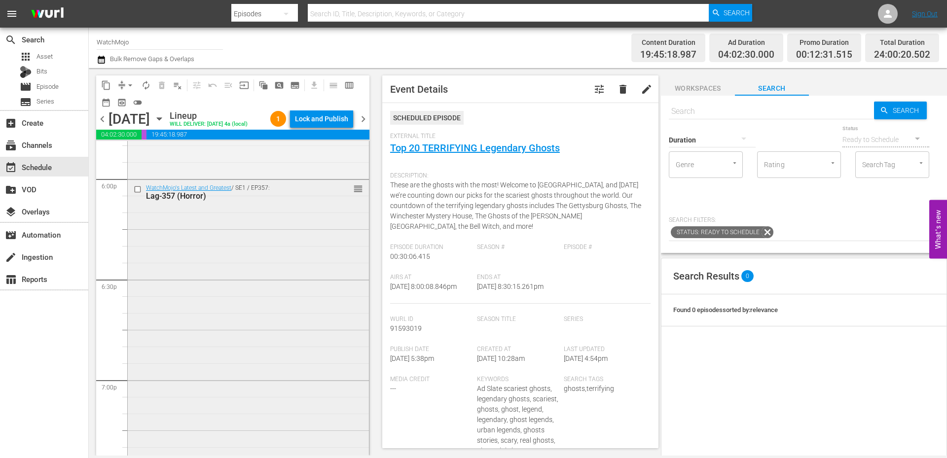
click at [172, 264] on div "WatchMojo's Latest and Greatest / SE1 / EP357: Lag-357 (Horror) reorder" at bounding box center [248, 380] width 241 height 400
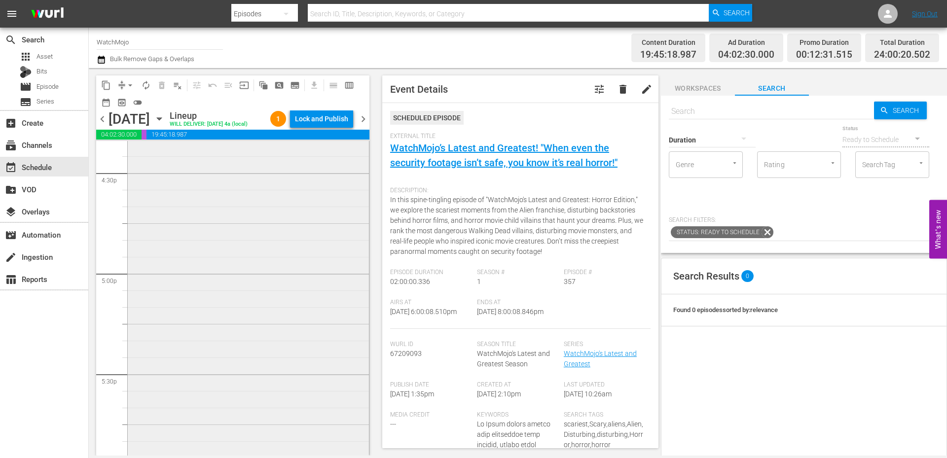
click at [171, 271] on div "WM-Deep-Dive-Serial-Killers-Part-Two_Dive145_C9I8I7 reorder" at bounding box center [248, 274] width 241 height 400
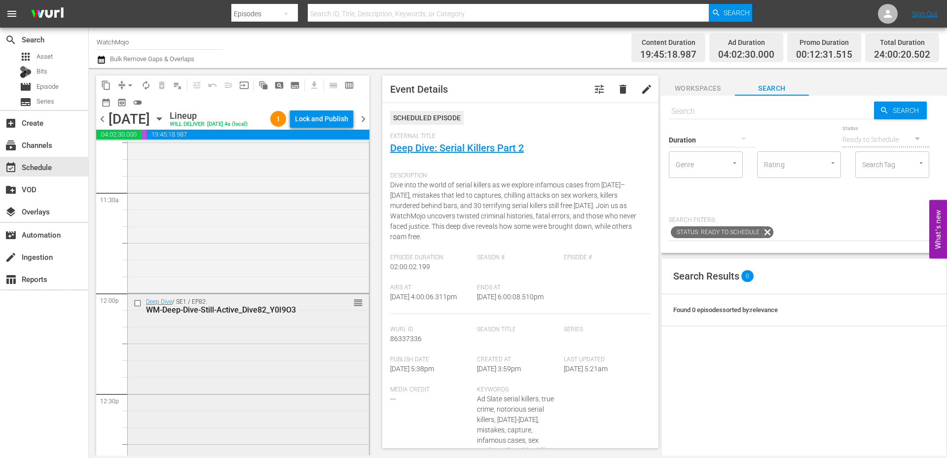
scroll to position [2236, 0]
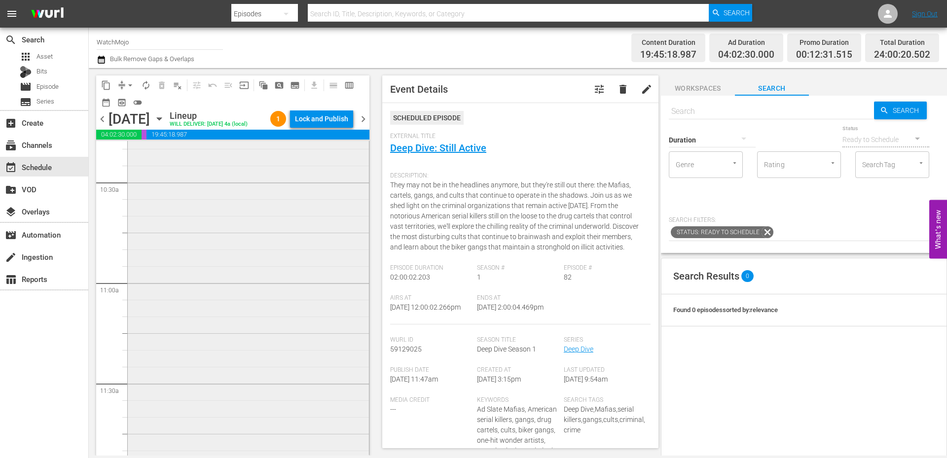
scroll to position [1973, 0]
click at [193, 280] on div "WatchMojo's Latest and Greatest / SE1 / EP436: Lag-436 reorder" at bounding box center [248, 382] width 241 height 400
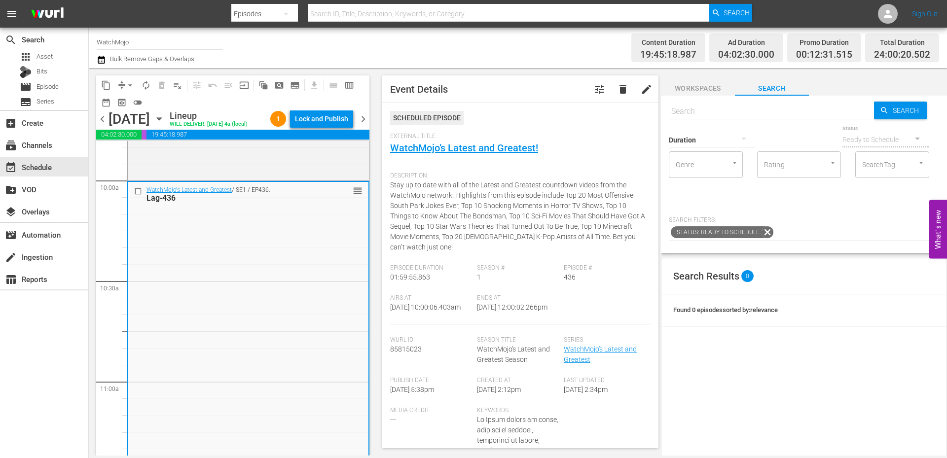
click at [134, 191] on input "checkbox" at bounding box center [139, 191] width 10 height 8
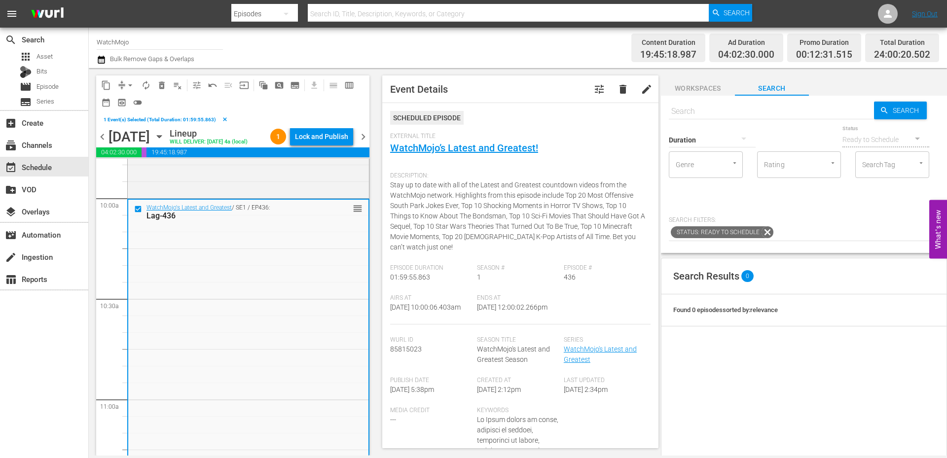
click at [310, 304] on div "WatchMojo's Latest and Greatest / SE1 / EP436: Lag-436 reorder" at bounding box center [248, 400] width 240 height 400
click at [135, 208] on input "checkbox" at bounding box center [139, 209] width 10 height 8
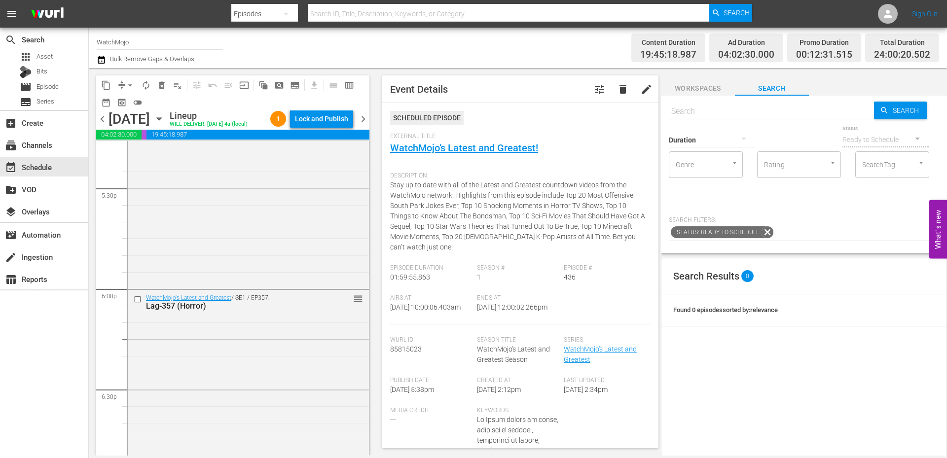
scroll to position [3552, 0]
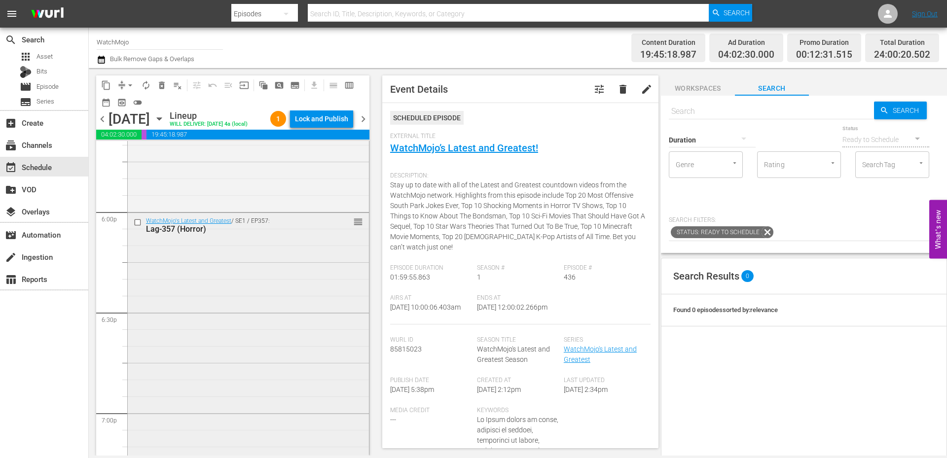
click at [261, 311] on div "WatchMojo's Latest and Greatest / SE1 / EP357: Lag-357 (Horror) reorder" at bounding box center [248, 413] width 241 height 400
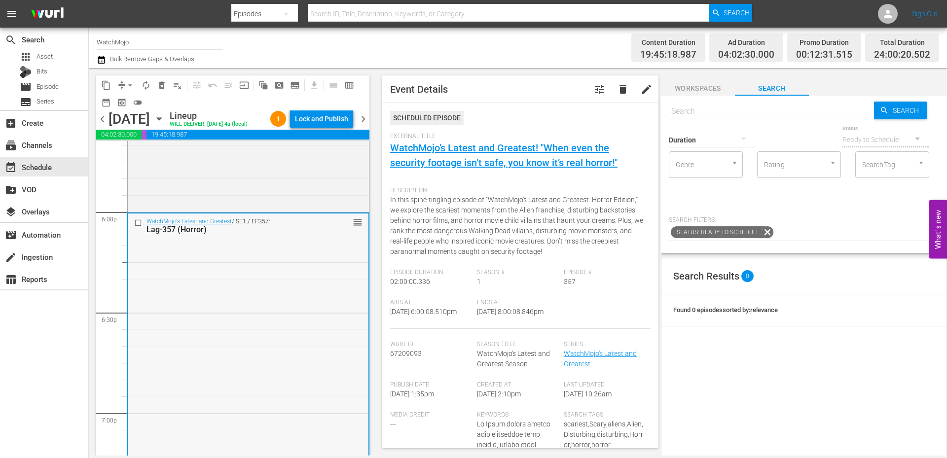
click at [243, 294] on div "WatchMojo's Latest and Greatest / SE1 / EP357: Lag-357 (Horror) reorder" at bounding box center [248, 414] width 240 height 400
click at [267, 334] on div "WatchMojo's Latest and Greatest / SE1 / EP357: Lag-357 (Horror) reorder" at bounding box center [248, 414] width 240 height 400
click at [271, 319] on div "WatchMojo's Latest and Greatest / SE1 / EP357: Lag-357 (Horror) reorder" at bounding box center [248, 414] width 240 height 400
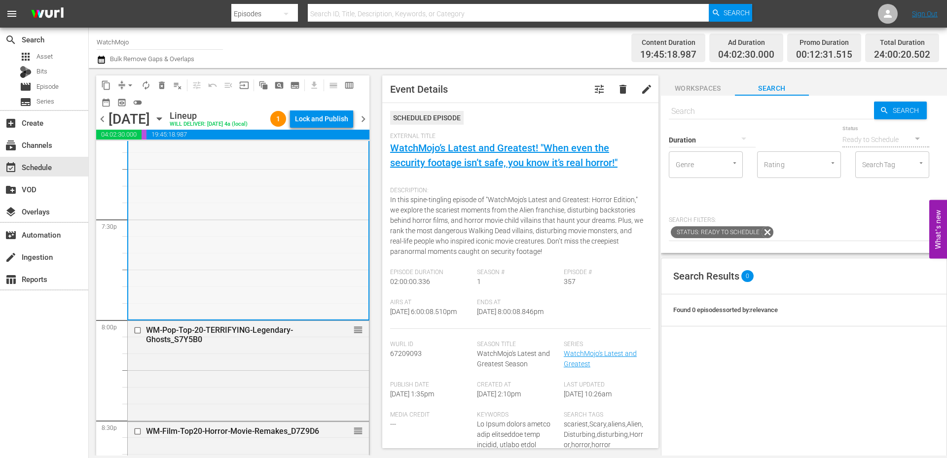
scroll to position [3848, 0]
click at [239, 379] on div "WM-Pop-Top-20-TERRIFYING-Legendary-Ghosts_S7Y5B0 reorder" at bounding box center [248, 369] width 241 height 98
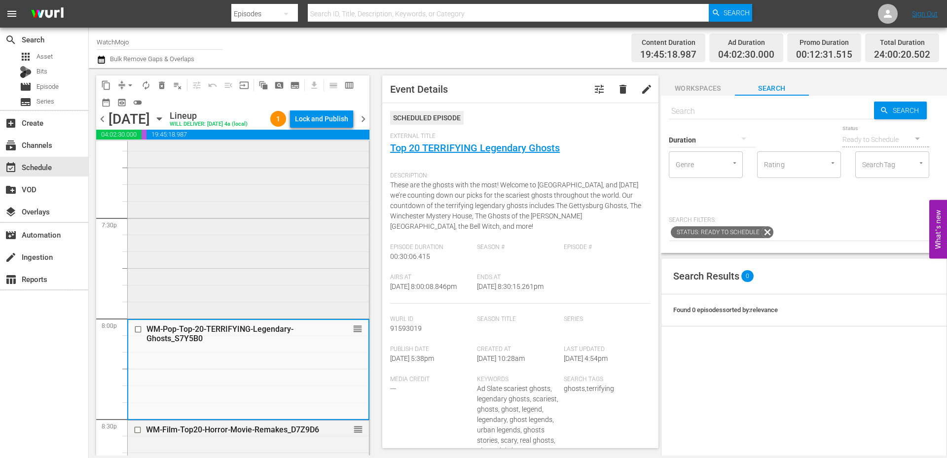
click at [266, 274] on div "WatchMojo's Latest and Greatest / SE1 / EP357: Lag-357 (Horror) reorder" at bounding box center [248, 117] width 241 height 400
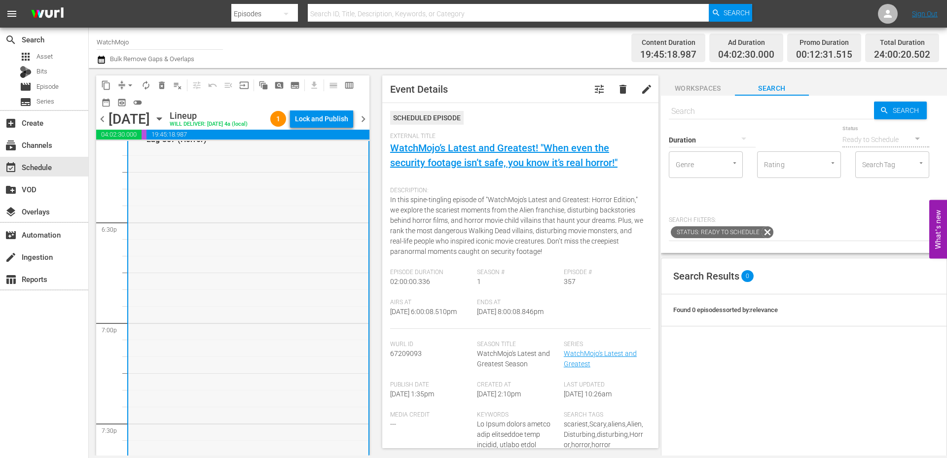
scroll to position [3684, 0]
click at [263, 305] on div "WatchMojo's Latest and Greatest / SE1 / EP357: Lag-357 (Horror) reorder" at bounding box center [248, 282] width 240 height 400
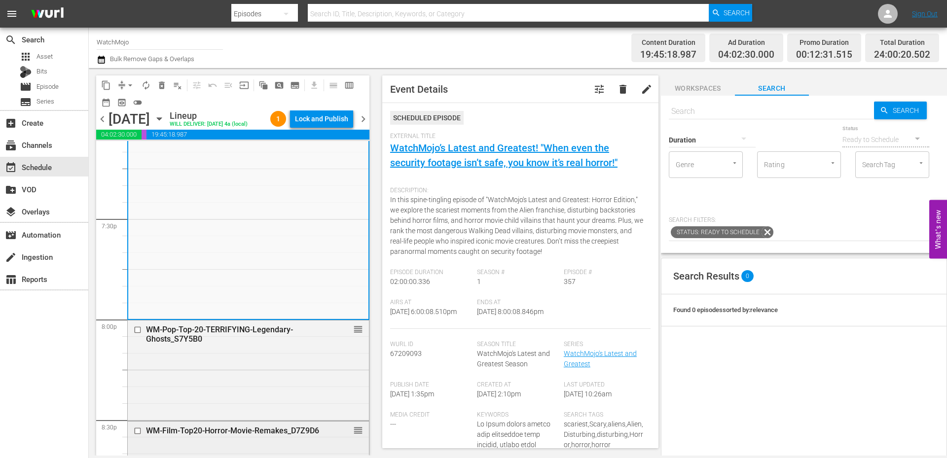
scroll to position [3913, 0]
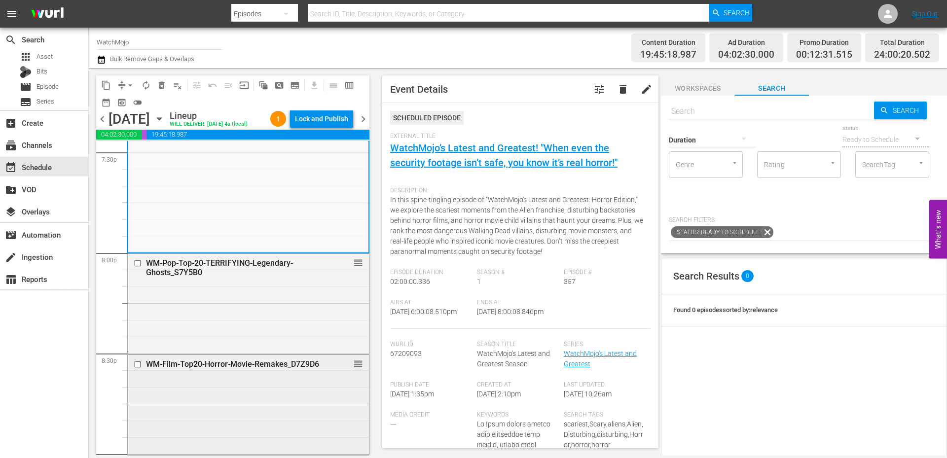
click at [206, 359] on div "WM-Film-Top20-Horror-Movie-Remakes_D7Z9D6" at bounding box center [233, 364] width 174 height 10
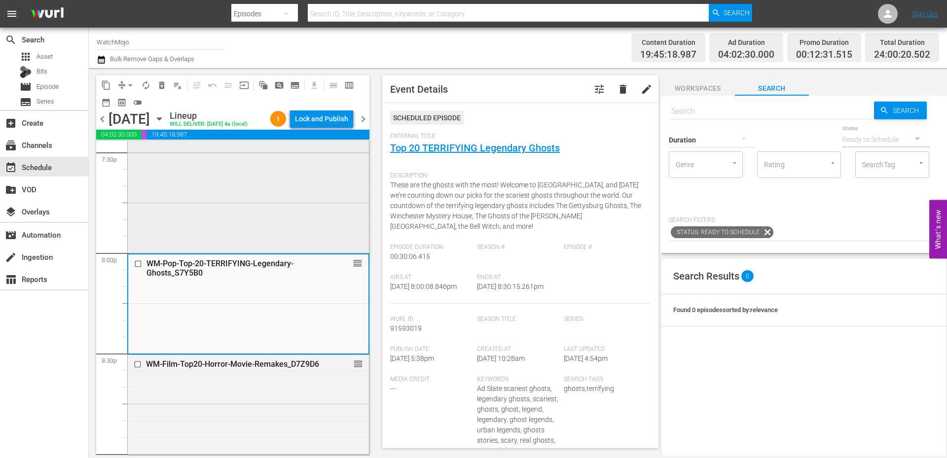
click at [218, 168] on div "WatchMojo's Latest and Greatest / SE1 / EP357: Lag-357 (Horror) reorder" at bounding box center [248, 52] width 241 height 400
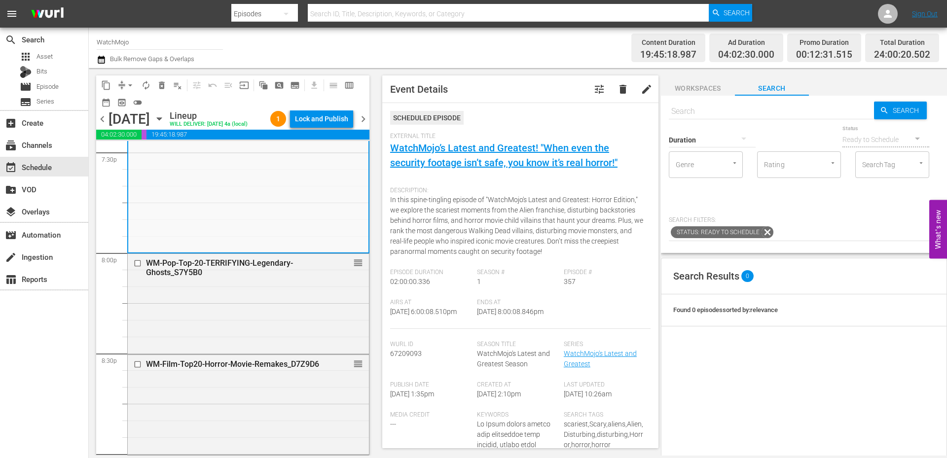
click at [727, 114] on input "text" at bounding box center [771, 112] width 205 height 24
paste input "Lag-214 (Star Wars Special)"
type input "Lag-214 (Star Wars Special)"
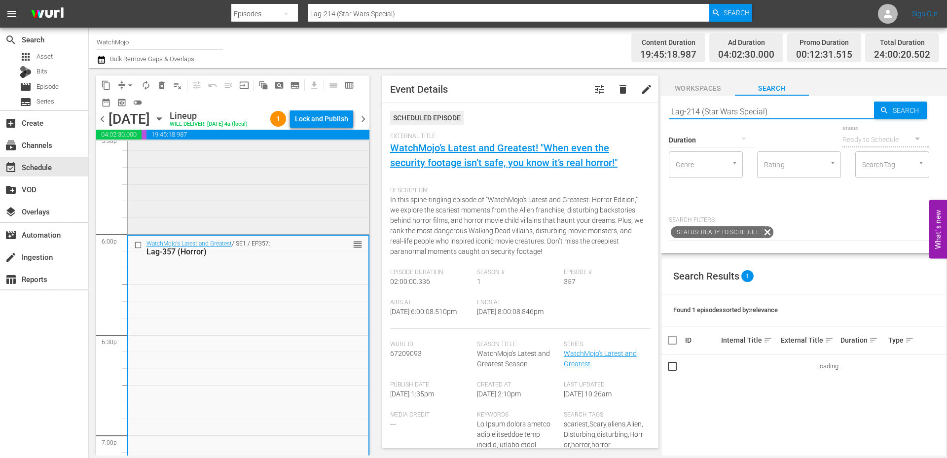
scroll to position [3486, 0]
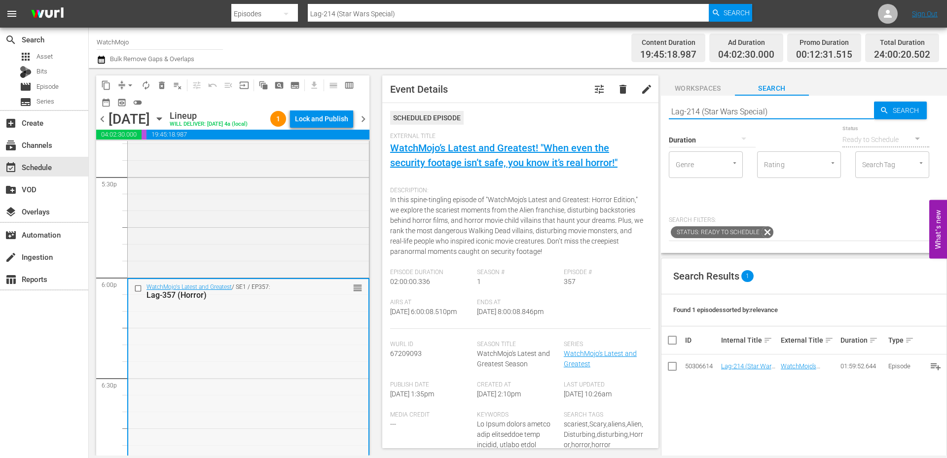
type input "Lag-214 (Star Wars Special)"
click at [140, 291] on input "checkbox" at bounding box center [139, 289] width 10 height 8
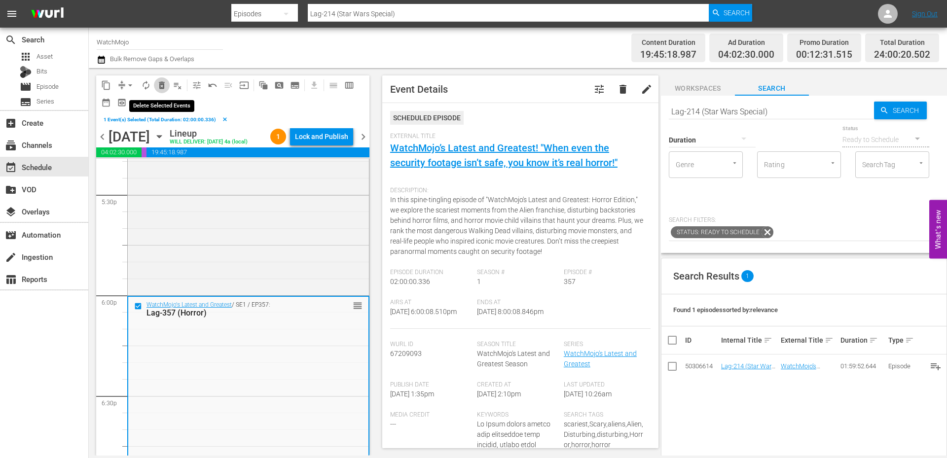
click at [161, 85] on span "delete_forever_outlined" at bounding box center [162, 85] width 10 height 10
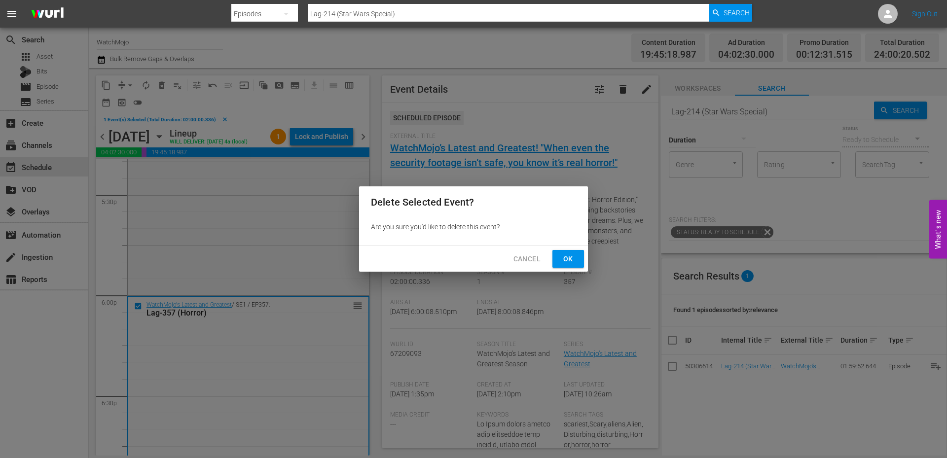
click at [568, 261] on span "Ok" at bounding box center [568, 259] width 16 height 12
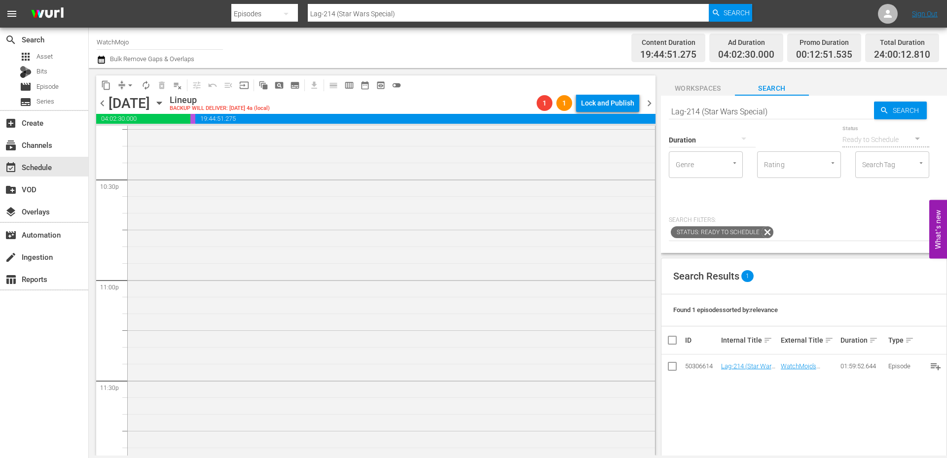
scroll to position [4502, 0]
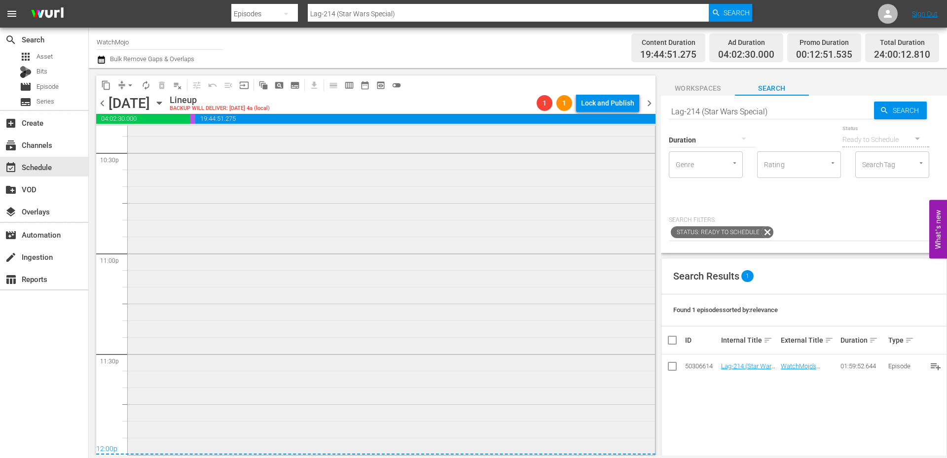
click at [277, 382] on div "WatchMojo's Latest and Greatest / SE1 / EP461: Lag-461 (Horror) 1 reorder" at bounding box center [391, 253] width 527 height 400
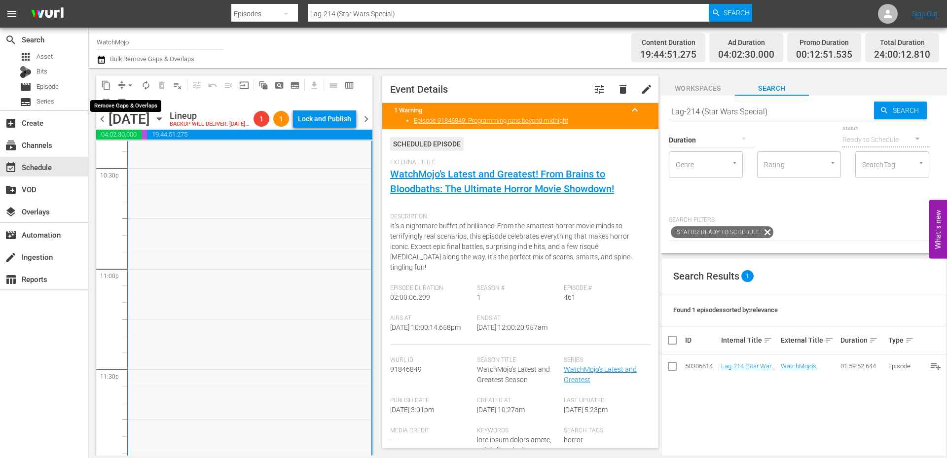
click at [121, 83] on span "compress" at bounding box center [122, 85] width 10 height 10
click at [120, 81] on span "compress" at bounding box center [122, 85] width 10 height 10
click at [129, 83] on span "arrow_drop_down" at bounding box center [130, 85] width 10 height 10
click at [127, 140] on li "Align to End of Previous Day" at bounding box center [131, 138] width 104 height 16
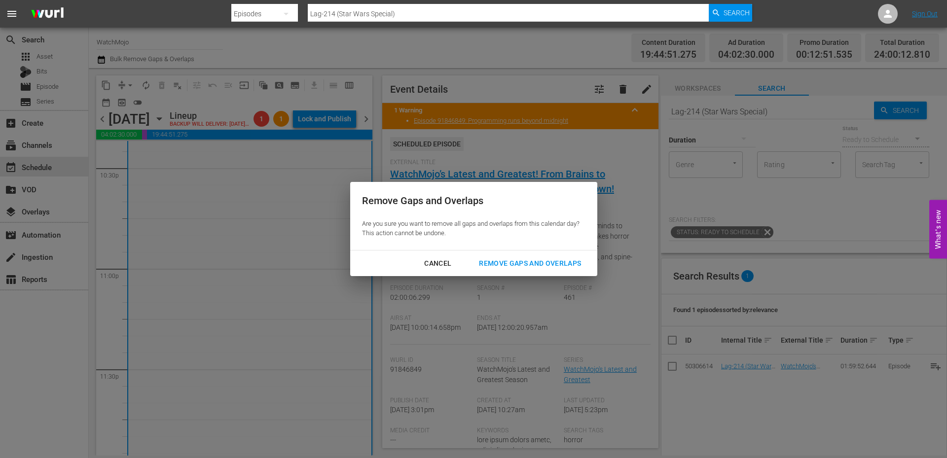
click at [525, 262] on div "Remove Gaps and Overlaps" at bounding box center [530, 264] width 118 height 12
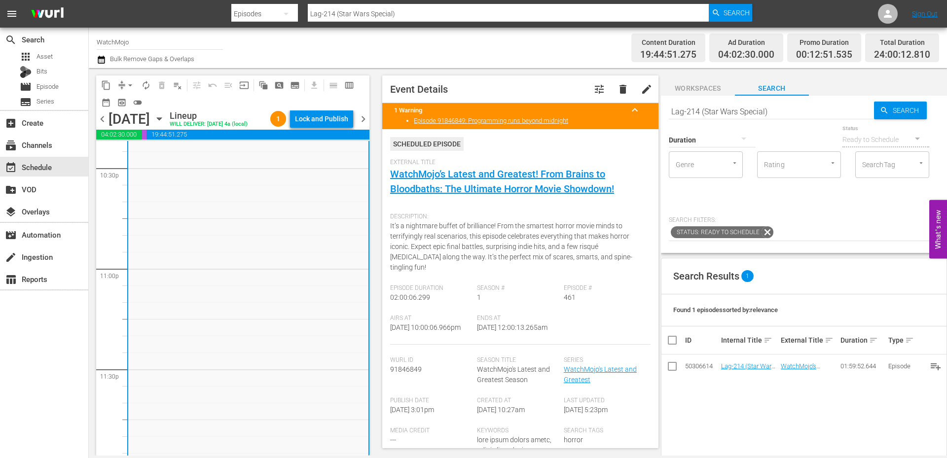
drag, startPoint x: 521, startPoint y: 332, endPoint x: 475, endPoint y: 333, distance: 46.9
click at [477, 333] on div "Ends At 10/18/25 @ 12:00:13.265am" at bounding box center [520, 330] width 87 height 30
copy span "12:00:13.265am"
click at [332, 113] on div "Lock and Publish" at bounding box center [321, 119] width 53 height 18
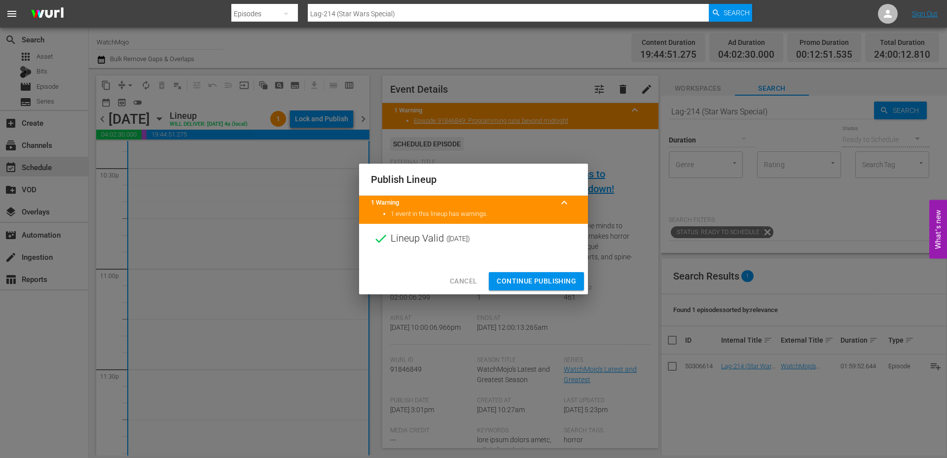
click at [522, 285] on span "Continue Publishing" at bounding box center [536, 281] width 79 height 12
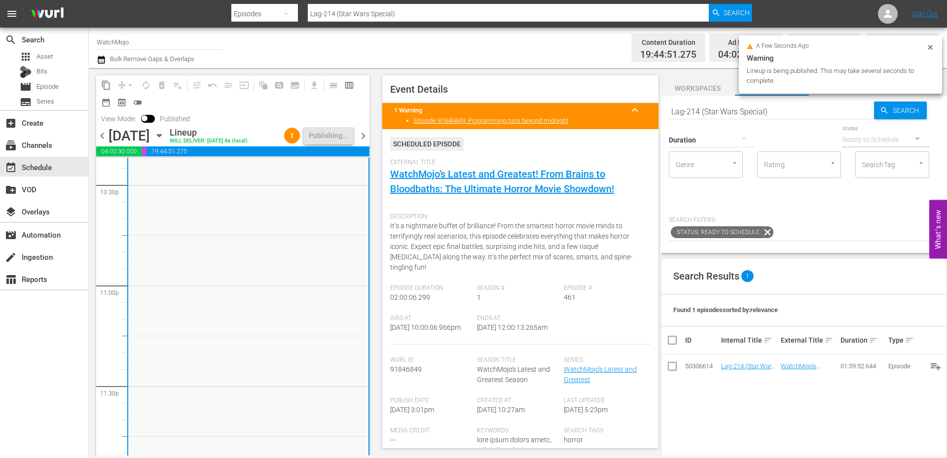
drag, startPoint x: 534, startPoint y: 332, endPoint x: 476, endPoint y: 336, distance: 58.3
click at [477, 336] on div "Ends At 10/18/25 @ 12:00:13.265am" at bounding box center [520, 330] width 87 height 30
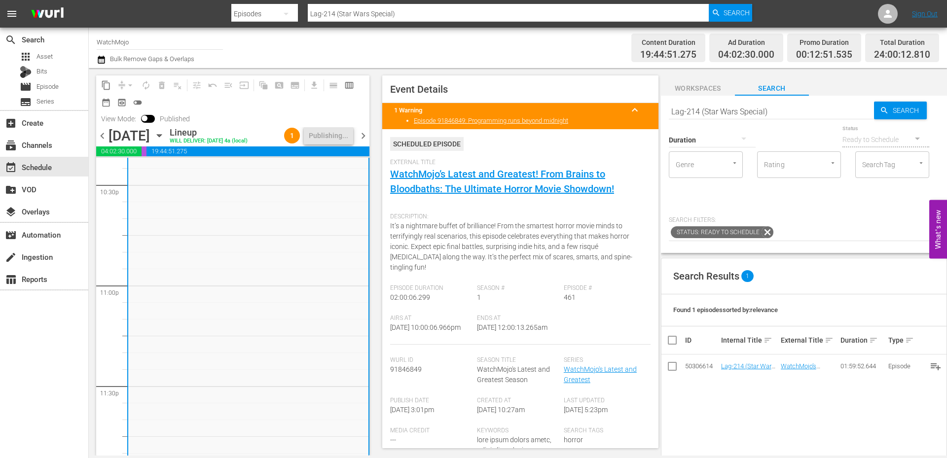
copy span "12:00:13.265am"
click at [367, 133] on span "chevron_right" at bounding box center [363, 136] width 12 height 12
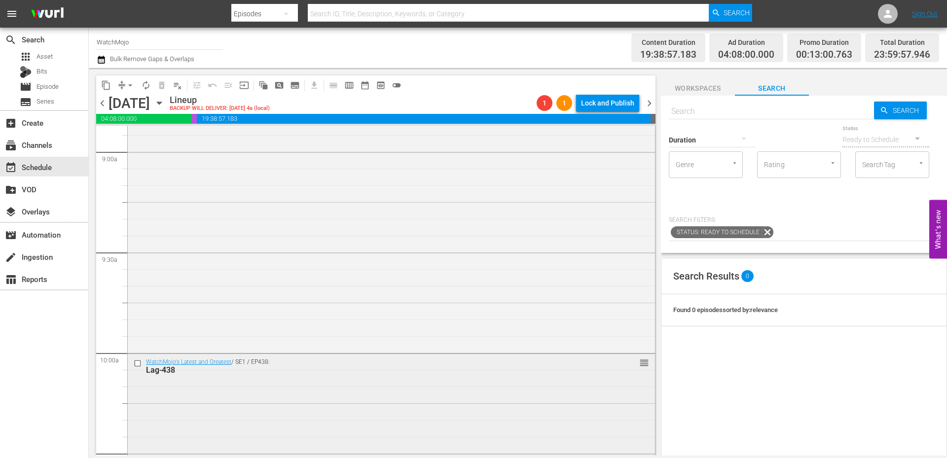
scroll to position [1843, 0]
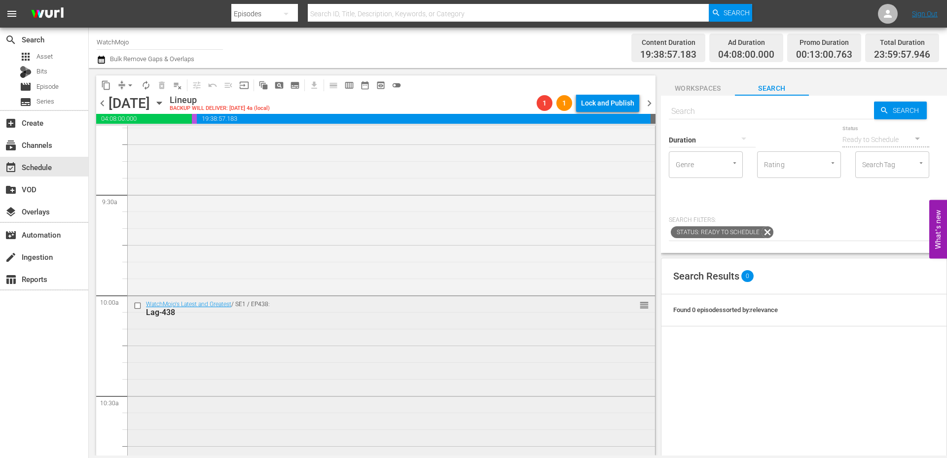
drag, startPoint x: 635, startPoint y: 323, endPoint x: 607, endPoint y: 426, distance: 107.3
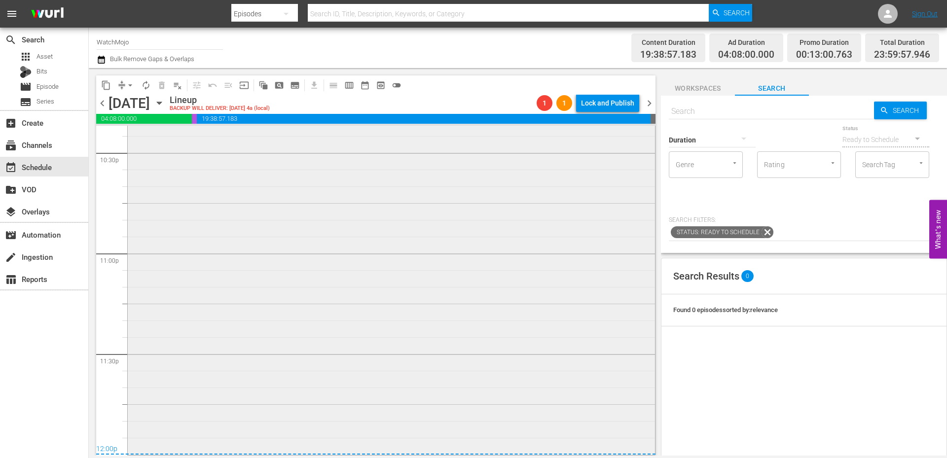
click at [363, 396] on div "Top 100 / SE1 / EP1: WM-Anime-Top100-Binge-Worthy-Anime_T0K3X3 1 reorder" at bounding box center [391, 253] width 527 height 399
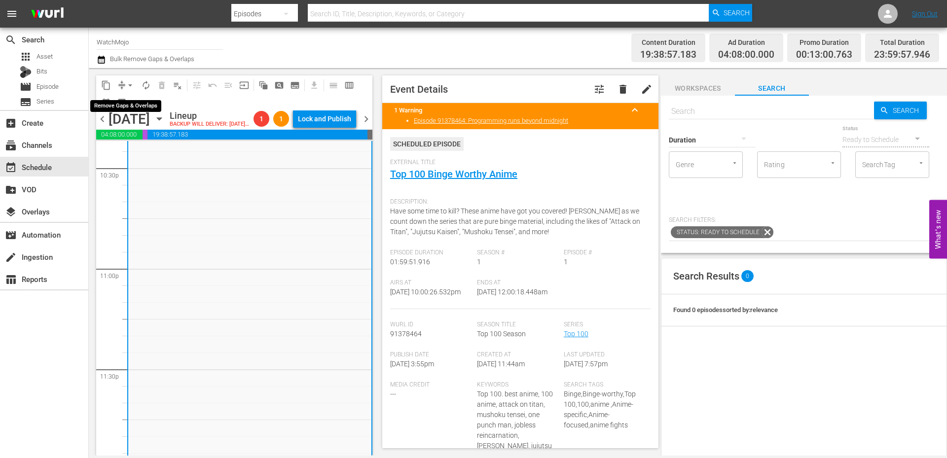
click at [129, 84] on span "arrow_drop_down" at bounding box center [130, 85] width 10 height 10
click at [134, 139] on li "Align to End of Previous Day" at bounding box center [131, 138] width 104 height 16
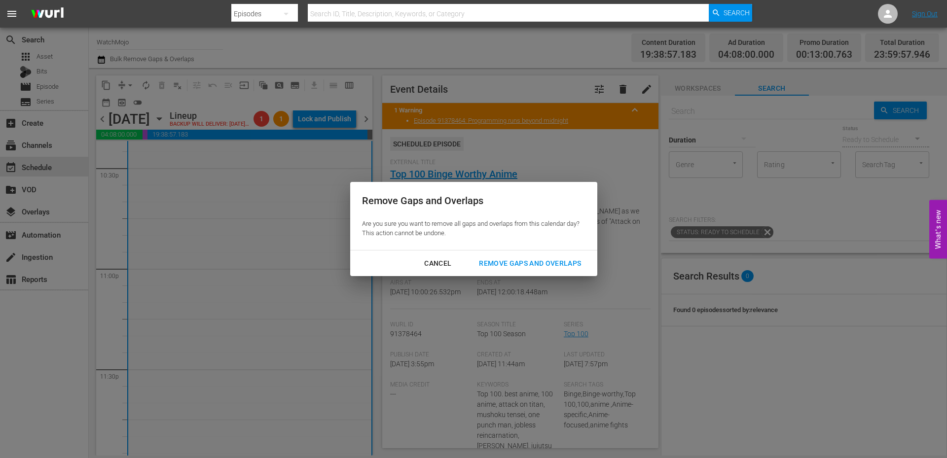
click at [508, 265] on div "Remove Gaps and Overlaps" at bounding box center [530, 264] width 118 height 12
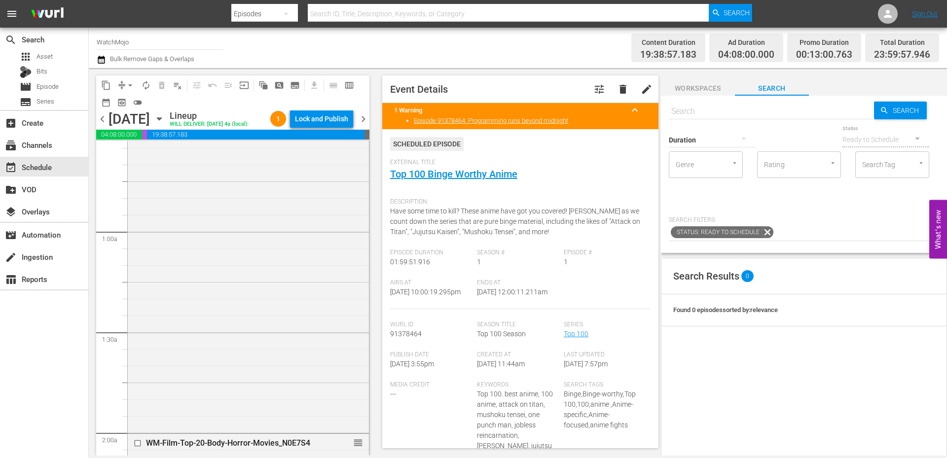
scroll to position [0, 0]
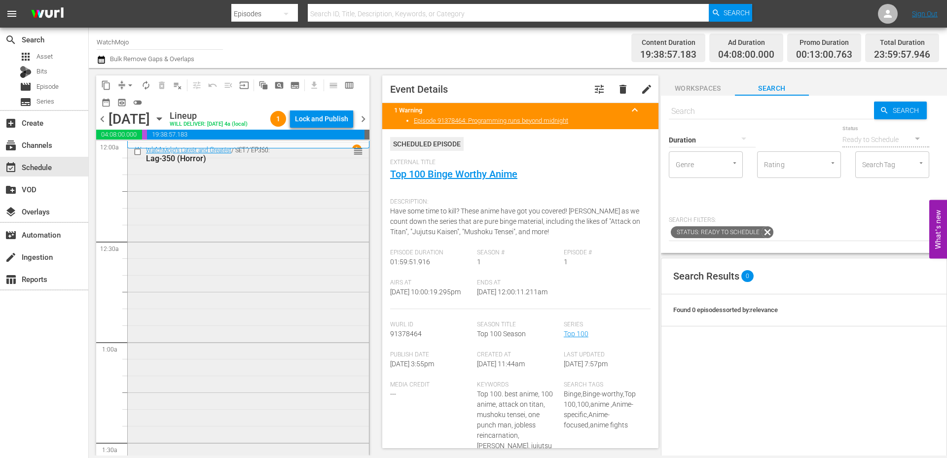
click at [225, 246] on div "WatchMojo's Latest and Greatest / SE1 / EP350: Lag-350 (Horror) reorder" at bounding box center [248, 342] width 241 height 399
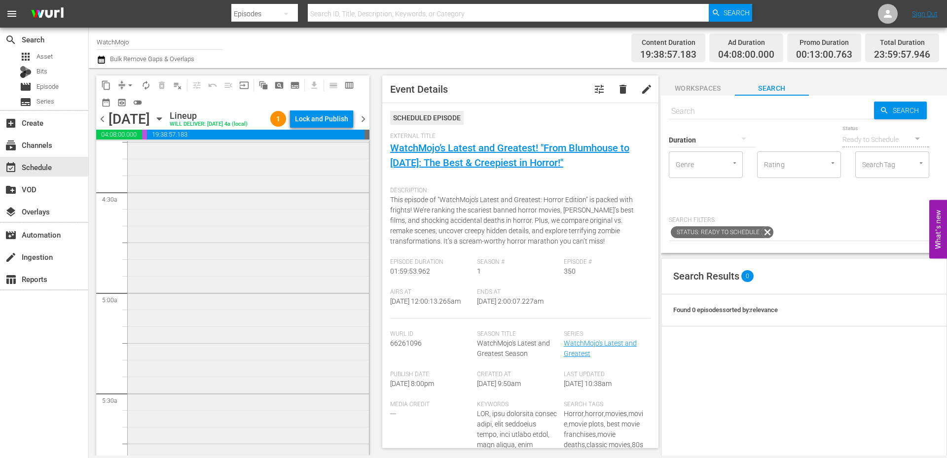
scroll to position [855, 0]
click at [200, 304] on div "WatchMojo's Latest and Greatest / SE1 / EP424: Lag-424 reorder" at bounding box center [248, 293] width 241 height 400
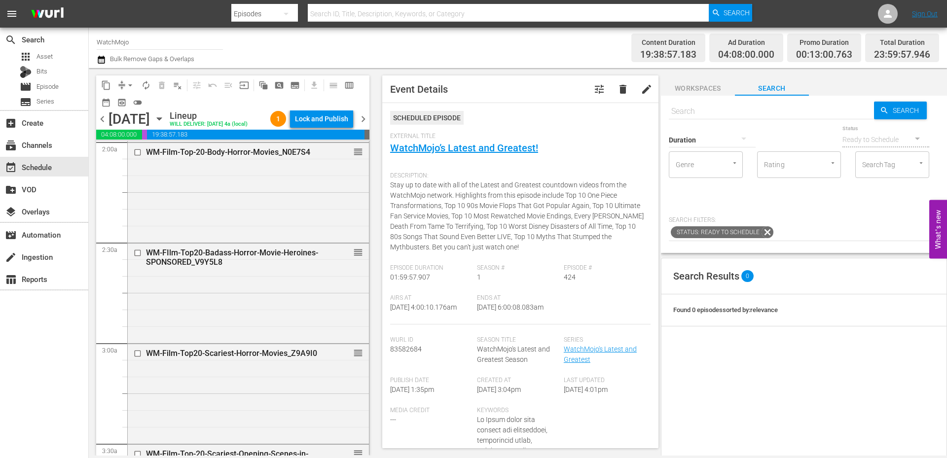
scroll to position [0, 0]
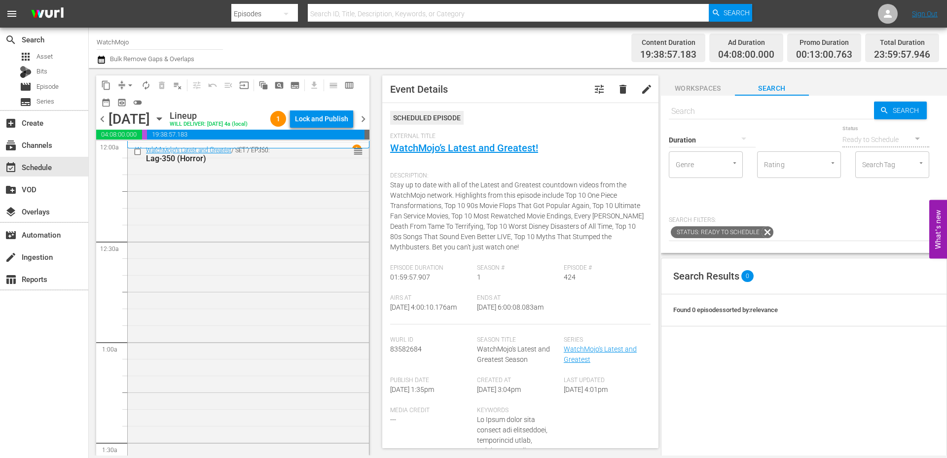
click at [97, 125] on span "chevron_left" at bounding box center [102, 119] width 12 height 12
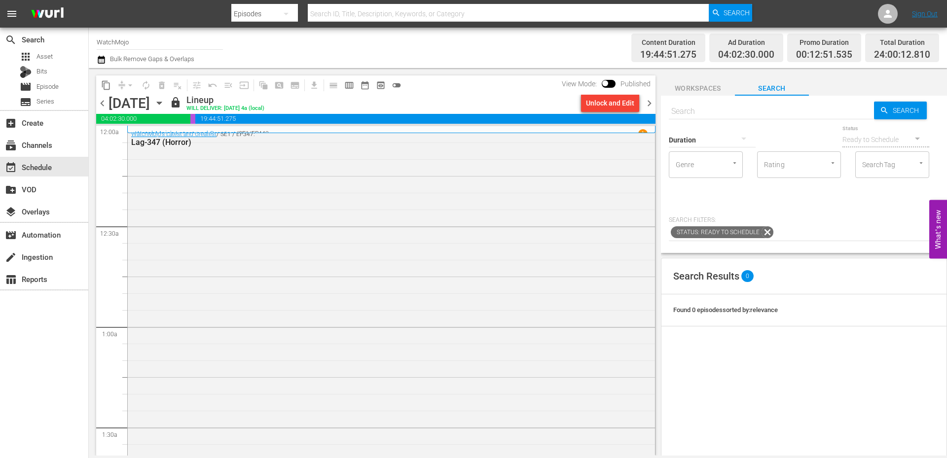
click at [652, 101] on span "chevron_right" at bounding box center [649, 103] width 12 height 12
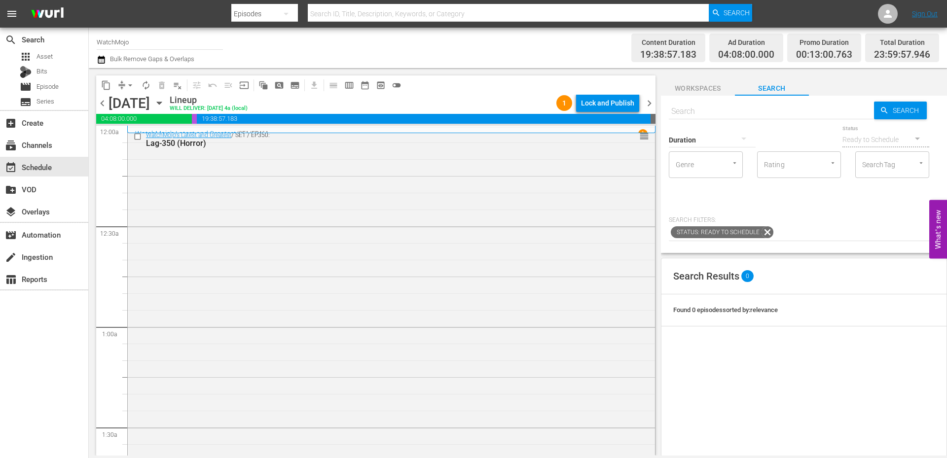
click at [652, 101] on span "chevron_right" at bounding box center [649, 103] width 12 height 12
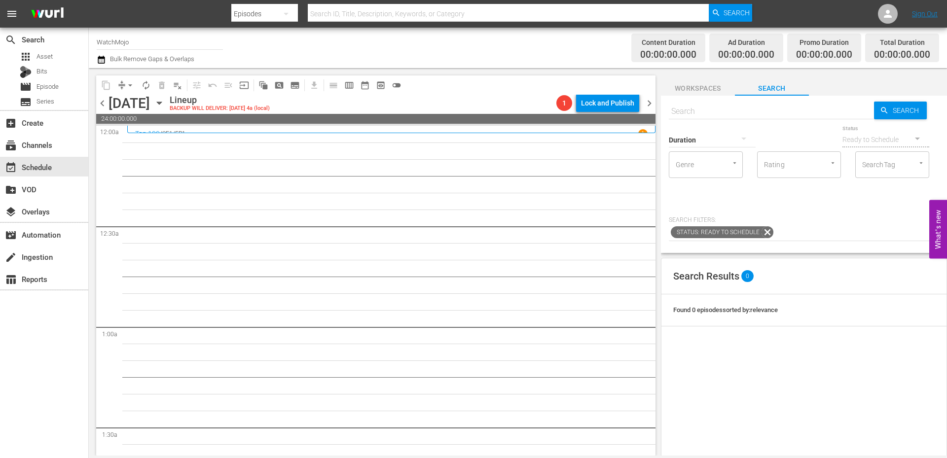
click at [97, 105] on span "chevron_left" at bounding box center [102, 103] width 12 height 12
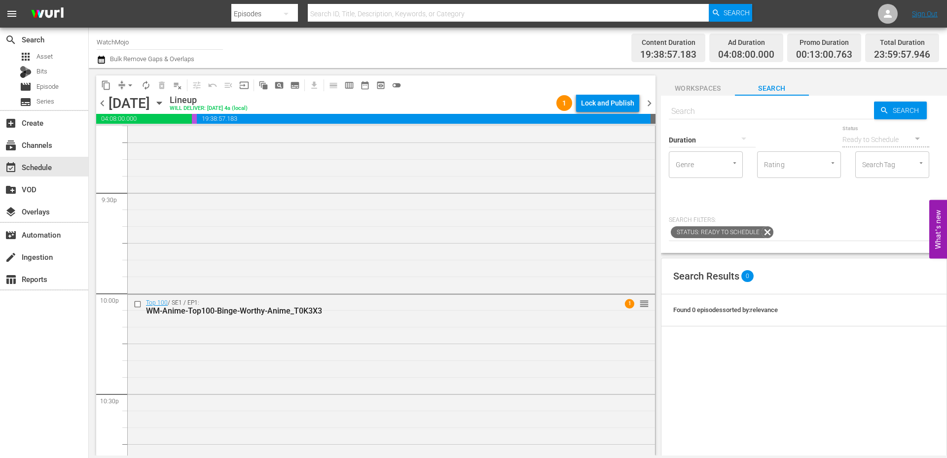
scroll to position [4276, 0]
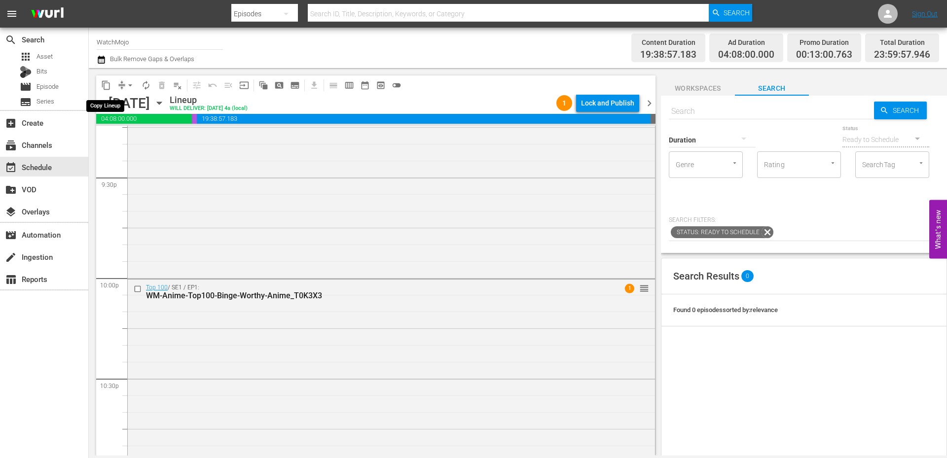
click at [102, 85] on span "content_copy" at bounding box center [106, 85] width 10 height 10
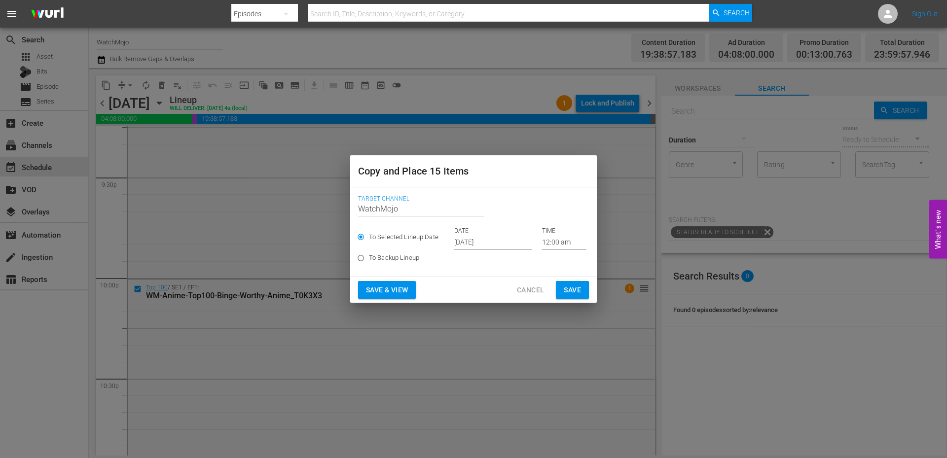
click at [472, 244] on input "Oct 11th 2025" at bounding box center [493, 242] width 78 height 15
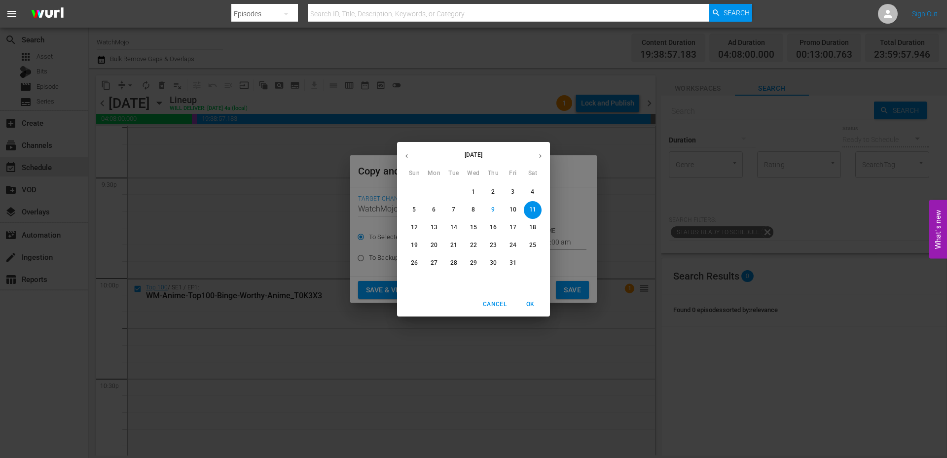
click at [415, 241] on p "19" at bounding box center [414, 245] width 7 height 8
type input "Oct 19th 2025"
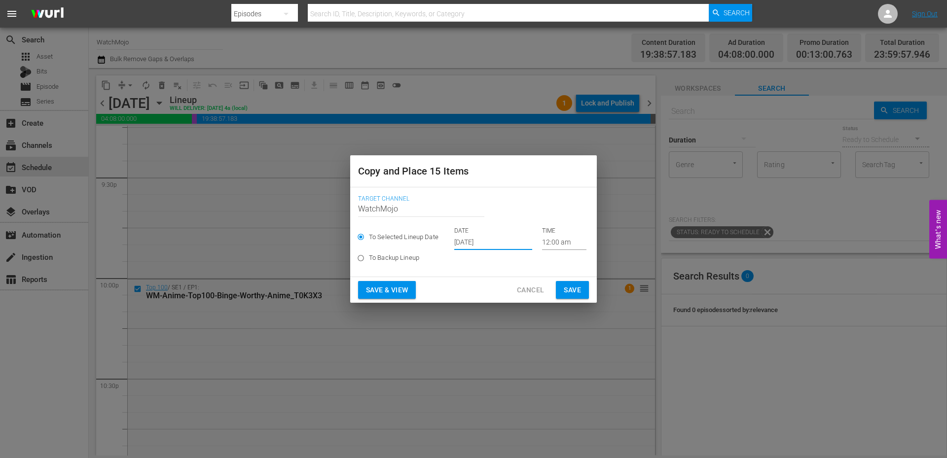
click at [391, 287] on span "Save & View" at bounding box center [387, 290] width 42 height 12
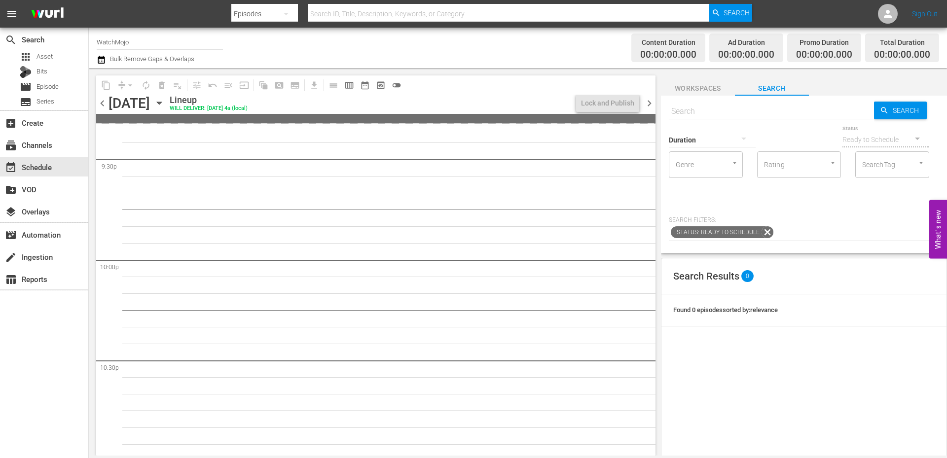
scroll to position [4276, 0]
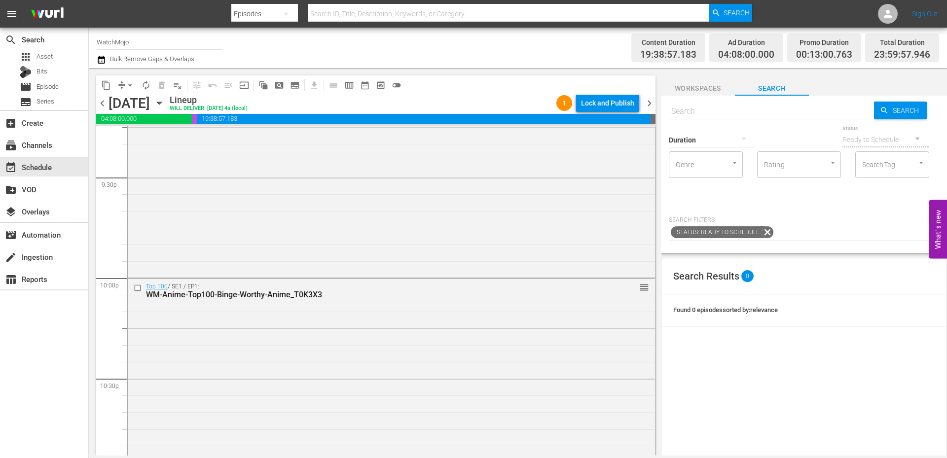
click at [101, 106] on span "chevron_left" at bounding box center [102, 103] width 12 height 12
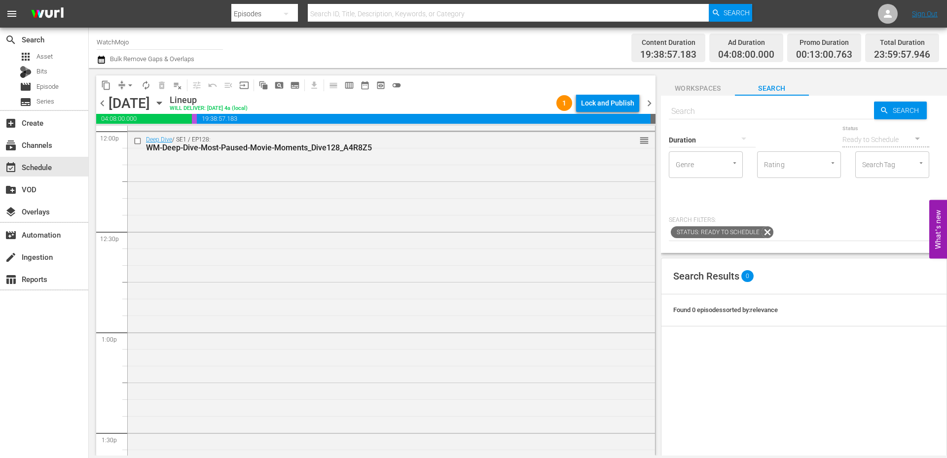
scroll to position [2246, 0]
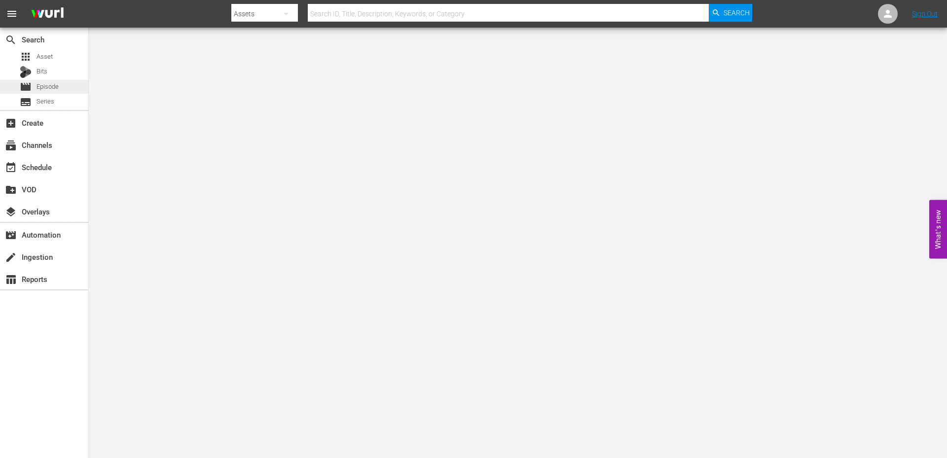
click at [63, 85] on div "movie Episode" at bounding box center [44, 87] width 88 height 14
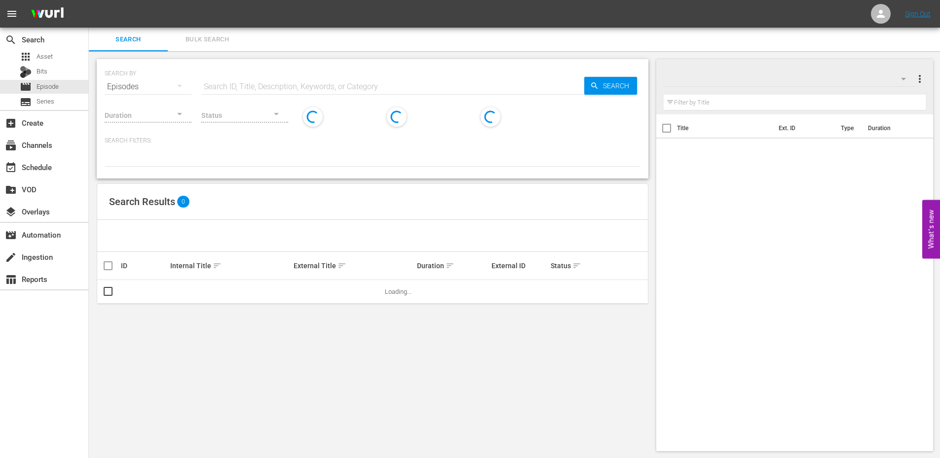
click at [265, 82] on input "text" at bounding box center [392, 87] width 383 height 24
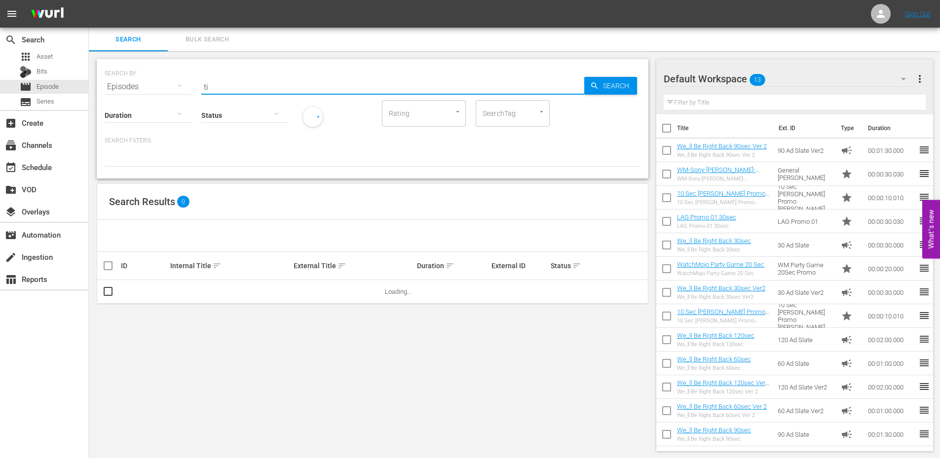
type input "t"
type input "Deep Dive"
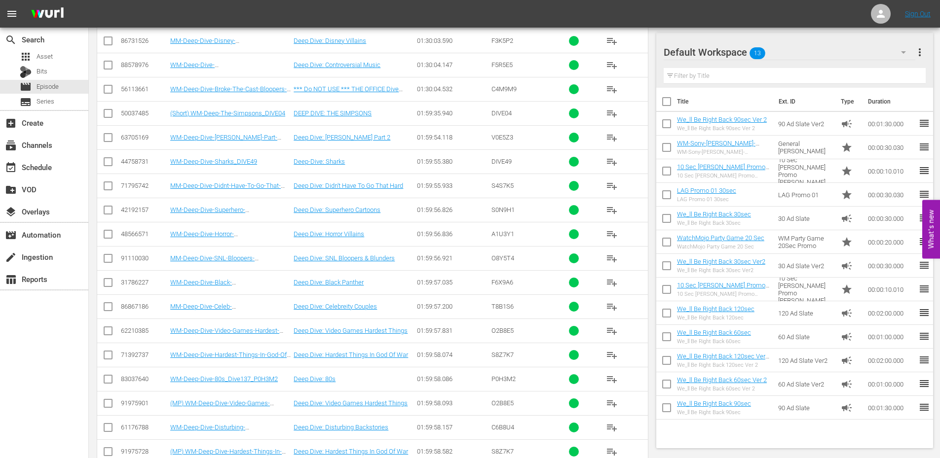
scroll to position [953, 0]
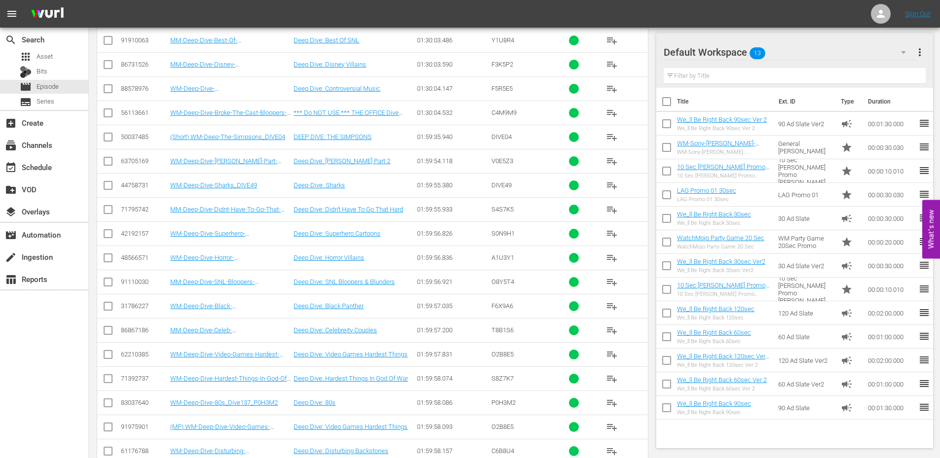
click at [507, 260] on span "A1U3Y1" at bounding box center [502, 257] width 23 height 7
copy span "A1U3Y1"
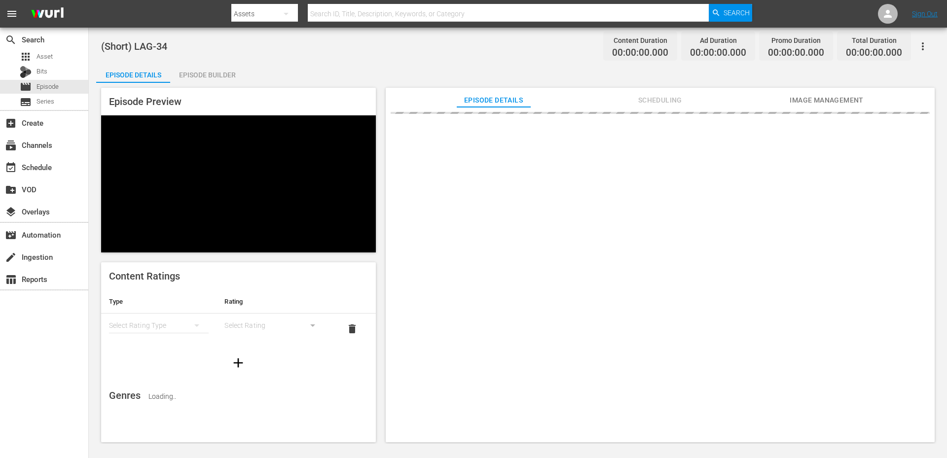
click at [198, 77] on div "Episode Builder" at bounding box center [207, 75] width 74 height 24
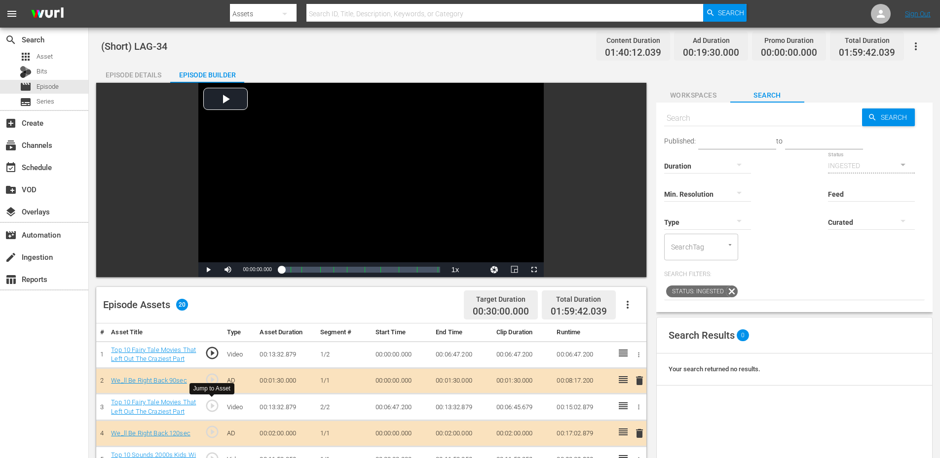
click at [210, 404] on span "play_circle_outline" at bounding box center [212, 406] width 15 height 15
click at [334, 164] on div "Video Player" at bounding box center [370, 173] width 345 height 180
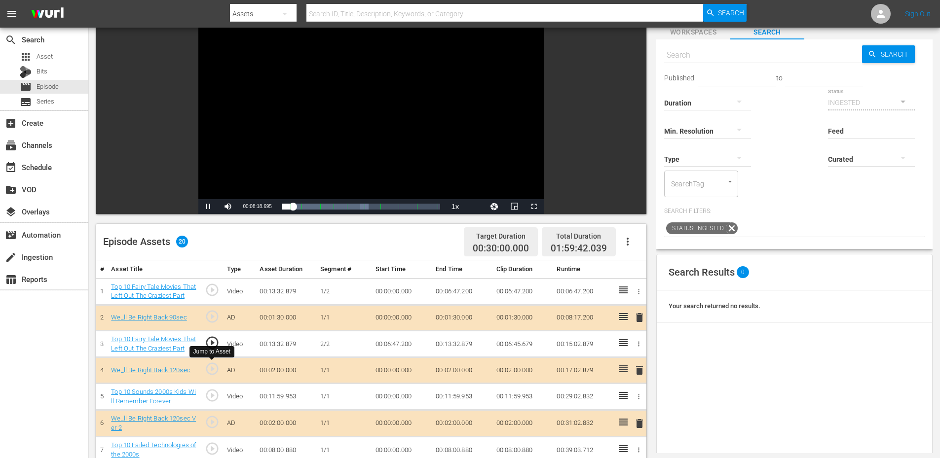
scroll to position [66, 0]
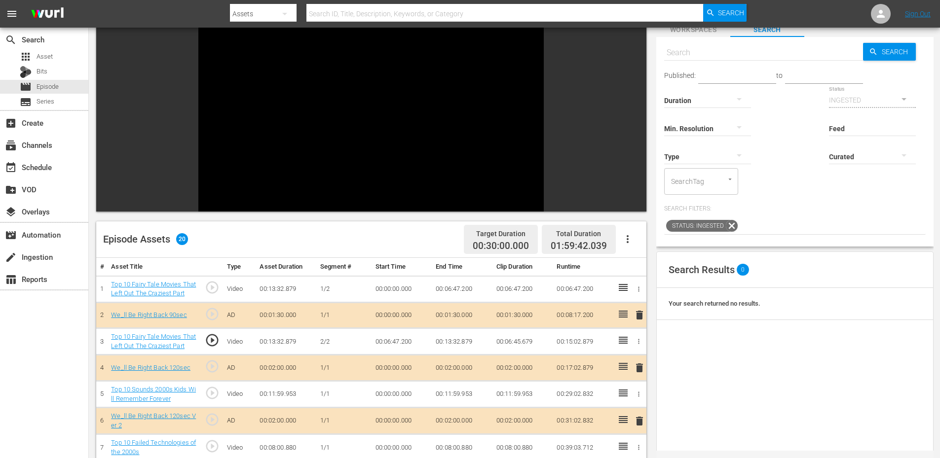
click at [213, 391] on span "play_circle_outline" at bounding box center [212, 393] width 15 height 15
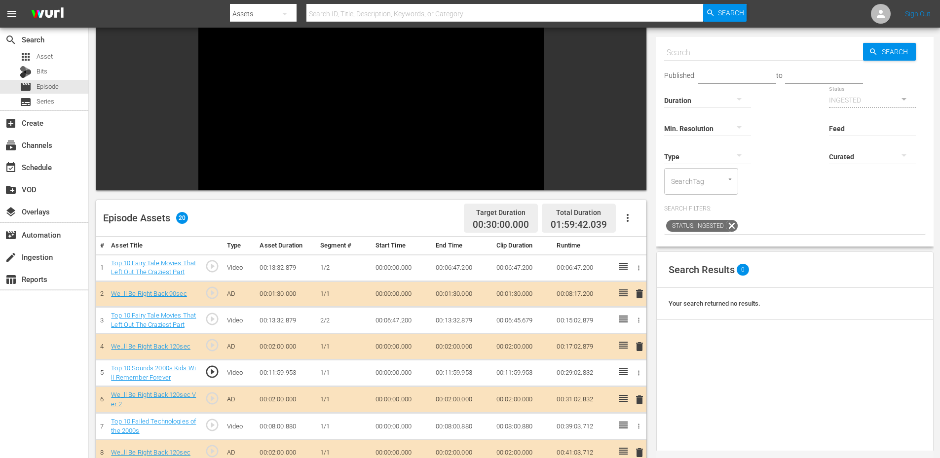
scroll to position [99, 0]
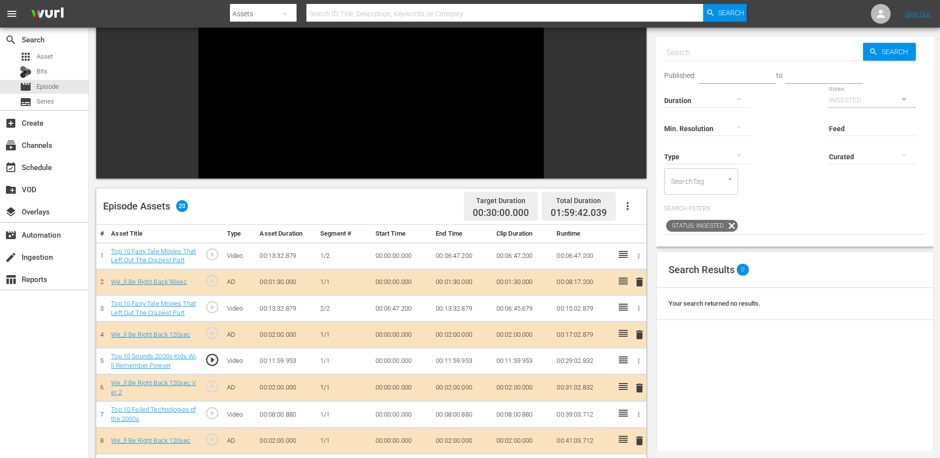
click at [211, 410] on span "play_circle_outline" at bounding box center [212, 413] width 15 height 15
click at [209, 366] on span "play_circle_outline" at bounding box center [212, 360] width 15 height 15
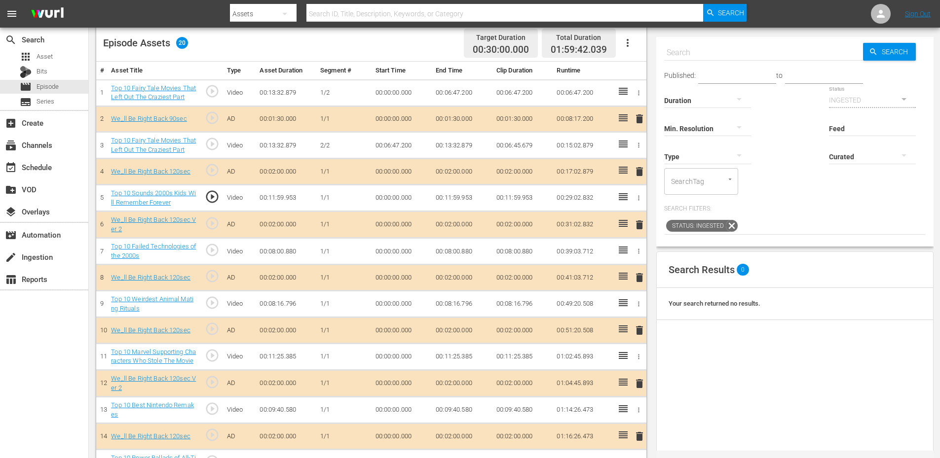
scroll to position [420, 0]
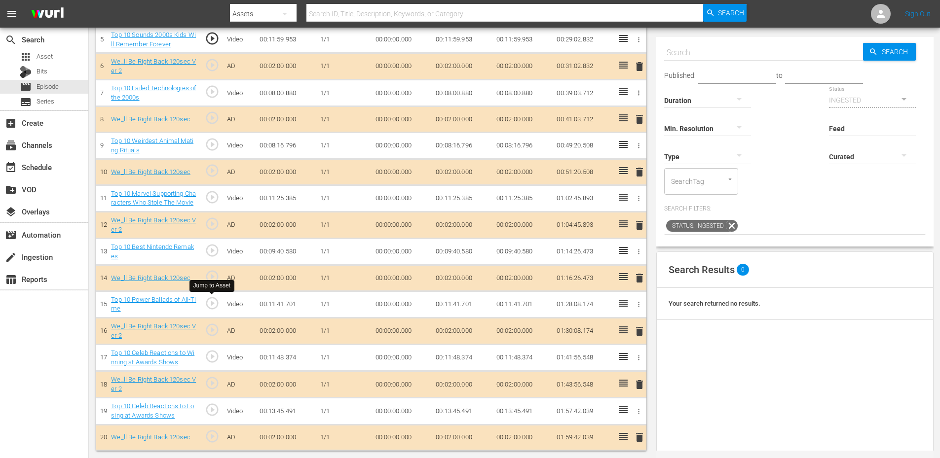
click at [209, 301] on span "play_circle_outline" at bounding box center [212, 303] width 15 height 15
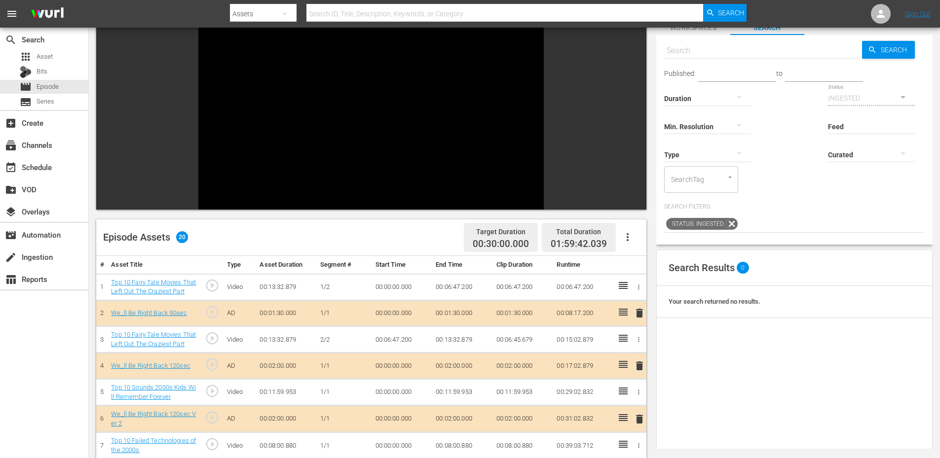
scroll to position [59, 0]
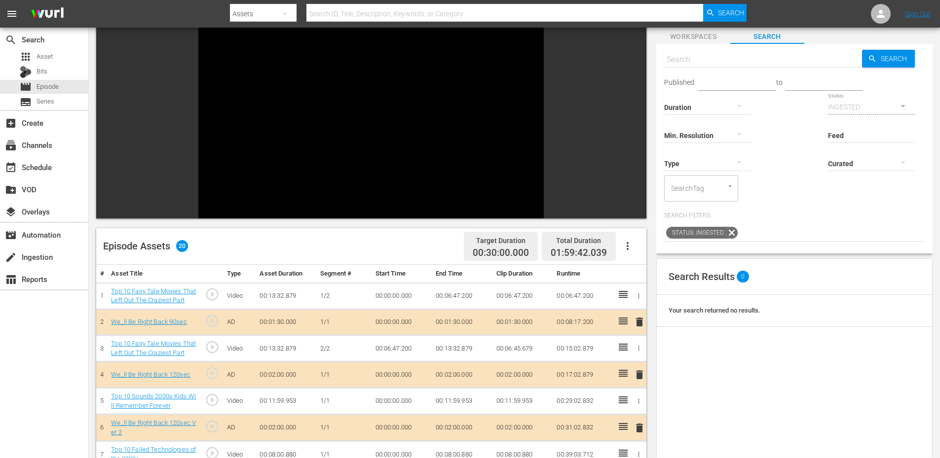
click at [210, 346] on span "play_circle_outline" at bounding box center [212, 347] width 15 height 15
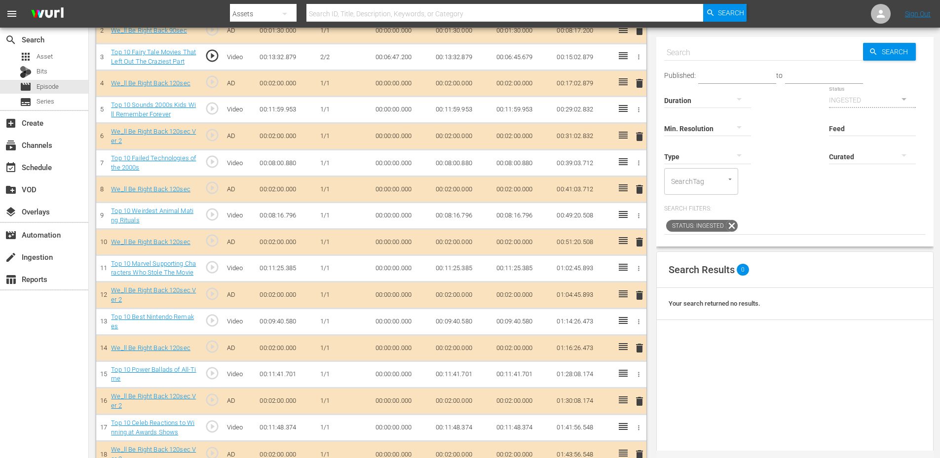
scroll to position [420, 0]
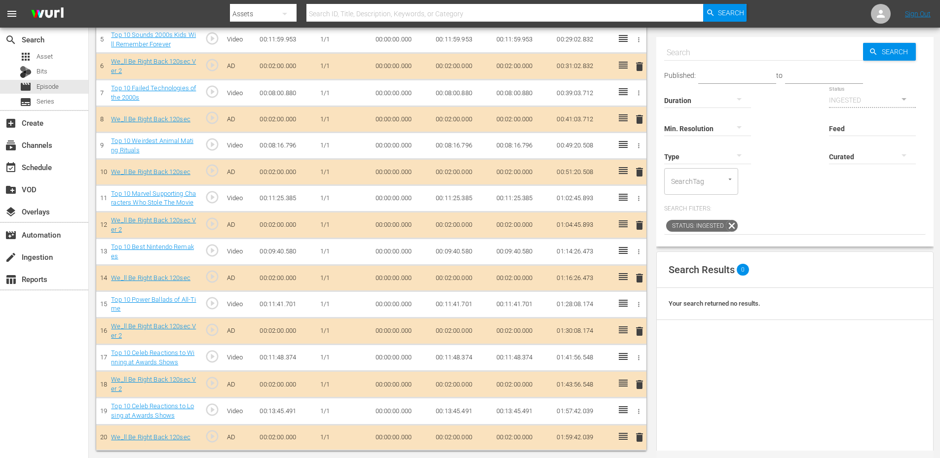
click at [212, 415] on span "play_circle_outline" at bounding box center [212, 410] width 15 height 15
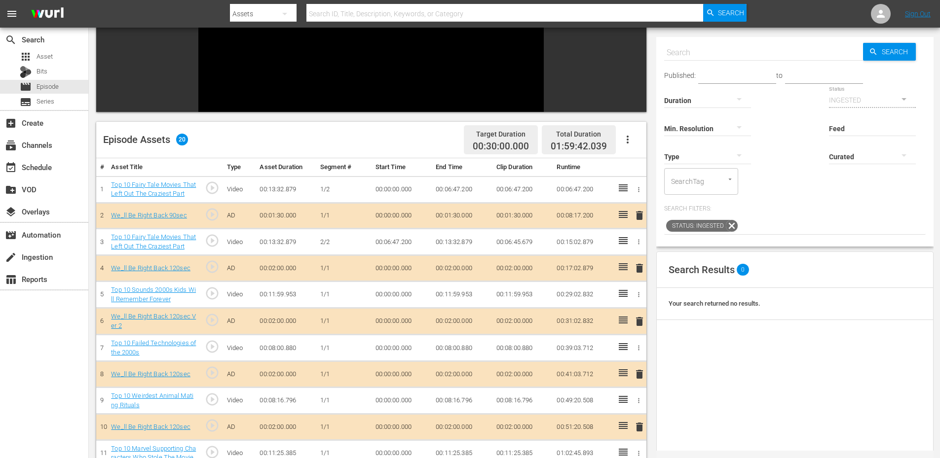
scroll to position [0, 0]
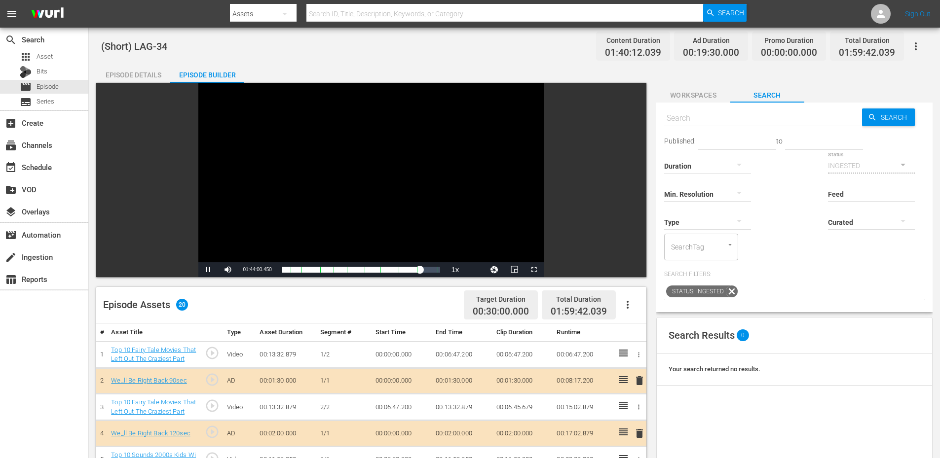
click at [314, 164] on div "Video Player" at bounding box center [370, 173] width 345 height 180
click at [366, 57] on div "(Short) LAG-34 Content Duration 01:40:12.039 Ad Duration 00:19:30.000 Promo Dur…" at bounding box center [514, 453] width 851 height 851
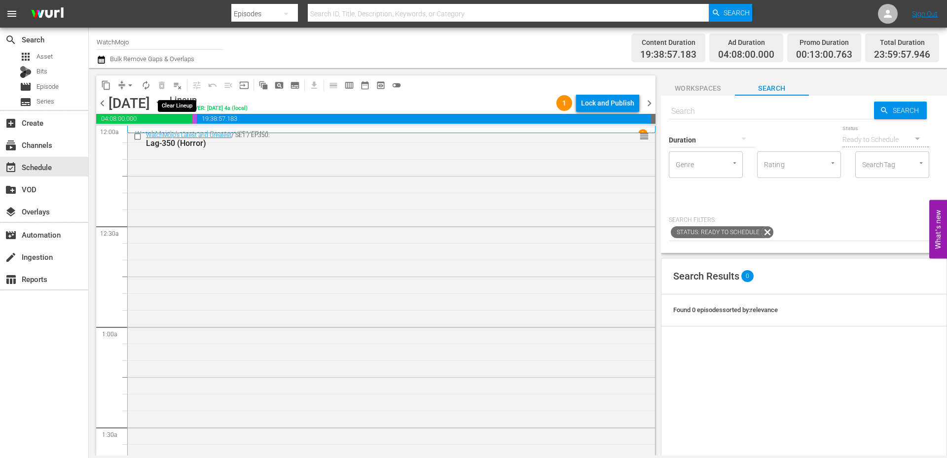
click at [177, 82] on span "playlist_remove_outlined" at bounding box center [178, 85] width 10 height 10
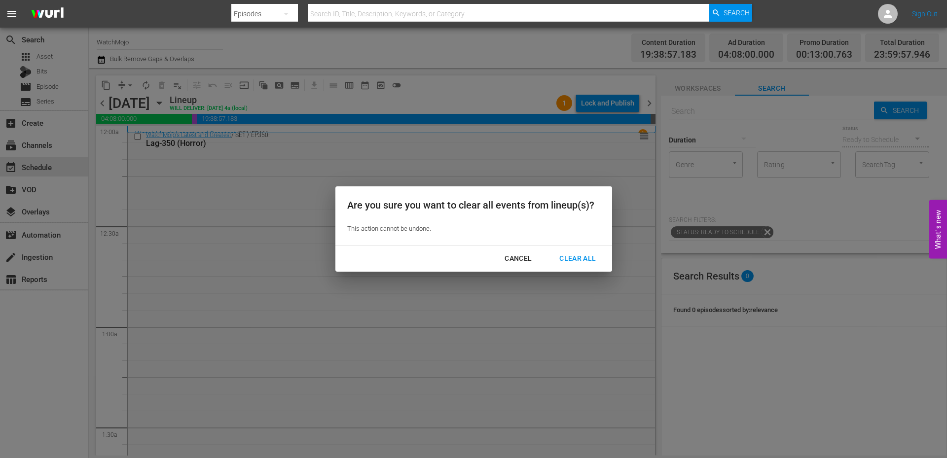
click at [583, 257] on div "Clear All" at bounding box center [578, 259] width 52 height 12
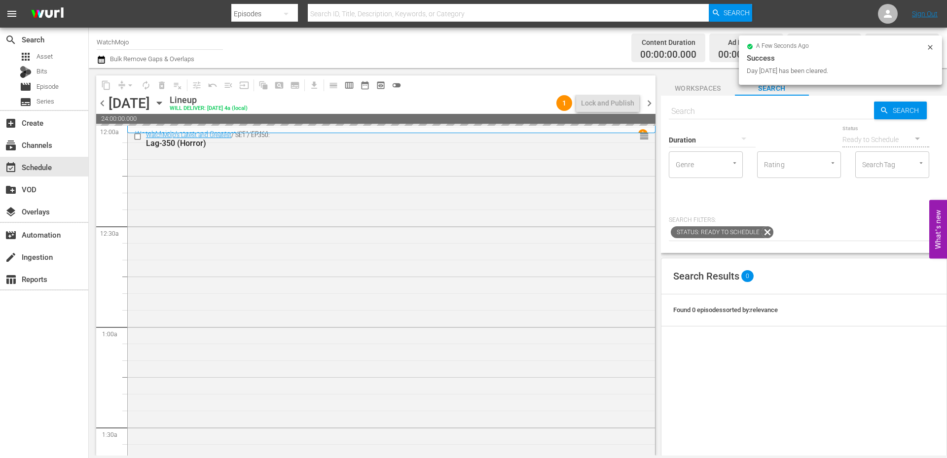
click at [692, 111] on input "text" at bounding box center [771, 112] width 205 height 24
paste input "Lag-348 (Horror)"
type input "Lag-348 (Horror)"
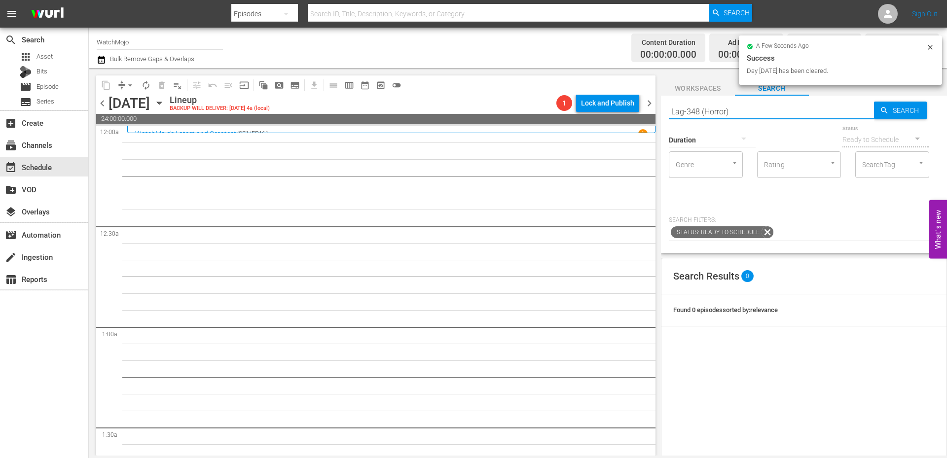
type input "Lag-348 (Horror)"
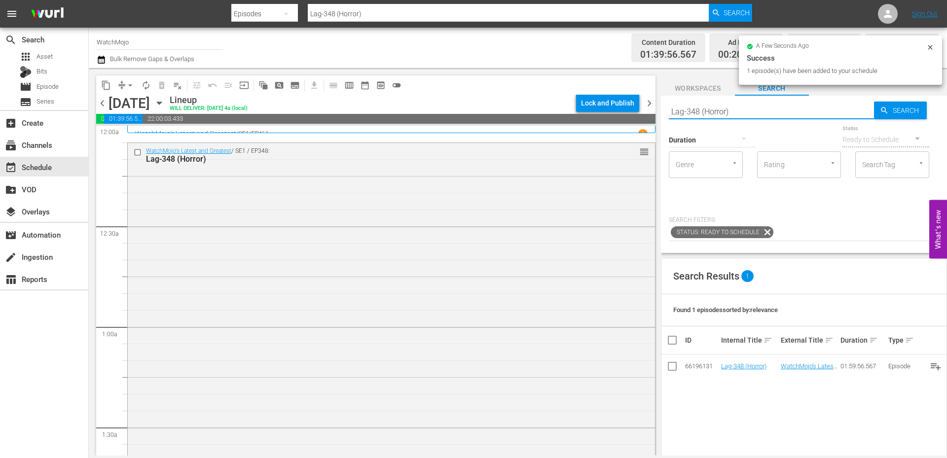
drag, startPoint x: 706, startPoint y: 105, endPoint x: 607, endPoint y: 108, distance: 99.7
click at [607, 107] on div "content_copy compress arrow_drop_down autorenew_outlined delete_forever_outline…" at bounding box center [518, 262] width 858 height 388
paste input "WM-Deep-Dive-Spiritual-Horror_DIVE55_H3P8Y0"
type input "WM-Deep-Dive-Spiritual-Horror_DIVE55_H3P8Y0"
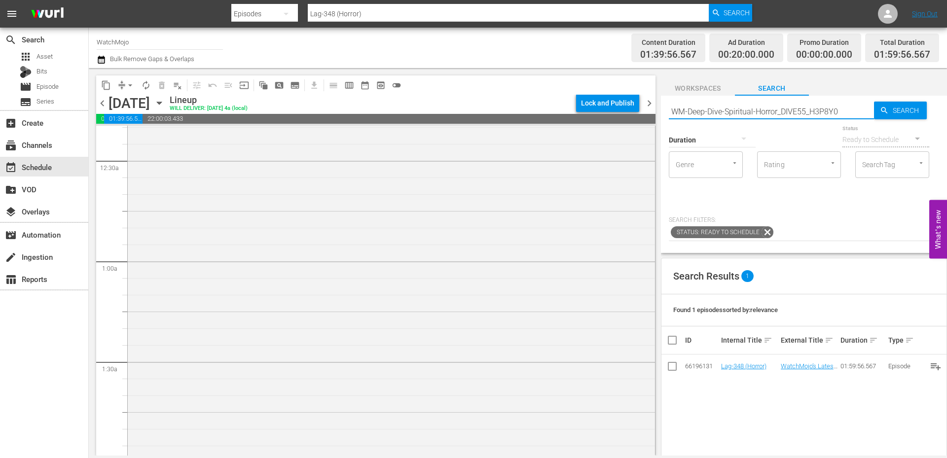
type input "WM-Deep-Dive-Spiritual-Horror_DIVE55_H3P8Y0"
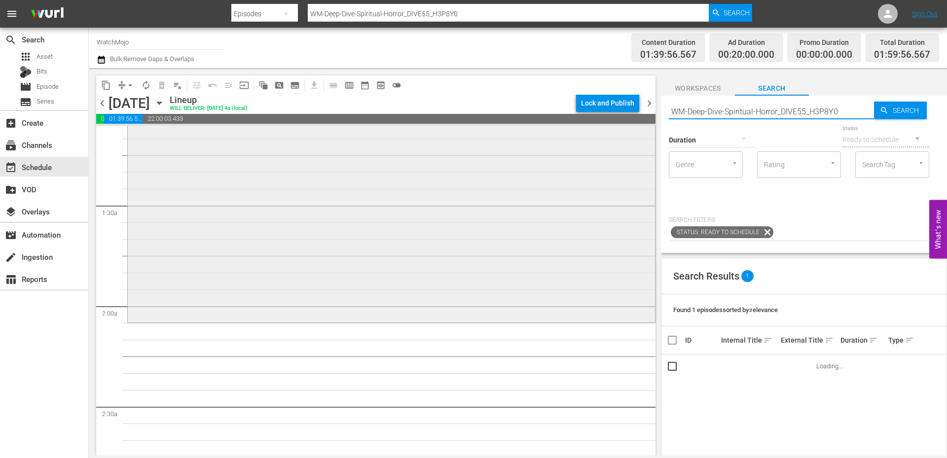
scroll to position [230, 0]
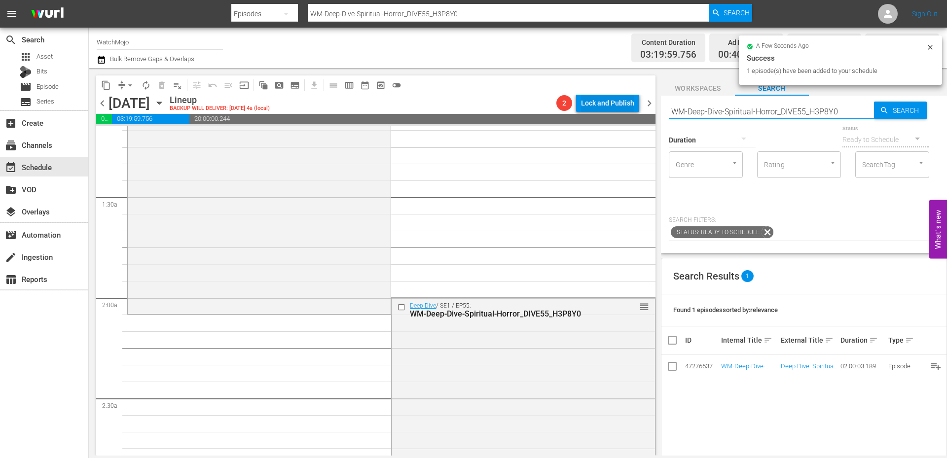
drag, startPoint x: 805, startPoint y: 110, endPoint x: 618, endPoint y: 100, distance: 187.7
click at [620, 100] on div "content_copy compress arrow_drop_down autorenew_outlined delete_forever_outline…" at bounding box center [518, 262] width 858 height 388
paste input "LAG-423"
type input "LAG-423"
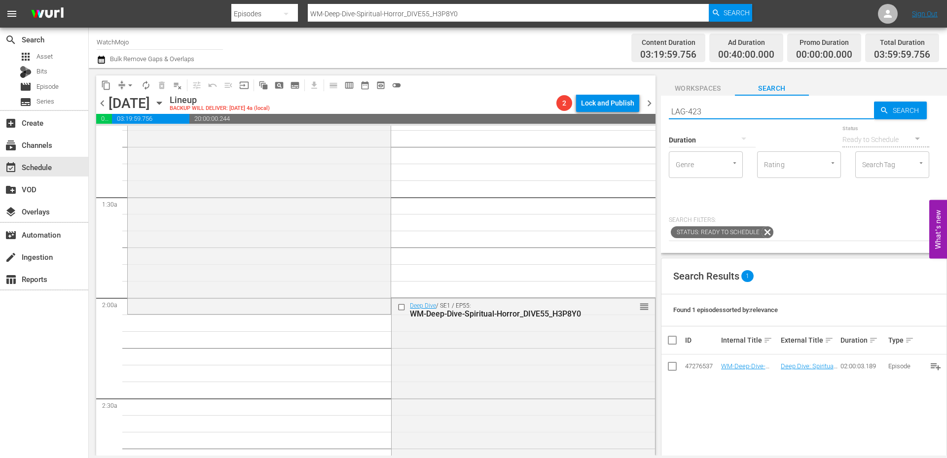
type input "LAG-423"
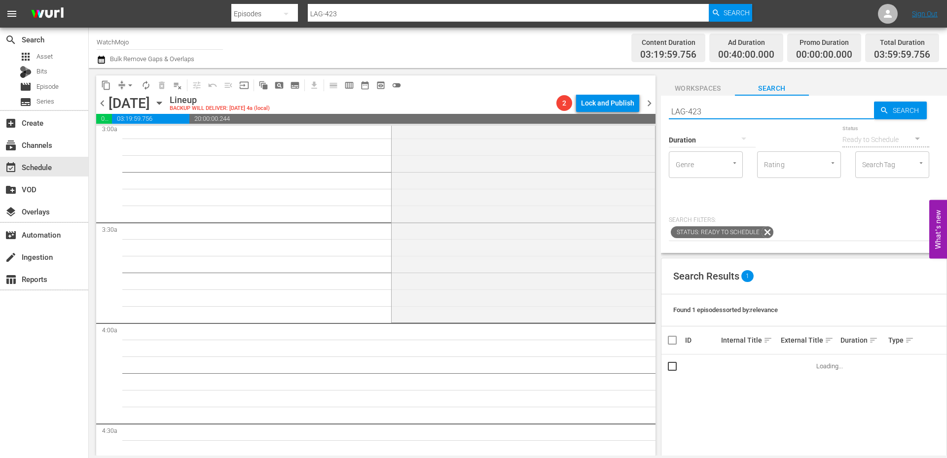
scroll to position [658, 0]
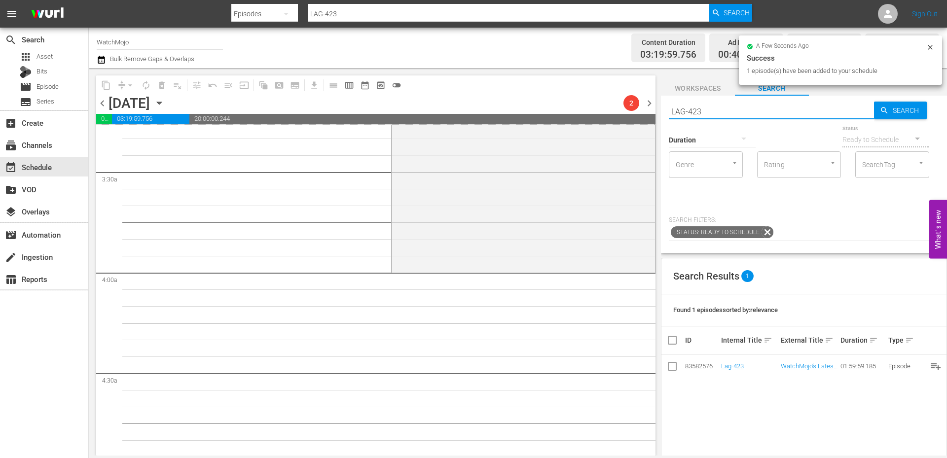
paste input "30"
drag, startPoint x: 734, startPoint y: 110, endPoint x: 597, endPoint y: 95, distance: 137.4
click at [599, 95] on div "content_copy compress arrow_drop_down autorenew_outlined delete_forever_outline…" at bounding box center [518, 262] width 858 height 388
type input "LAG-430"
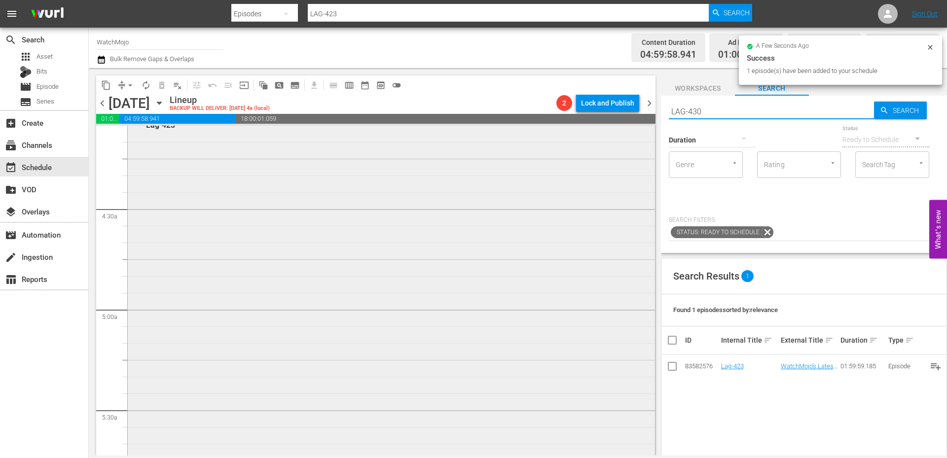
type input "LAG-430"
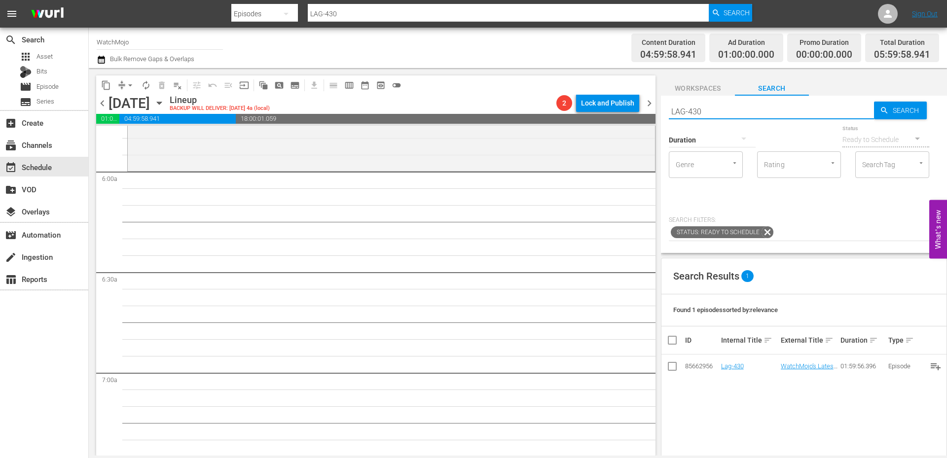
scroll to position [1151, 0]
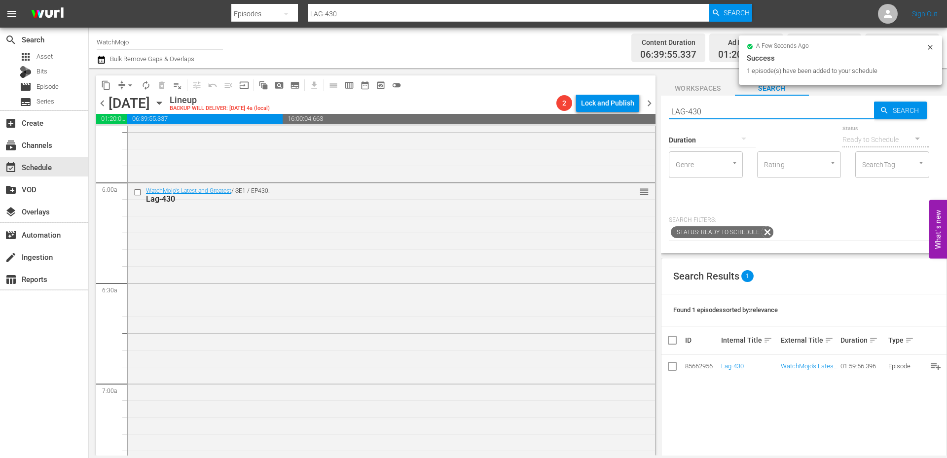
drag, startPoint x: 721, startPoint y: 111, endPoint x: 609, endPoint y: 107, distance: 112.0
click at [610, 107] on div "content_copy compress arrow_drop_down autorenew_outlined delete_forever_outline…" at bounding box center [518, 262] width 858 height 388
paste input "WM-TV-Top-20-Best-Lonely-Island-Songs_V2M4S"
type input "WM-TV-Top-20-Best-Lonely-Island-Songs_V2M4S0"
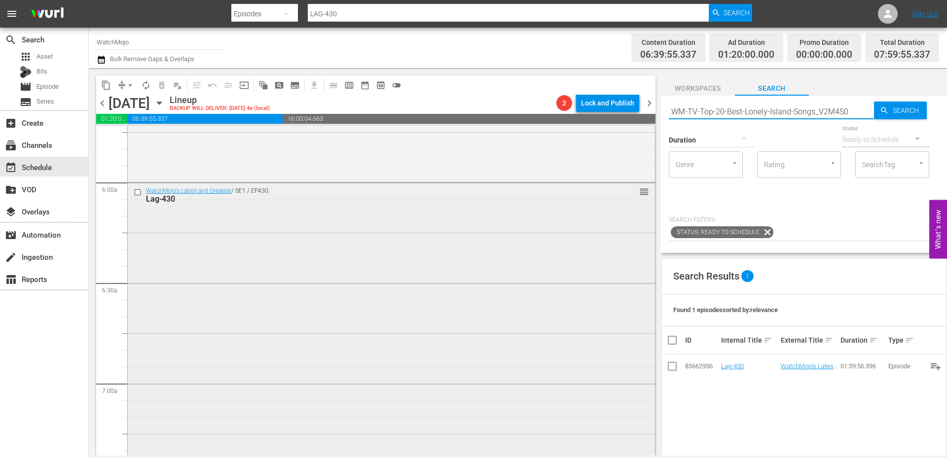
type input "WM-TV-Top-20-Best-Lonely-Island-Songs_V2M4S0"
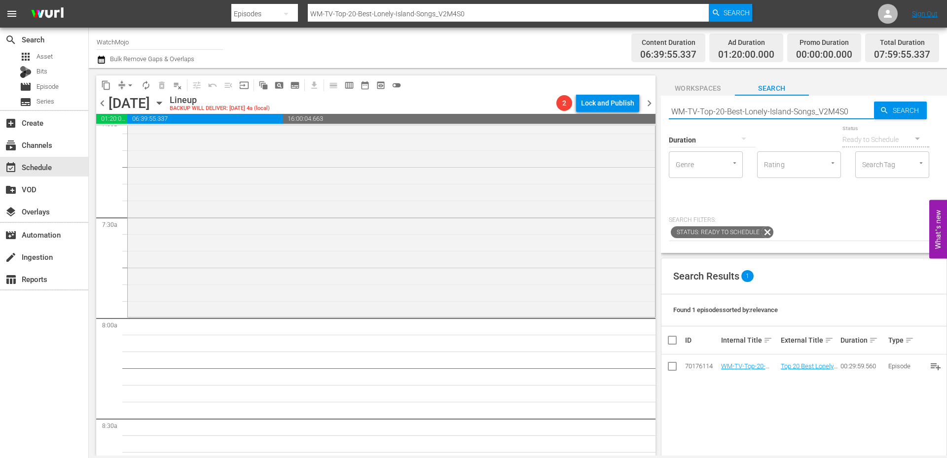
scroll to position [1447, 0]
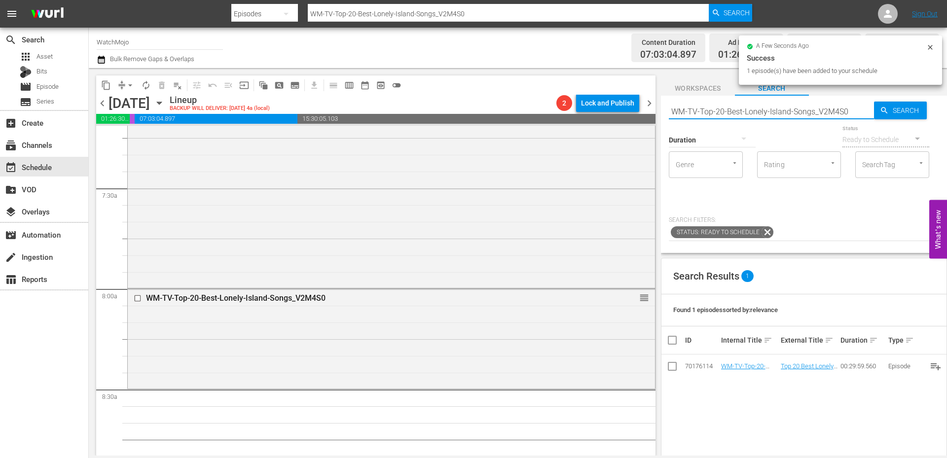
drag, startPoint x: 760, startPoint y: 107, endPoint x: 604, endPoint y: 92, distance: 156.1
click at [604, 92] on div "content_copy compress arrow_drop_down autorenew_outlined delete_forever_outline…" at bounding box center [518, 262] width 858 height 388
paste input "Film-Top-20-Most-Destructive-Movie-Tornadoes"
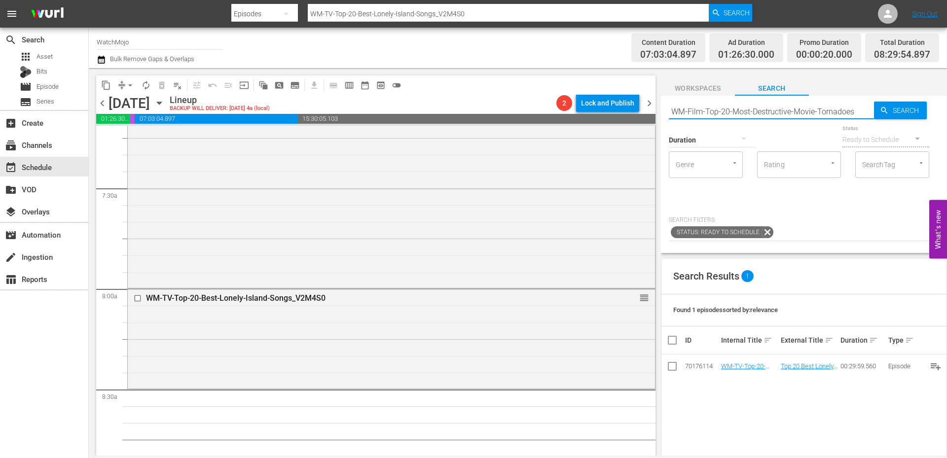
type input "WM-Film-Top-20-Most-Destructive-Movie-Tornadoes"
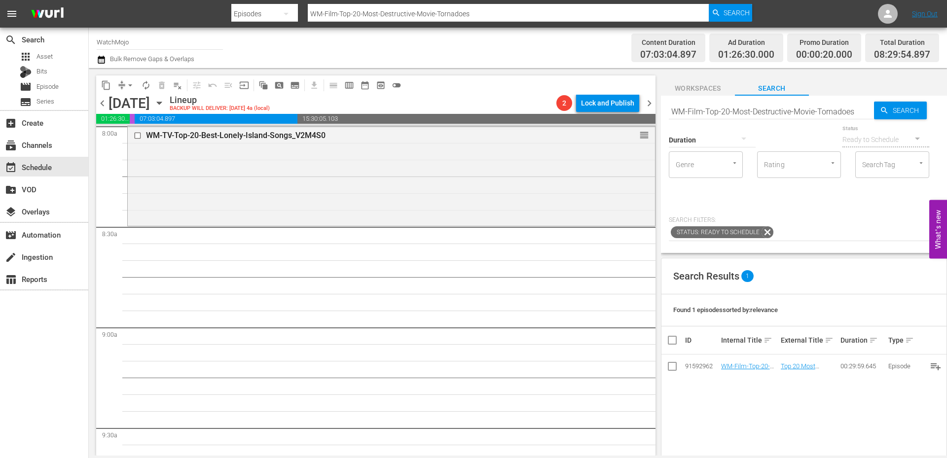
scroll to position [1644, 0]
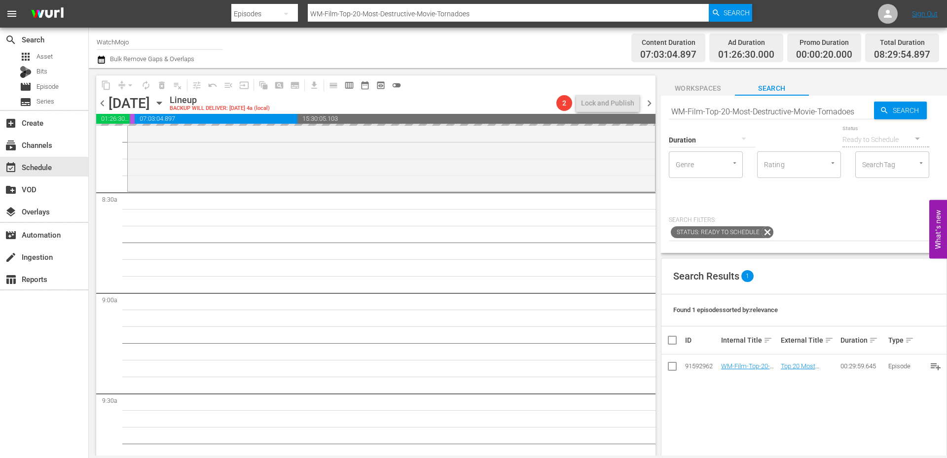
click at [756, 116] on input "WM-Film-Top-20-Most-Destructive-Movie-Tornadoes" at bounding box center [771, 112] width 205 height 24
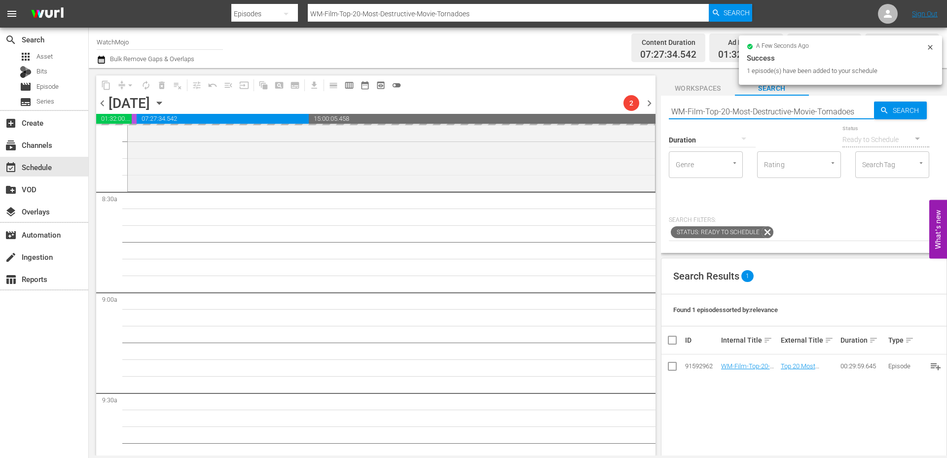
paste input "Specialty-Loki_SHO72_R1D6S0"
type input "WM-Specialty-Loki_SHO72_R1D6S0"
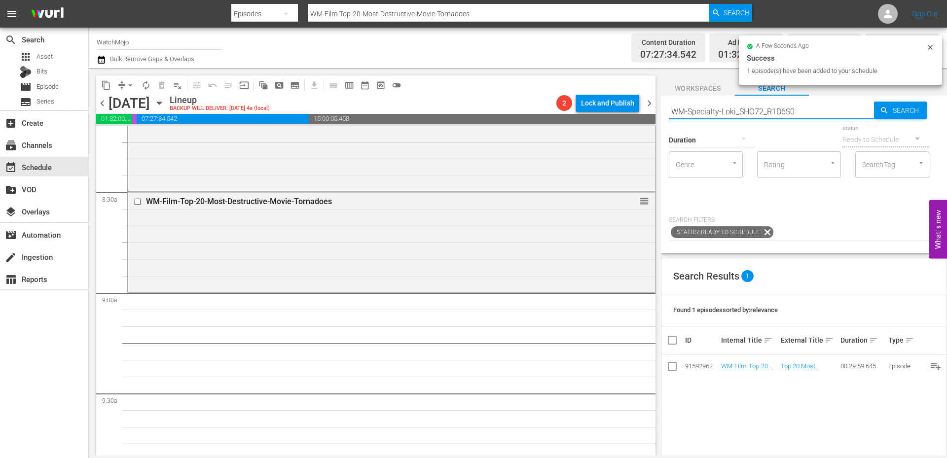
type input "WM-Specialty-Loki_SHO72_R1D6S0"
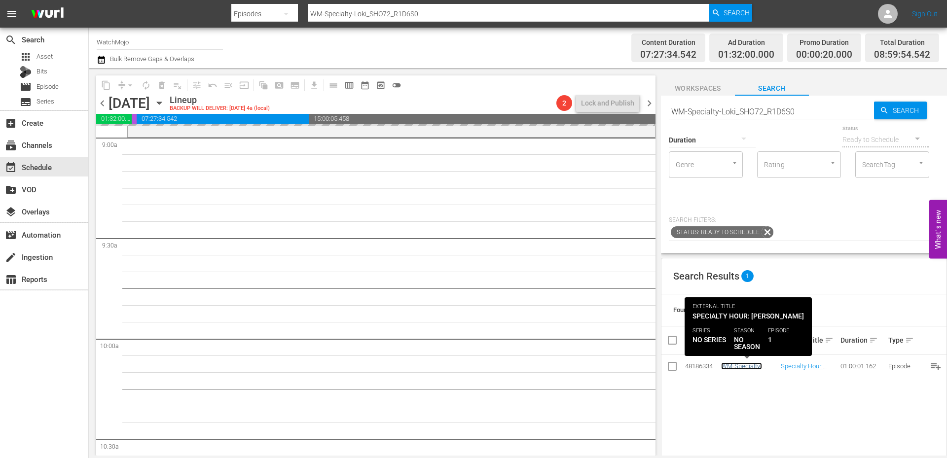
scroll to position [1842, 0]
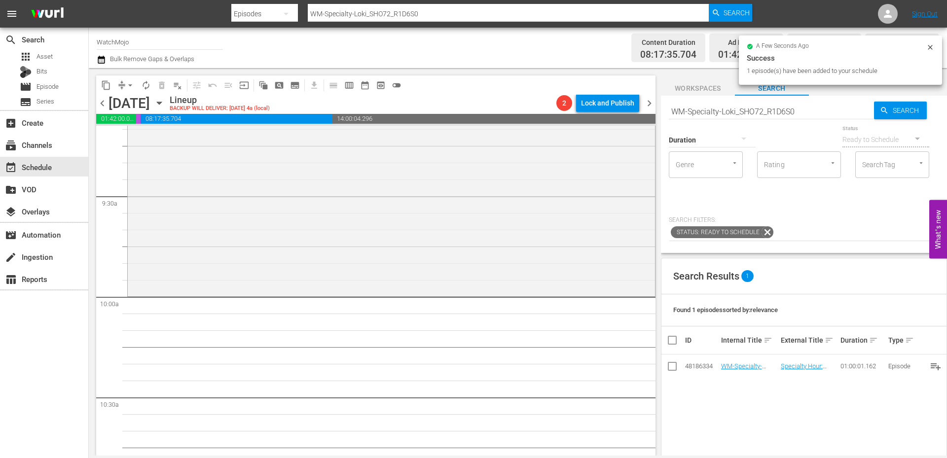
click at [819, 105] on input "WM-Specialty-Loki_SHO72_R1D6S0" at bounding box center [771, 112] width 205 height 24
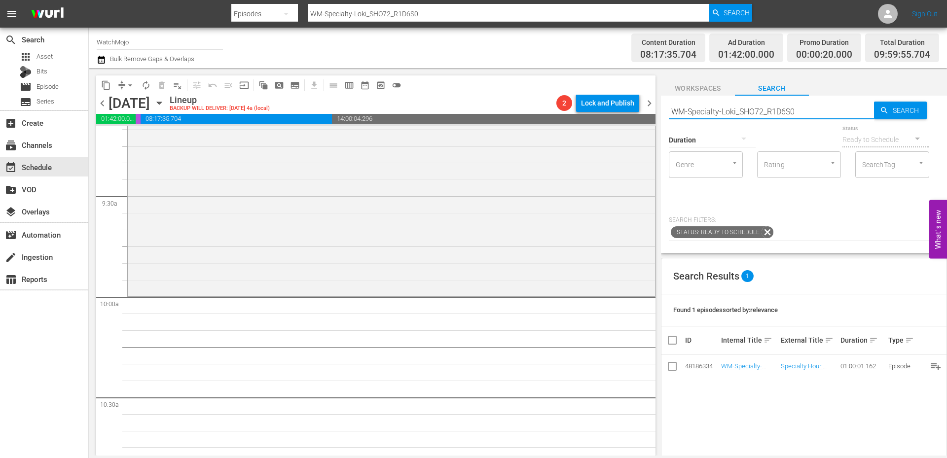
click at [785, 107] on input "WM-Specialty-Loki_SHO72_R1D6S0" at bounding box center [771, 112] width 205 height 24
drag, startPoint x: 750, startPoint y: 119, endPoint x: 604, endPoint y: 129, distance: 145.9
click at [604, 129] on div "content_copy compress arrow_drop_down autorenew_outlined delete_forever_outline…" at bounding box center [518, 262] width 858 height 388
paste input "LAG-437"
type input "LAG-437"
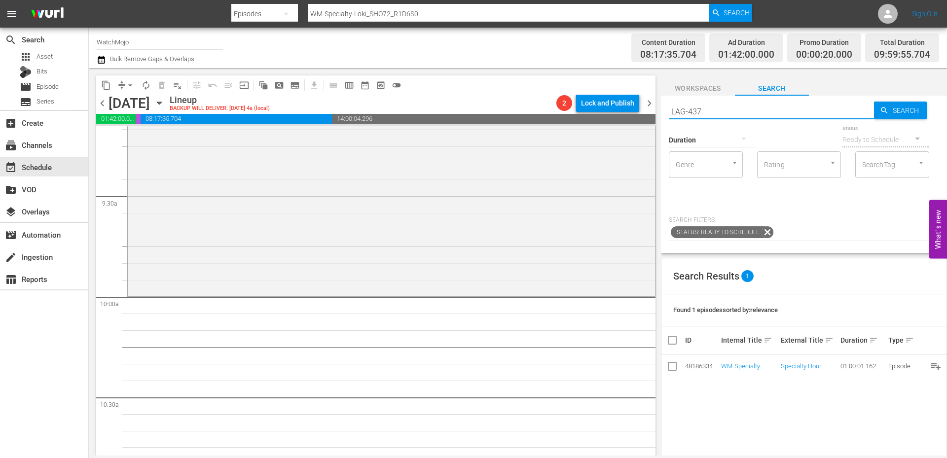
type input "LAG-437"
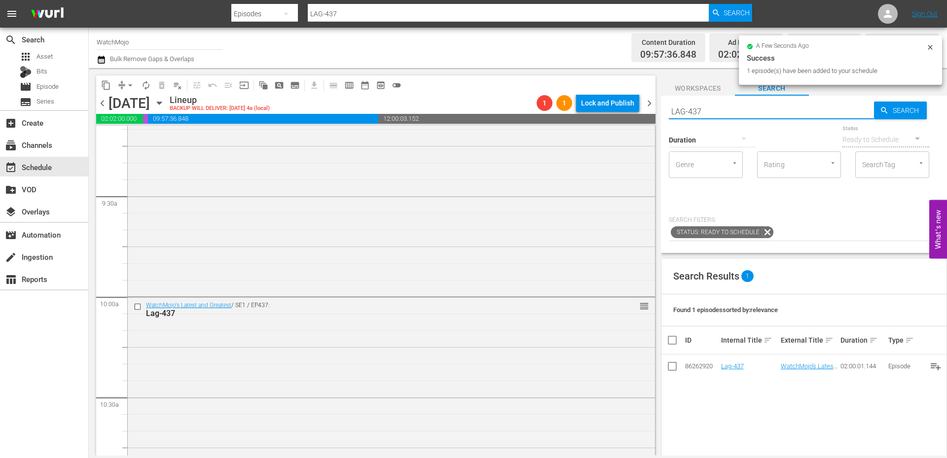
drag, startPoint x: 721, startPoint y: 106, endPoint x: 627, endPoint y: 105, distance: 93.7
click at [627, 105] on div "content_copy compress arrow_drop_down autorenew_outlined delete_forever_outline…" at bounding box center [518, 262] width 858 height 388
paste input "WM-Deep-Dive-Creepy-History_Dive99_D2Q3G3"
type input "WM-Deep-Dive-Creepy-History_Dive99_D2Q3G3"
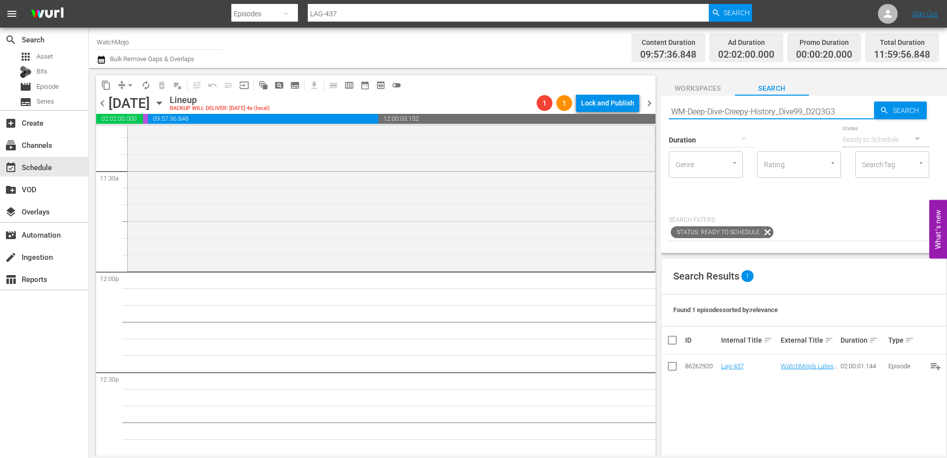
type input "WM-Deep-Dive-Creepy-History_Dive99_D2Q3G3"
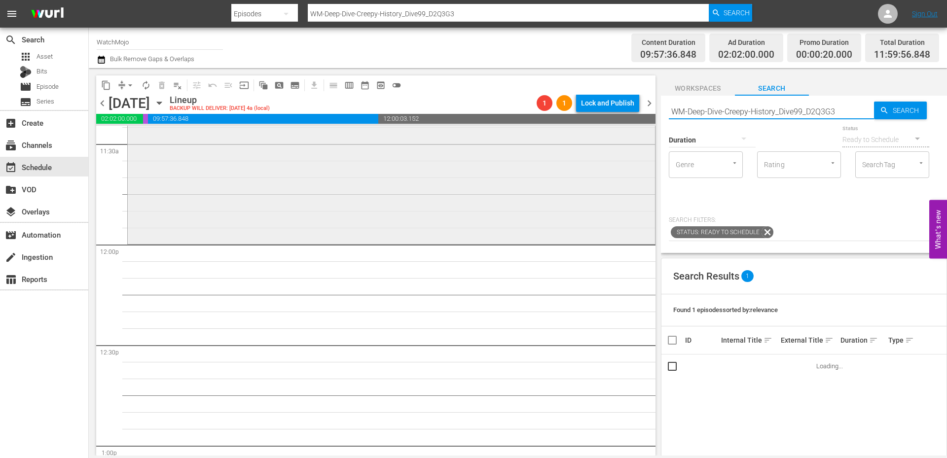
scroll to position [2335, 0]
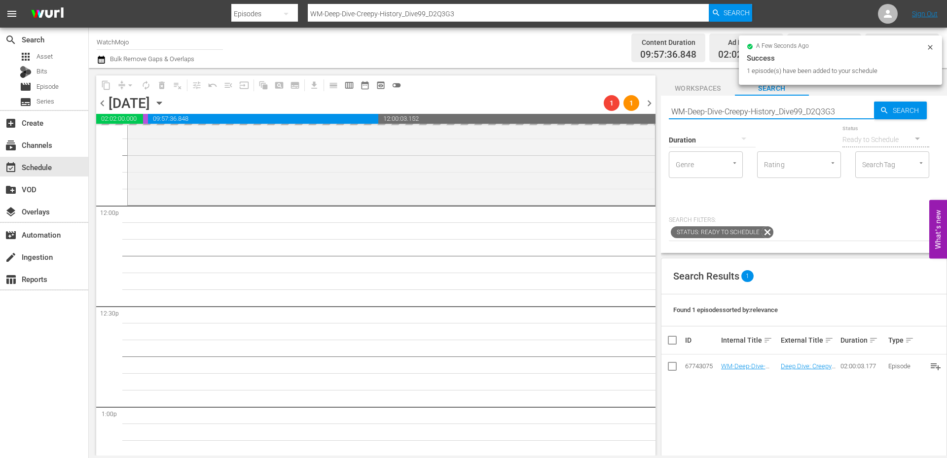
drag, startPoint x: 837, startPoint y: 112, endPoint x: 618, endPoint y: 96, distance: 220.1
click at [618, 96] on div "content_copy compress arrow_drop_down autorenew_outlined delete_forever_outline…" at bounding box center [518, 262] width 858 height 388
paste input "Mystery-Locations_Dive110_M4O2T0"
type input "WM-Deep-Dive-Creepy-Mystery-Locations_Dive110_M4O2T0"
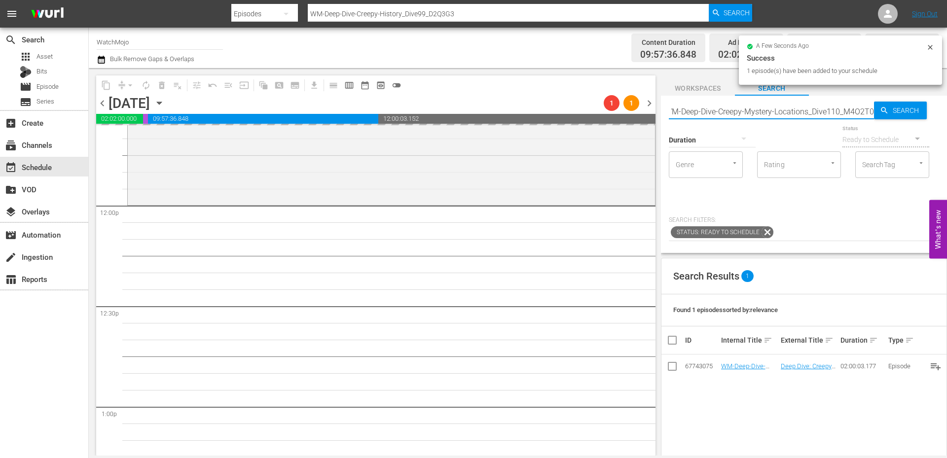
type input "WM-Deep-Dive-Creepy-Mystery-Locations_Dive110_M4O2T0"
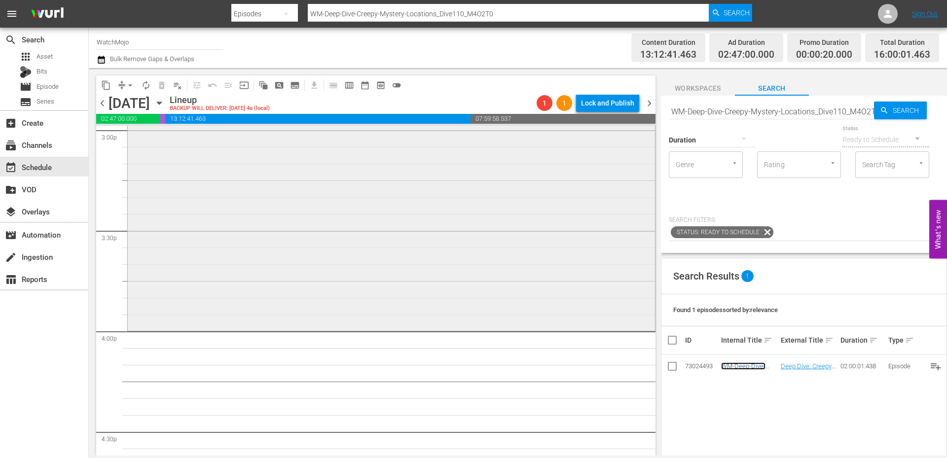
scroll to position [3059, 0]
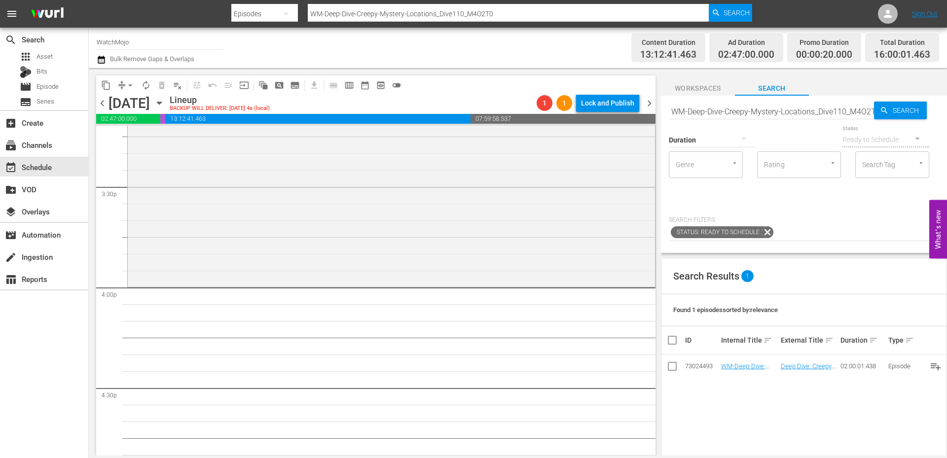
click at [775, 106] on input "WM-Deep-Dive-Creepy-Mystery-Locations_Dive110_M4O2T0" at bounding box center [771, 112] width 205 height 24
paste input "Pop-Top20-Missing-People-Who-Were-Eventually-Found_A4I5P"
type input "WM-Pop-Top20-Missing-People-Who-Were-Eventually-Found_A4I5P0"
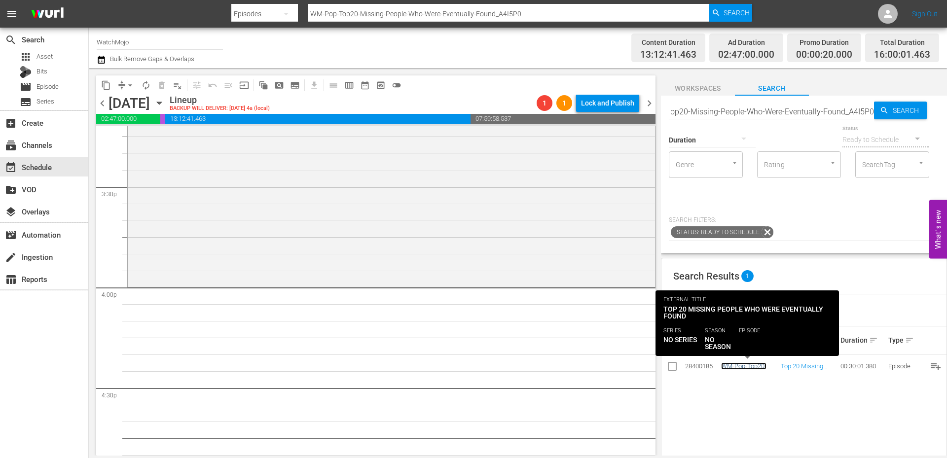
scroll to position [0, 0]
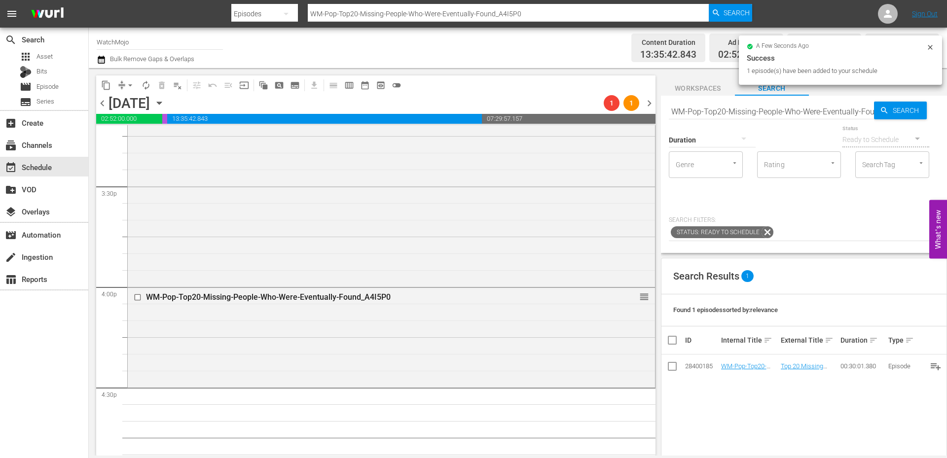
click at [716, 117] on div "Duration" at bounding box center [712, 134] width 87 height 36
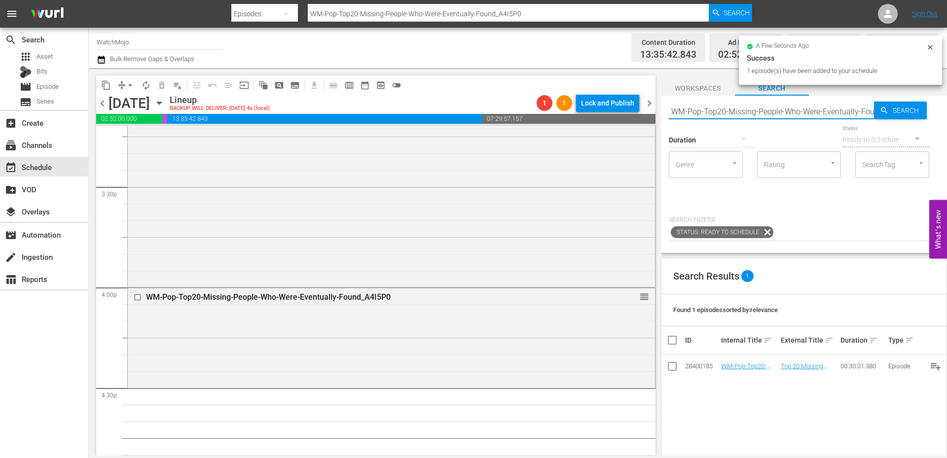
click at [721, 109] on input "WM-Pop-Top20-Missing-People-Who-Were-Eventually-Found_A4I5P0" at bounding box center [771, 112] width 205 height 24
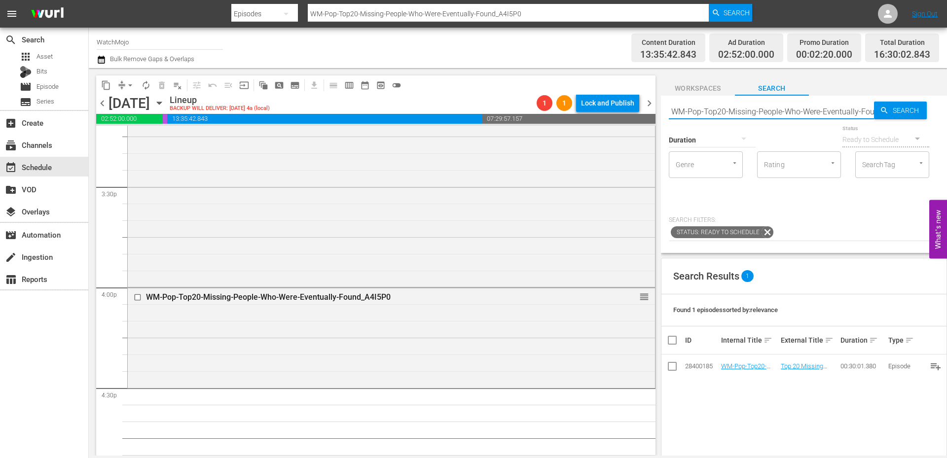
paste input "Celeb-Top20-Celeb-Death-Conspiracy-Theories_H4Y4A1"
type input "WM-Celeb-Top20-Celeb-Death-Conspiracy-Theories_H4Y4A1"
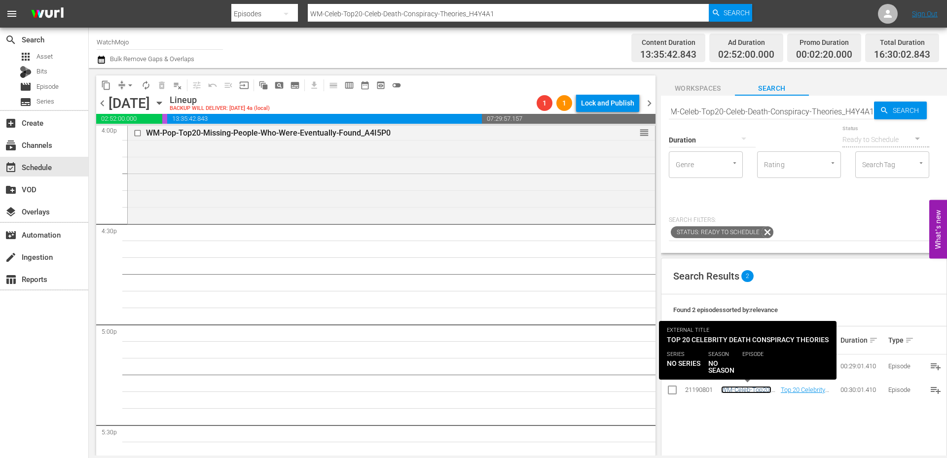
scroll to position [0, 0]
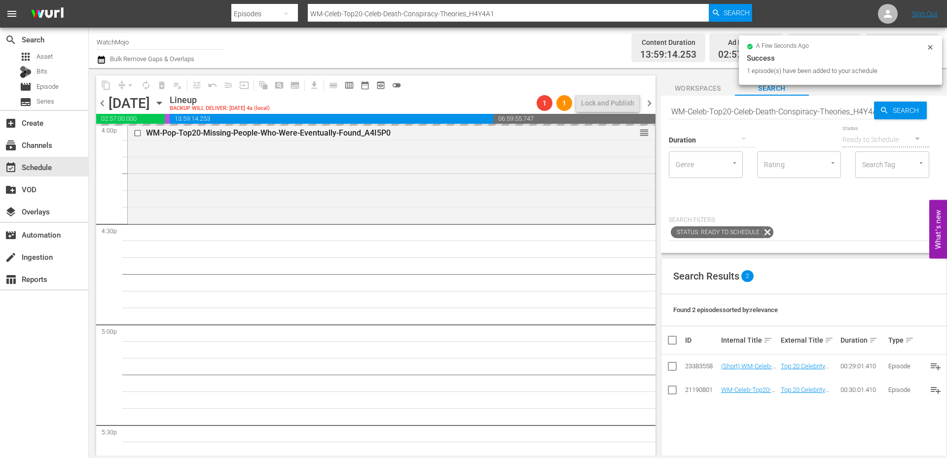
click at [799, 111] on input "WM-Celeb-Top20-Celeb-Death-Conspiracy-Theories_H4Y4A1" at bounding box center [771, 112] width 205 height 24
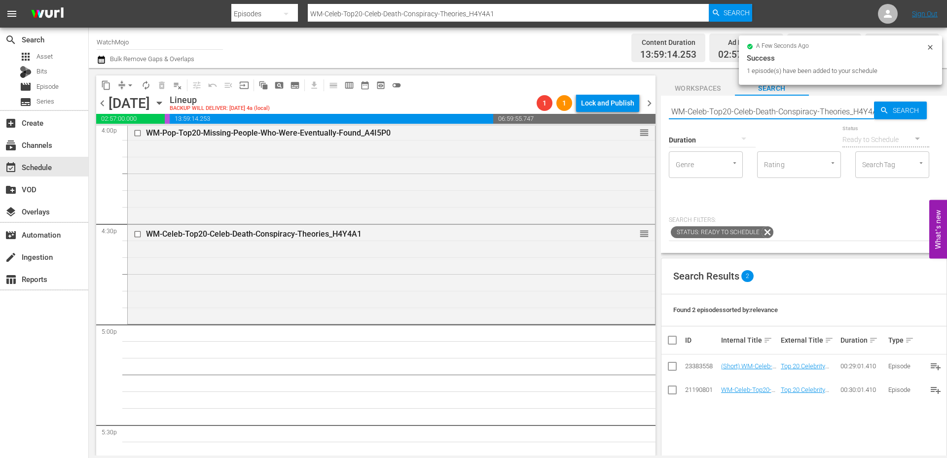
paste input "Pop-Top20-Normal-Looking-Pictures-with-Disturbing-Backstories_P9J4H2"
type input "WM-Pop-Top20-Normal-Looking-Pictures-with-Disturbing-Backstories_P9J4H2"
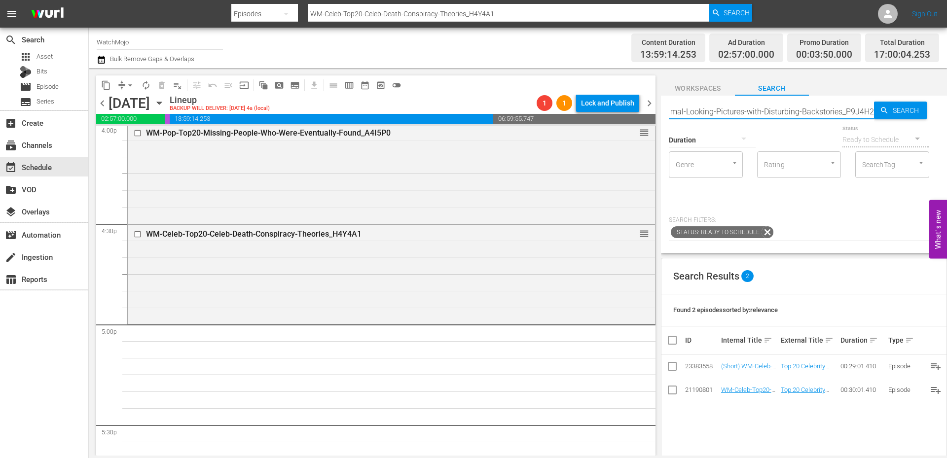
type input "WM-Pop-Top20-Normal-Looking-Pictures-with-Disturbing-Backstories_P9J4H2"
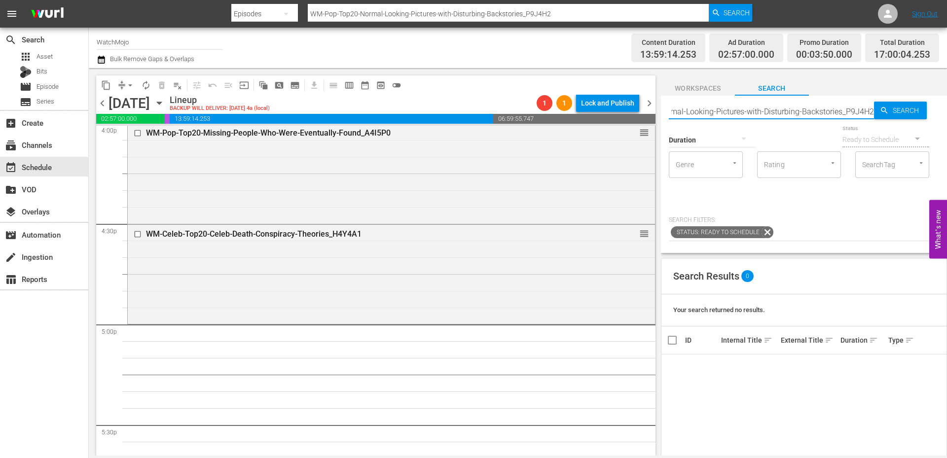
scroll to position [0, 0]
drag, startPoint x: 835, startPoint y: 115, endPoint x: 592, endPoint y: 107, distance: 242.9
click at [592, 107] on div "content_copy compress arrow_drop_down autorenew_outlined delete_forever_outline…" at bounding box center [518, 262] width 858 height 388
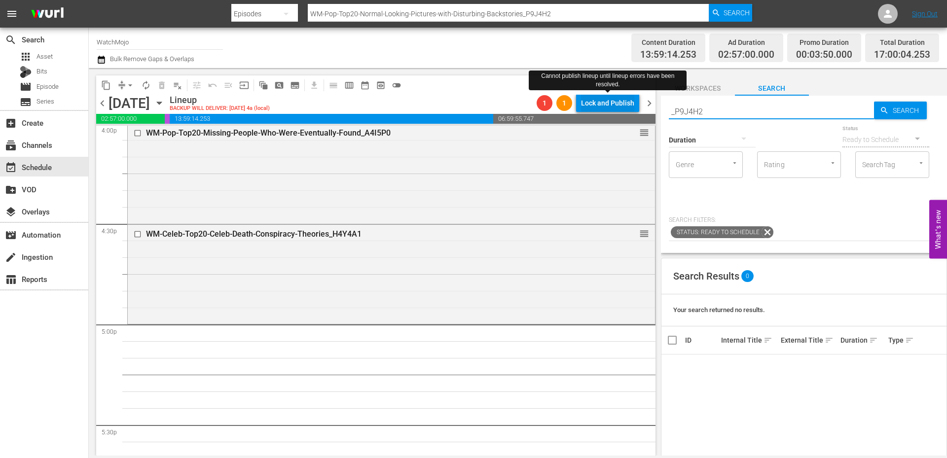
type input "P9J4H2"
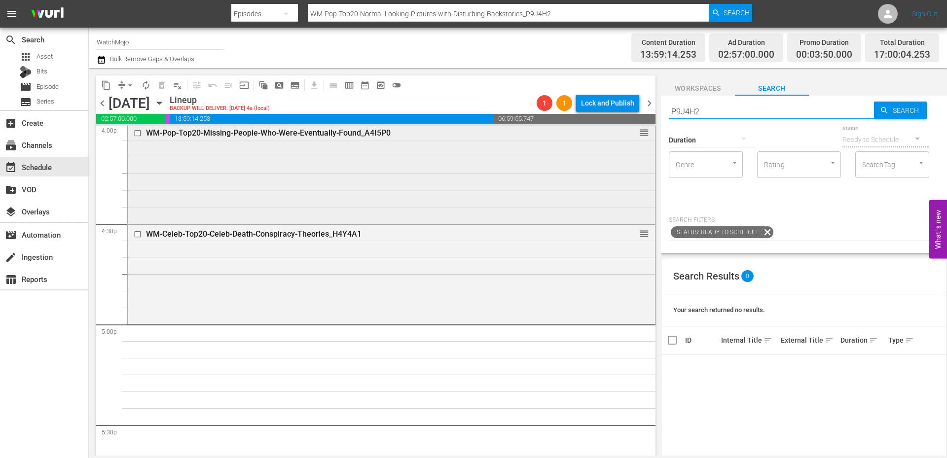
type input "P9J4H2"
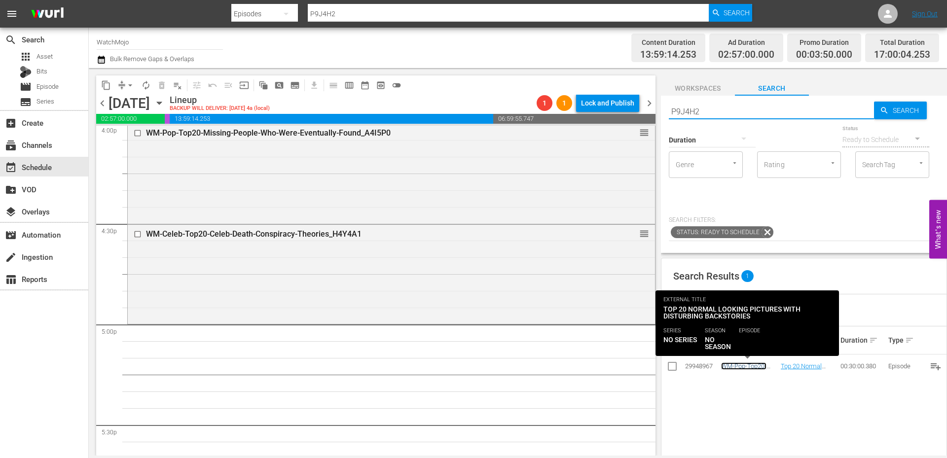
click at [740, 366] on link "WM-Pop-Top20-Normal-Looking-Pictures-with-Disturbing-Backstories_OTT.mov" at bounding box center [748, 385] width 55 height 44
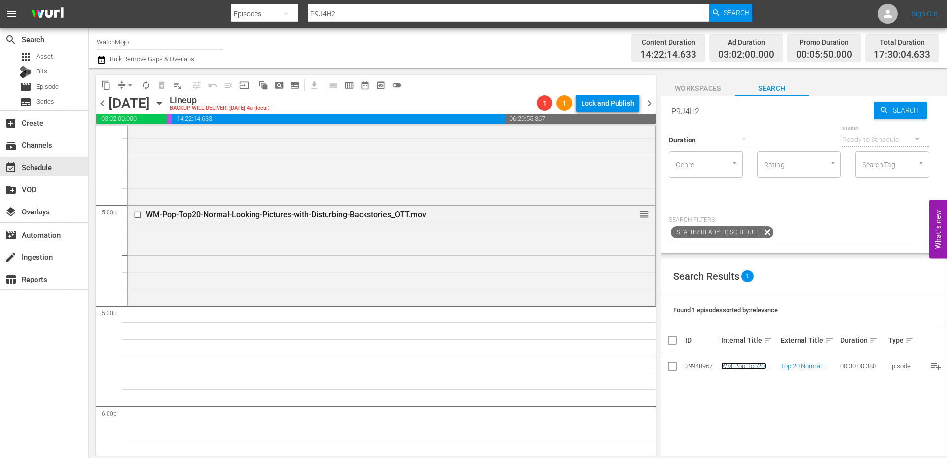
scroll to position [3388, 0]
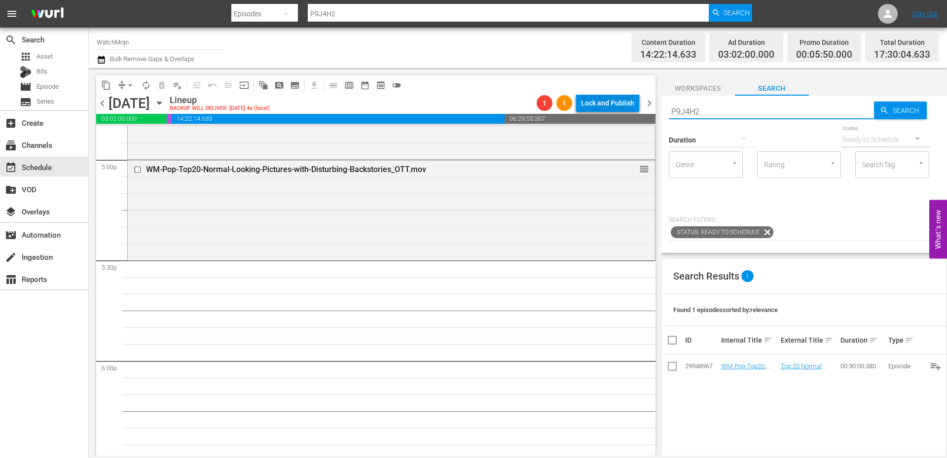
drag, startPoint x: 763, startPoint y: 113, endPoint x: 627, endPoint y: 106, distance: 135.9
click at [627, 106] on div "content_copy compress arrow_drop_down autorenew_outlined delete_forever_outline…" at bounding box center [518, 262] width 858 height 388
paste input "WM-Pop-Top20-Moments-That-Made-The-World-Stand-Still_M8Y6A1"
type input "WM-Pop-Top20-Moments-That-Made-The-World-Stand-Still_M8Y6A1"
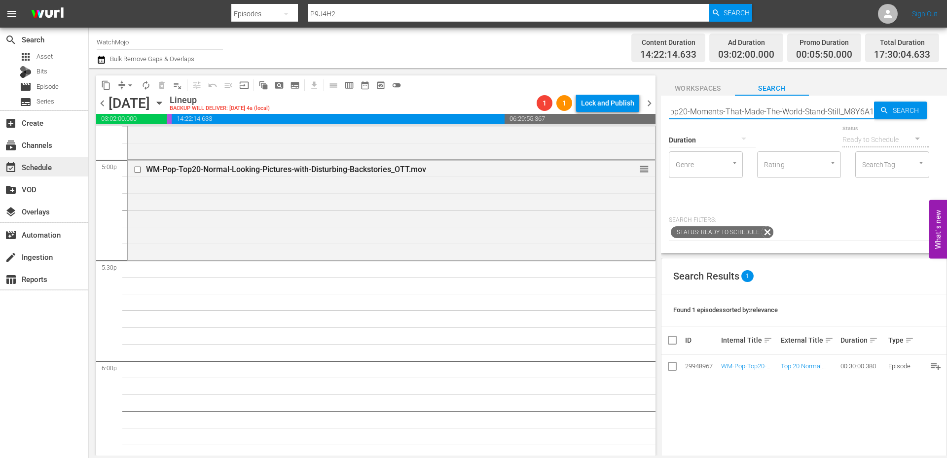
type input "WM-Pop-Top20-Moments-That-Made-The-World-Stand-Still_M8Y6A1"
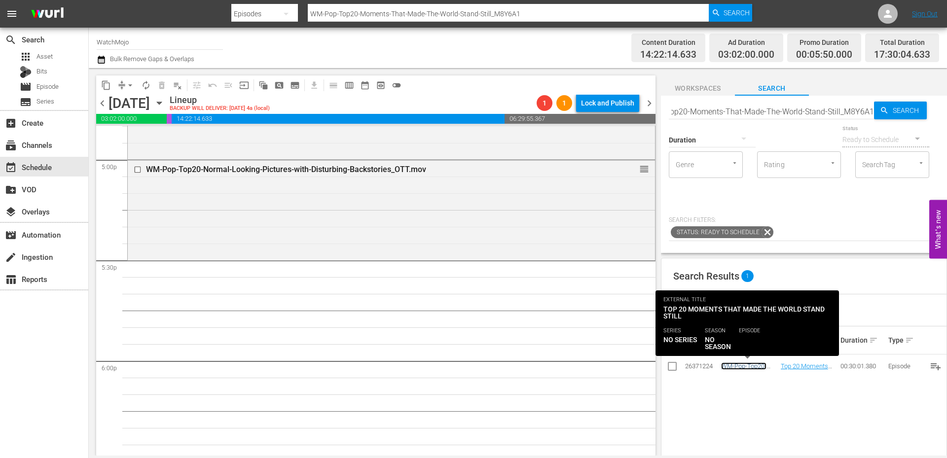
scroll to position [0, 0]
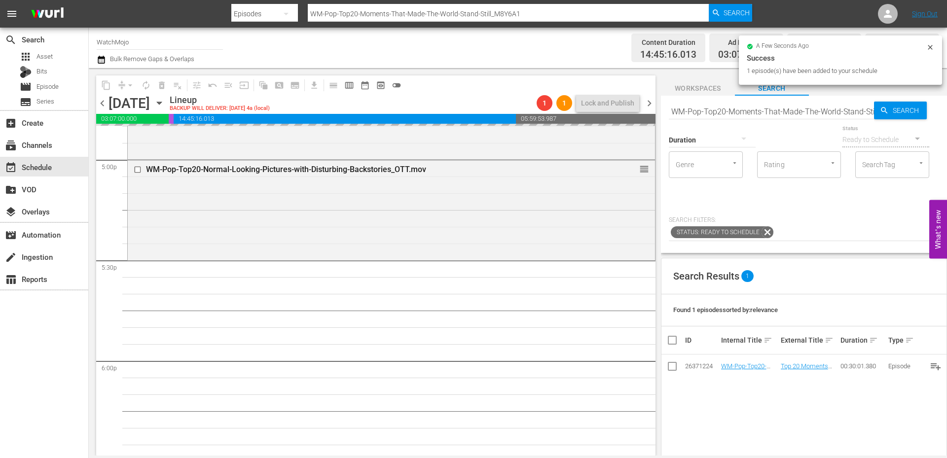
click at [815, 111] on input "WM-Pop-Top20-Moments-That-Made-The-World-Stand-Still_M8Y6A1" at bounding box center [771, 112] width 205 height 24
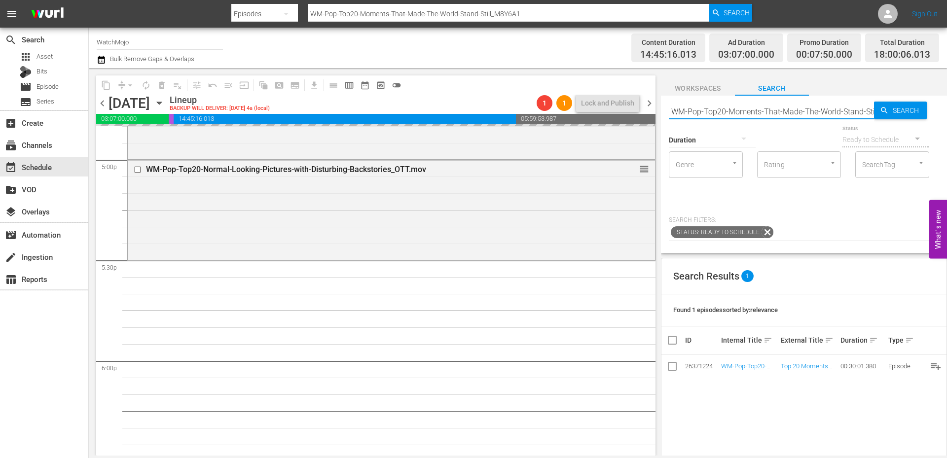
paste input "Lag-354 (Horror)"
type input "Lag-354 (Horror)"
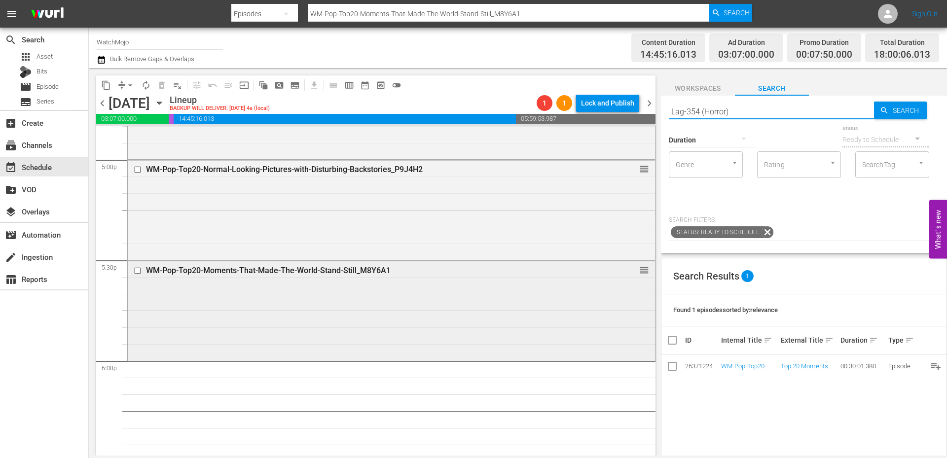
type input "Lag-354 (Horror)"
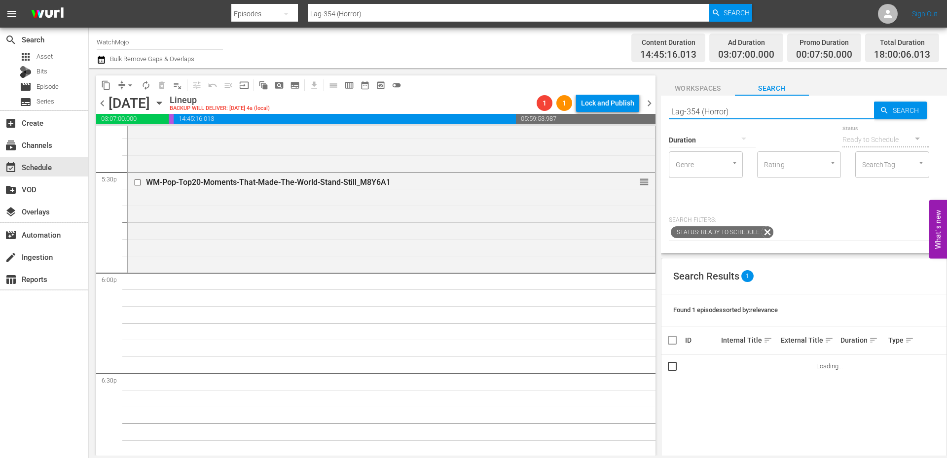
scroll to position [3519, 0]
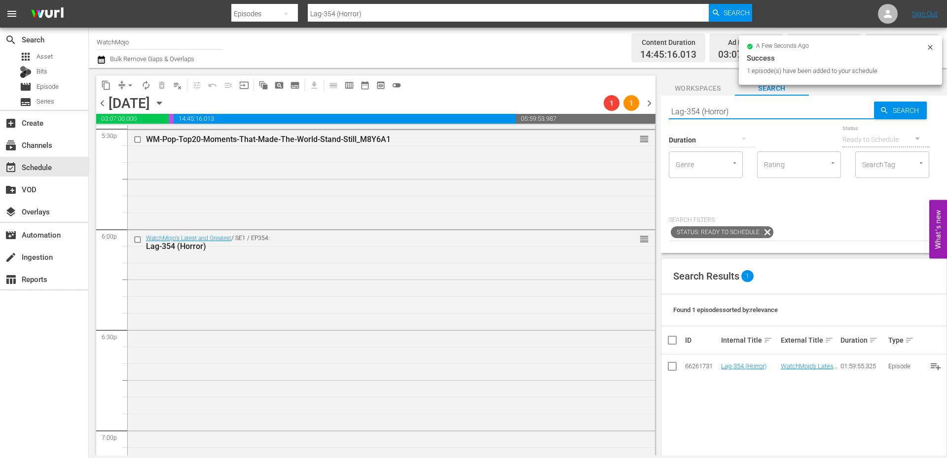
drag, startPoint x: 676, startPoint y: 111, endPoint x: 637, endPoint y: 110, distance: 38.5
click at [637, 110] on div "content_copy compress arrow_drop_down autorenew_outlined delete_forever_outline…" at bounding box center [518, 262] width 858 height 388
paste input "WM-Film-Top-100-Greatest-Horror-Movies-of-All-Time_B7D0Q7"
type input "WM-Film-Top-100-Greatest-Horror-Movies-of-All-Time_B7D0Q7"
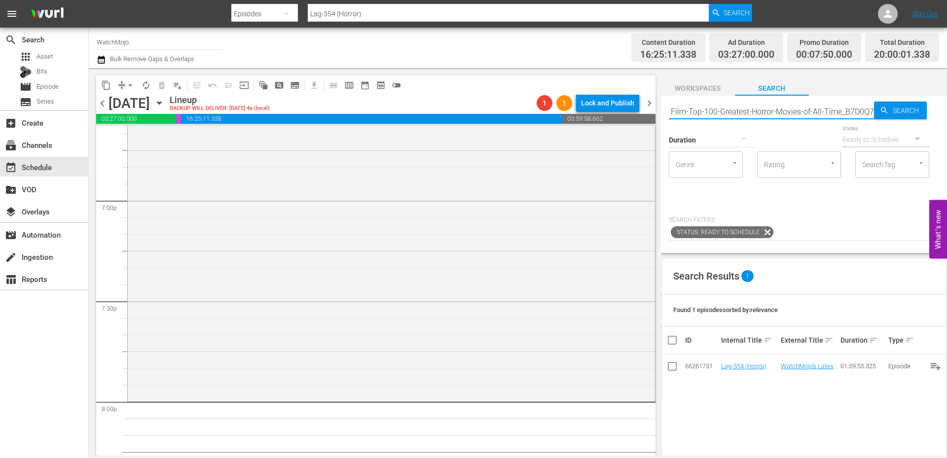
type input "WM-Film-Top-100-Greatest-Horror-Movies-of-All-Time_B7D0Q7"
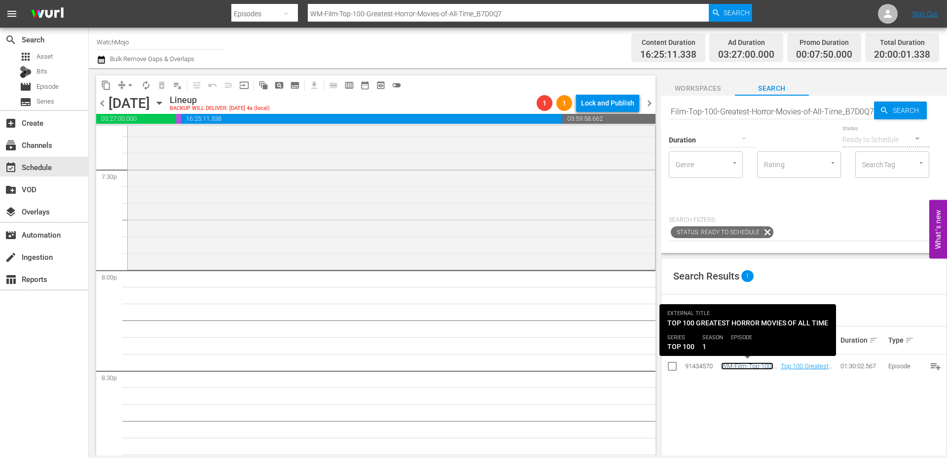
scroll to position [0, 0]
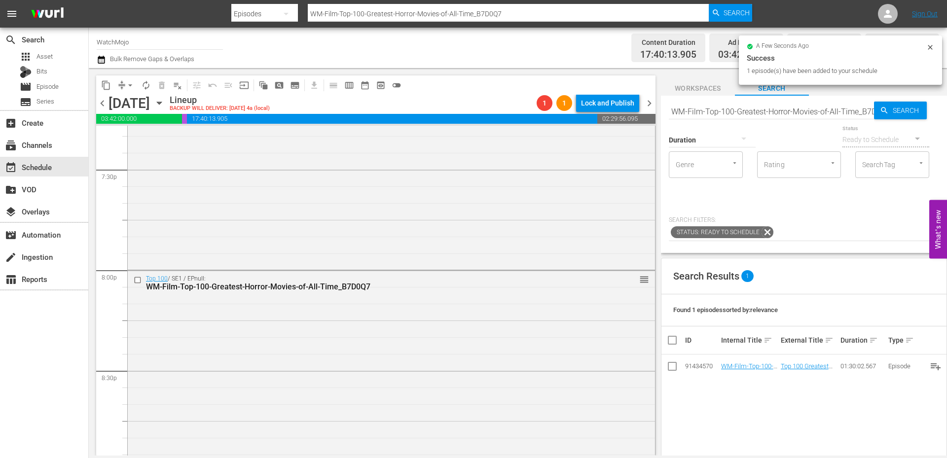
click at [752, 106] on input "WM-Film-Top-100-Greatest-Horror-Movies-of-All-Time_B7D0Q7" at bounding box center [771, 112] width 205 height 24
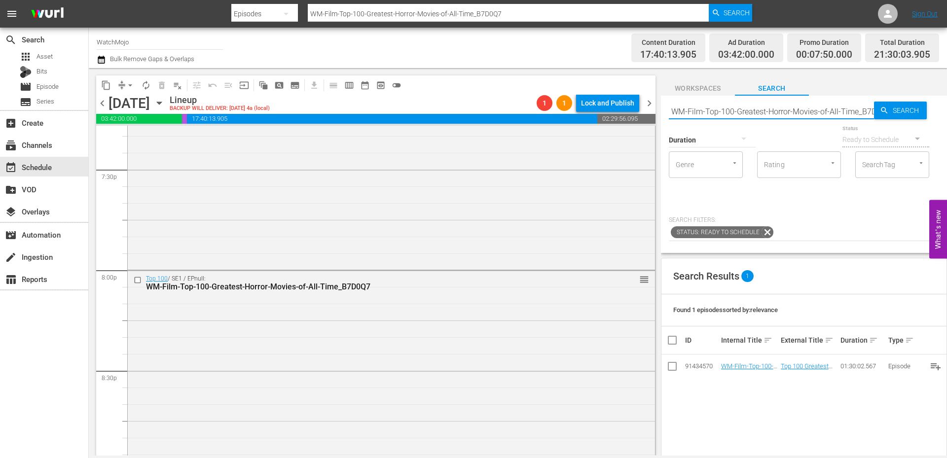
paste input "20-Freddy-Kills_W1P8H3"
type input "WM-Film-Top20-Freddy-Kills_W1P8H3"
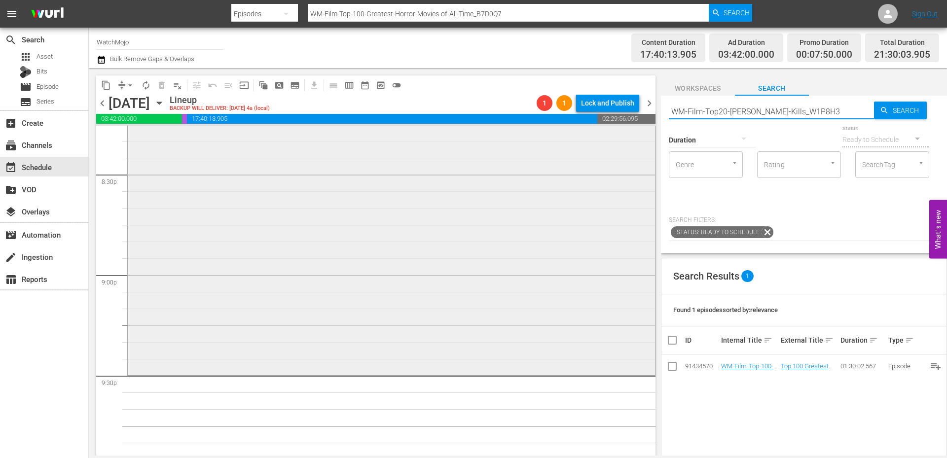
type input "WM-Film-Top20-Freddy-Kills_W1P8H3"
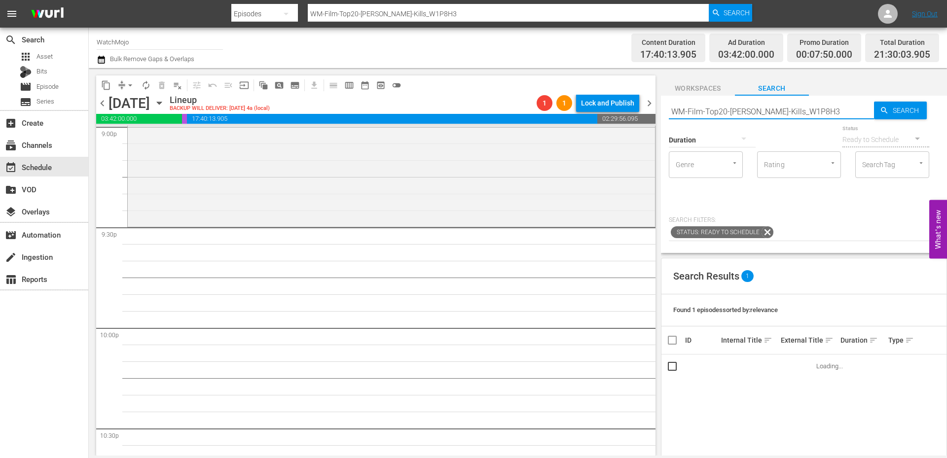
scroll to position [4243, 0]
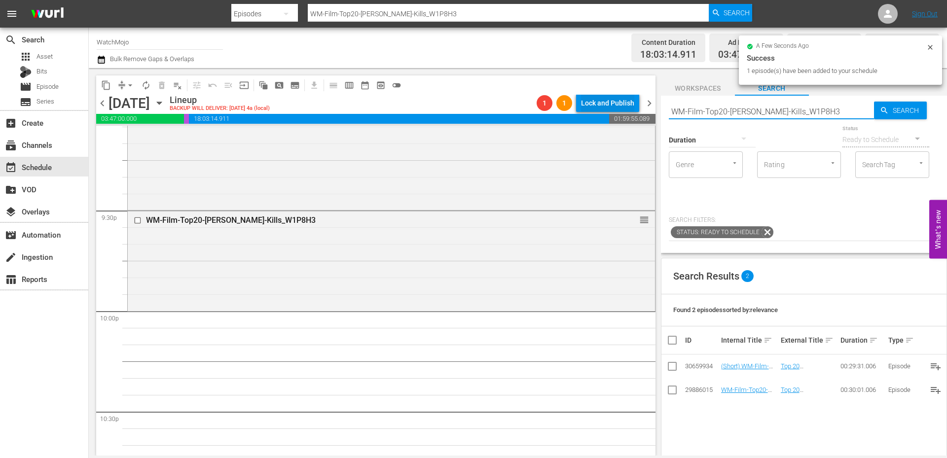
drag, startPoint x: 834, startPoint y: 101, endPoint x: 623, endPoint y: 106, distance: 211.2
click at [623, 106] on div "content_copy compress arrow_drop_down autorenew_outlined delete_forever_outline…" at bounding box center [518, 262] width 858 height 388
paste input "Lag-462 (Horror)"
type input "Lag-462 (Horror)"
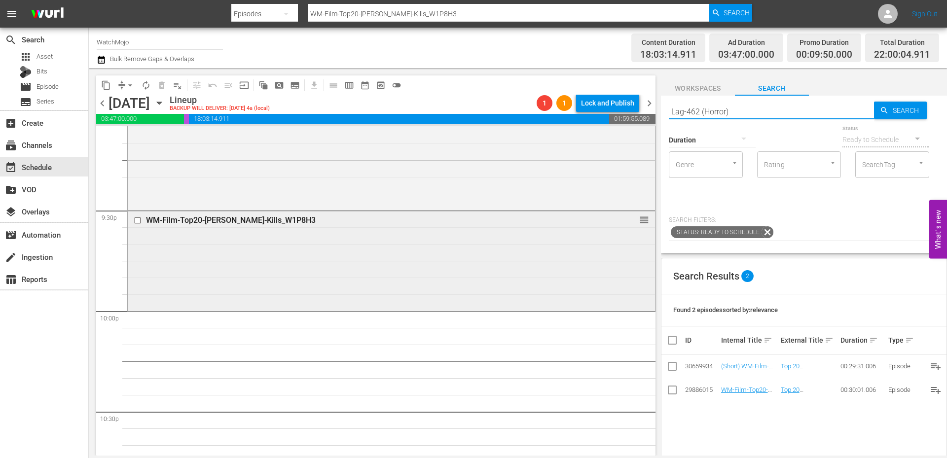
type input "Lag-462 (Horror)"
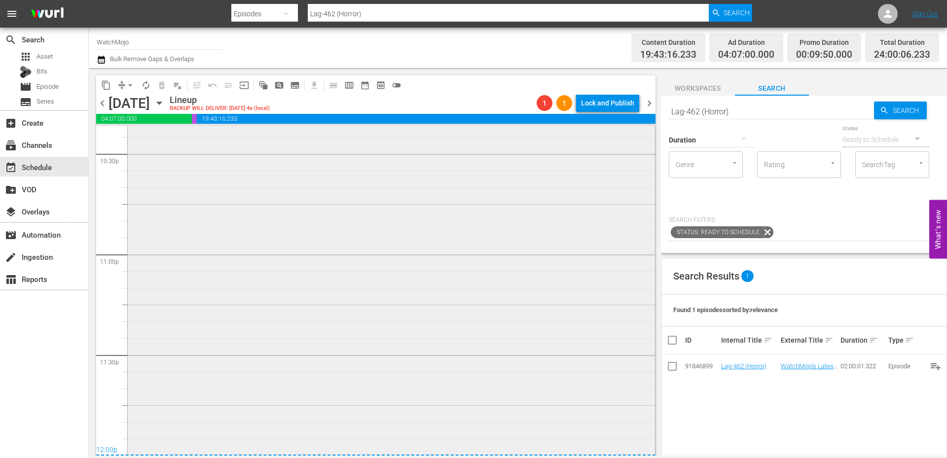
scroll to position [4501, 0]
click at [308, 336] on div "WatchMojo's Latest and Greatest / SE1 / EP462: Lag-462 (Horror) 1 reorder" at bounding box center [391, 254] width 527 height 400
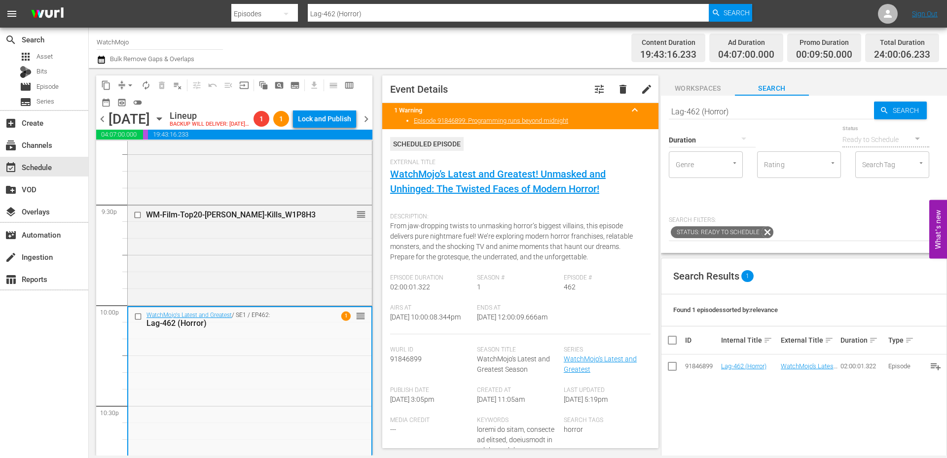
scroll to position [4238, 0]
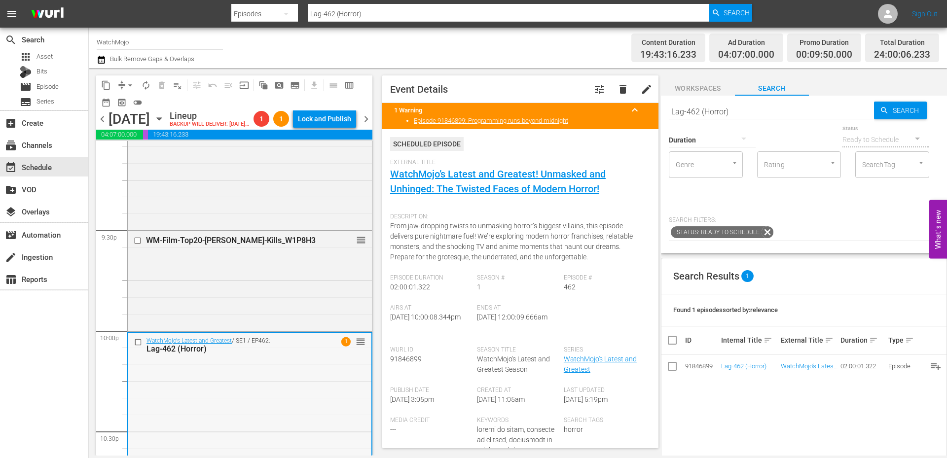
click at [127, 86] on span "arrow_drop_down" at bounding box center [130, 85] width 10 height 10
click at [147, 141] on li "Align to End of Previous Day" at bounding box center [131, 138] width 104 height 16
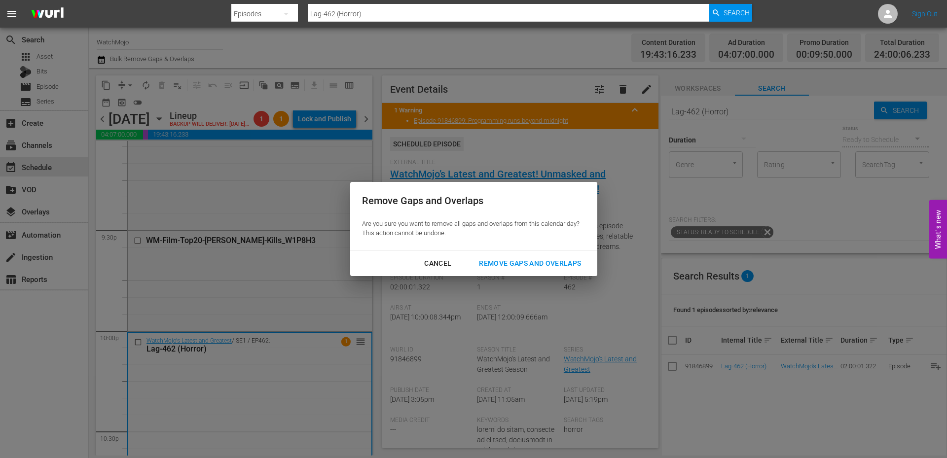
click at [484, 265] on div "Remove Gaps and Overlaps" at bounding box center [530, 264] width 118 height 12
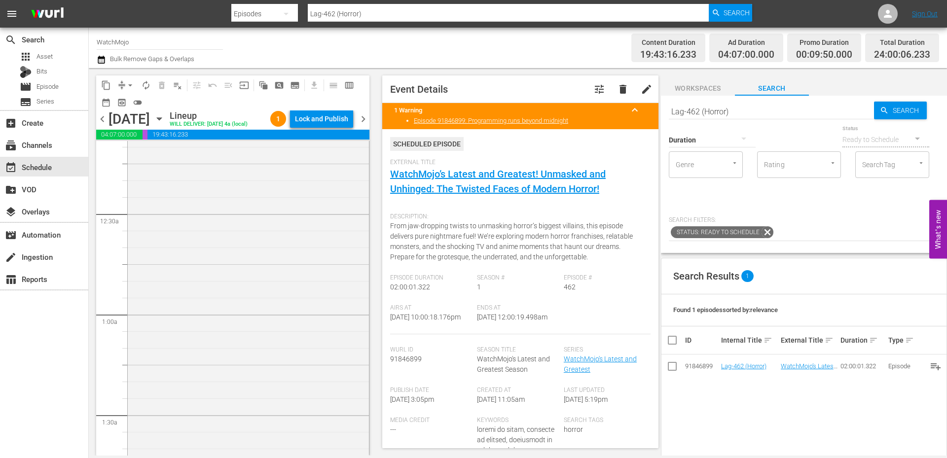
scroll to position [0, 0]
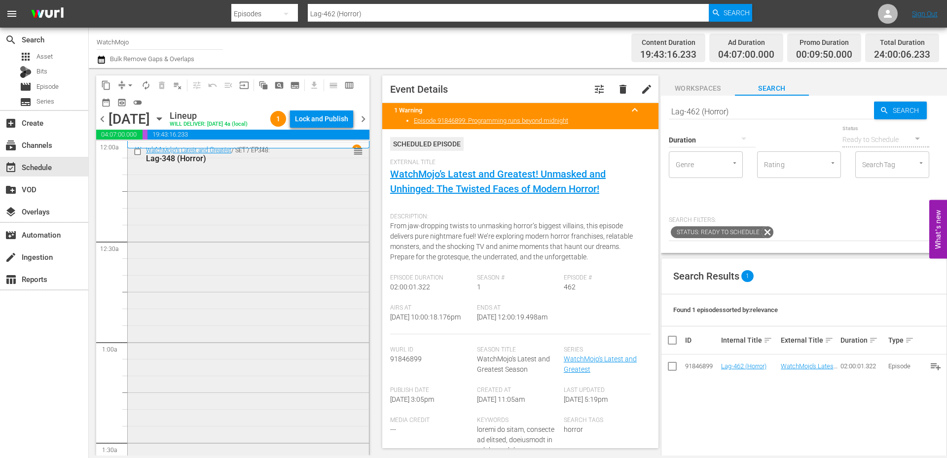
click at [197, 250] on div "WatchMojo's Latest and Greatest / SE1 / EP348: Lag-348 (Horror) reorder" at bounding box center [248, 343] width 241 height 400
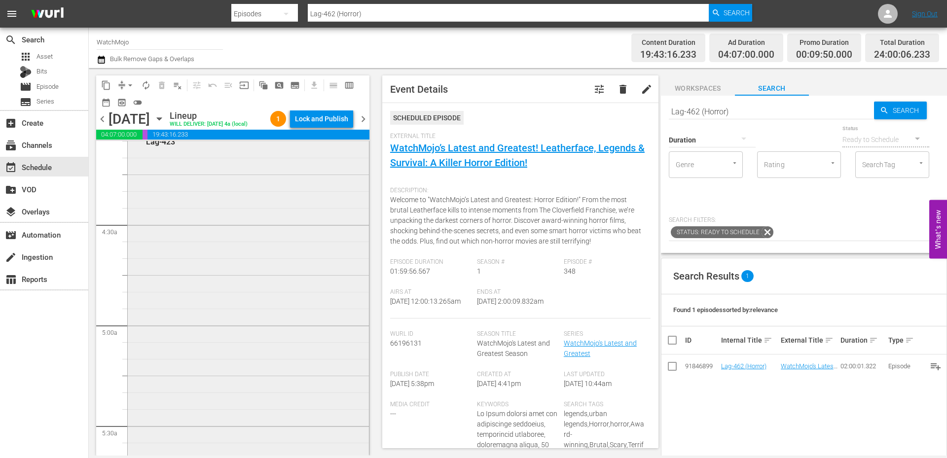
scroll to position [822, 0]
click at [207, 349] on div "WatchMojo's Latest and Greatest / SE1 / EP423: Lag-423 reorder" at bounding box center [248, 325] width 241 height 400
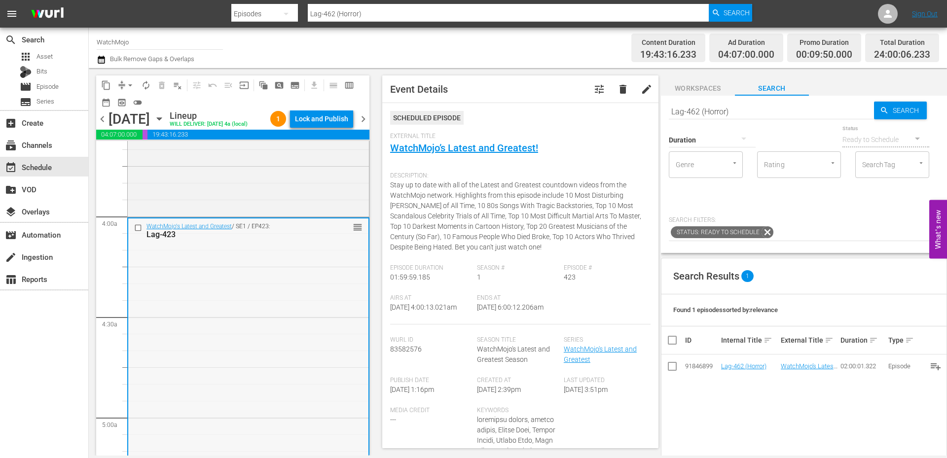
scroll to position [724, 0]
click at [138, 238] on input "checkbox" at bounding box center [139, 233] width 10 height 8
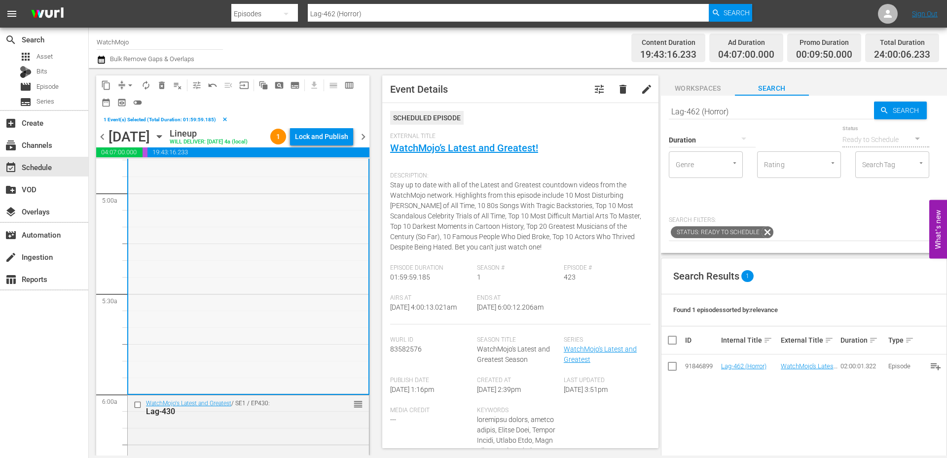
scroll to position [1085, 0]
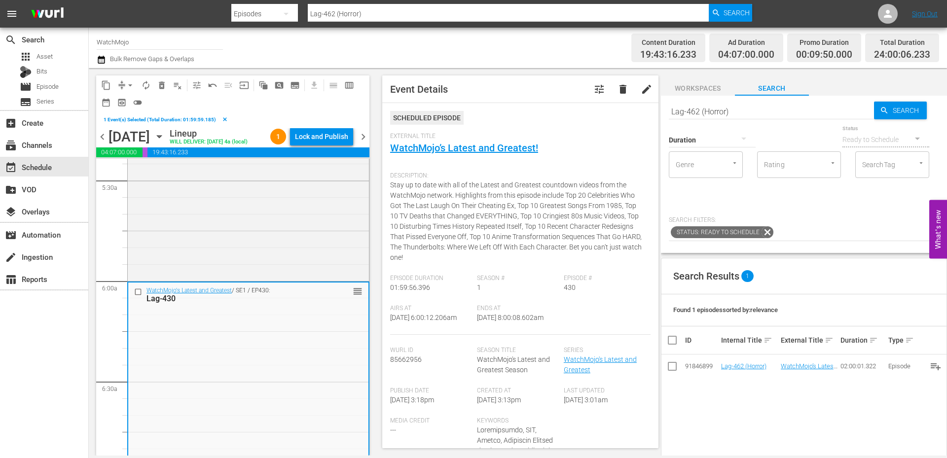
click at [222, 216] on div "WatchMojo's Latest and Greatest / SE1 / EP423: Lag-423 reorder" at bounding box center [248, 80] width 241 height 400
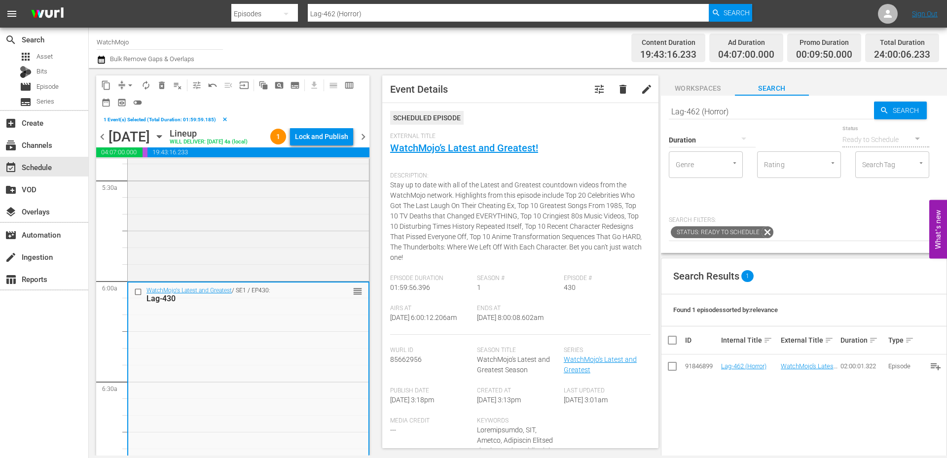
click at [266, 280] on div "WatchMojo's Latest and Greatest / SE1 / EP423: Lag-423 reorder" at bounding box center [248, 80] width 241 height 400
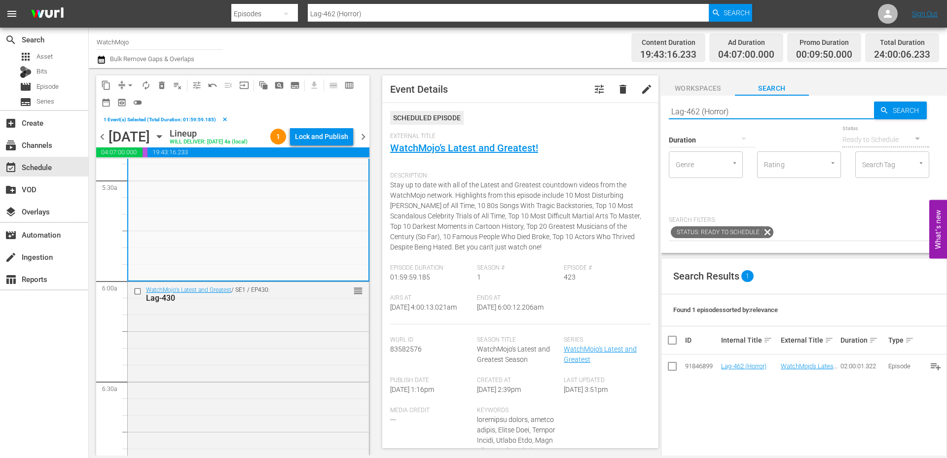
drag, startPoint x: 682, startPoint y: 107, endPoint x: 619, endPoint y: 103, distance: 63.2
click at [619, 103] on div "content_copy compress arrow_drop_down autorenew_outlined delete_forever_outline…" at bounding box center [518, 262] width 858 height 388
paste input "223 (DC Special"
type input "Lag-223 (DC Special)"
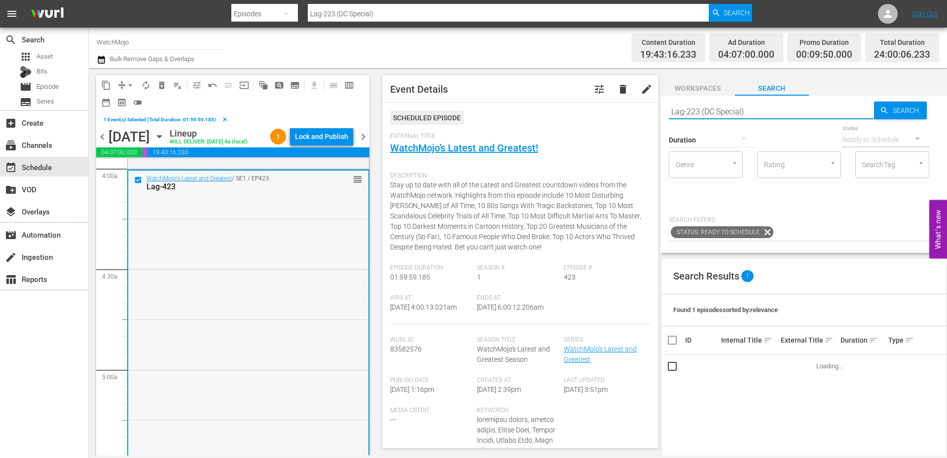
scroll to position [756, 0]
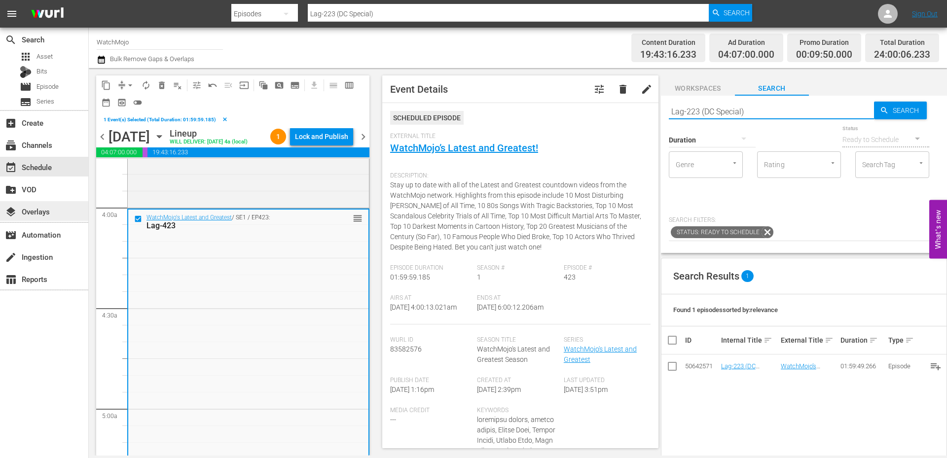
type input "Lag-223 (DC Special)"
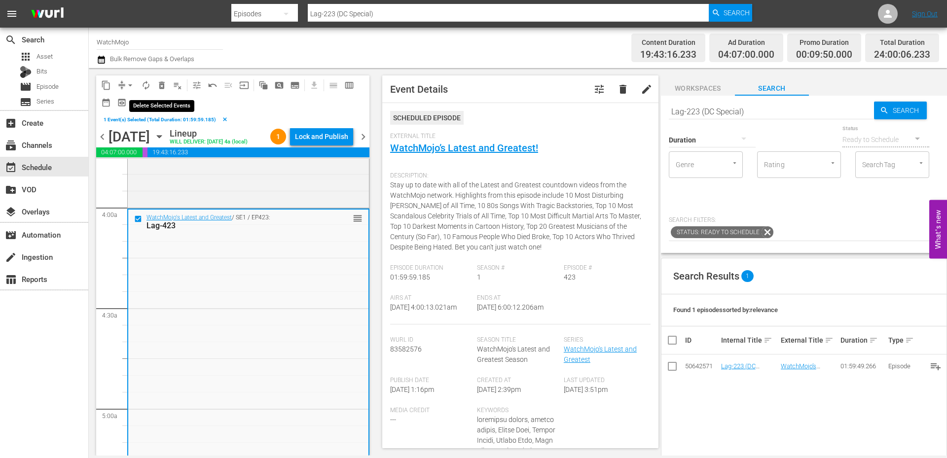
click at [159, 84] on span "delete_forever_outlined" at bounding box center [162, 85] width 10 height 10
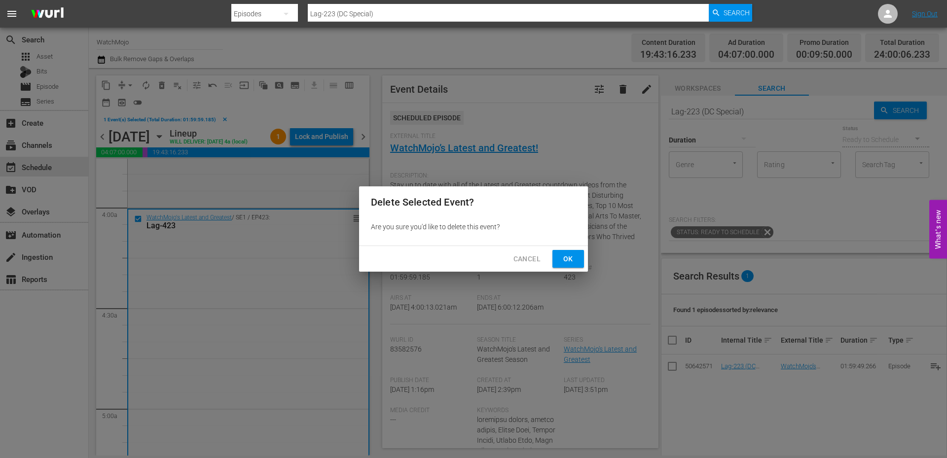
click at [567, 265] on button "Ok" at bounding box center [569, 259] width 32 height 18
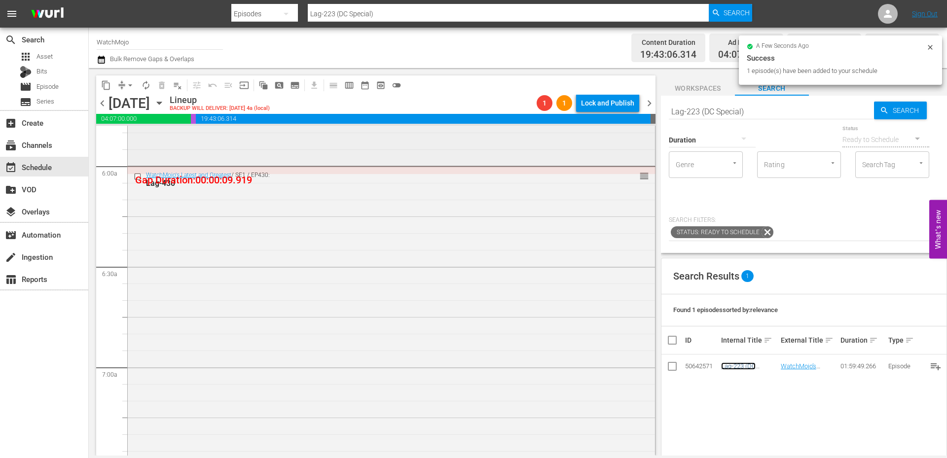
scroll to position [1184, 0]
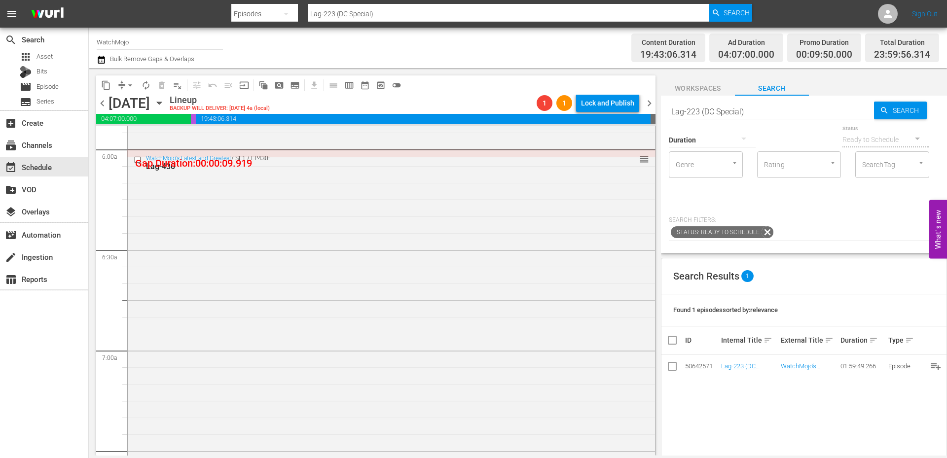
click at [221, 313] on div "WatchMojo's Latest and Greatest / SE1 / EP430: Lag-430 reorder" at bounding box center [391, 350] width 527 height 400
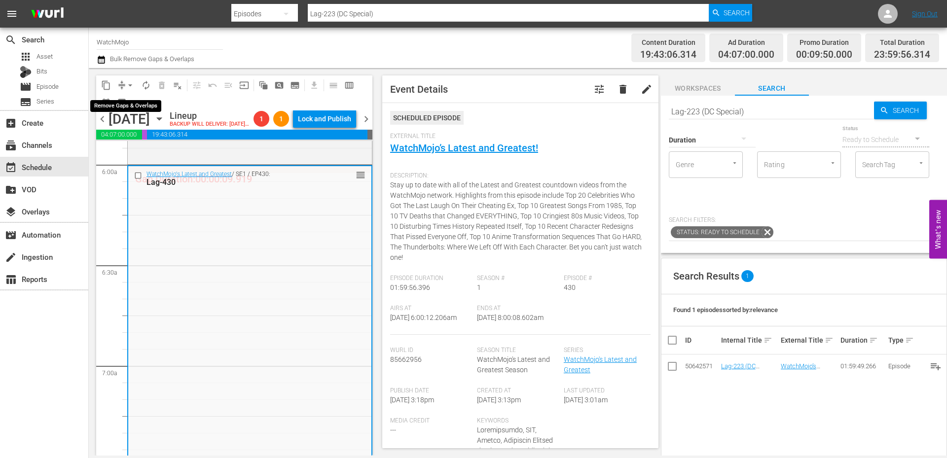
click at [127, 80] on span "arrow_drop_down" at bounding box center [130, 85] width 10 height 10
click at [142, 132] on li "Align to End of Previous Day" at bounding box center [131, 138] width 104 height 16
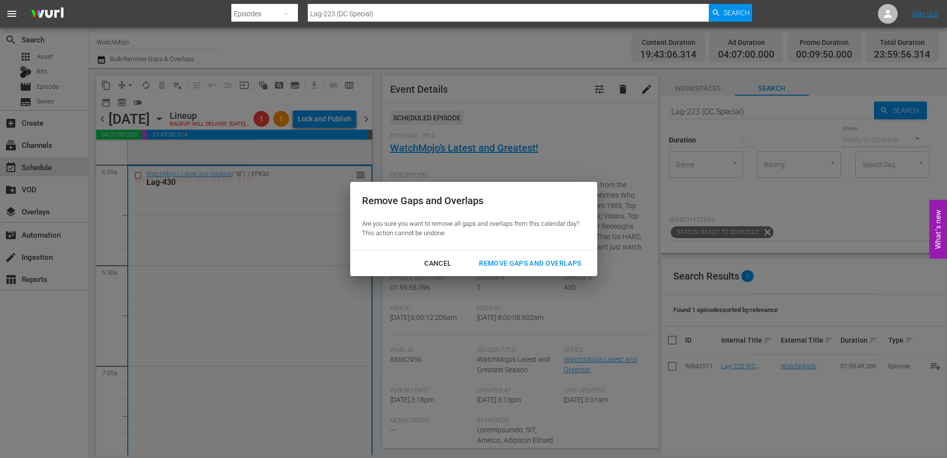
click at [571, 267] on div "Remove Gaps and Overlaps" at bounding box center [530, 264] width 118 height 12
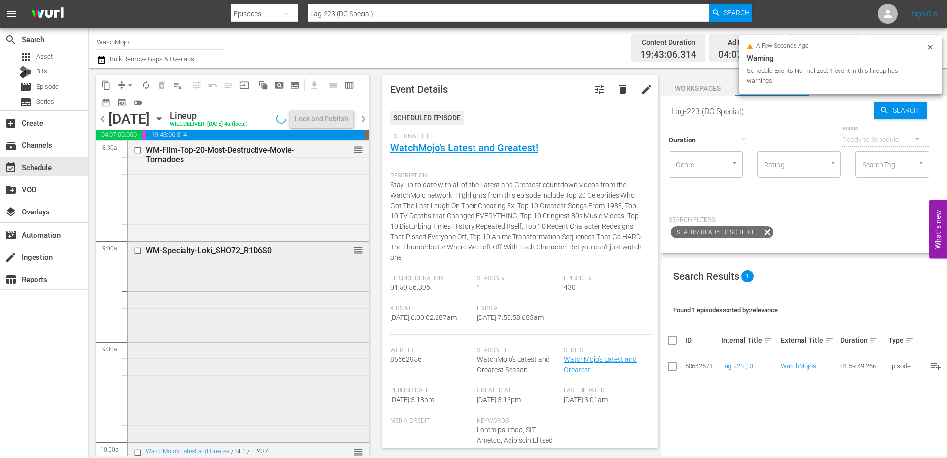
scroll to position [1776, 0]
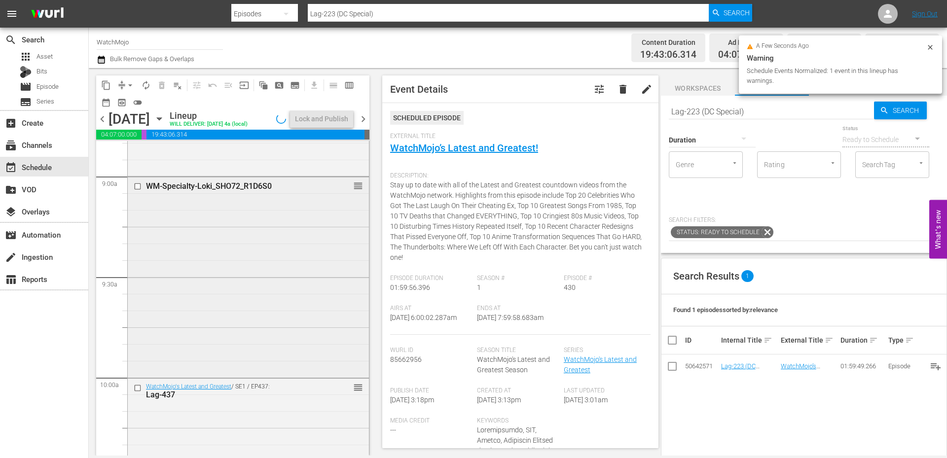
click at [265, 351] on div "WM-Specialty-Loki_SHO72_R1D6S0 reorder" at bounding box center [248, 276] width 241 height 198
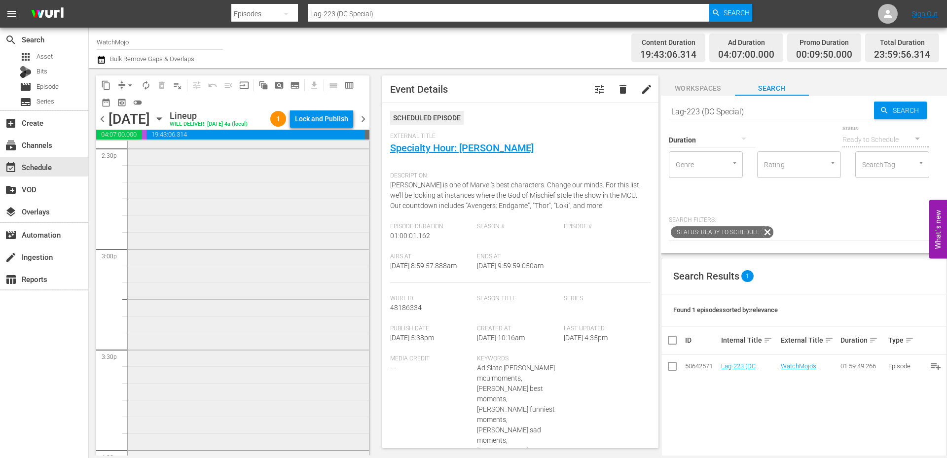
scroll to position [2927, 0]
click at [253, 370] on div "WM-Deep-Dive-Creepy-Mystery-Locations_Dive110_M4O2T0 reorder" at bounding box center [248, 233] width 241 height 400
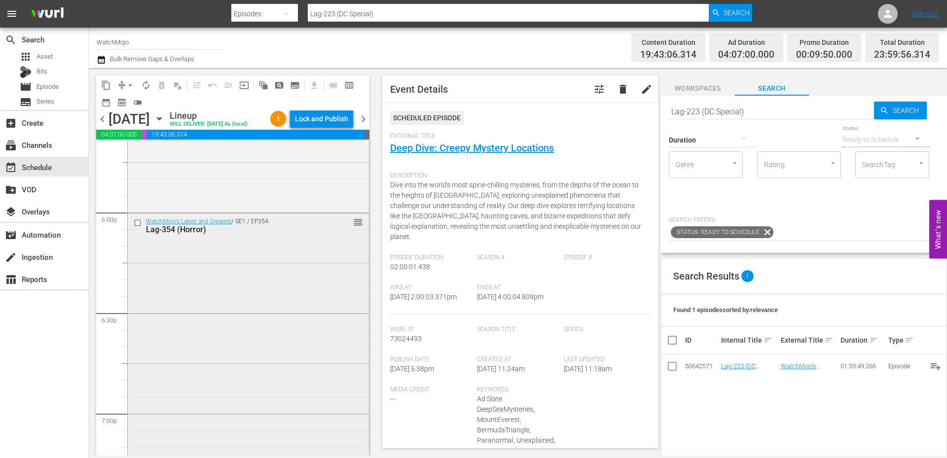
scroll to position [3552, 0]
click at [227, 391] on div "WatchMojo's Latest and Greatest / SE1 / EP354: Lag-354 (Horror) reorder" at bounding box center [248, 412] width 241 height 399
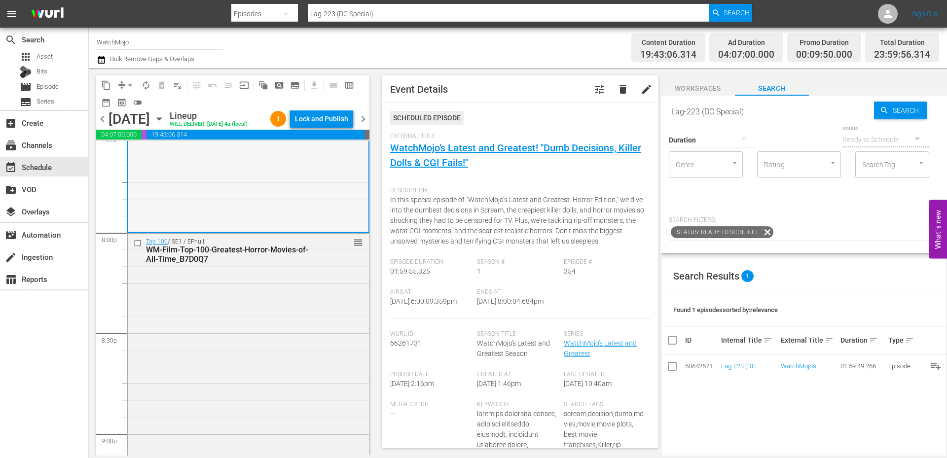
scroll to position [3947, 0]
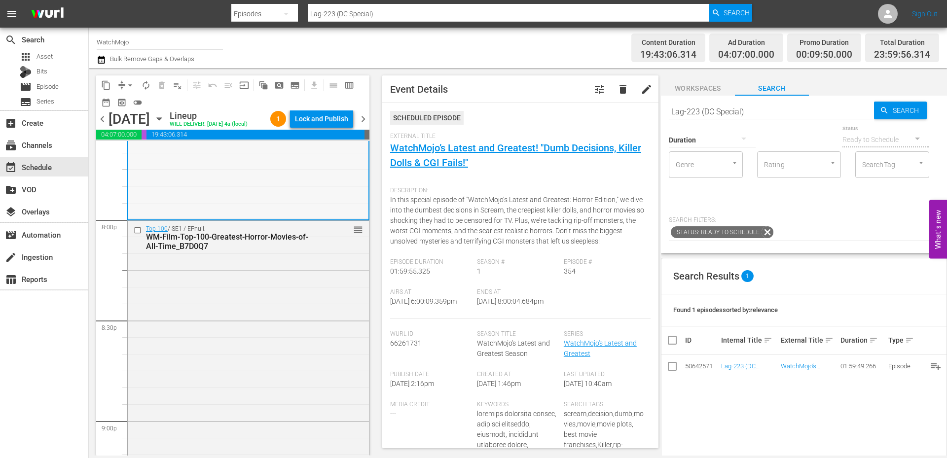
click at [227, 383] on div "Top 100 / SE1 / EPnull: WM-Film-Top-100-Greatest-Horror-Movies-of-All-Time_B7D0…" at bounding box center [248, 370] width 241 height 299
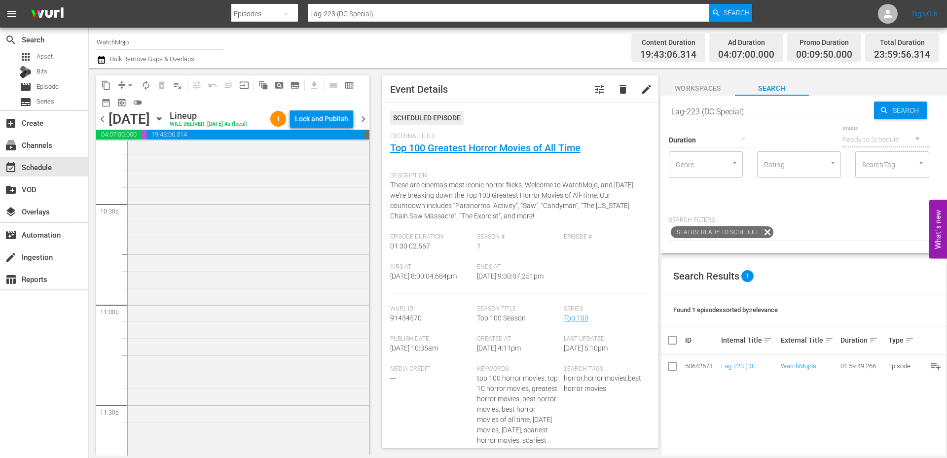
scroll to position [4473, 0]
click at [227, 383] on div "WatchMojo's Latest and Greatest / SE1 / EP462: Lag-462 (Horror) 1 reorder" at bounding box center [248, 298] width 241 height 400
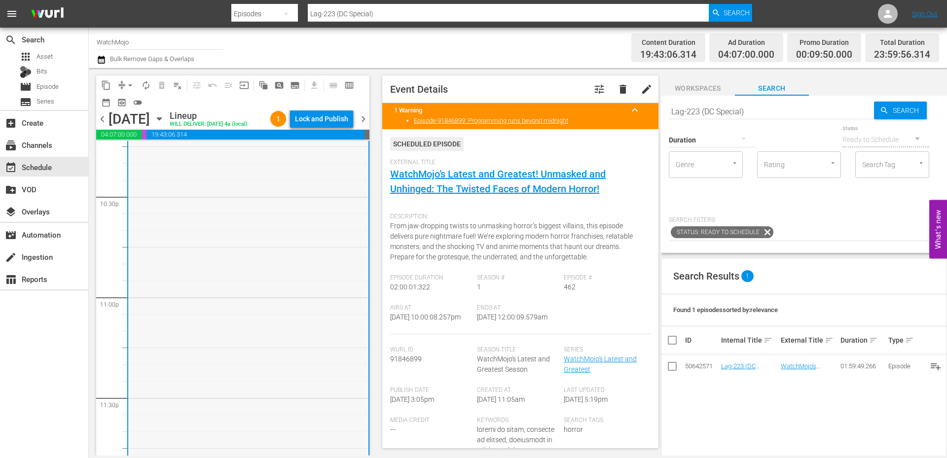
click at [207, 363] on div "WatchMojo's Latest and Greatest / SE1 / EP462: Lag-462 (Horror) 1 reorder" at bounding box center [248, 298] width 240 height 400
click at [127, 86] on span "arrow_drop_down" at bounding box center [130, 85] width 10 height 10
click at [128, 135] on li "Align to End of Previous Day" at bounding box center [131, 138] width 104 height 16
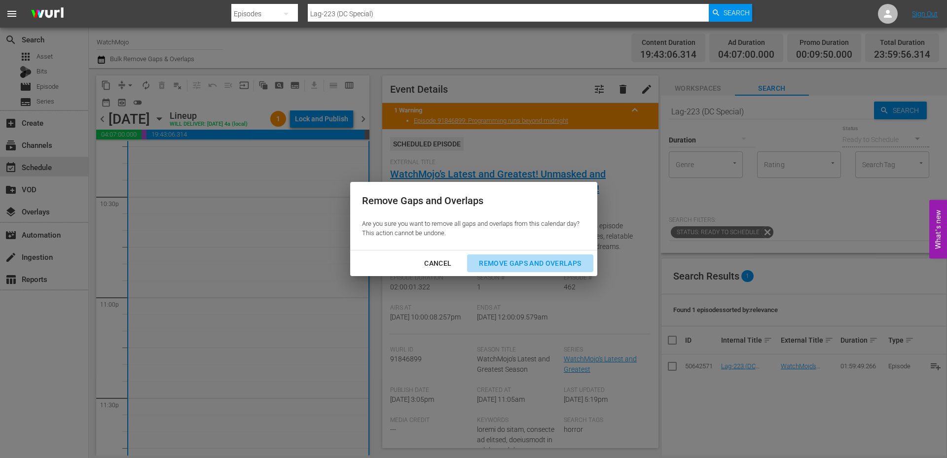
click at [503, 259] on div "Remove Gaps and Overlaps" at bounding box center [530, 264] width 118 height 12
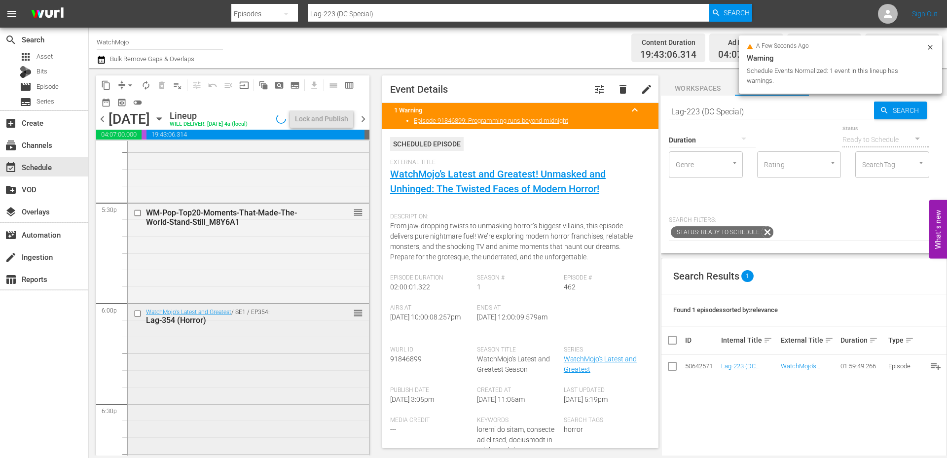
scroll to position [3486, 0]
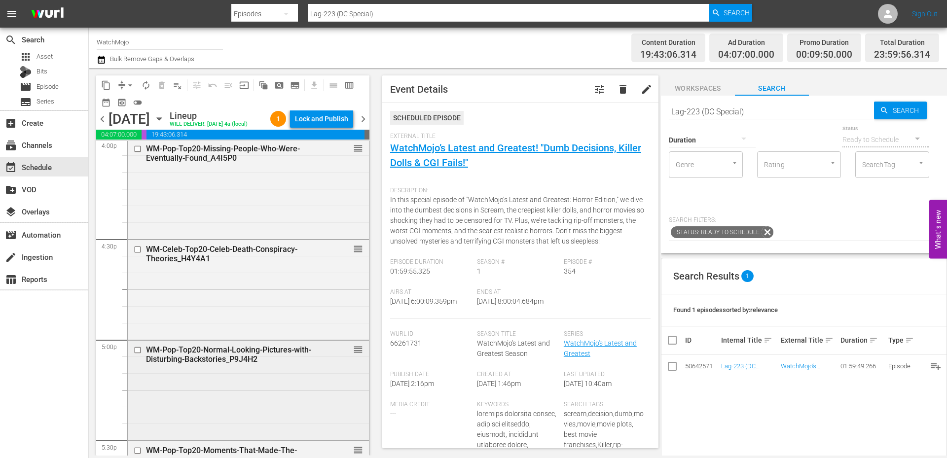
scroll to position [3256, 0]
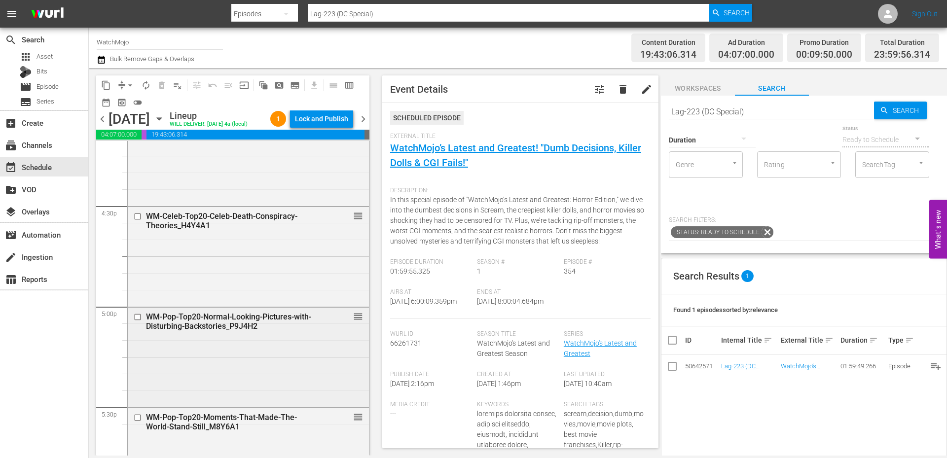
click at [273, 378] on div "WM-Pop-Top20-Normal-Looking-Pictures-with-Disturbing-Backstories_P9J4H2 reorder" at bounding box center [248, 357] width 241 height 98
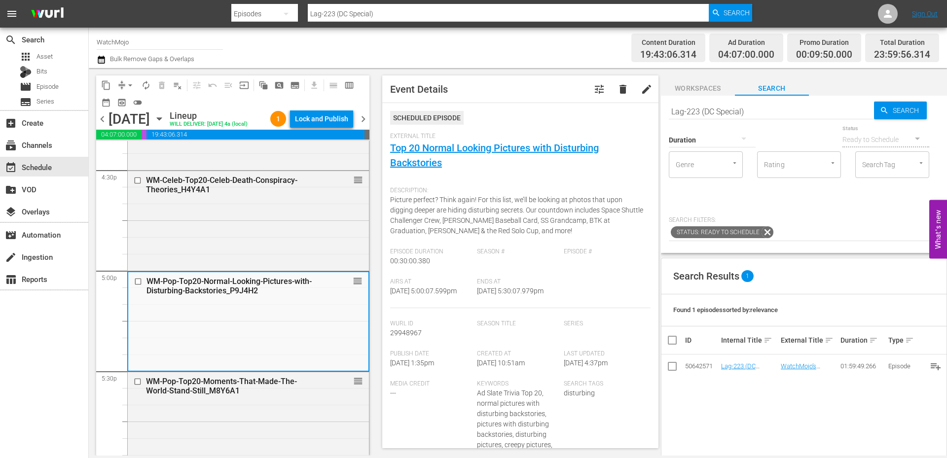
scroll to position [3420, 0]
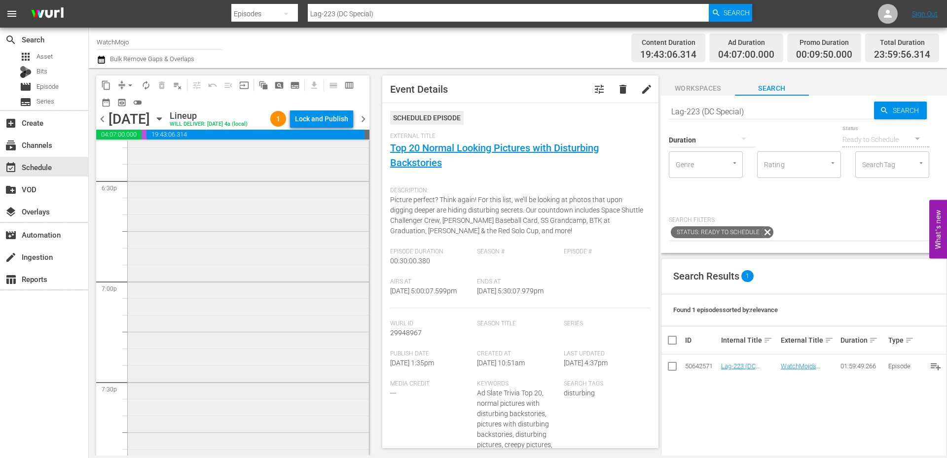
click at [209, 315] on div "WatchMojo's Latest and Greatest / SE1 / EP354: Lag-354 (Horror) reorder" at bounding box center [248, 280] width 241 height 399
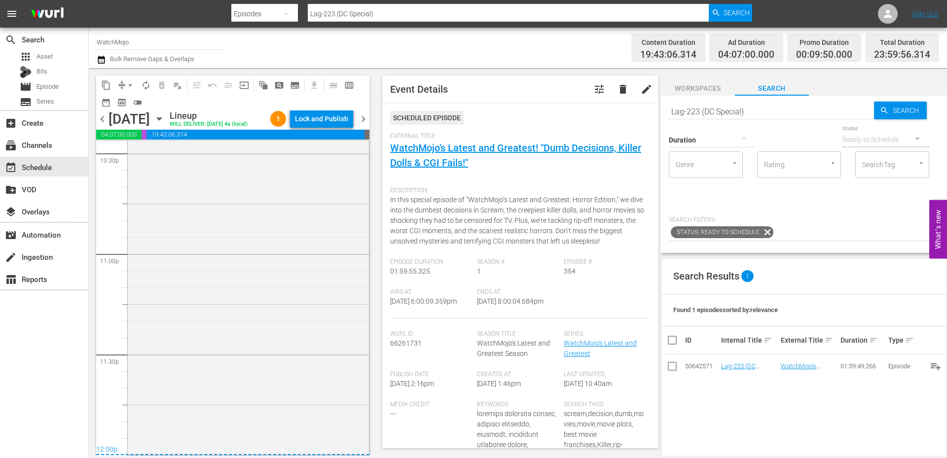
scroll to position [4533, 0]
click at [260, 341] on div "WatchMojo's Latest and Greatest / SE1 / EP462: Lag-462 (Horror) 1 reorder" at bounding box center [248, 254] width 241 height 400
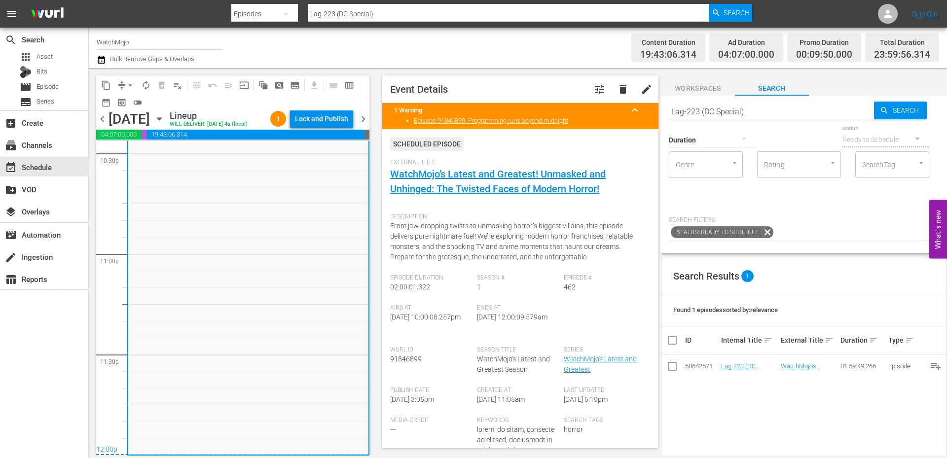
drag, startPoint x: 524, startPoint y: 323, endPoint x: 485, endPoint y: 332, distance: 40.5
click at [485, 332] on div "Ends At 10/19/25 @ 12:00:09.579am" at bounding box center [520, 319] width 87 height 30
copy span "12:00:09.579am"
click at [318, 115] on div "Lock and Publish" at bounding box center [321, 119] width 53 height 18
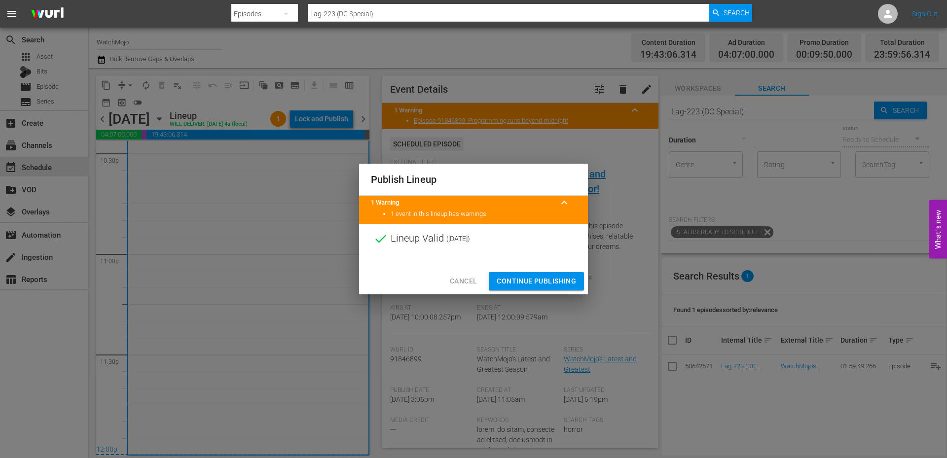
click at [523, 279] on span "Continue Publishing" at bounding box center [536, 281] width 79 height 12
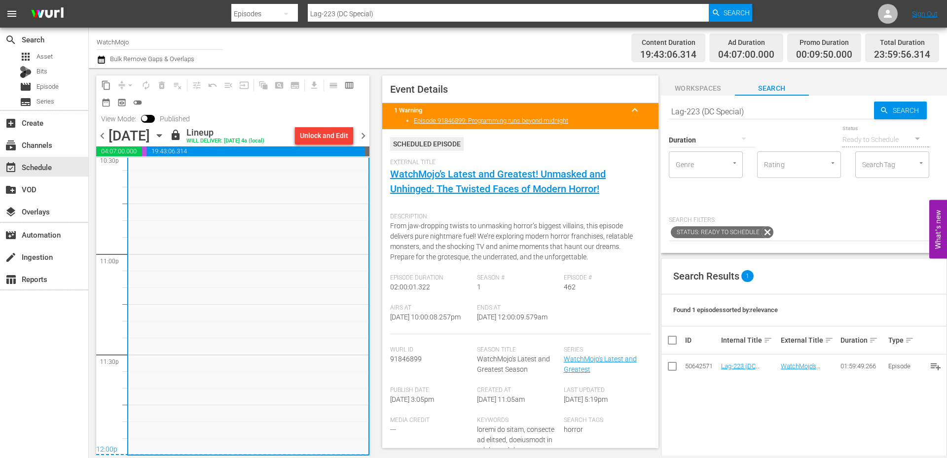
drag, startPoint x: 526, startPoint y: 334, endPoint x: 464, endPoint y: 340, distance: 62.9
click at [464, 334] on div "Airs At 10/18/25 @ 10:00:08.257pm Ends At 10/19/25 @ 12:00:09.579am" at bounding box center [520, 319] width 260 height 30
copy span "12:00:09.579am"
click at [365, 134] on span "chevron_right" at bounding box center [363, 136] width 12 height 12
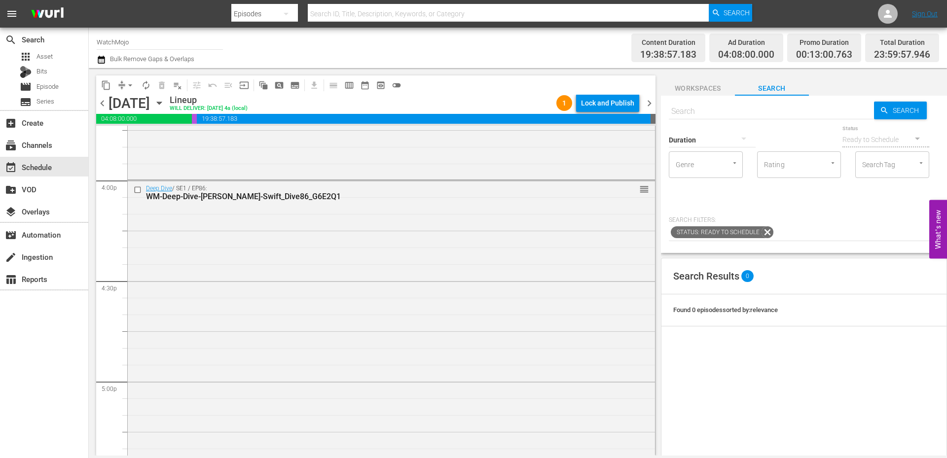
scroll to position [4501, 0]
click at [526, 376] on div "Top 100 / SE1 / EP1: WM-Anime-Top100-Binge-Worthy-Anime_T0K3X3 reorder" at bounding box center [391, 253] width 527 height 399
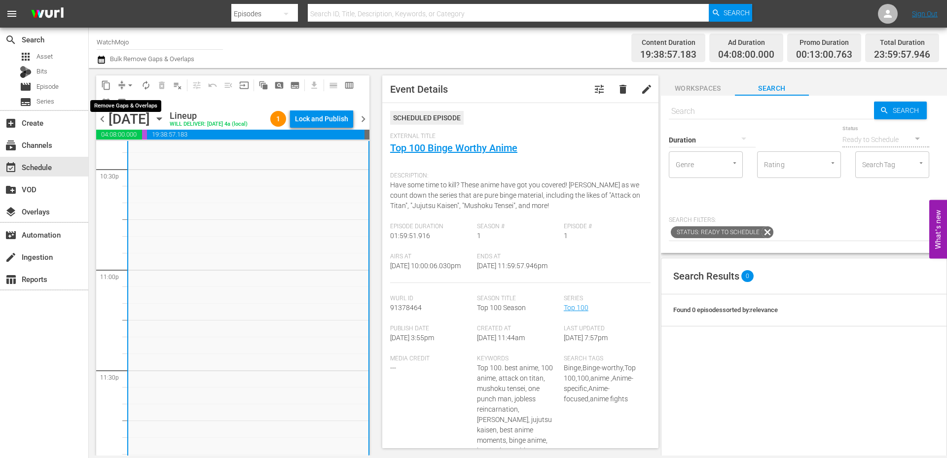
click at [132, 84] on span "arrow_drop_down" at bounding box center [130, 85] width 10 height 10
click at [153, 133] on li "Align to End of Previous Day" at bounding box center [131, 138] width 104 height 16
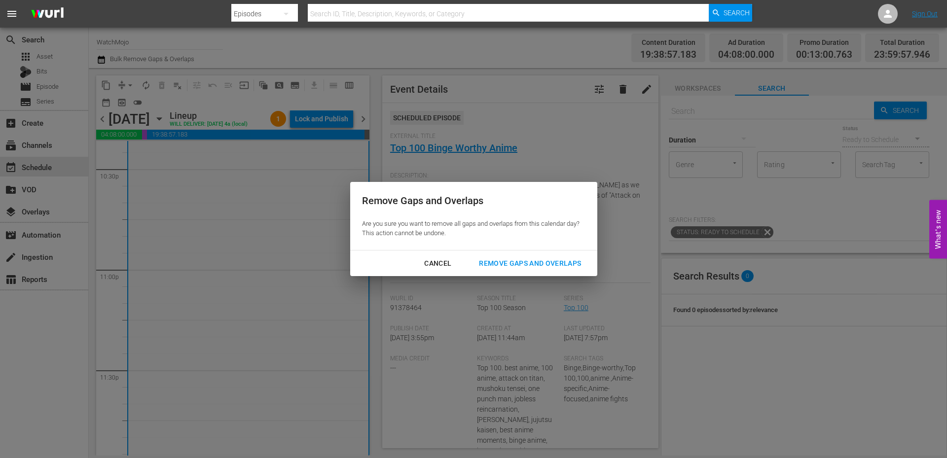
click at [503, 258] on div "Remove Gaps and Overlaps" at bounding box center [530, 264] width 118 height 12
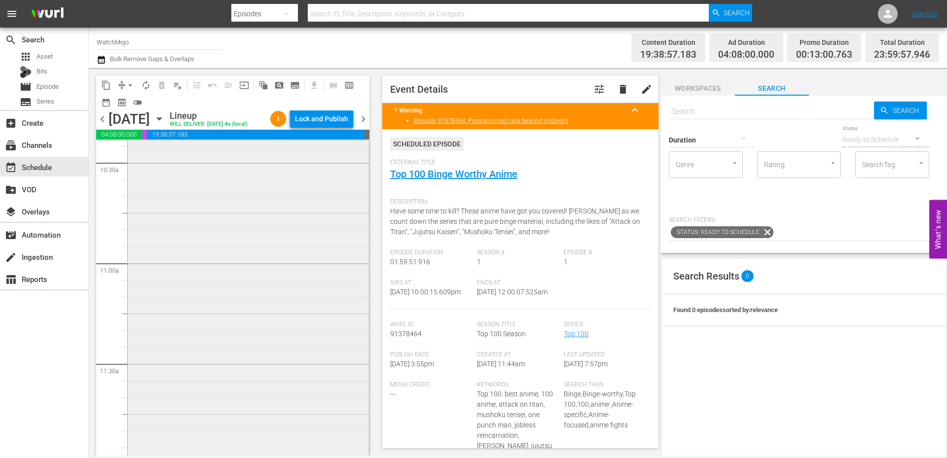
scroll to position [2100, 0]
click at [195, 216] on div "WatchMojo's Latest and Greatest / SE1 / EP438: Lag-438 reorder" at bounding box center [248, 255] width 241 height 400
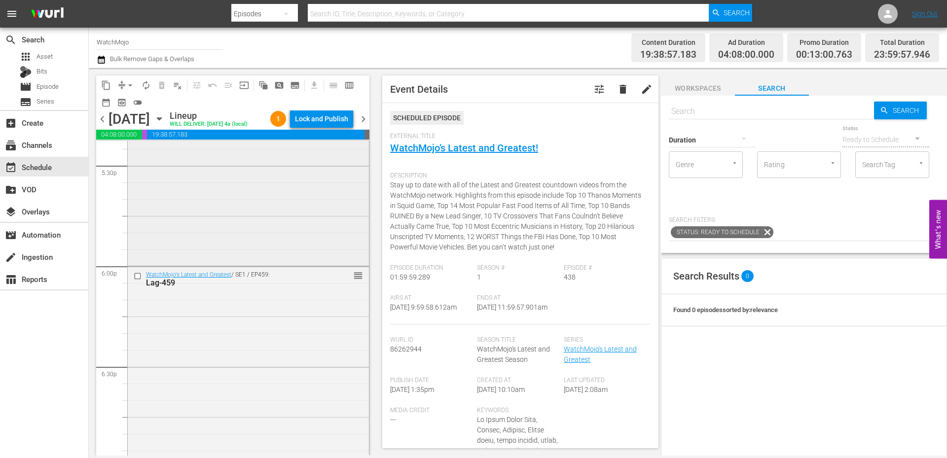
scroll to position [3514, 0]
click at [212, 242] on div "Deep Dive / SE1 / EP86: WM-Deep-Dive-Taylor-Swift_Dive86_G6E2Q1 reorder" at bounding box center [248, 49] width 242 height 403
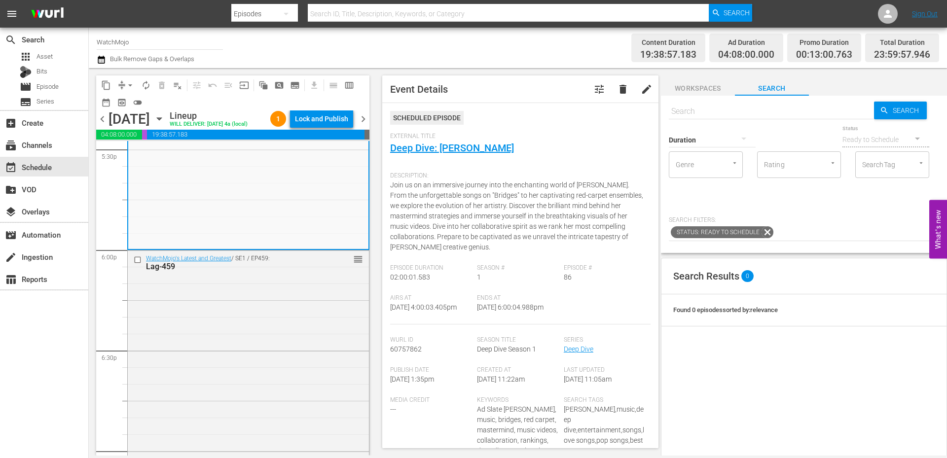
click at [199, 313] on div "WatchMojo's Latest and Greatest / SE1 / EP459: Lag-459 reorder" at bounding box center [248, 451] width 241 height 400
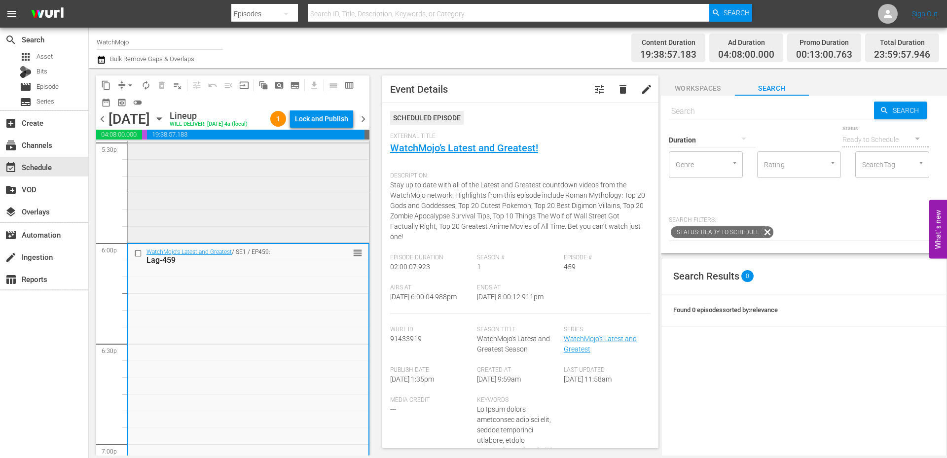
scroll to position [3547, 0]
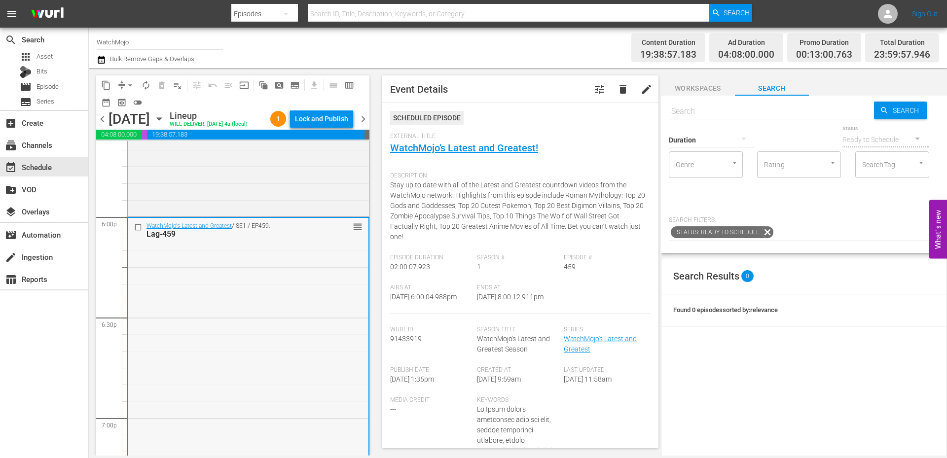
click at [179, 328] on div "WatchMojo's Latest and Greatest / SE1 / EP459: Lag-459 reorder" at bounding box center [248, 418] width 240 height 400
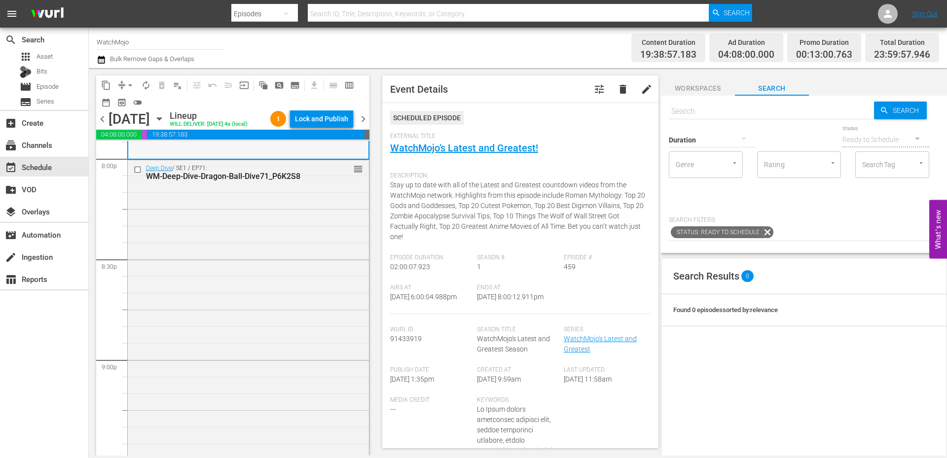
scroll to position [4007, 0]
click at [277, 296] on div "Deep Dive / SE1 / EP71: WM-Deep-Dive-Dragon-Ball-Dive71_P6K2S8 reorder" at bounding box center [248, 361] width 241 height 400
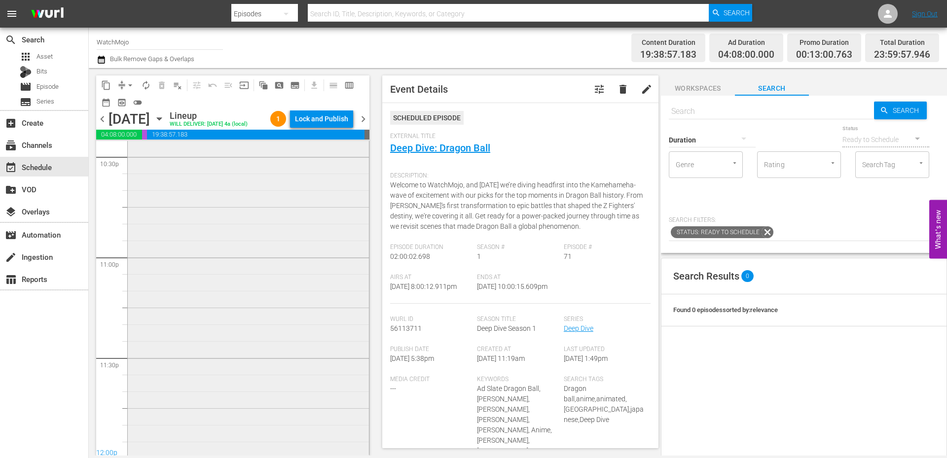
scroll to position [4516, 0]
click at [260, 306] on div "Top 100 / SE1 / EP1: WM-Anime-Top100-Binge-Worthy-Anime_T0K3X3 1 reorder" at bounding box center [248, 253] width 241 height 399
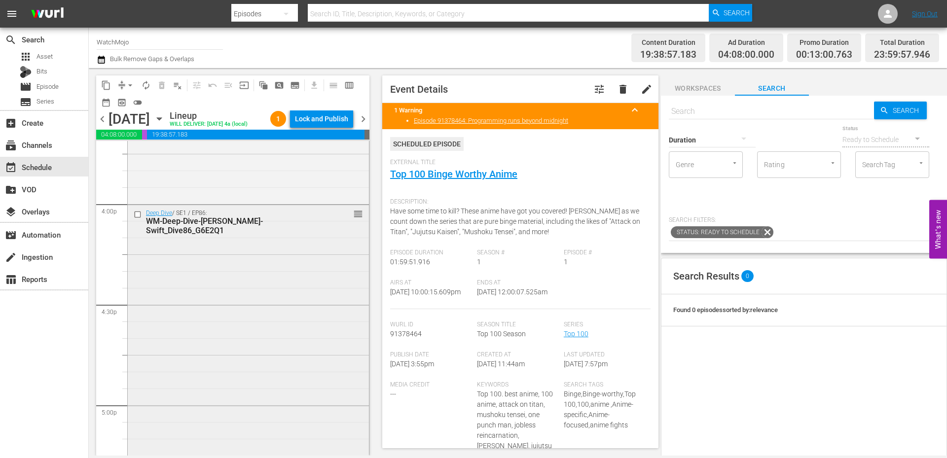
scroll to position [3168, 0]
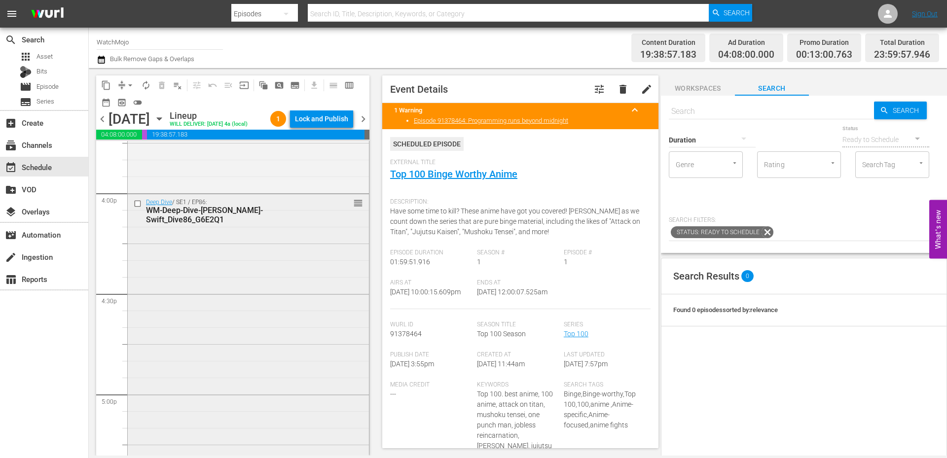
click at [201, 316] on div "Deep Dive / SE1 / EP86: WM-Deep-Dive-Taylor-Swift_Dive86_G6E2Q1 reorder" at bounding box center [248, 394] width 241 height 400
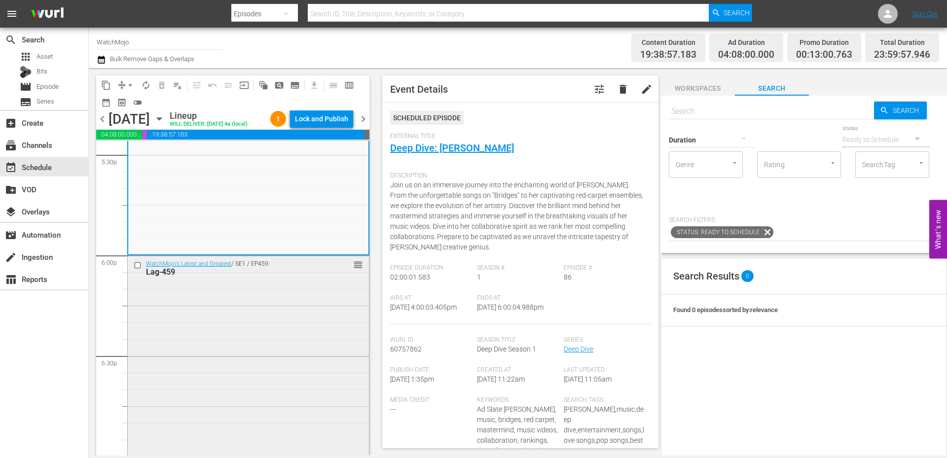
scroll to position [3563, 0]
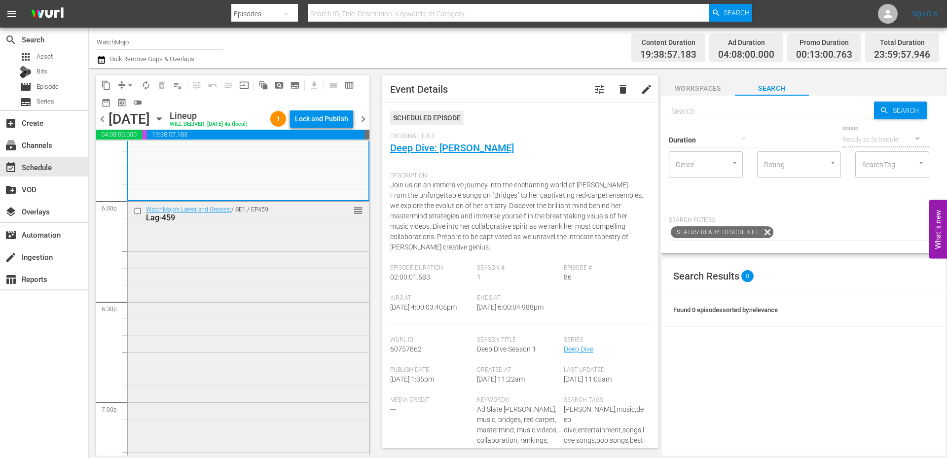
click at [186, 297] on div "WatchMojo's Latest and Greatest / SE1 / EP459: Lag-459 reorder" at bounding box center [248, 402] width 241 height 400
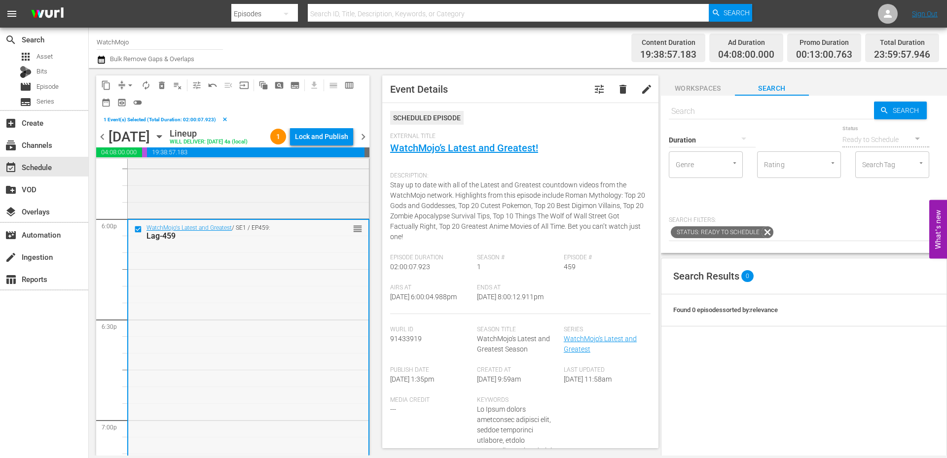
click at [229, 275] on div "WatchMojo's Latest and Greatest / SE1 / EP459: Lag-459 reorder" at bounding box center [248, 420] width 240 height 400
click at [760, 112] on input "text" at bounding box center [771, 112] width 205 height 24
paste input "Lag-407"
type input "Lag-407"
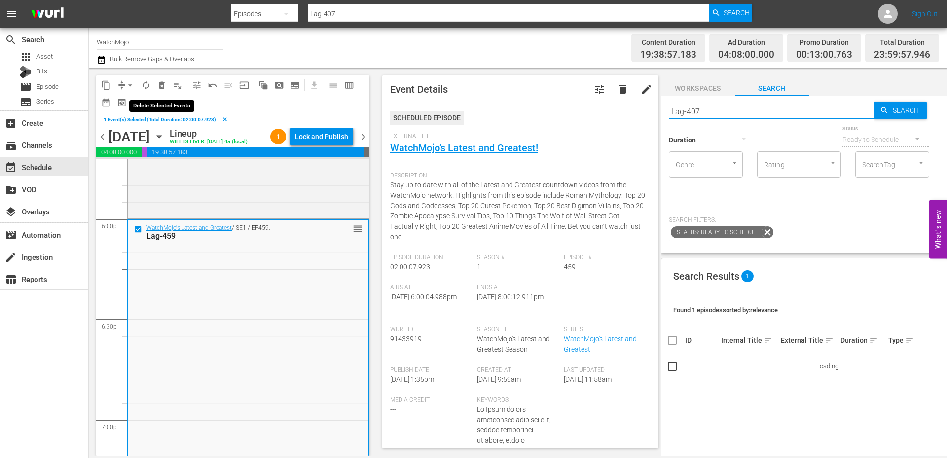
type input "Lag-407"
click at [162, 82] on span "delete_forever_outlined" at bounding box center [162, 85] width 10 height 10
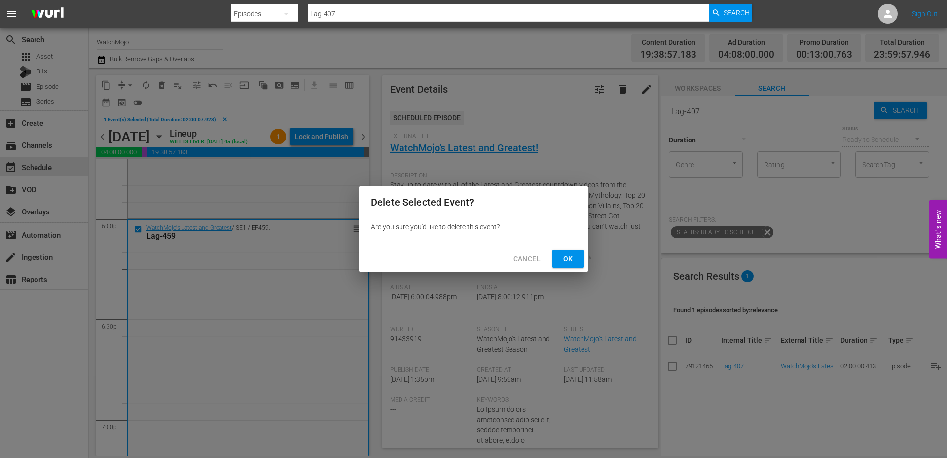
click at [567, 257] on span "Ok" at bounding box center [568, 259] width 16 height 12
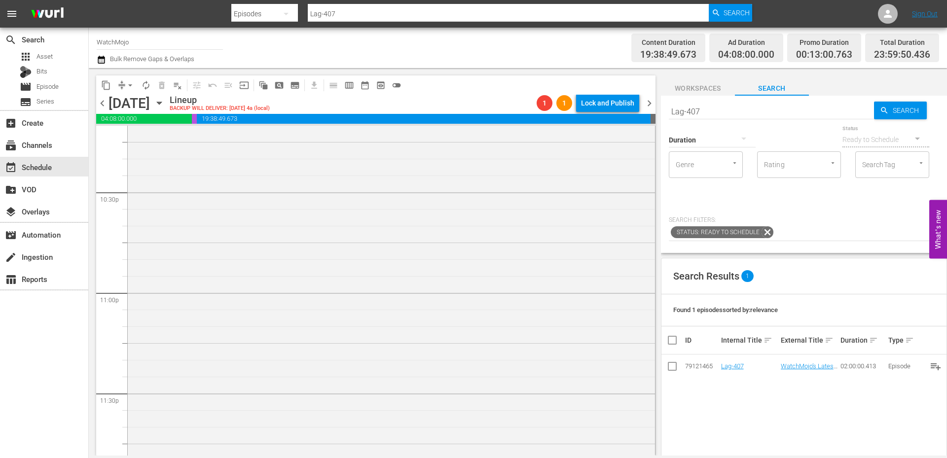
scroll to position [4501, 0]
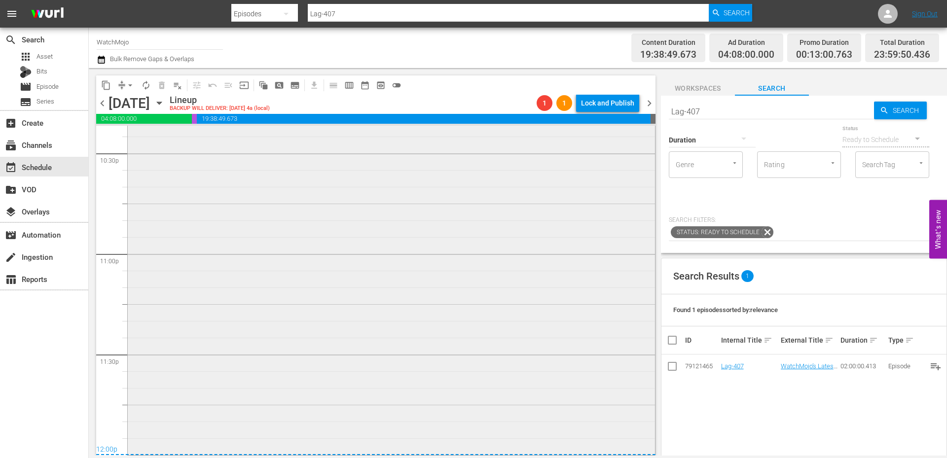
click at [319, 346] on div "Top 100 / SE1 / EP1: WM-Anime-Top100-Binge-Worthy-Anime_T0K3X3 1 reorder" at bounding box center [391, 253] width 527 height 399
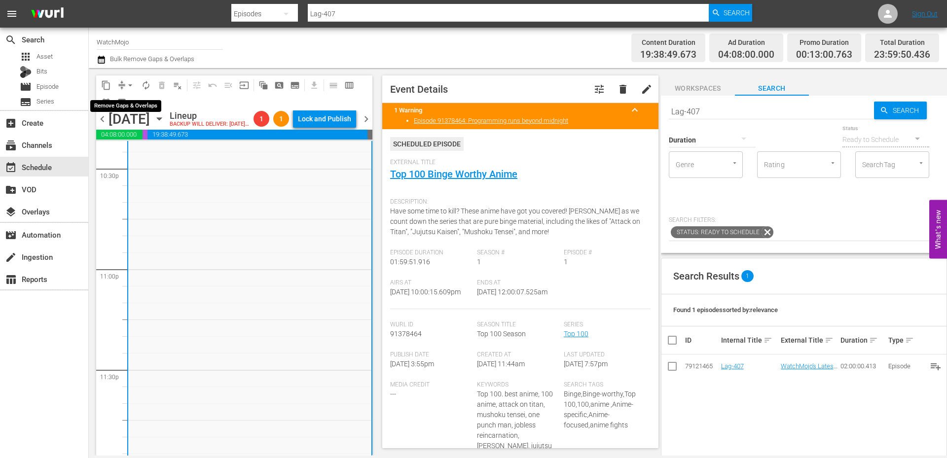
click at [129, 83] on span "arrow_drop_down" at bounding box center [130, 85] width 10 height 10
click at [153, 139] on li "Align to End of Previous Day" at bounding box center [131, 138] width 104 height 16
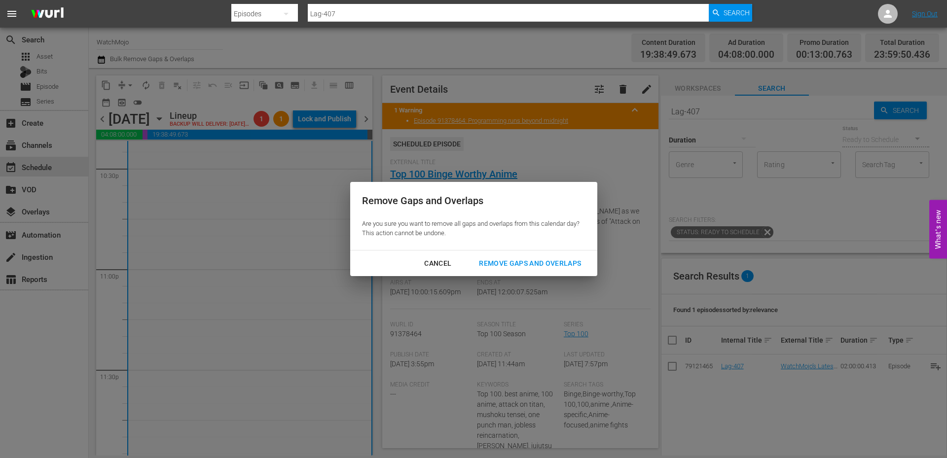
click at [514, 258] on div "Remove Gaps and Overlaps" at bounding box center [530, 264] width 118 height 12
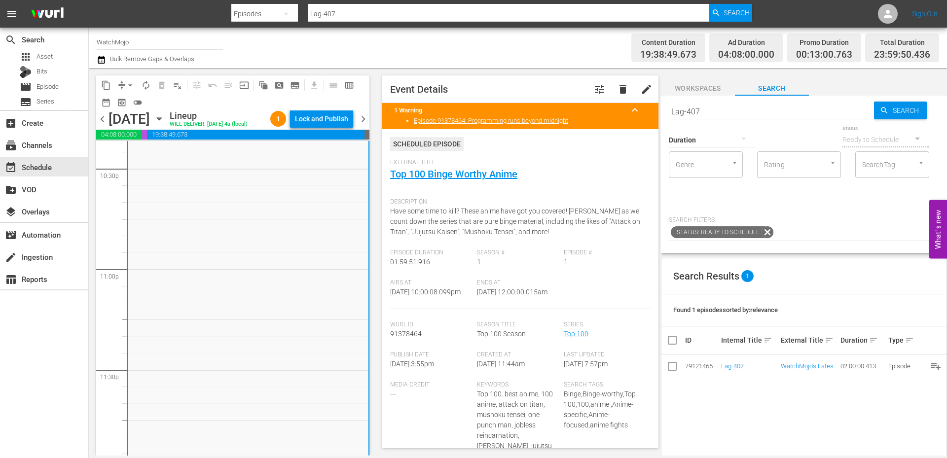
drag, startPoint x: 525, startPoint y: 304, endPoint x: 476, endPoint y: 299, distance: 49.0
click at [477, 299] on div "Ends At 10/20/25 @ 12:00:00.015am" at bounding box center [520, 294] width 87 height 30
copy span "12:00:00.015am"
click at [309, 117] on div "Lock and Publish" at bounding box center [321, 119] width 53 height 18
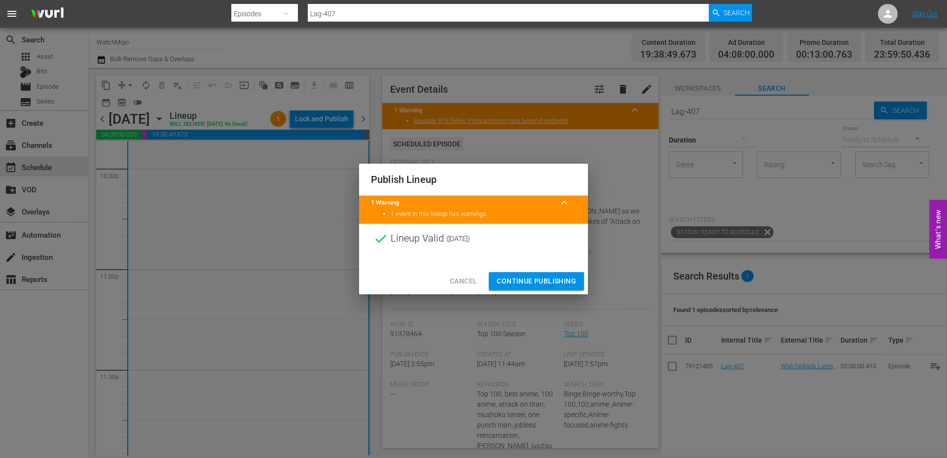
click at [530, 277] on span "Continue Publishing" at bounding box center [536, 281] width 79 height 12
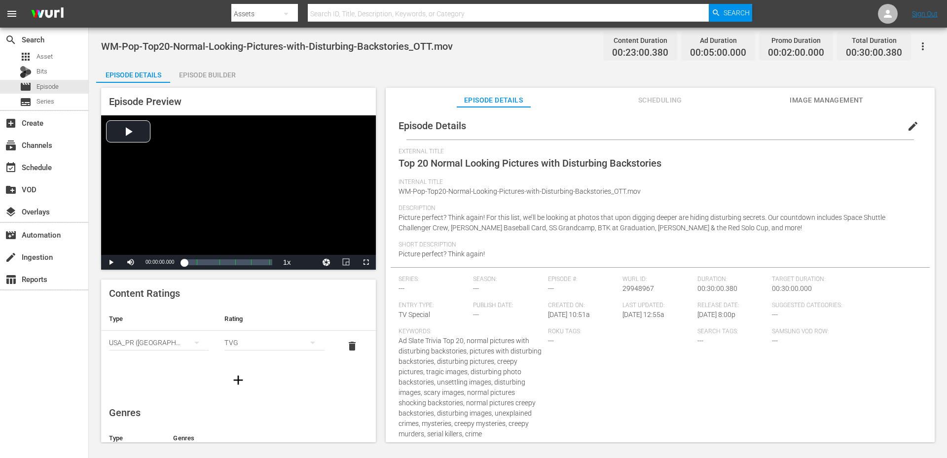
click at [910, 128] on span "edit" at bounding box center [913, 126] width 12 height 12
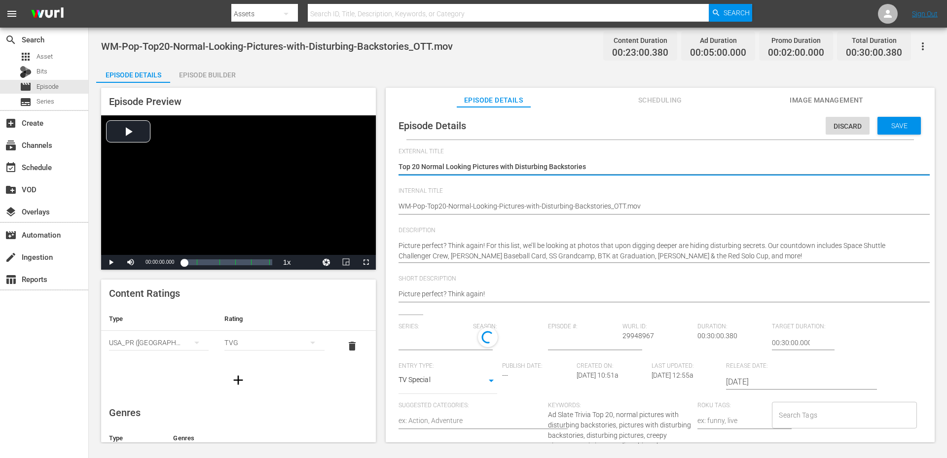
type input "No Series"
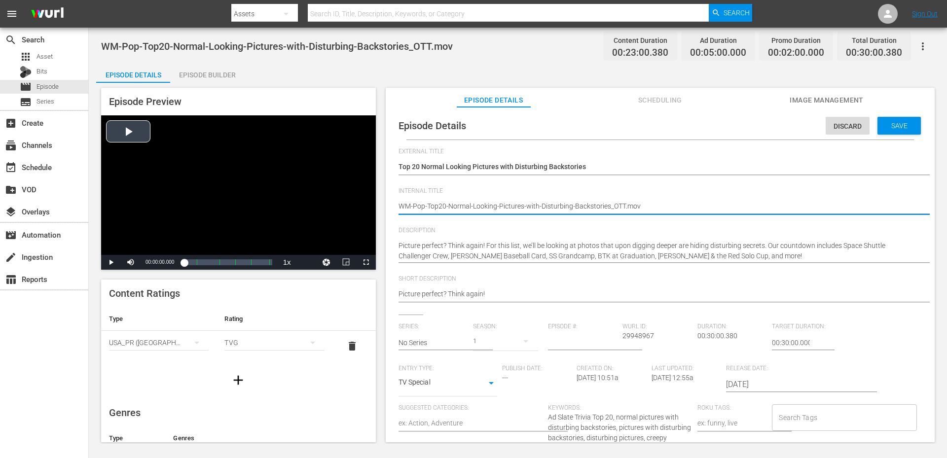
drag, startPoint x: 693, startPoint y: 202, endPoint x: 363, endPoint y: 203, distance: 330.5
paste textarea "P9J4H2"
type textarea "WM-Pop-Top20-Normal-Looking-Pictures-with-Disturbing-Backstories_P9J4H2"
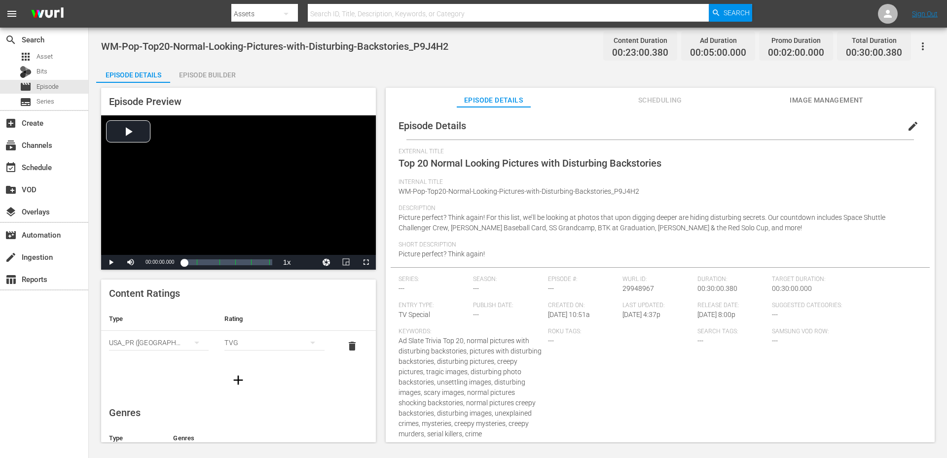
click at [341, 41] on span "WM-Pop-Top20-Normal-Looking-Pictures-with-Disturbing-Backstories_P9J4H2" at bounding box center [274, 46] width 347 height 12
copy span "Disturbing"
click at [907, 127] on span "edit" at bounding box center [913, 126] width 12 height 12
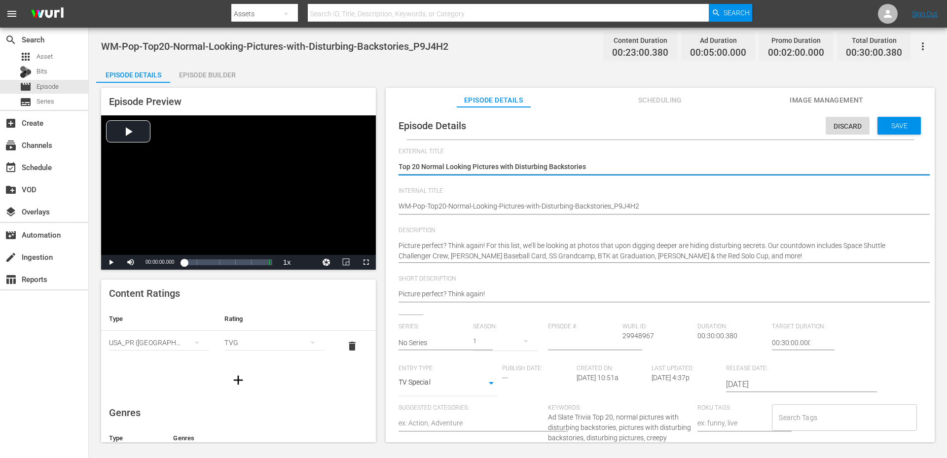
click at [810, 425] on input "Search Tags" at bounding box center [836, 418] width 121 height 18
paste input "Disturbing"
type input "Disturbing"
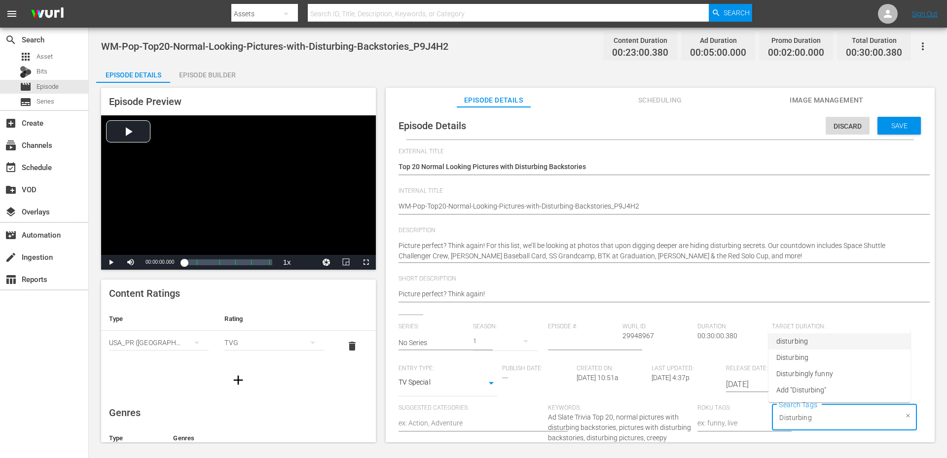
click at [802, 341] on span "disturbing" at bounding box center [792, 341] width 32 height 10
click at [370, 48] on span "WM-Pop-Top20-Normal-Looking-Pictures-with-Disturbing-Backstories_P9J4H2" at bounding box center [274, 46] width 347 height 12
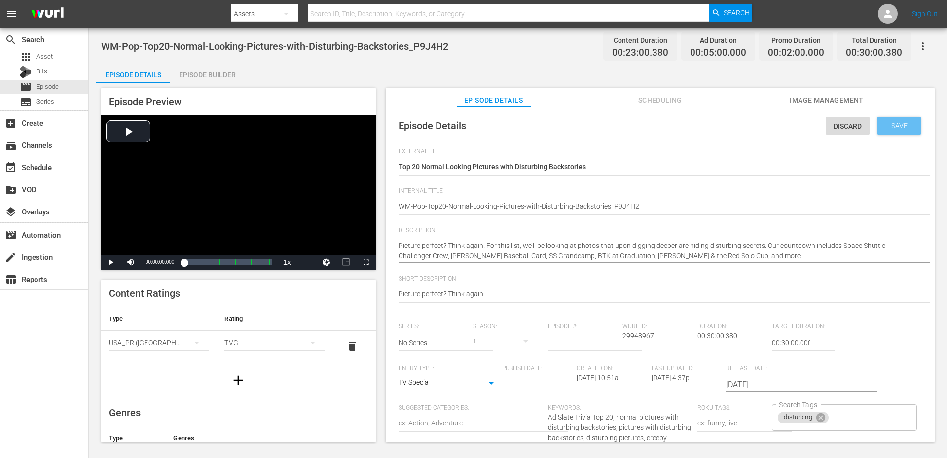
click at [908, 131] on div "Save" at bounding box center [899, 126] width 43 height 18
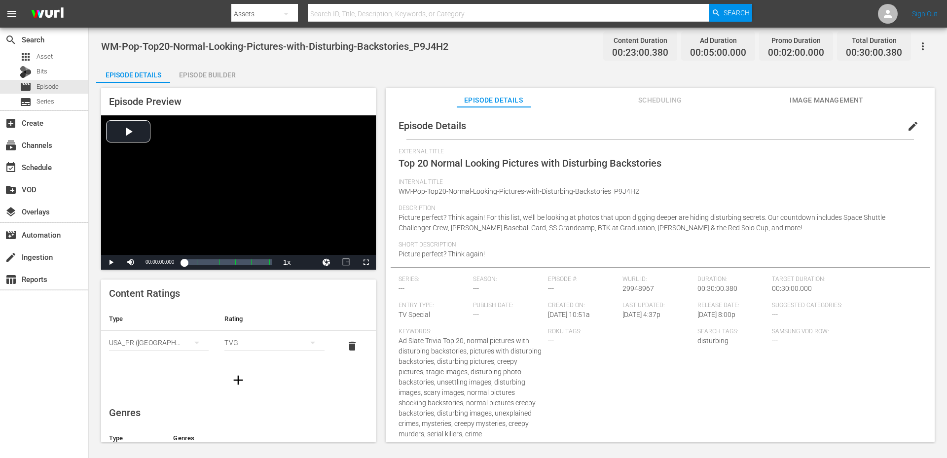
click at [364, 65] on div "Episode Details Episode Builder Episode Preview Video Player is loading. Play V…" at bounding box center [518, 256] width 844 height 387
